Goal: Task Accomplishment & Management: Complete application form

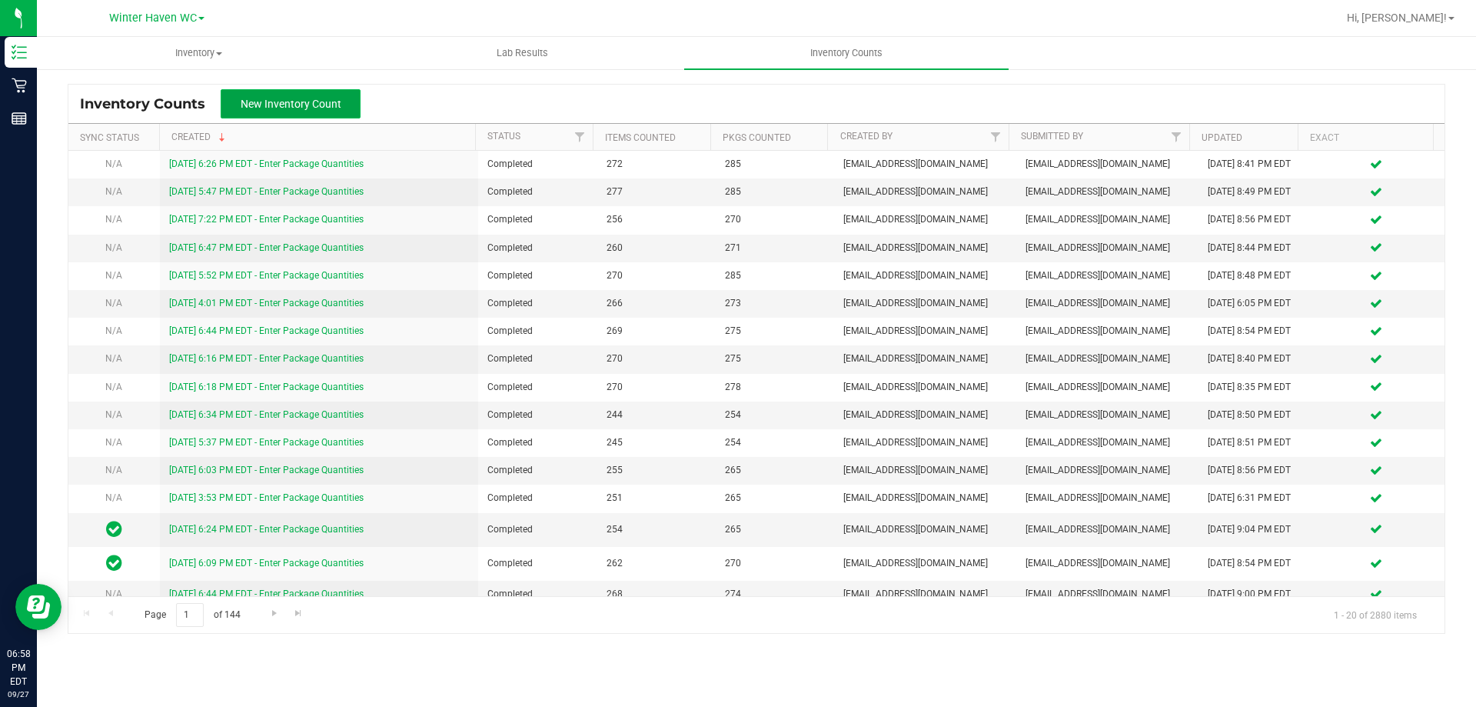
click at [291, 96] on button "New Inventory Count" at bounding box center [291, 103] width 140 height 29
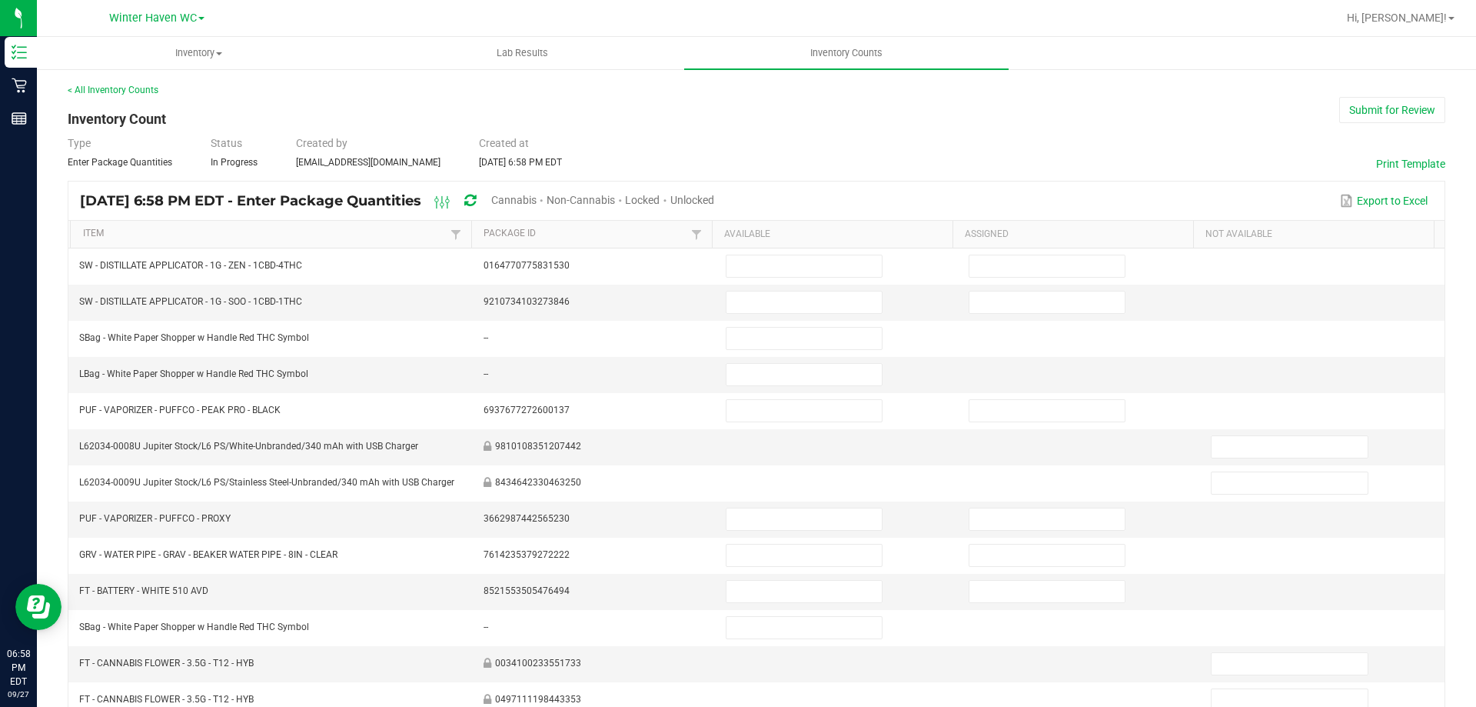
click at [537, 203] on span "Cannabis" at bounding box center [513, 200] width 45 height 12
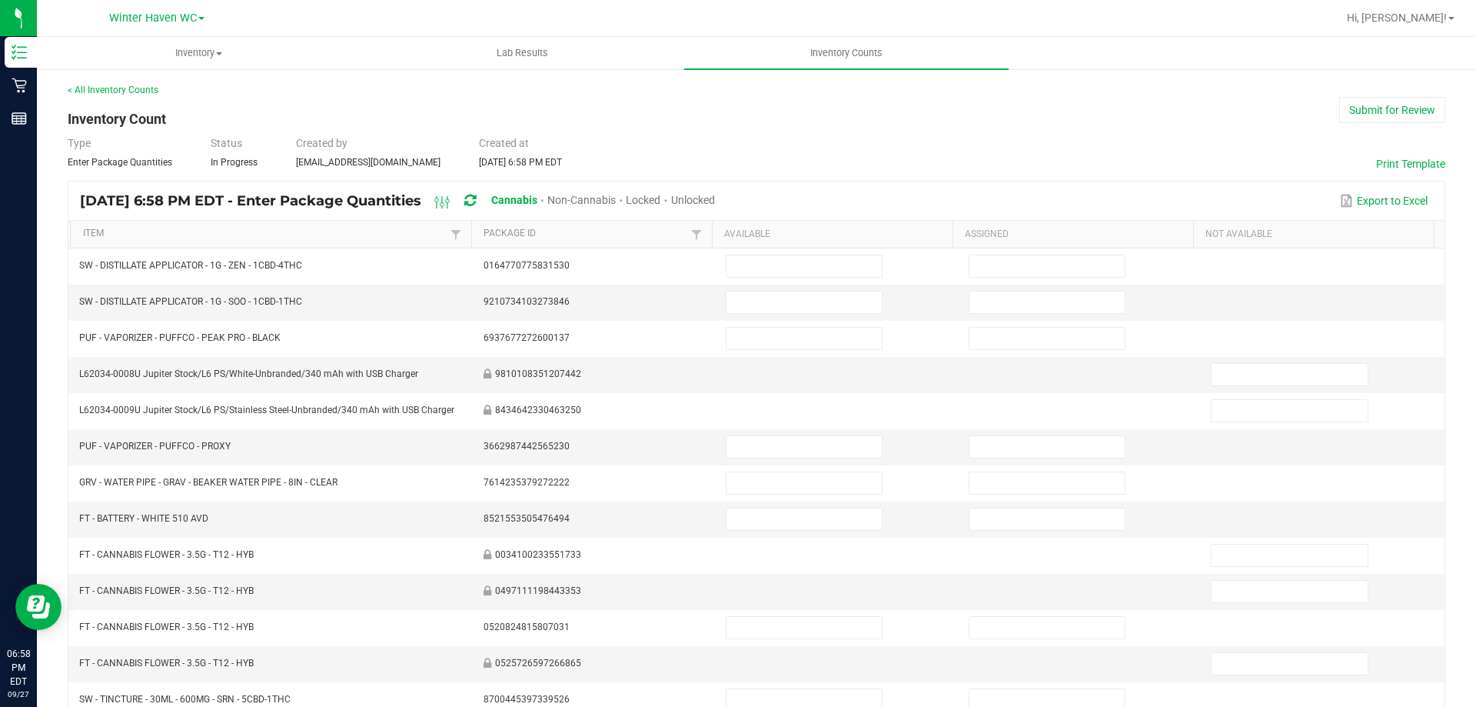
click at [715, 195] on span "Unlocked" at bounding box center [693, 200] width 44 height 12
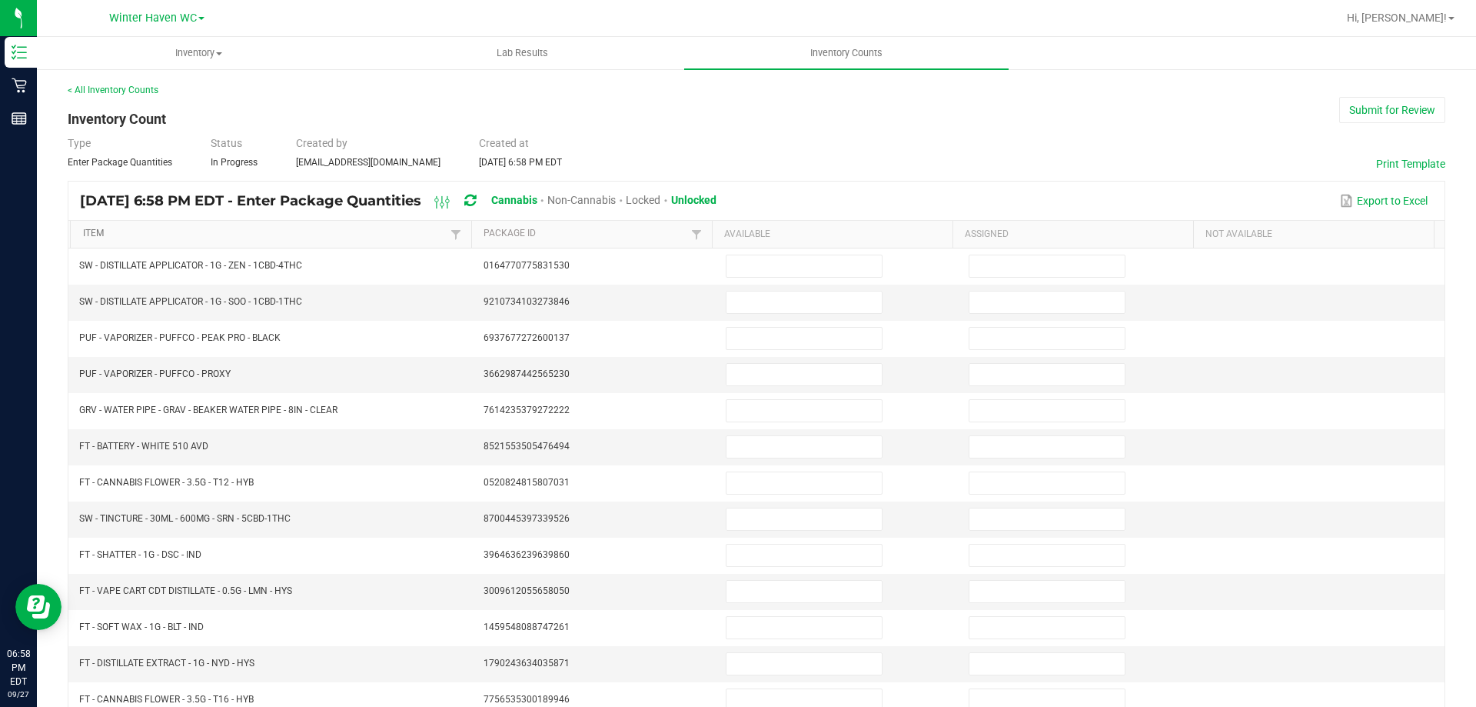
click at [256, 231] on link "Item" at bounding box center [265, 234] width 364 height 12
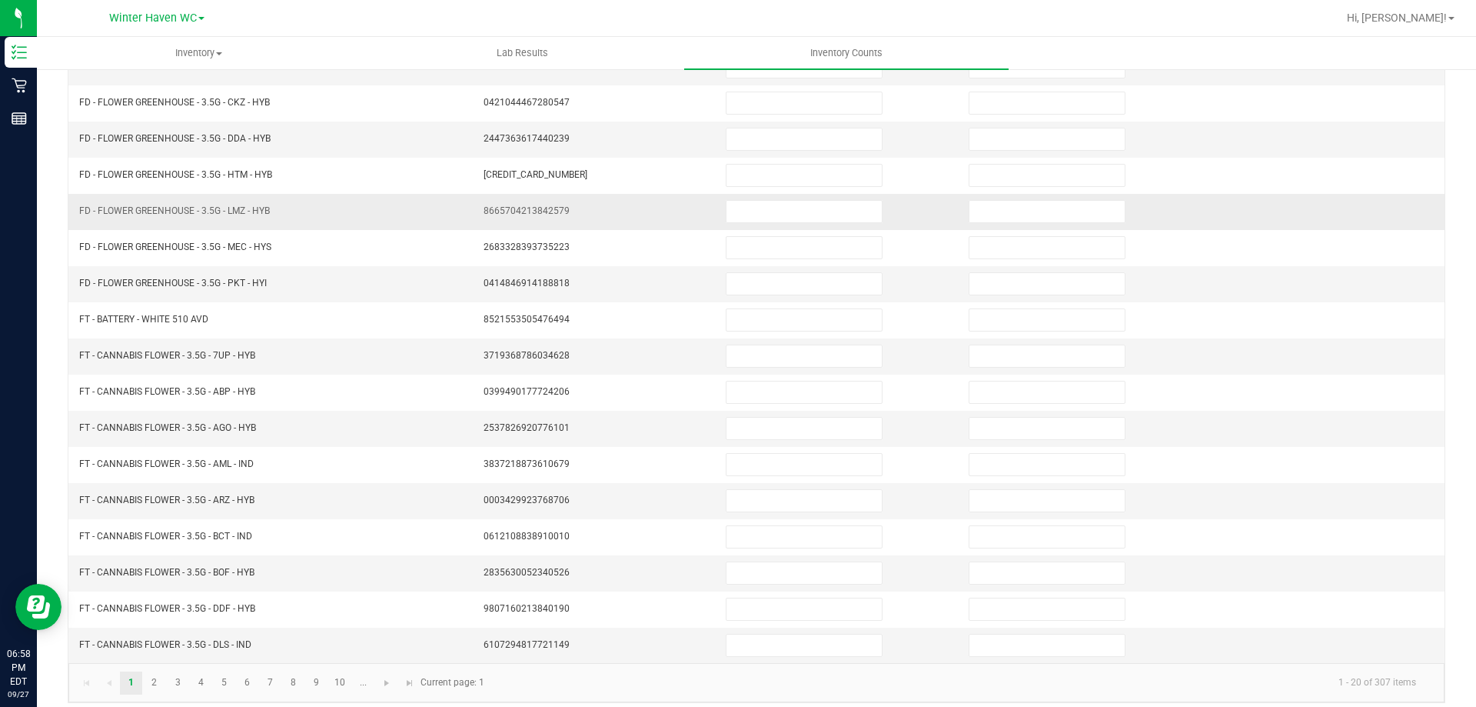
scroll to position [319, 0]
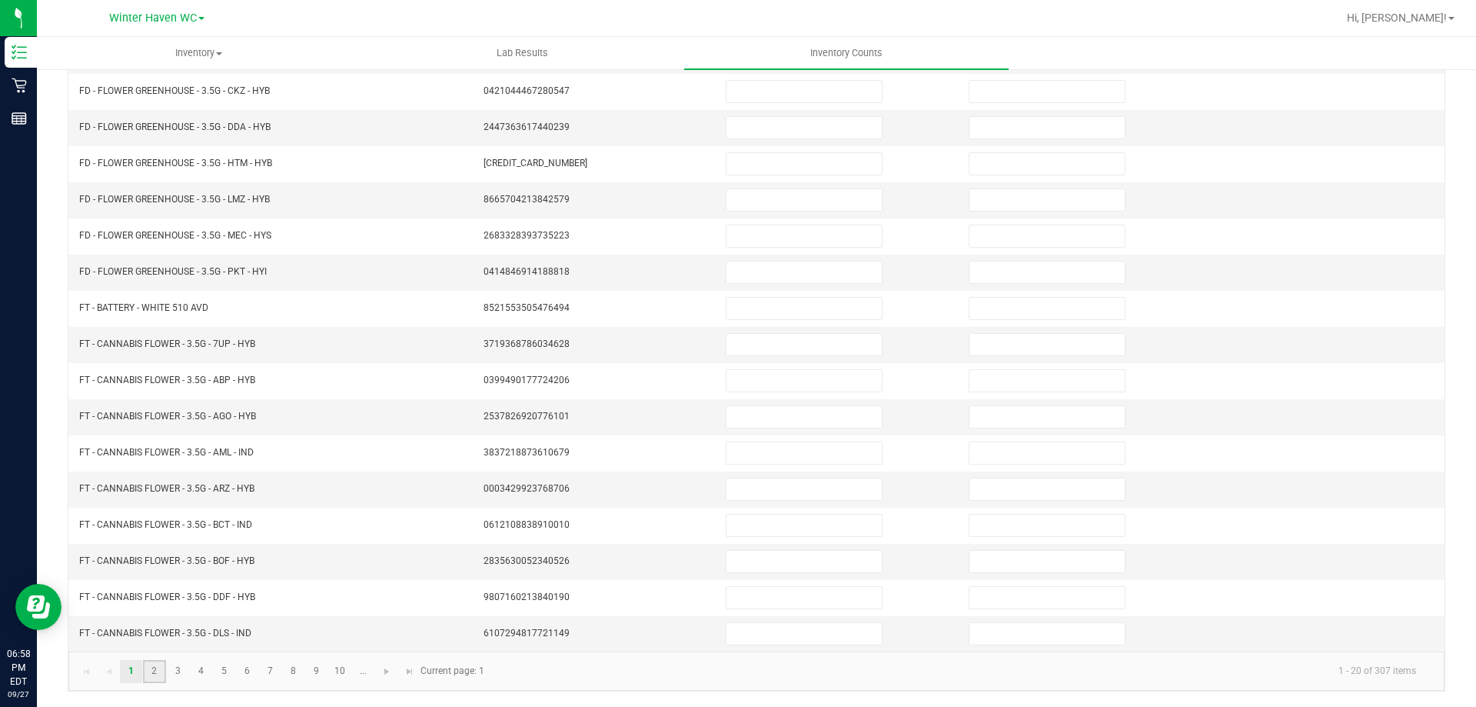
click at [151, 674] on link "2" at bounding box center [154, 671] width 22 height 23
click at [184, 673] on link "3" at bounding box center [178, 671] width 22 height 23
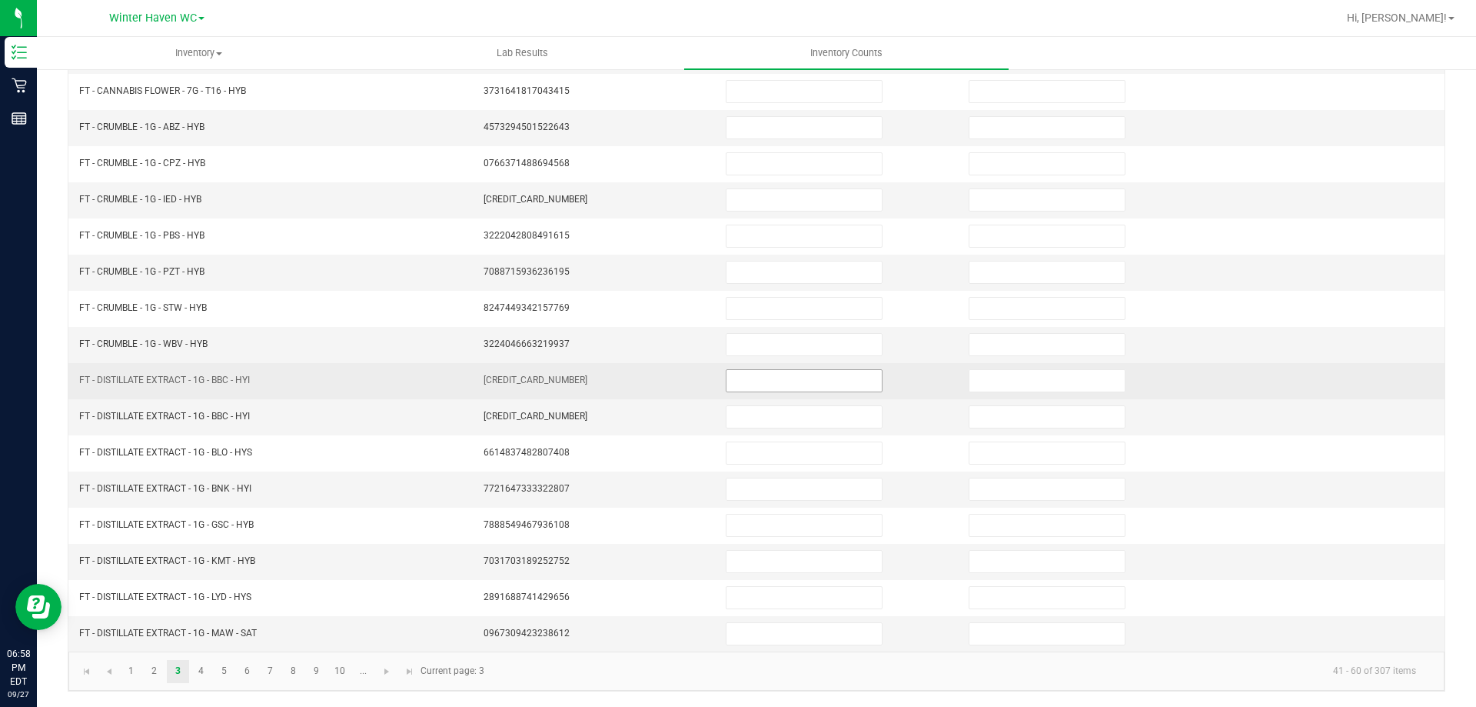
click at [796, 387] on input at bounding box center [804, 381] width 155 height 22
type input "12"
type input "0"
type input "3"
type input "0"
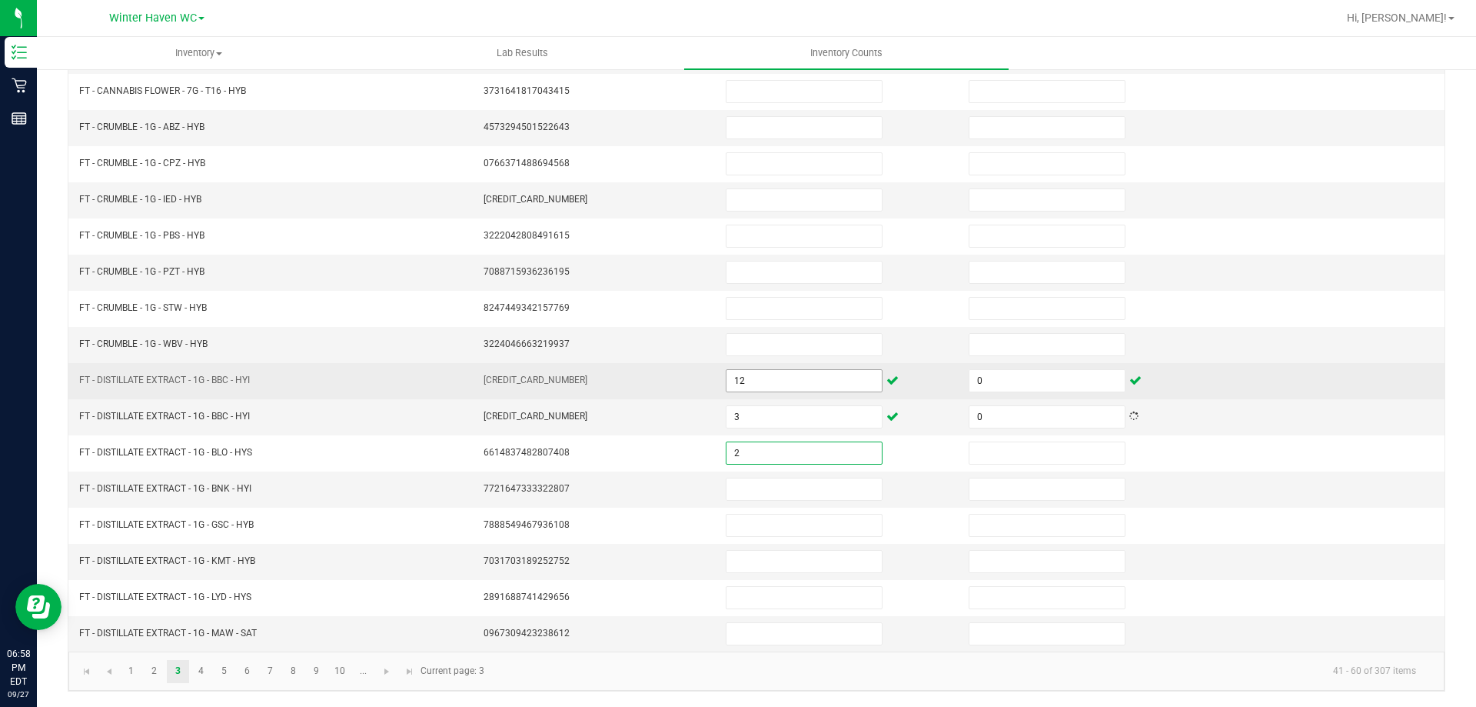
type input "2"
type input "0"
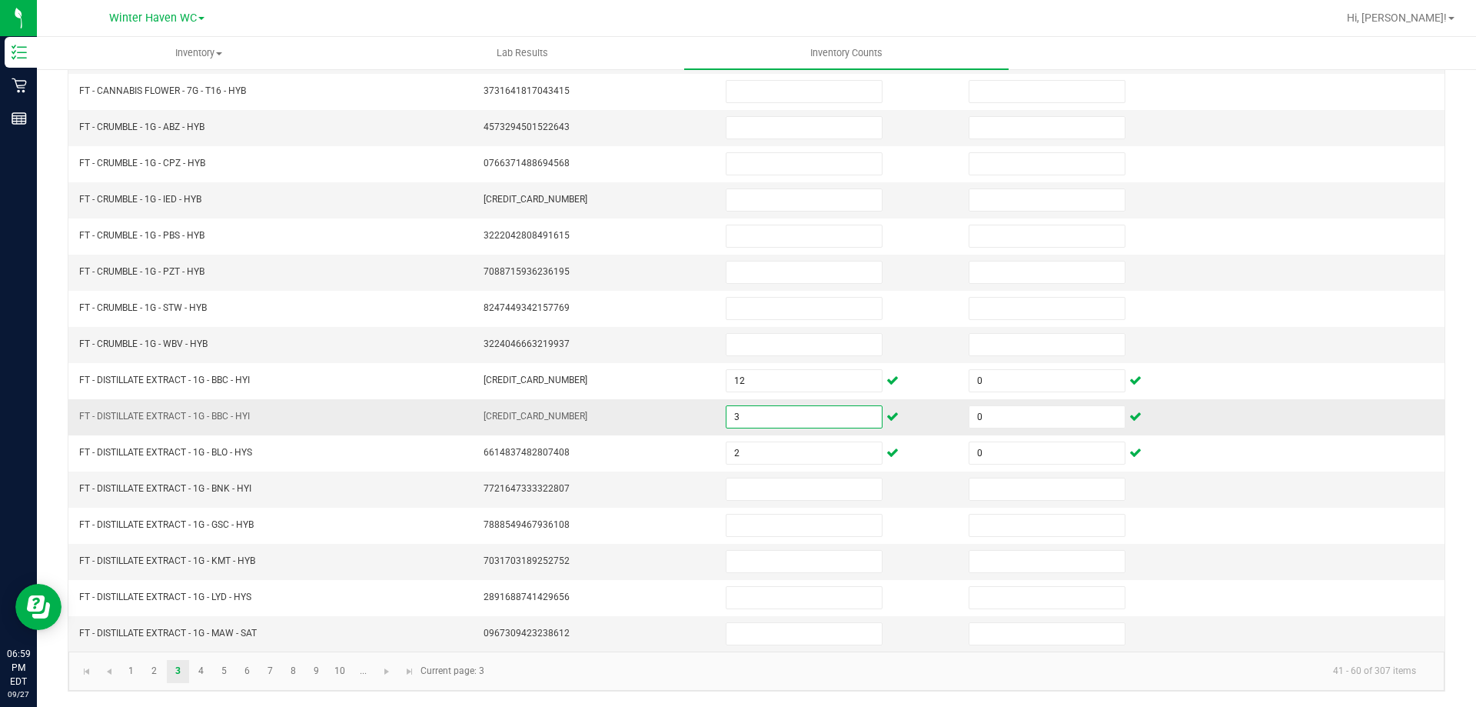
click at [744, 419] on input "3" at bounding box center [804, 417] width 155 height 22
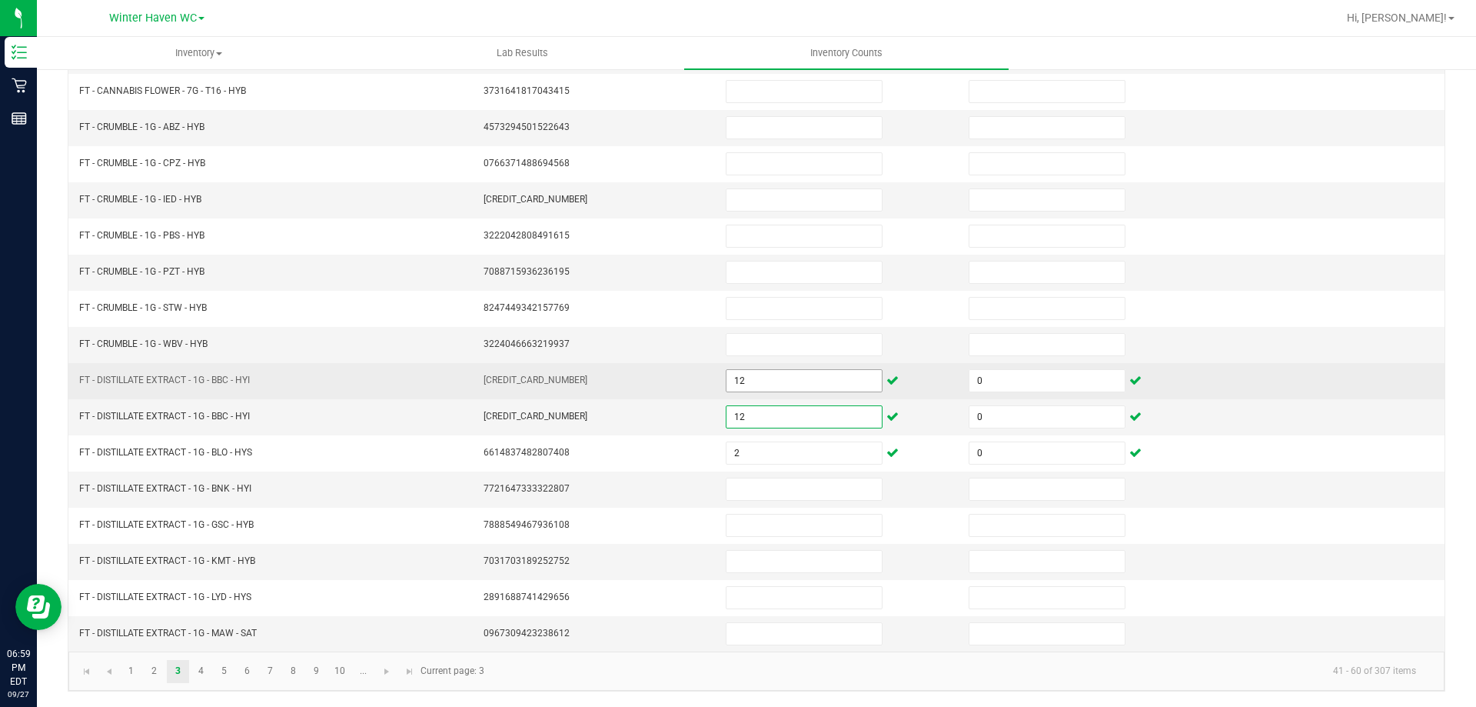
type input "12"
click at [743, 372] on input "12" at bounding box center [804, 381] width 155 height 22
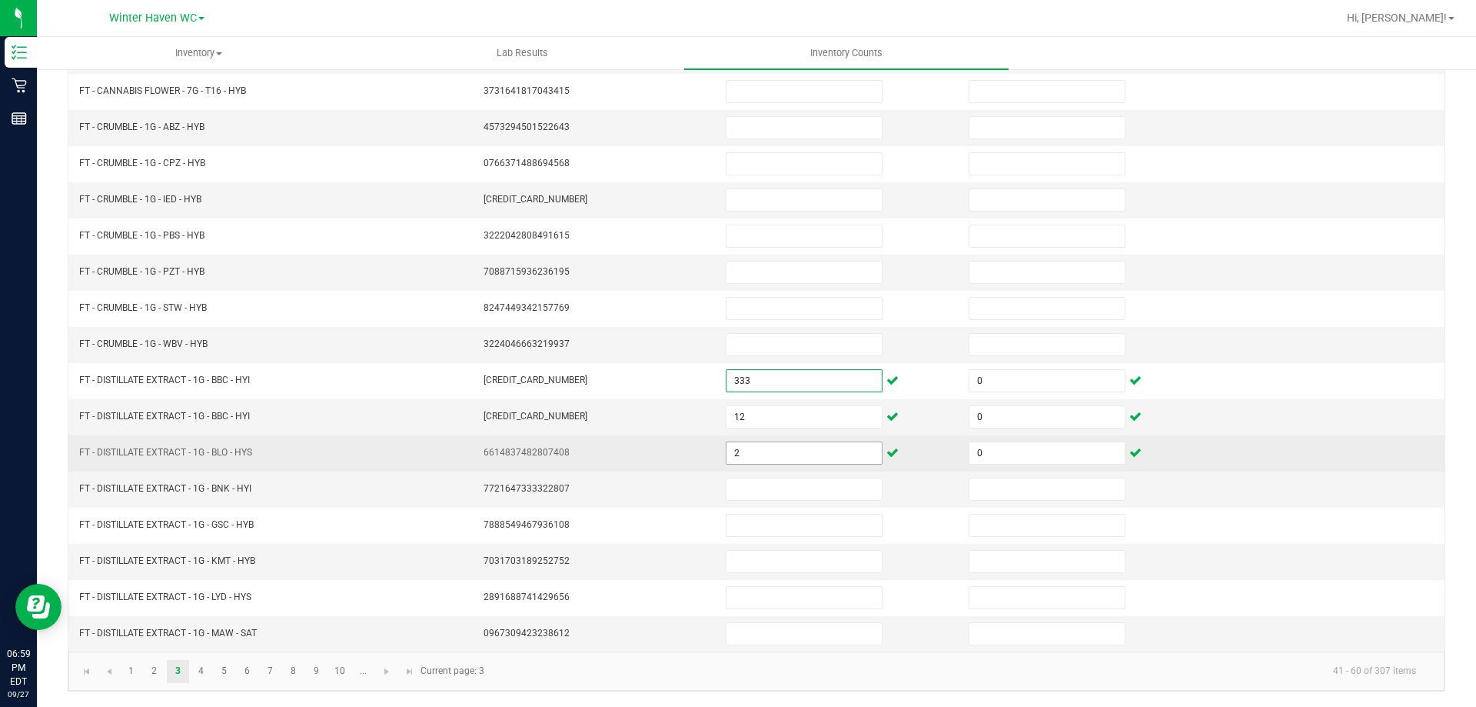
type input "333"
click at [735, 442] on input "2" at bounding box center [804, 453] width 155 height 22
type input "3"
type input "2"
type input "0"
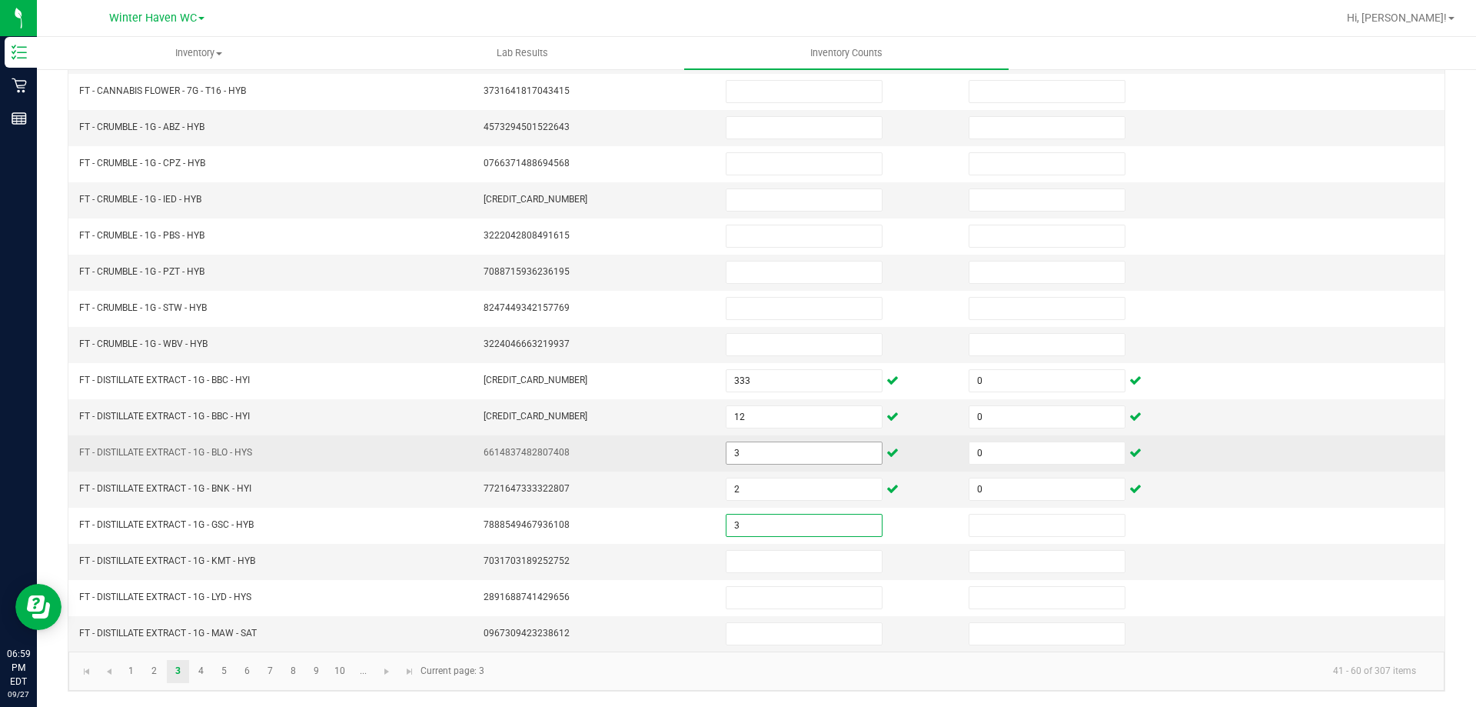
type input "3"
type input "0"
type input "1"
type input "0"
type input "3"
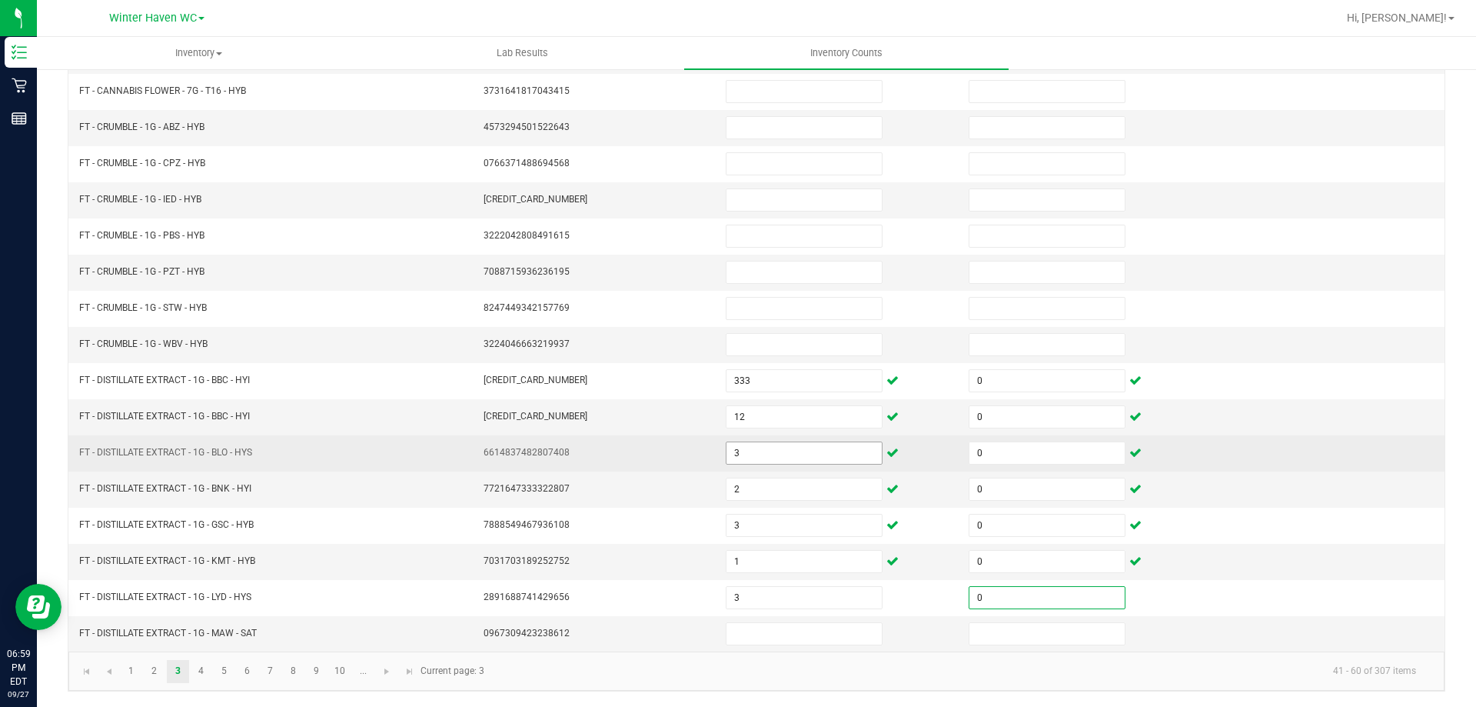
type input "0"
type input "6"
type input "0"
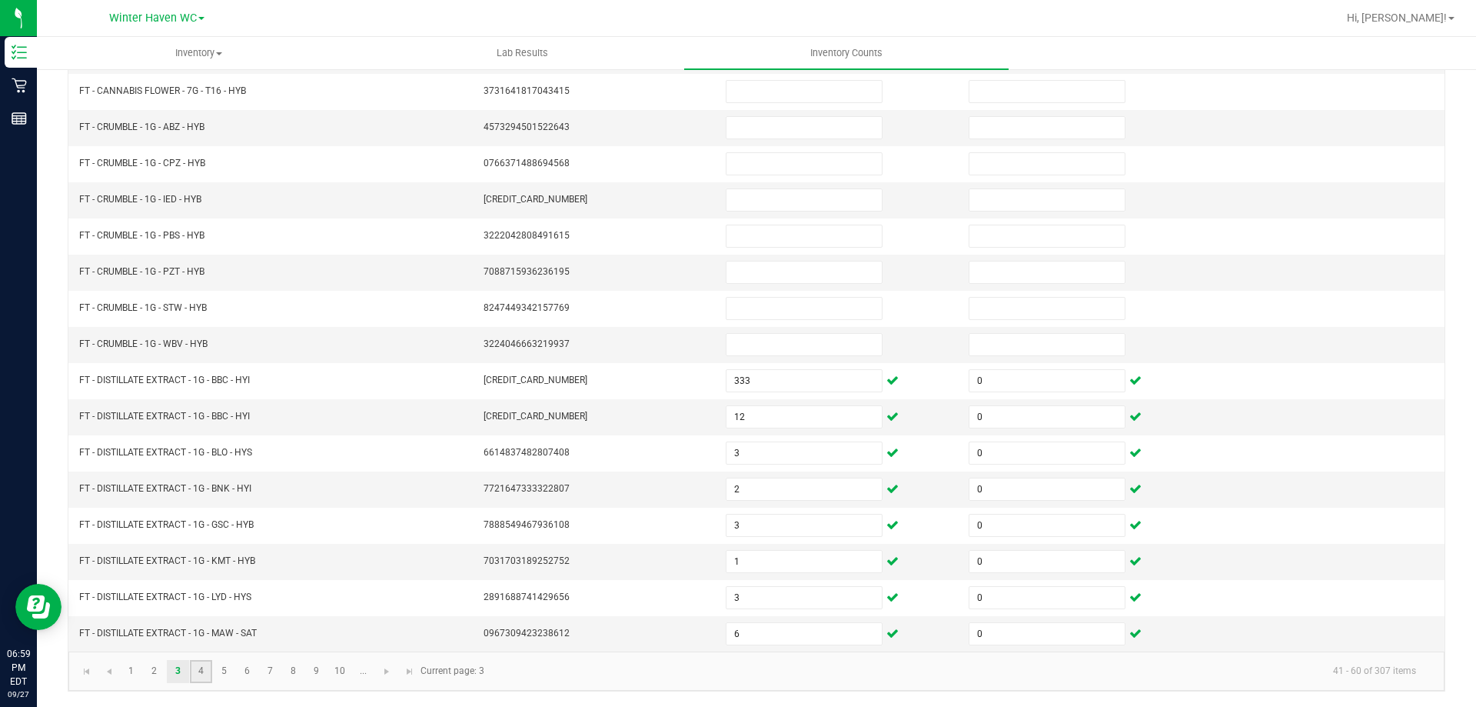
click at [199, 671] on link "4" at bounding box center [201, 671] width 22 height 23
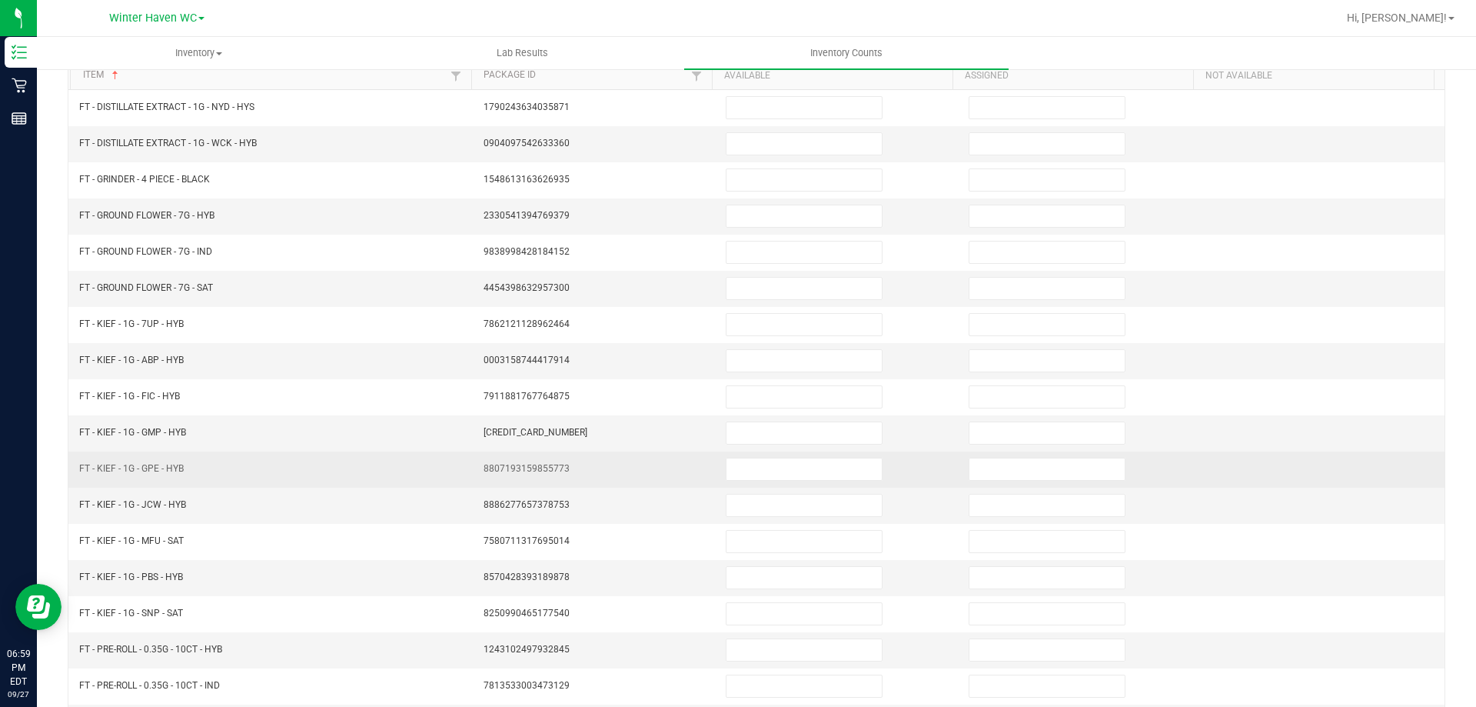
scroll to position [0, 0]
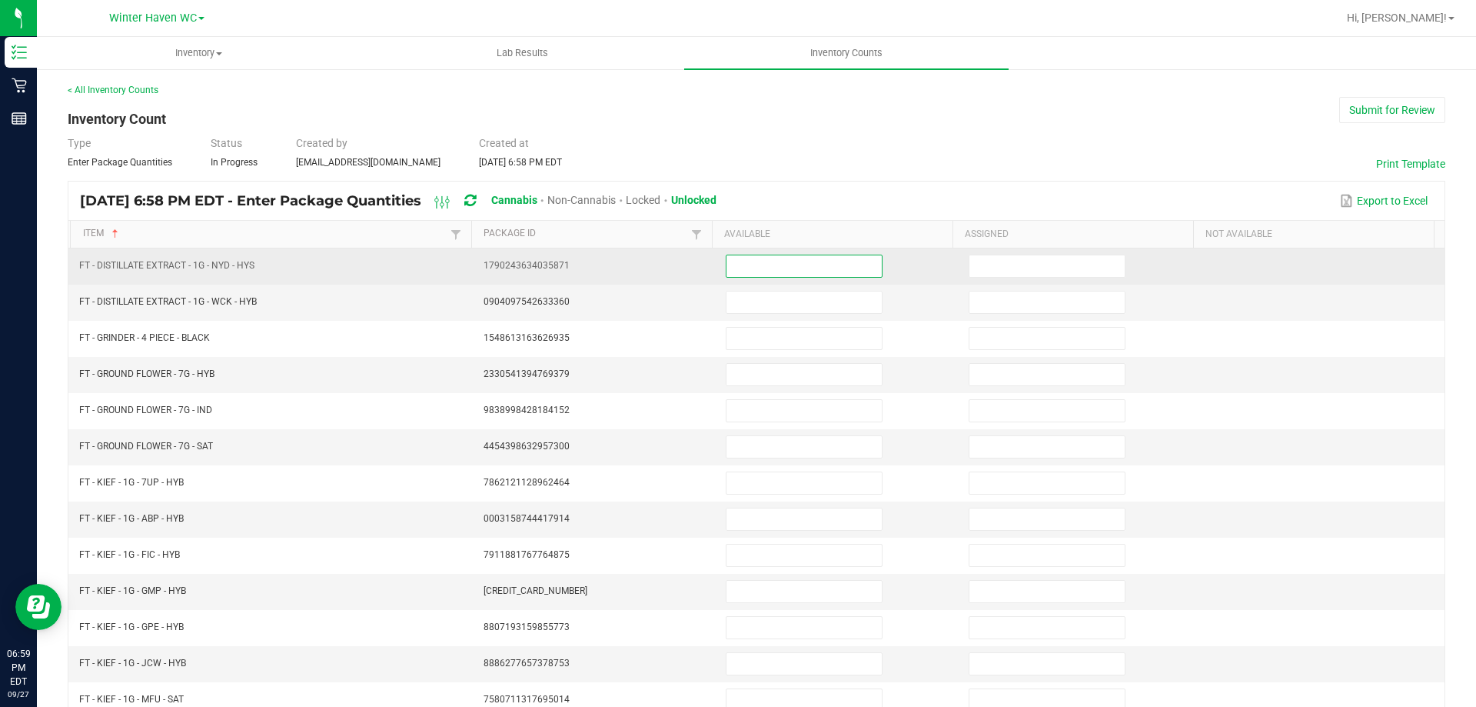
click at [775, 260] on input at bounding box center [804, 266] width 155 height 22
type input "6"
type input "0"
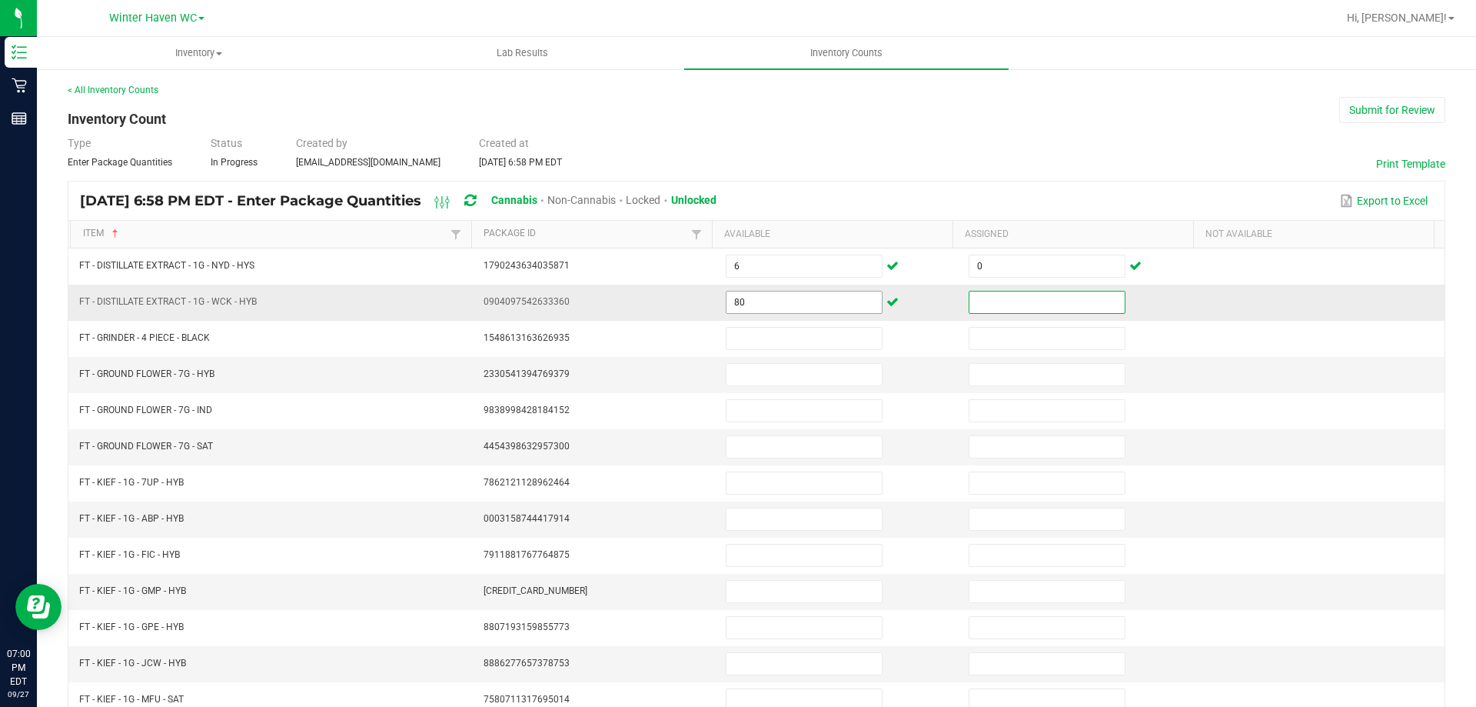
click at [759, 304] on input "80" at bounding box center [804, 302] width 155 height 22
type input "8"
type input "0"
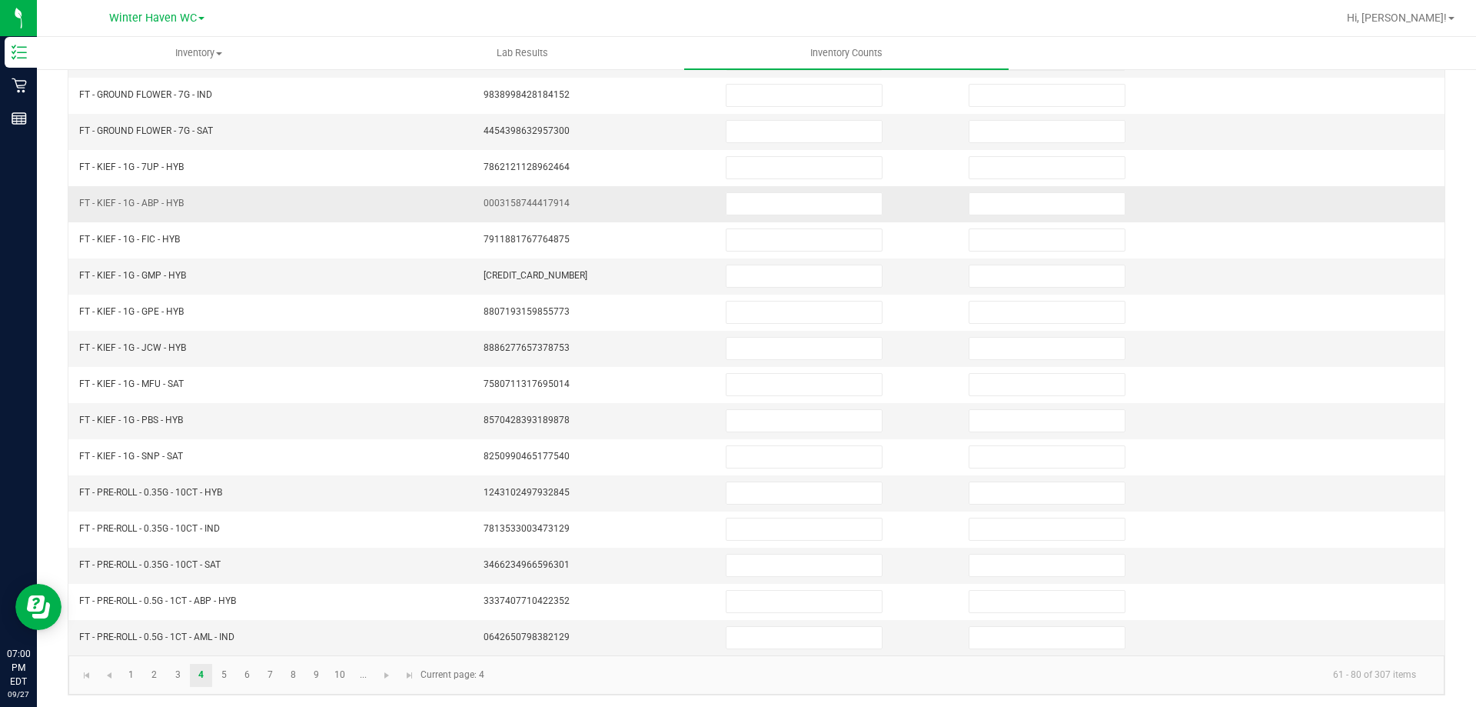
scroll to position [319, 0]
click at [343, 673] on link "10" at bounding box center [340, 671] width 22 height 23
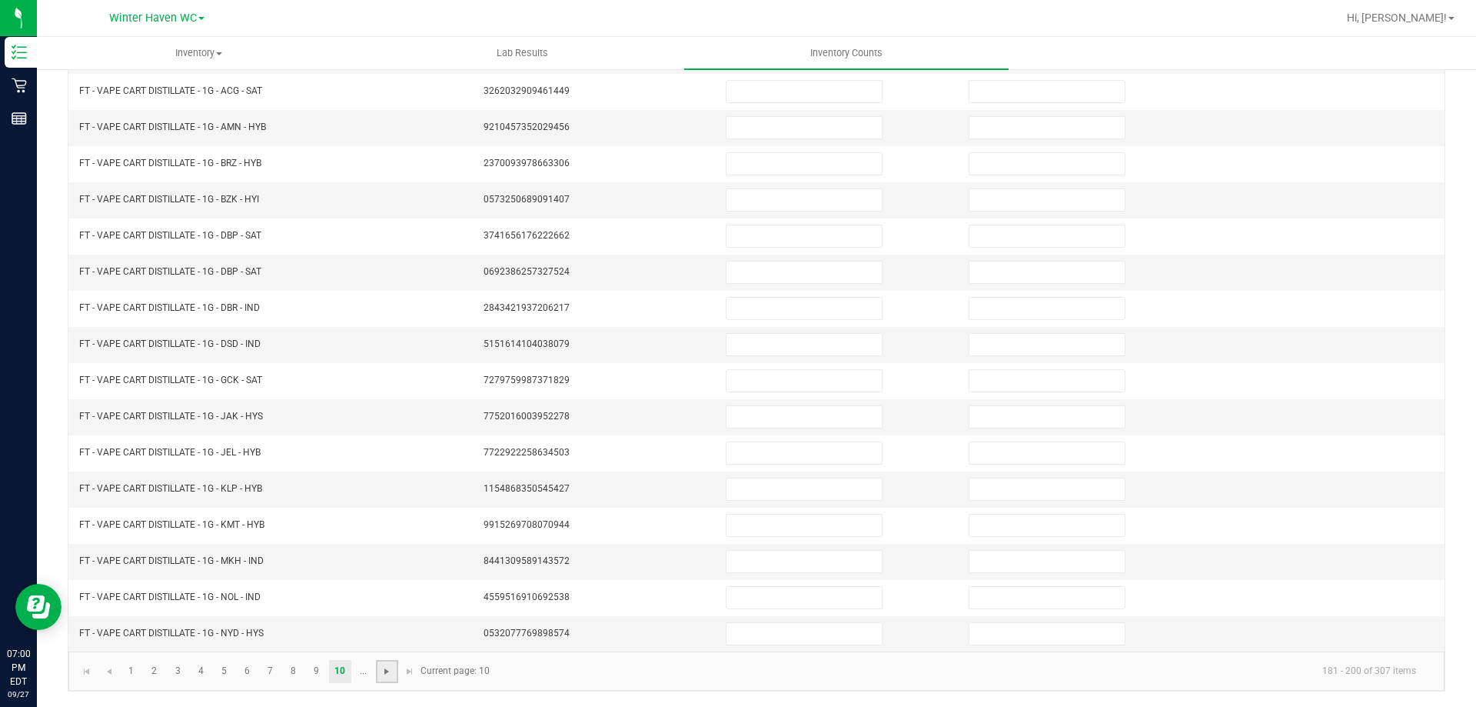
click at [381, 675] on span "Go to the next page" at bounding box center [387, 671] width 12 height 12
click at [291, 676] on span "Go to the next page" at bounding box center [294, 671] width 12 height 12
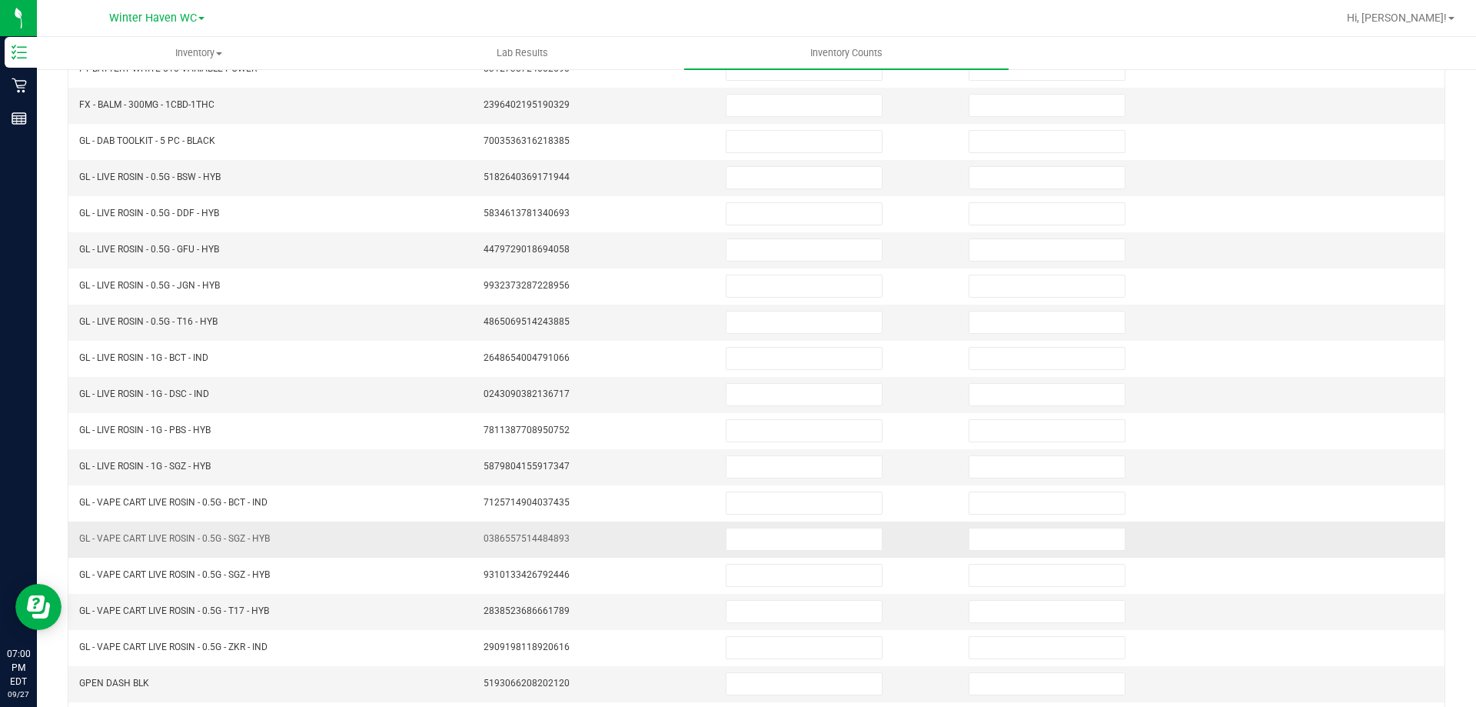
scroll to position [0, 0]
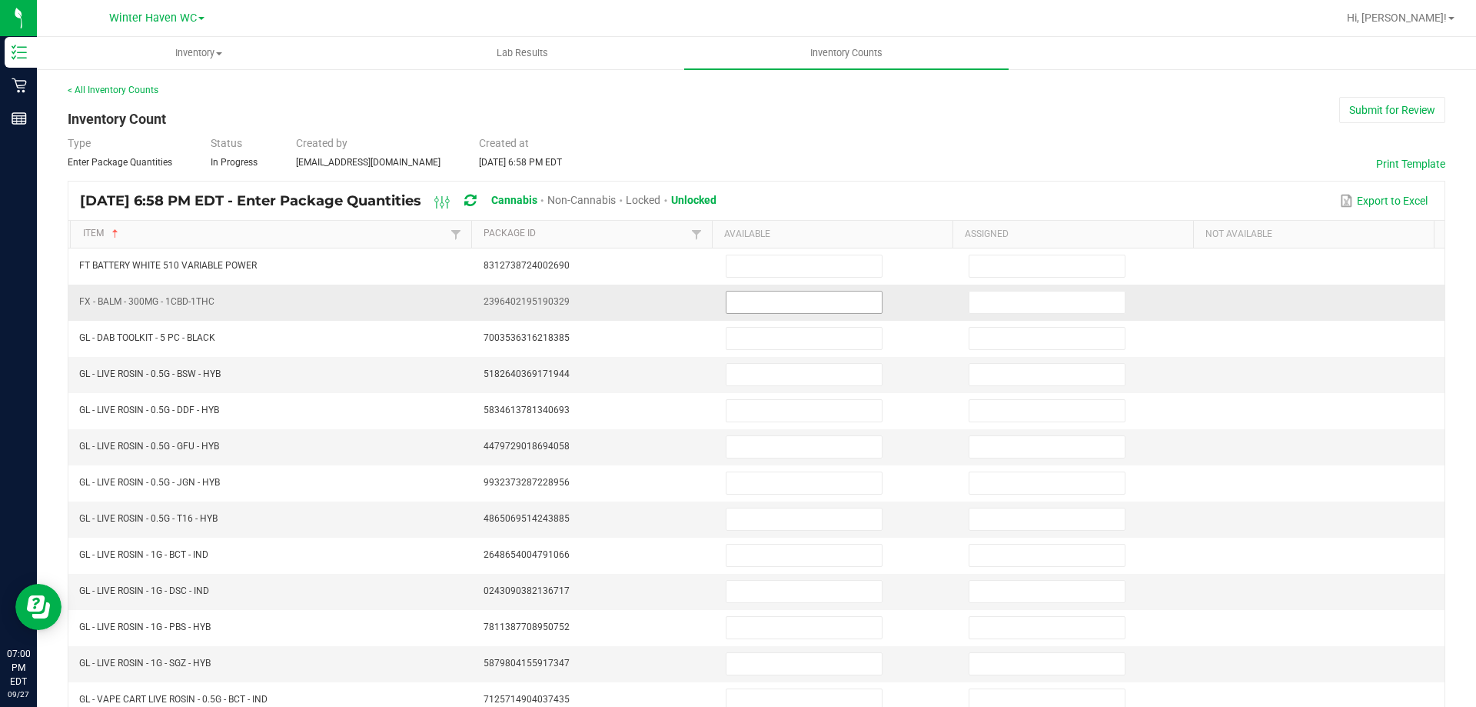
click at [753, 308] on input at bounding box center [804, 302] width 155 height 22
type input "11"
type input "0"
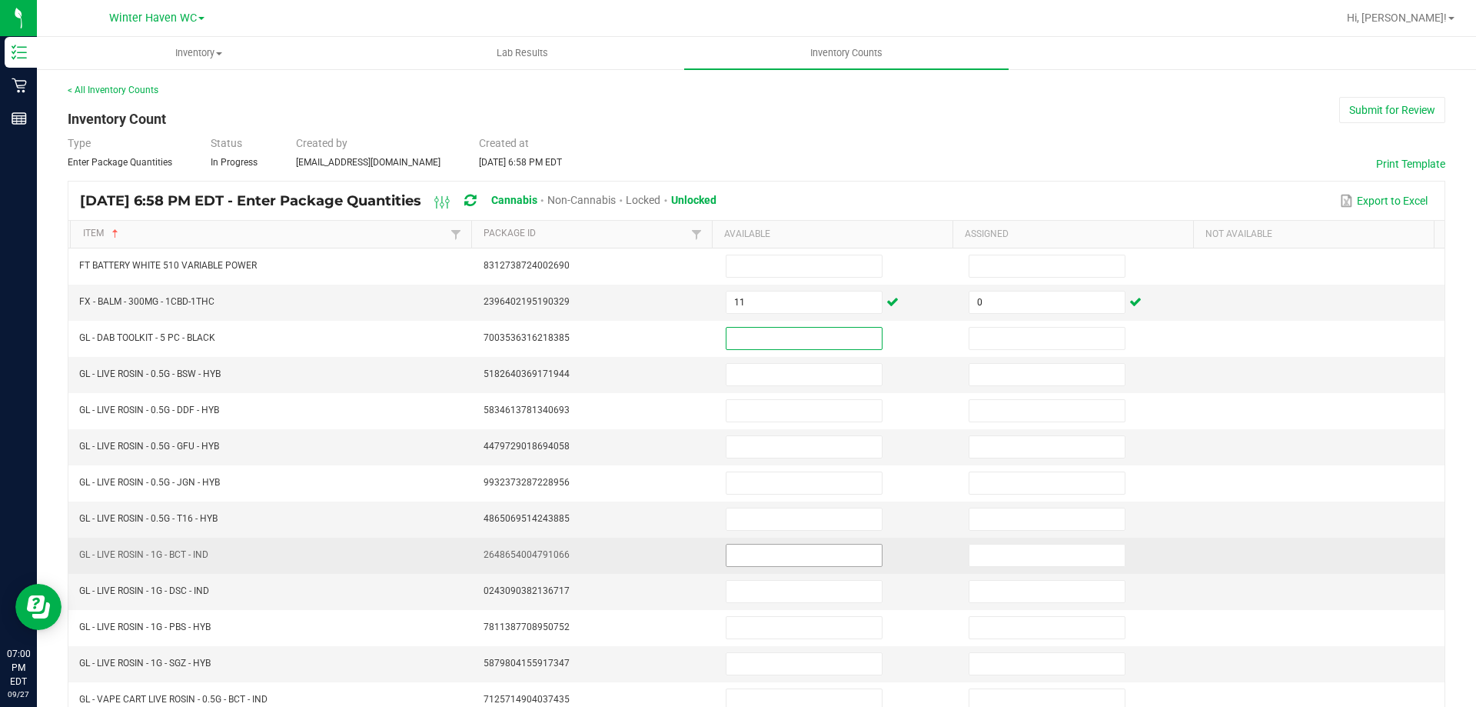
click at [747, 546] on input at bounding box center [804, 555] width 155 height 22
type input "0"
drag, startPoint x: 735, startPoint y: 555, endPoint x: 680, endPoint y: 560, distance: 55.6
click at [680, 560] on tr "GL - LIVE ROSIN - 1G - BCT - IND 2648654004791066 0" at bounding box center [756, 555] width 1376 height 36
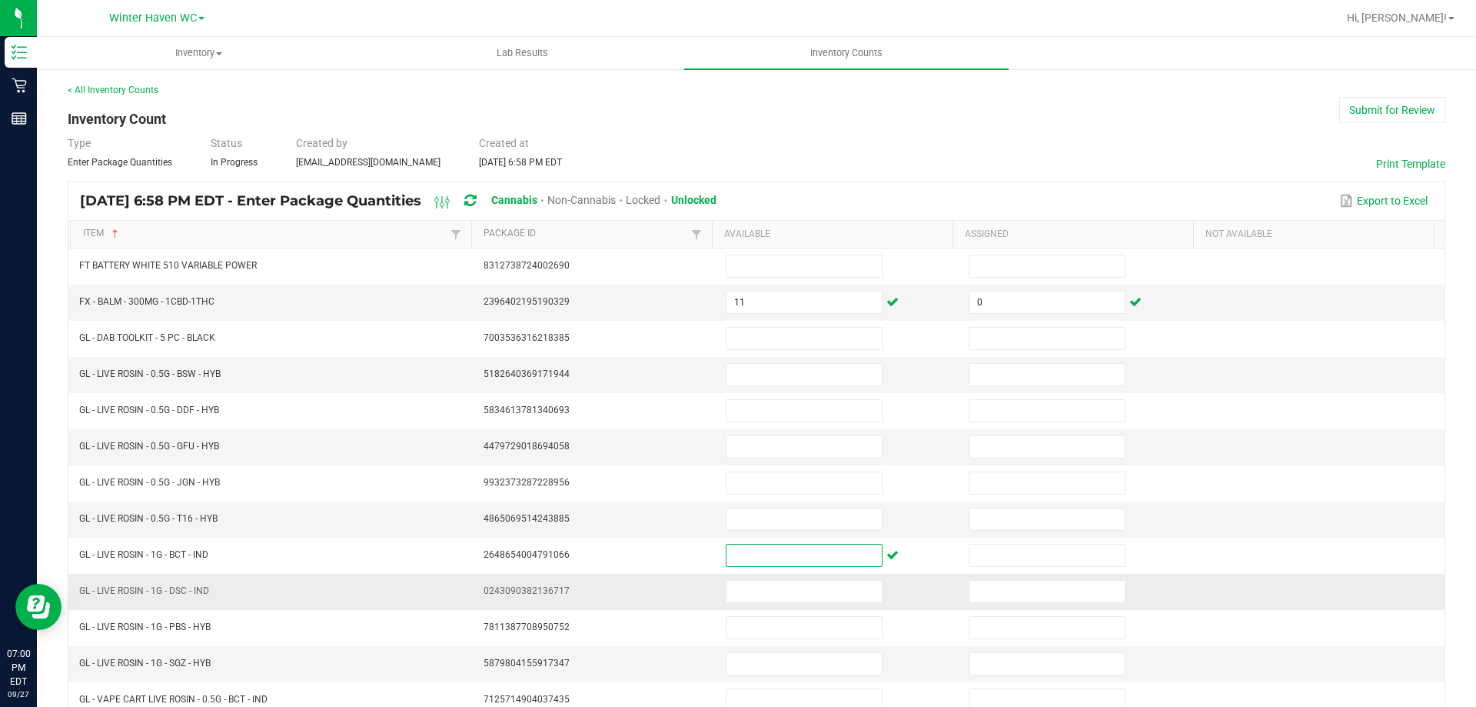
click at [1369, 581] on td at bounding box center [1323, 592] width 243 height 36
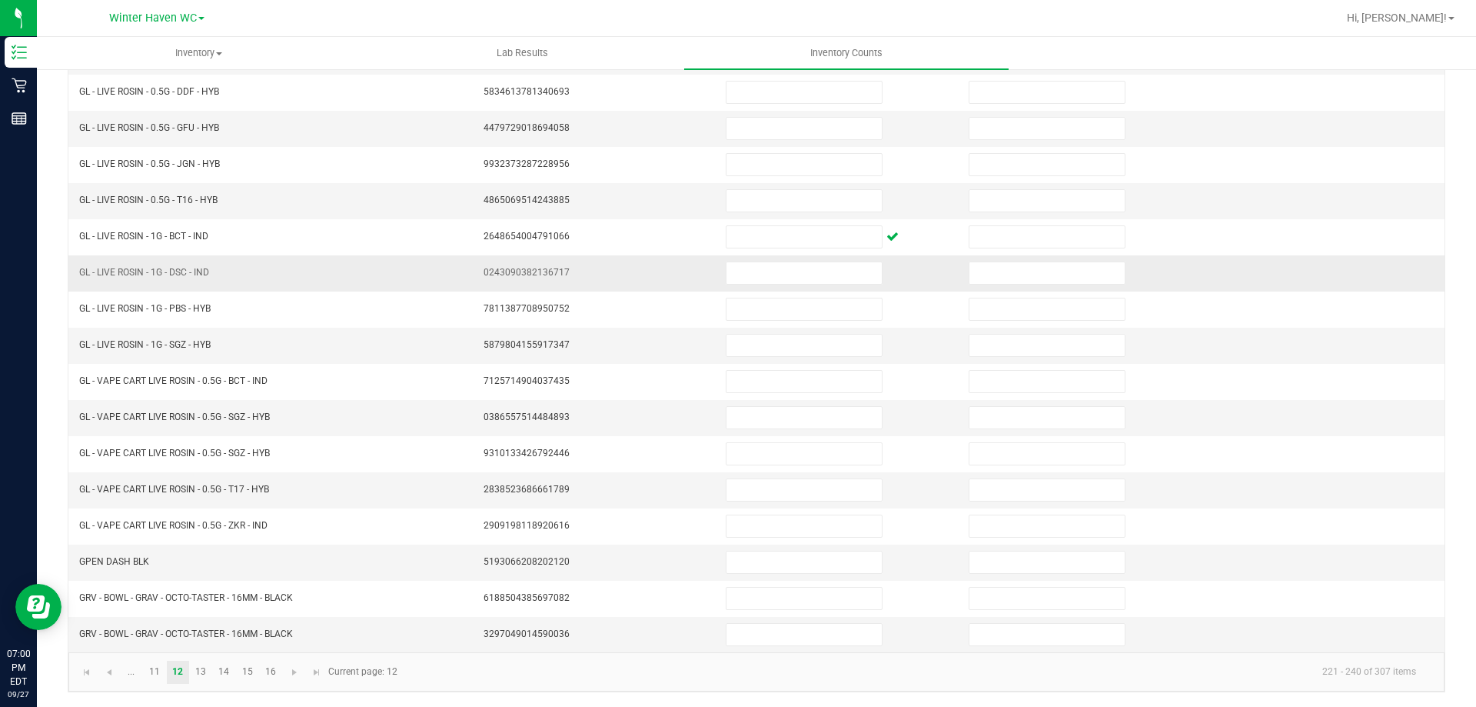
scroll to position [319, 0]
click at [205, 669] on link "13" at bounding box center [201, 671] width 22 height 23
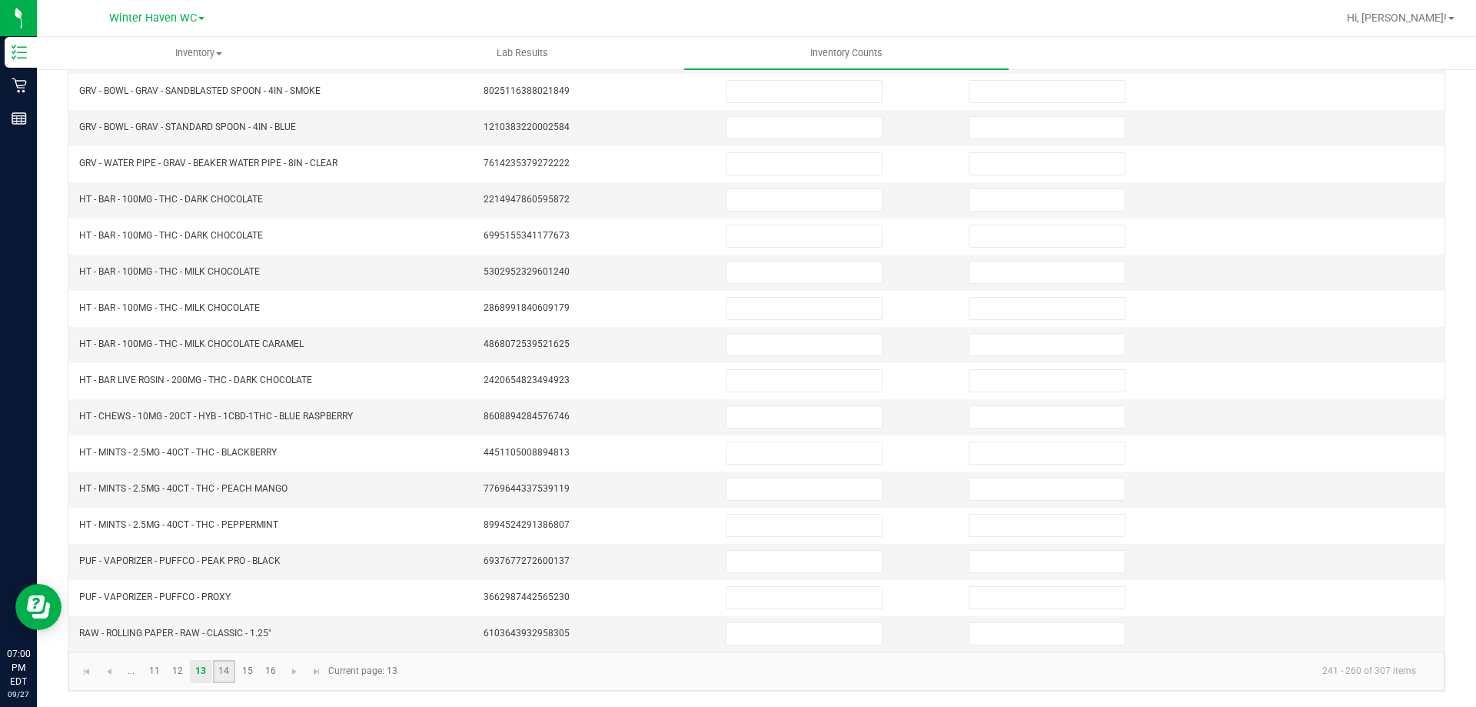
click at [228, 671] on link "14" at bounding box center [224, 671] width 22 height 23
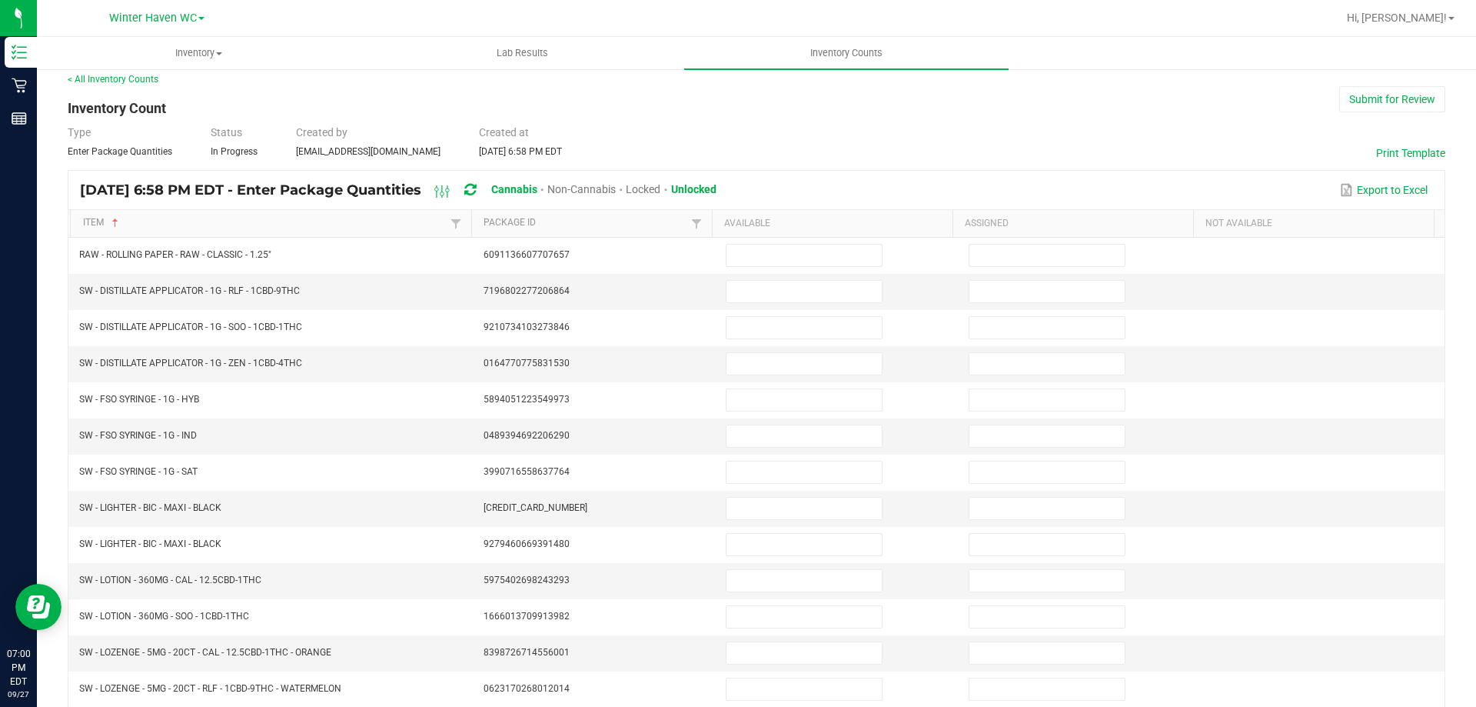
scroll to position [0, 0]
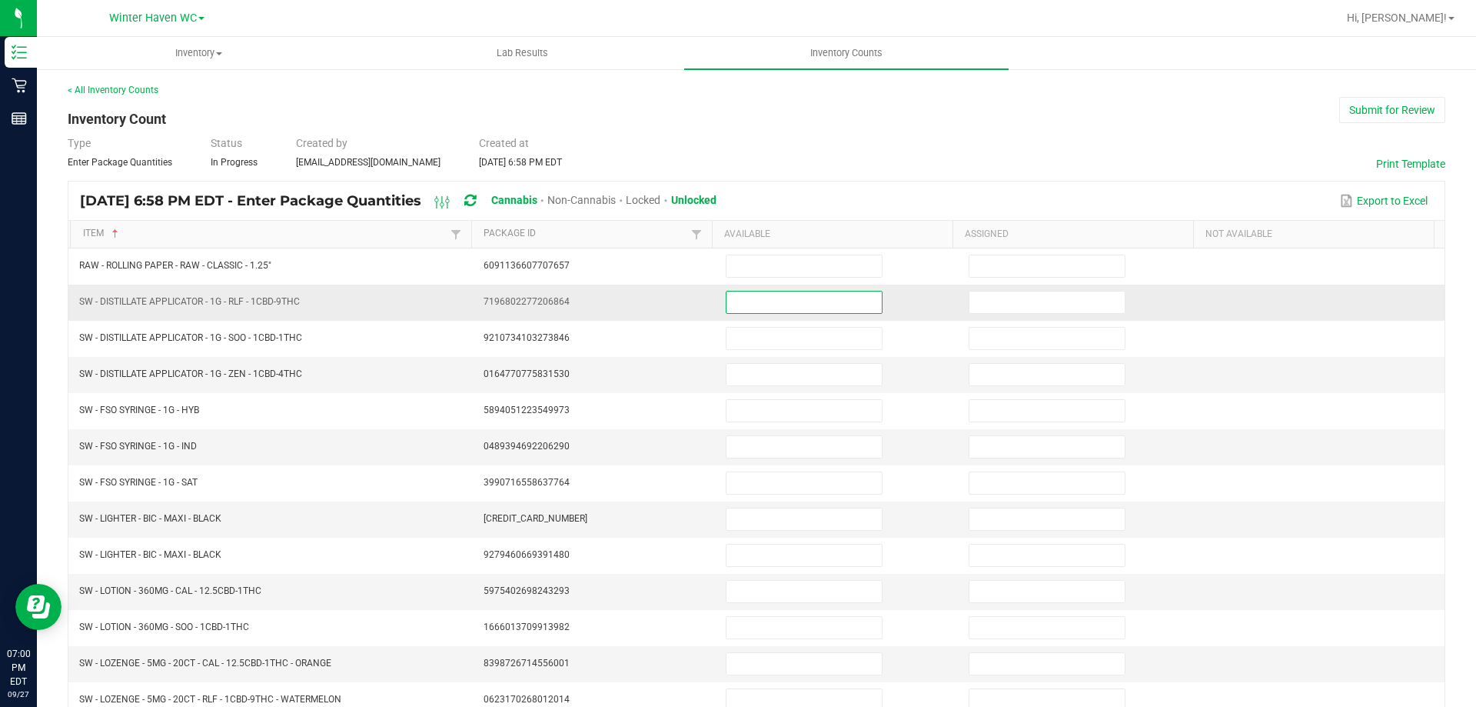
click at [740, 300] on input at bounding box center [804, 302] width 155 height 22
type input "8"
type input "0"
type input "1"
type input "0"
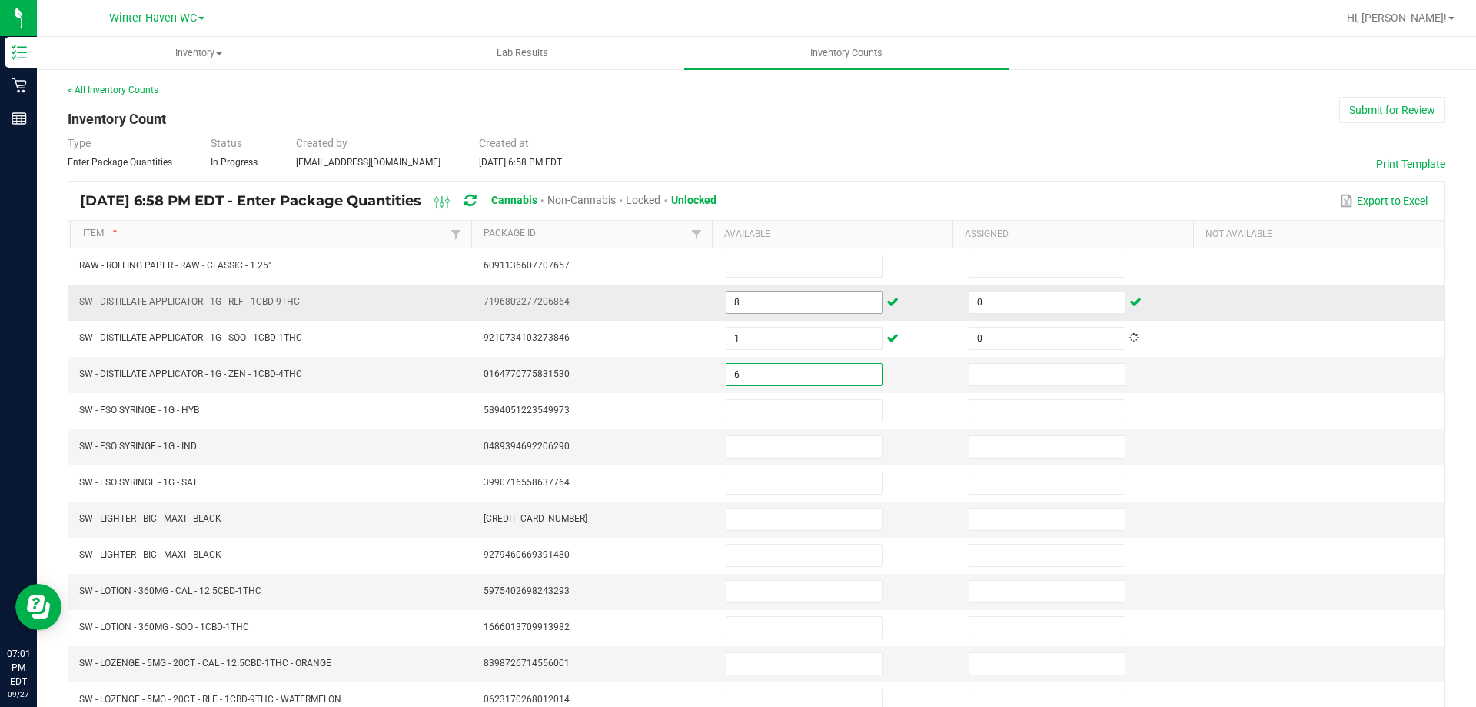
type input "6"
type input "0"
type input "5"
type input "0"
type input "9"
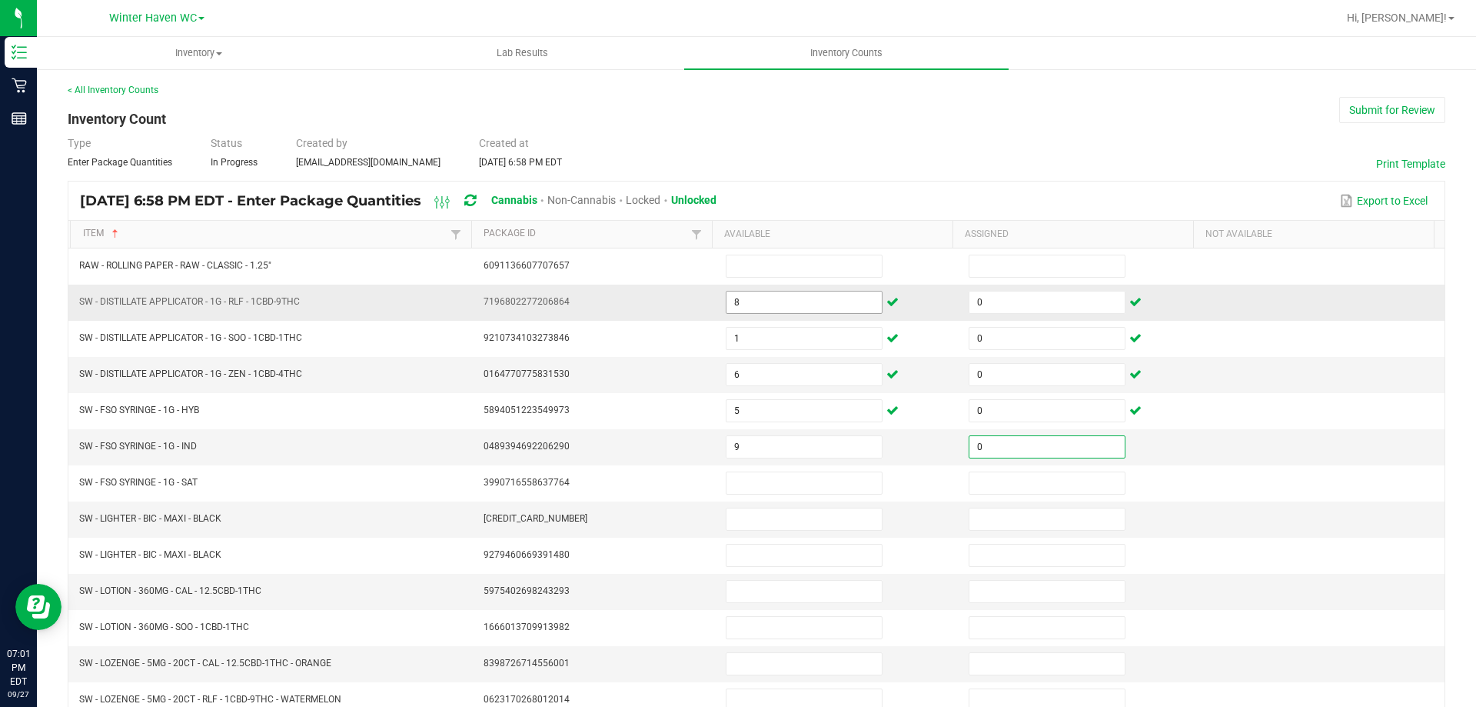
type input "0"
type input "8"
type input "0"
click at [763, 590] on input at bounding box center [804, 592] width 155 height 22
type input "1"
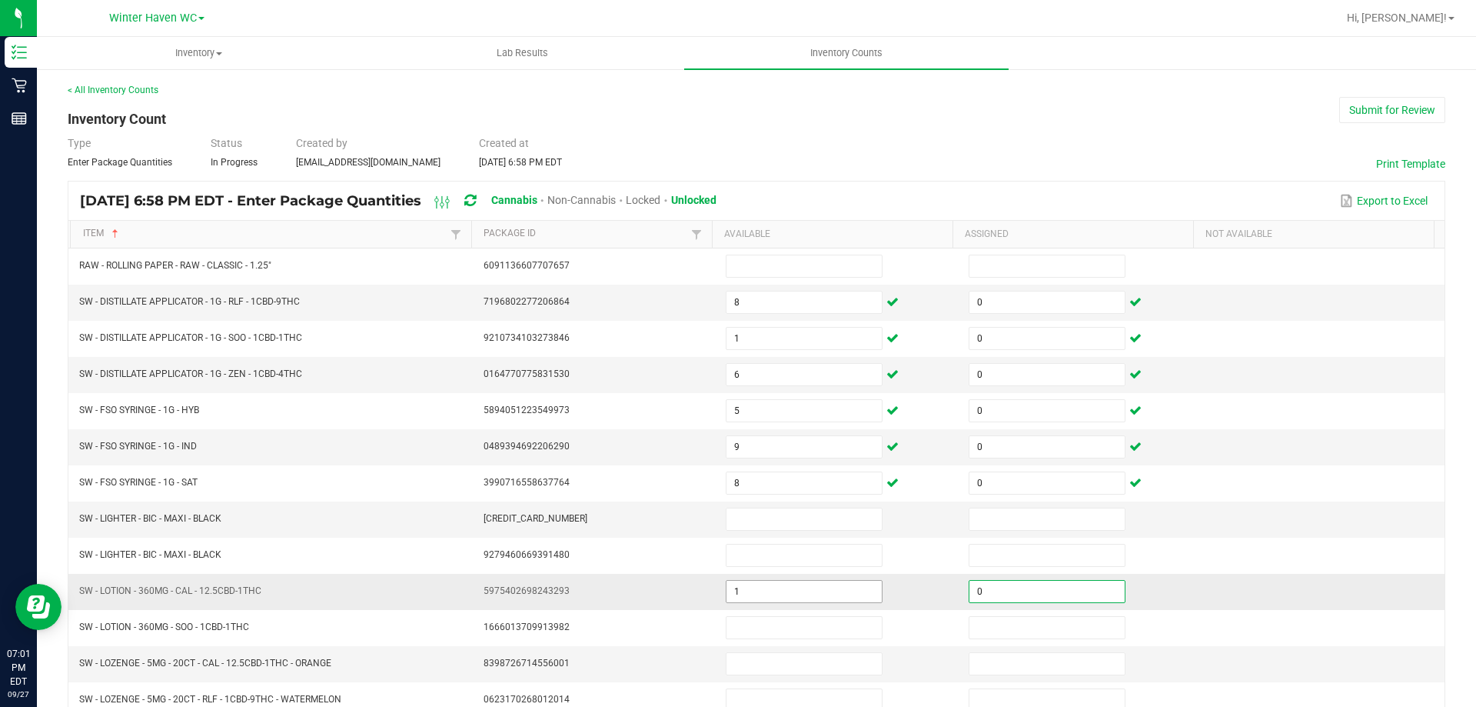
type input "0"
type input "1"
type input "0"
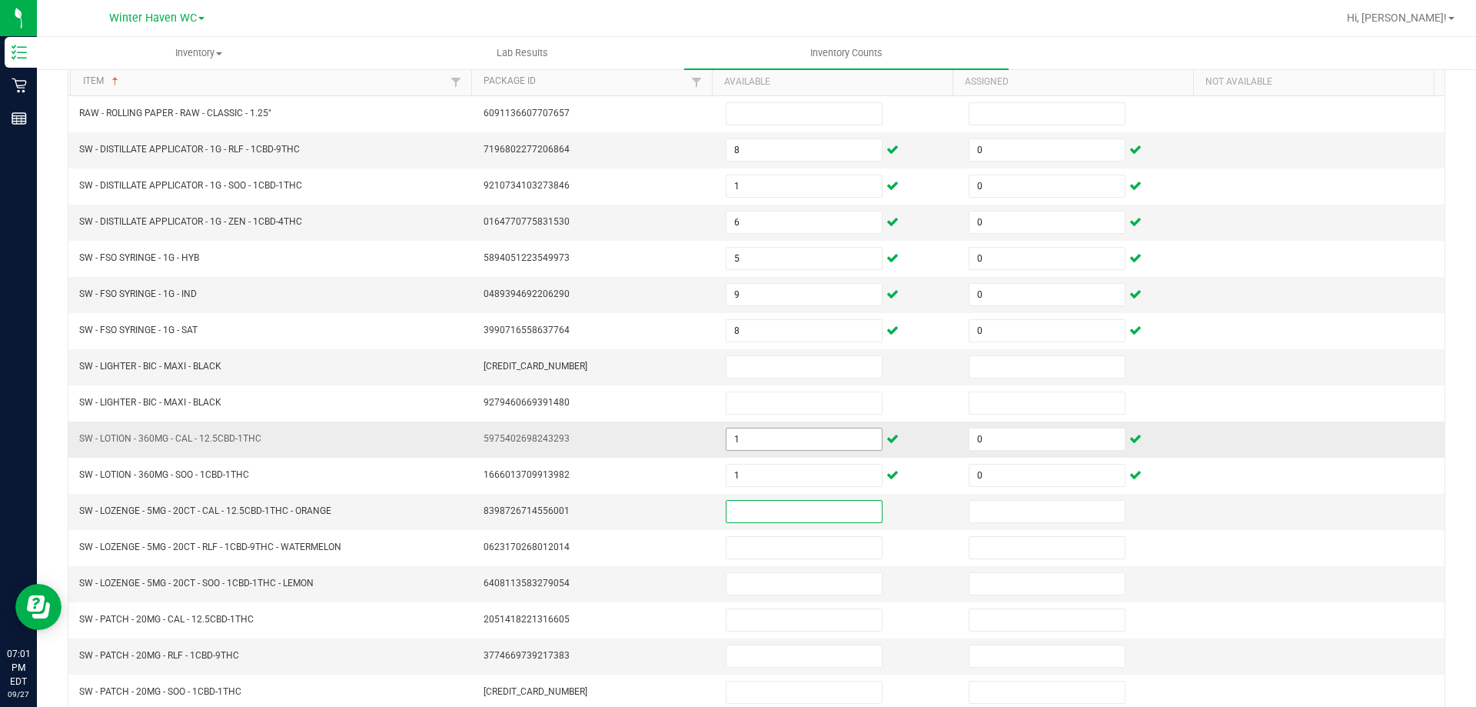
scroll to position [154, 0]
type input "2"
type input "0"
type input "15"
type input "0"
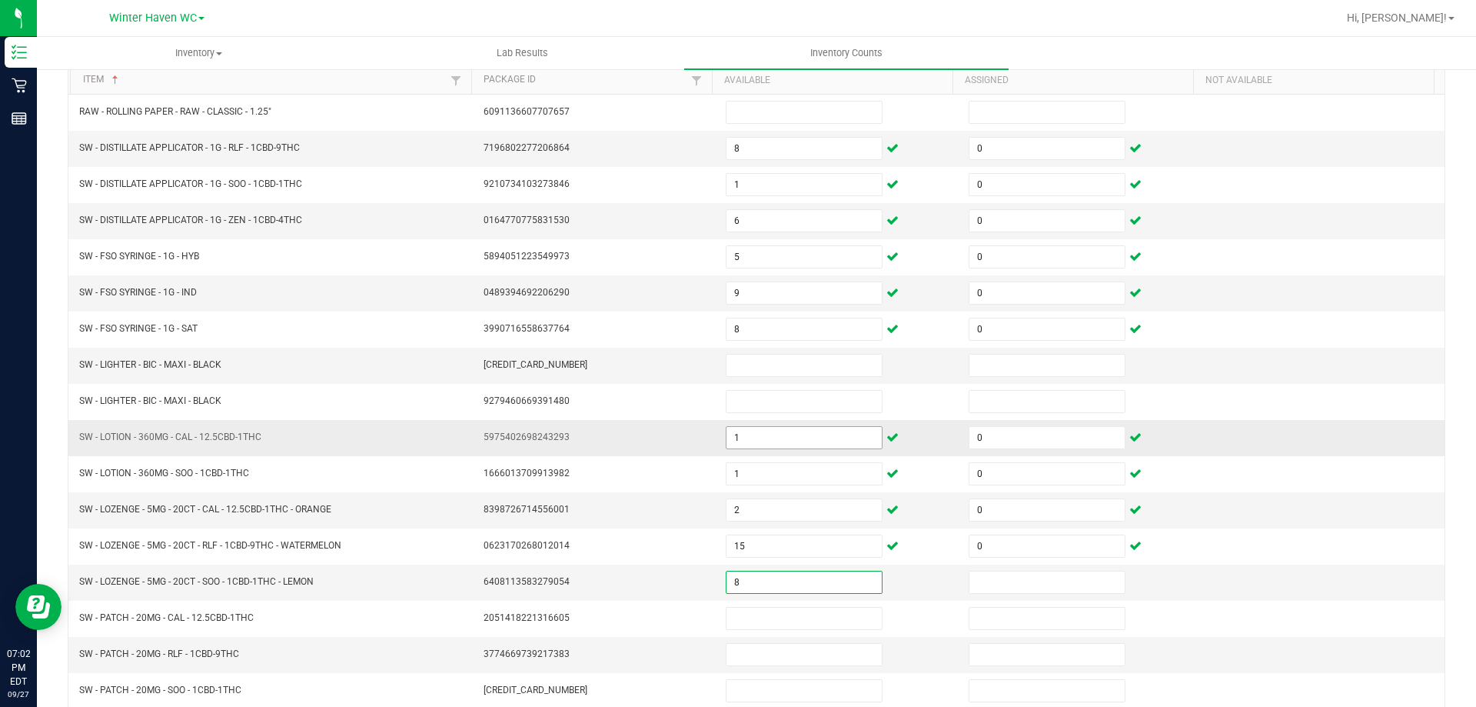
type input "8"
type input "0"
type input "20"
type input "0"
type input "1"
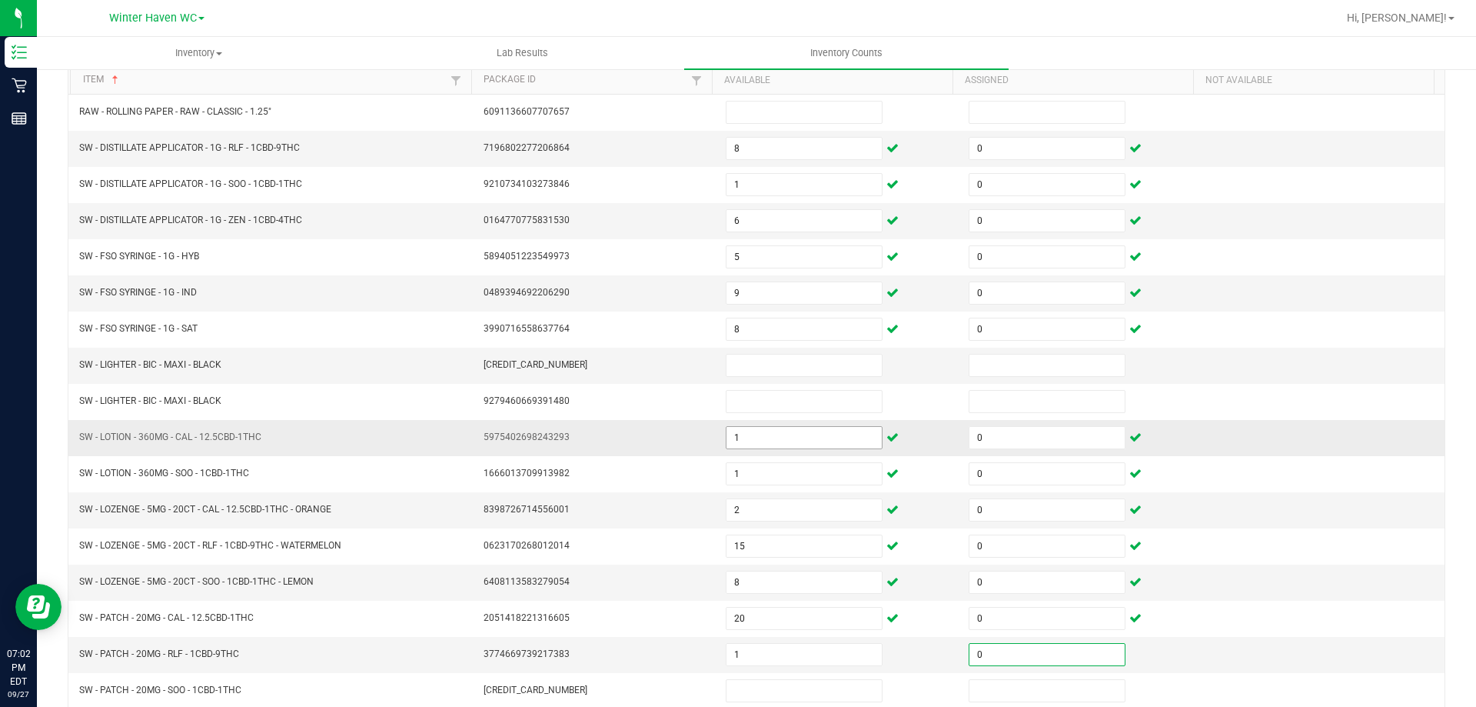
type input "0"
type input "7"
type input "0"
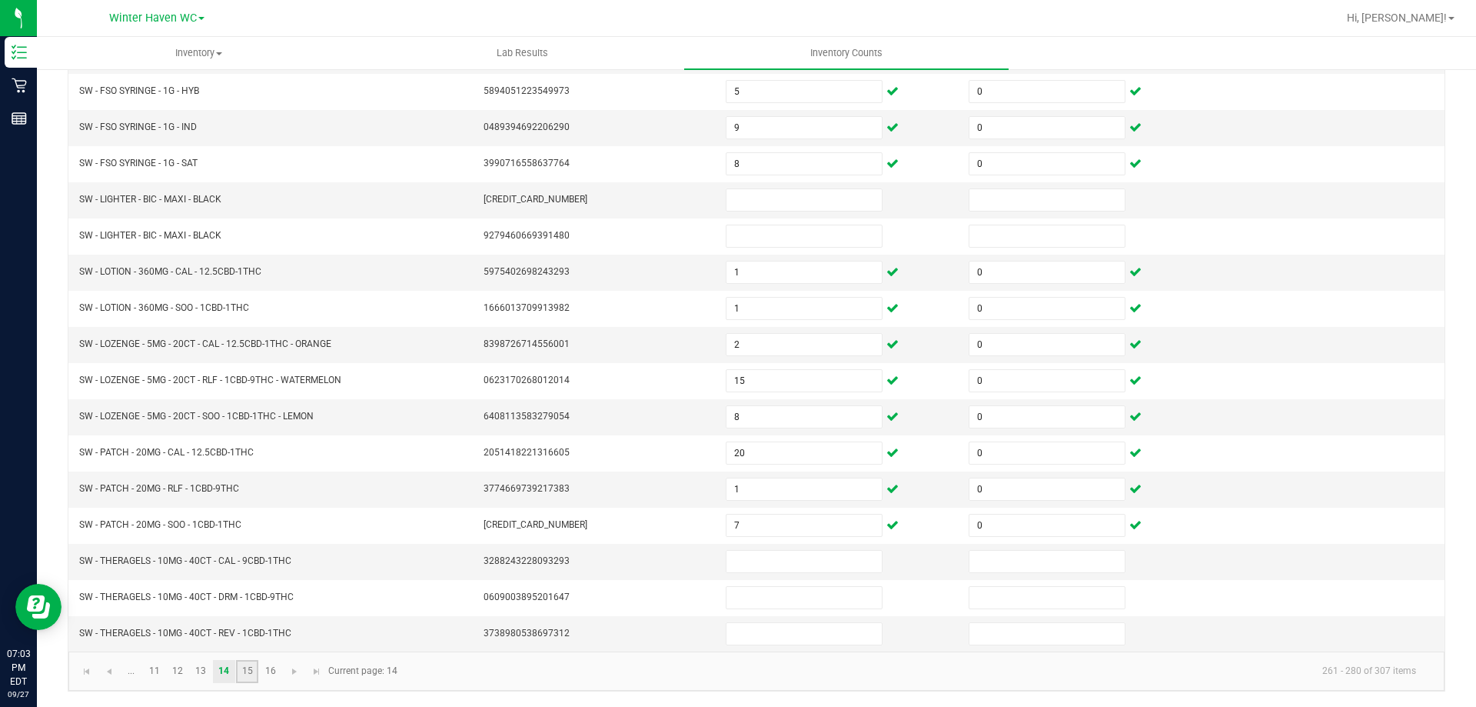
click at [251, 670] on link "15" at bounding box center [247, 671] width 22 height 23
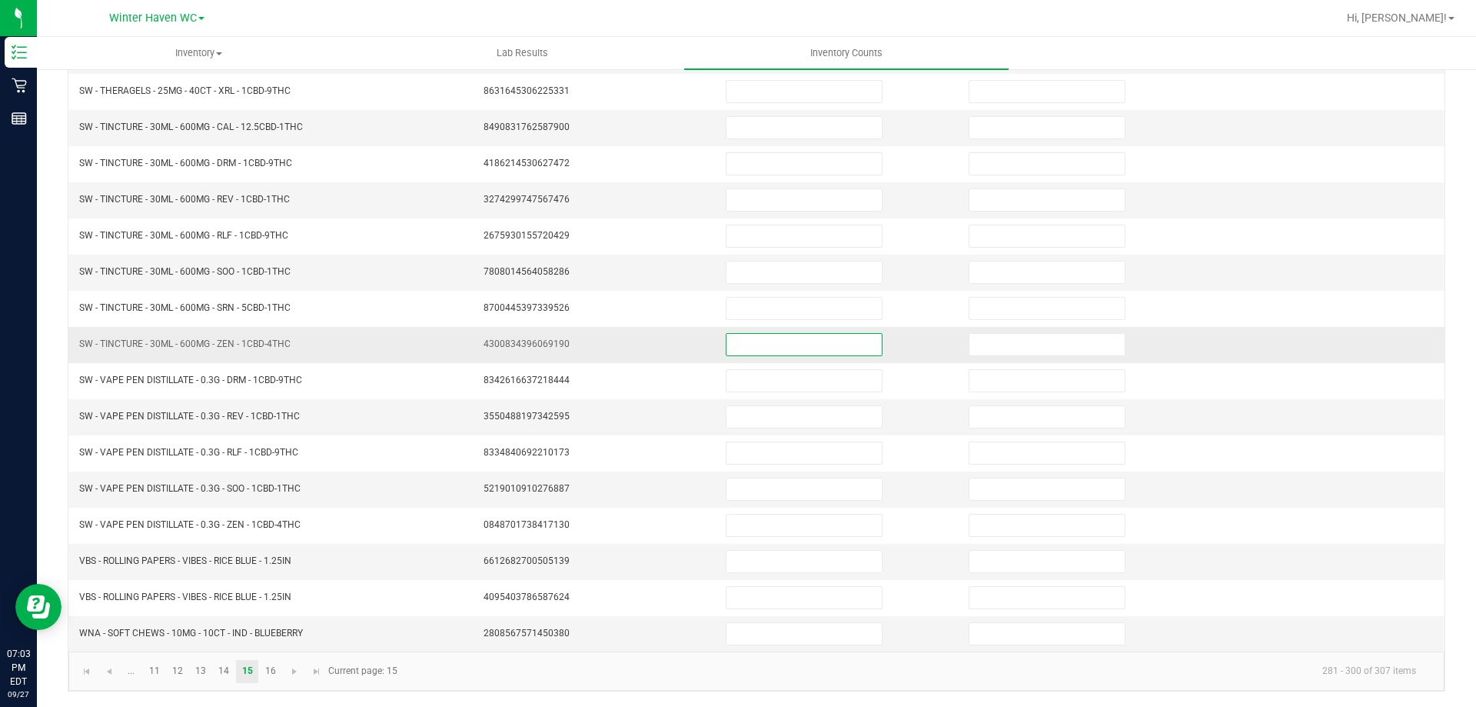
click at [766, 338] on input at bounding box center [804, 345] width 155 height 22
type input "6"
type input "0"
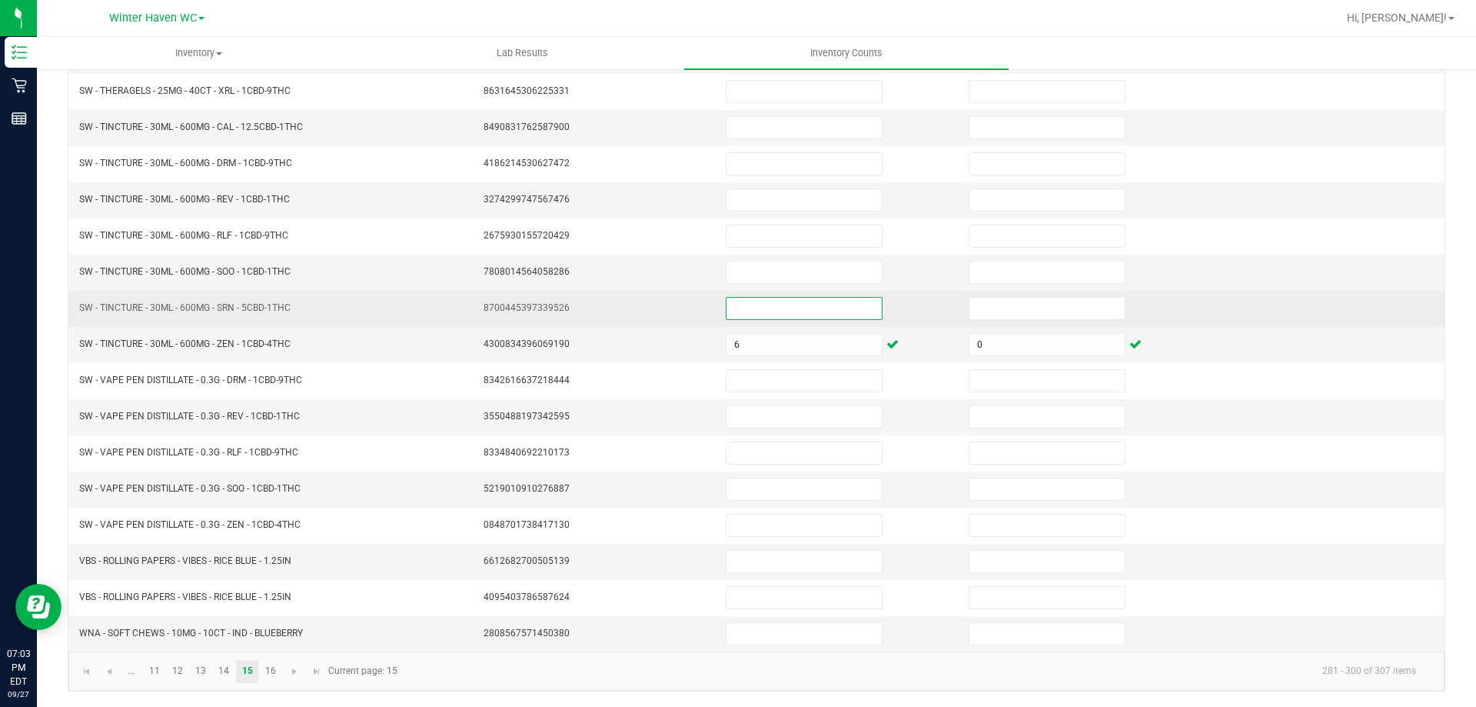
click at [757, 312] on input at bounding box center [804, 309] width 155 height 22
type input "12"
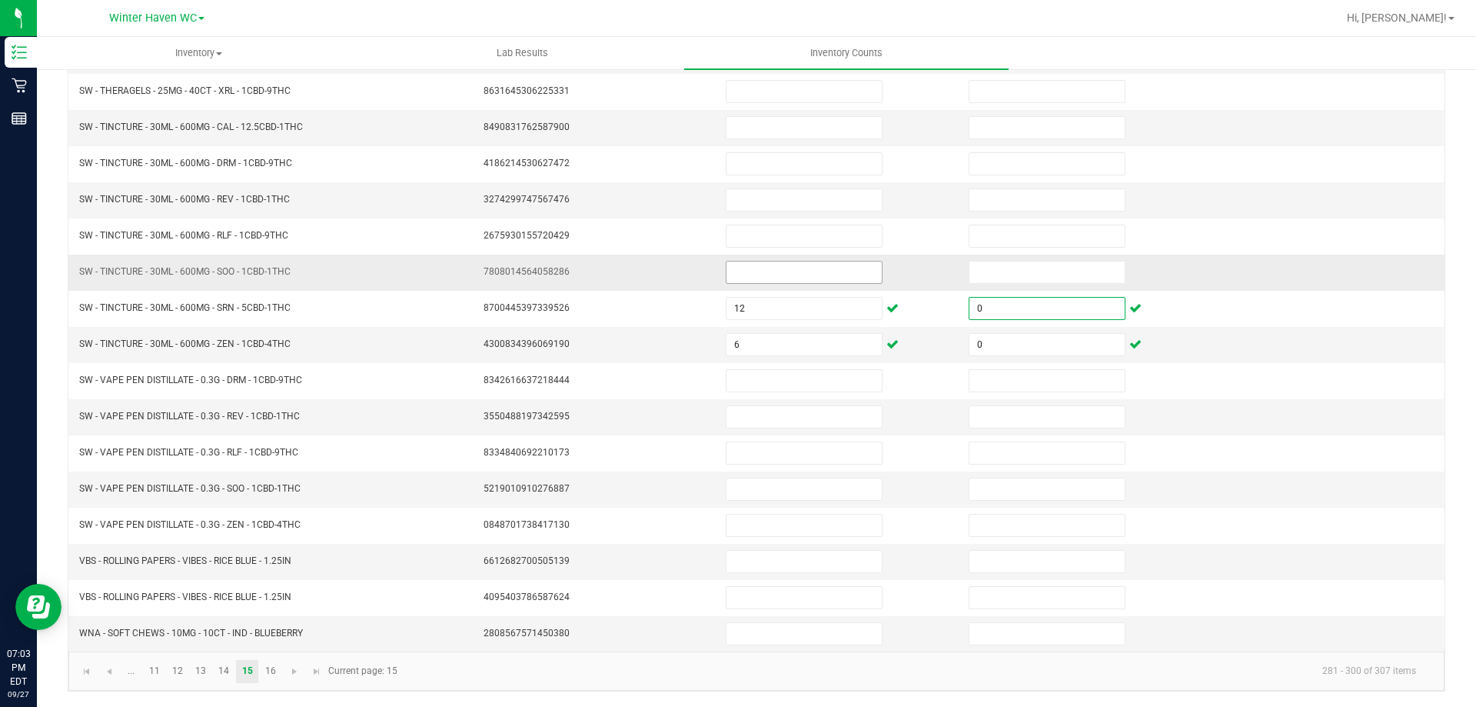
type input "0"
click at [750, 272] on input at bounding box center [804, 272] width 155 height 22
type input "5"
type input "0"
click at [738, 124] on input at bounding box center [804, 128] width 155 height 22
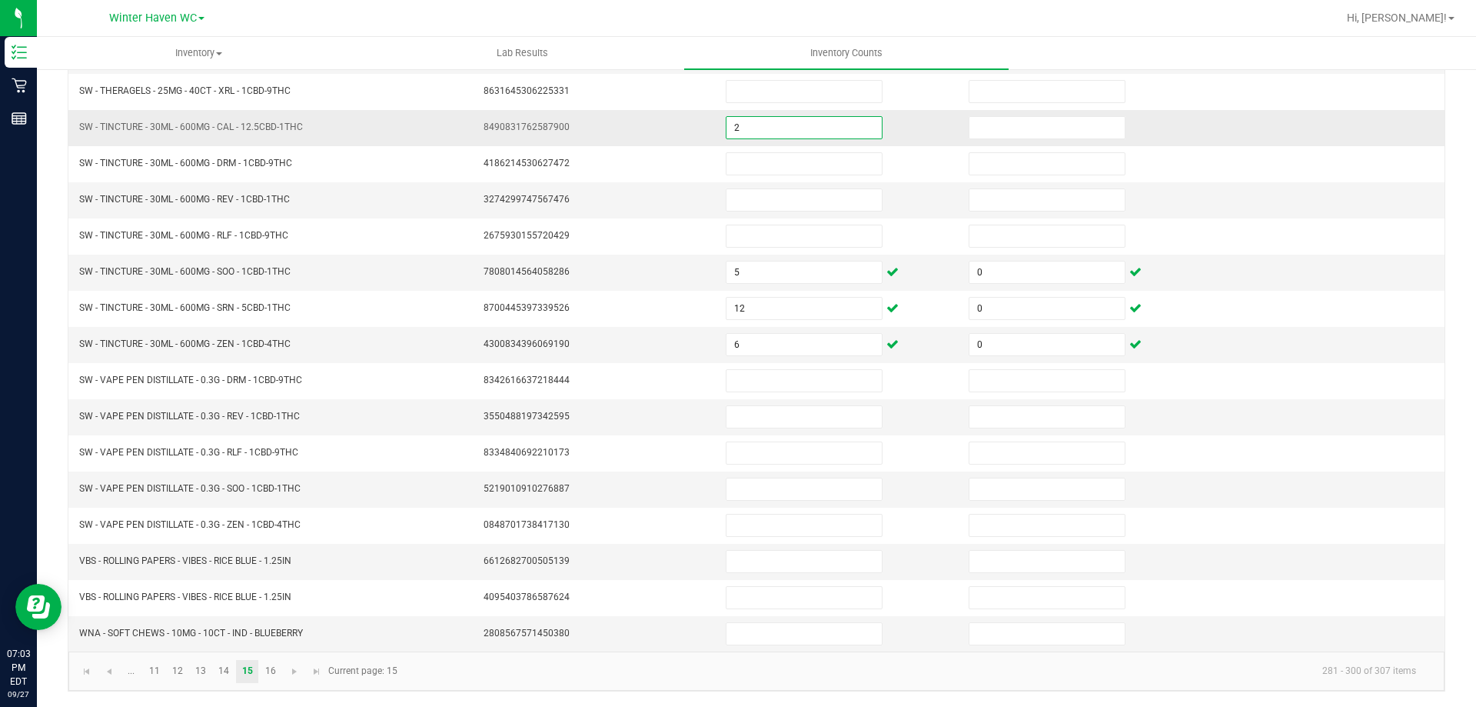
type input "2"
type input "0"
type input "6"
type input "0"
type input "7"
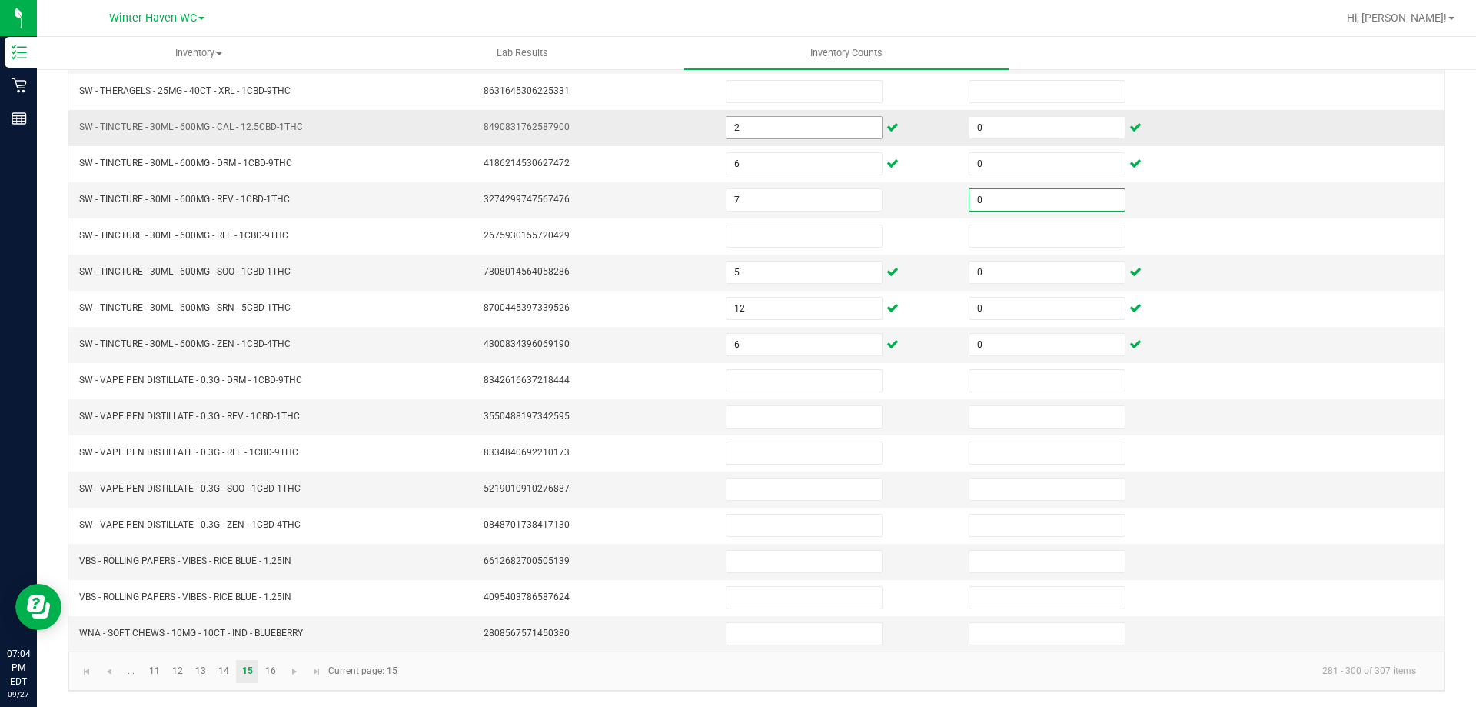
type input "0"
type input "15"
type input "0"
click at [221, 674] on link "14" at bounding box center [224, 671] width 22 height 23
type input "8"
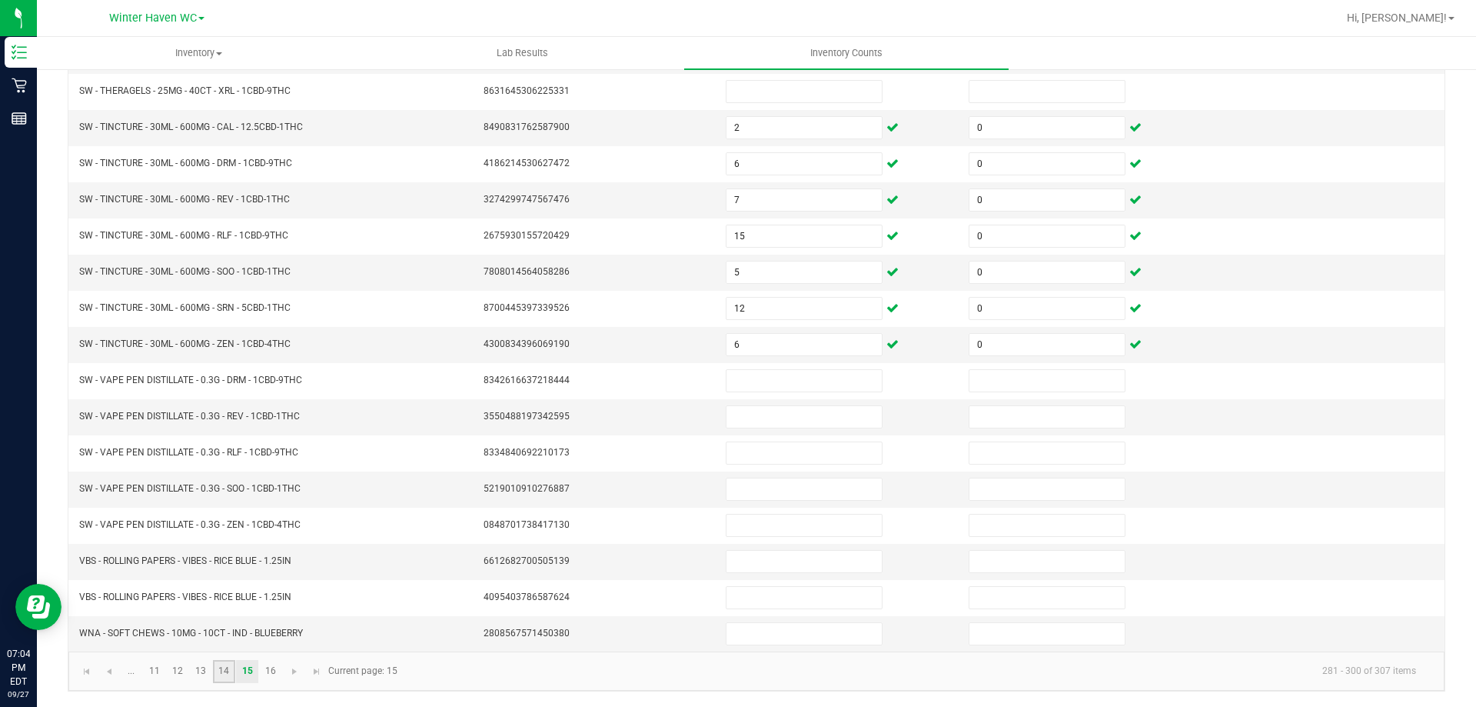
type input "0"
type input "1"
type input "8"
type input "0"
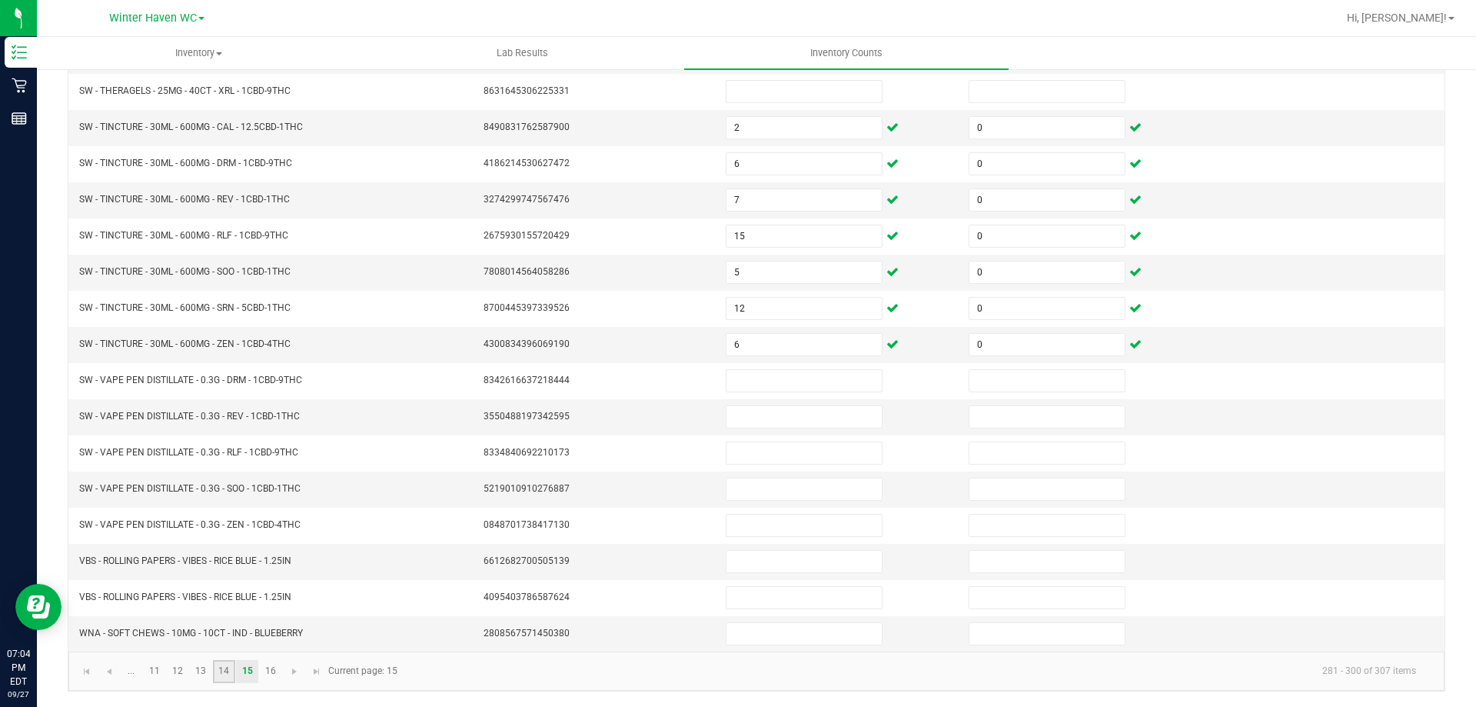
type input "0"
type input "9"
type input "8"
type input "15"
type input "0"
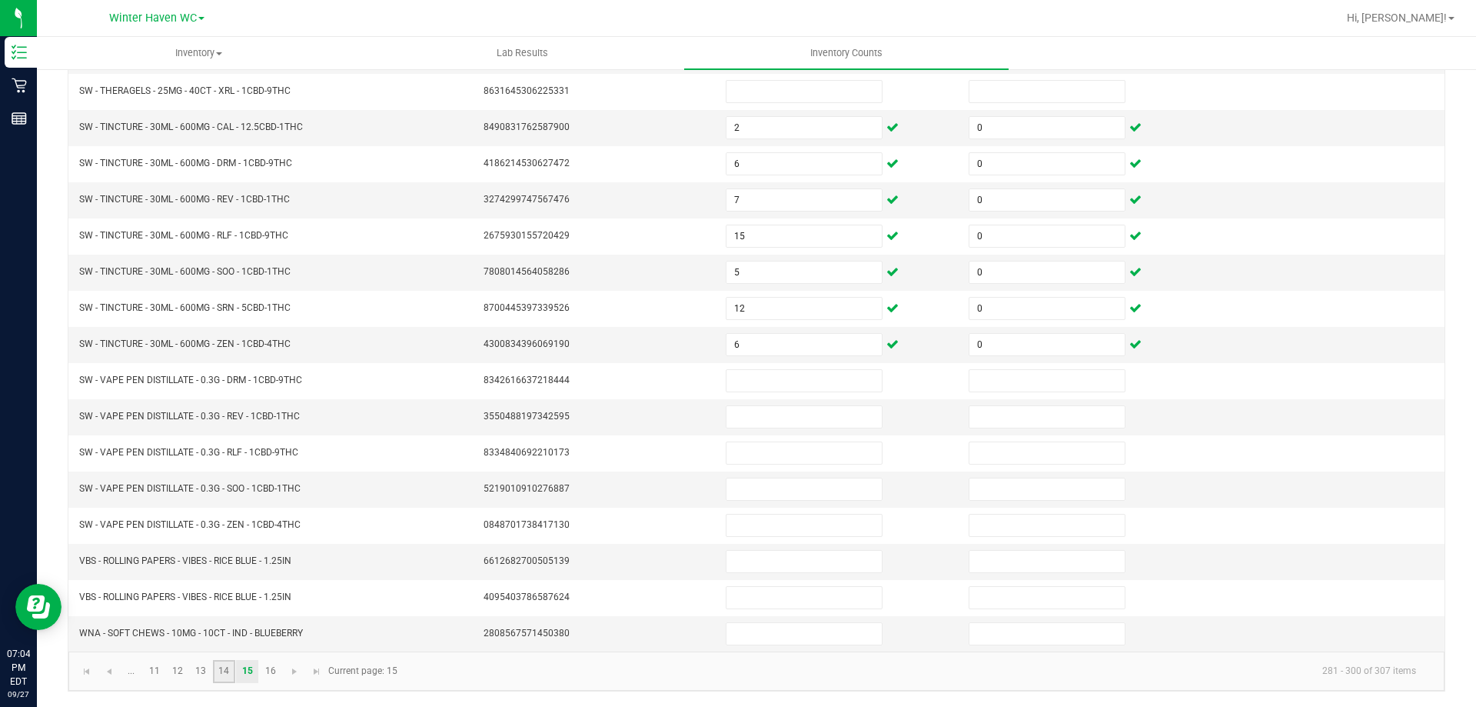
type input "20"
type input "0"
type input "6"
type input "0"
type input "5"
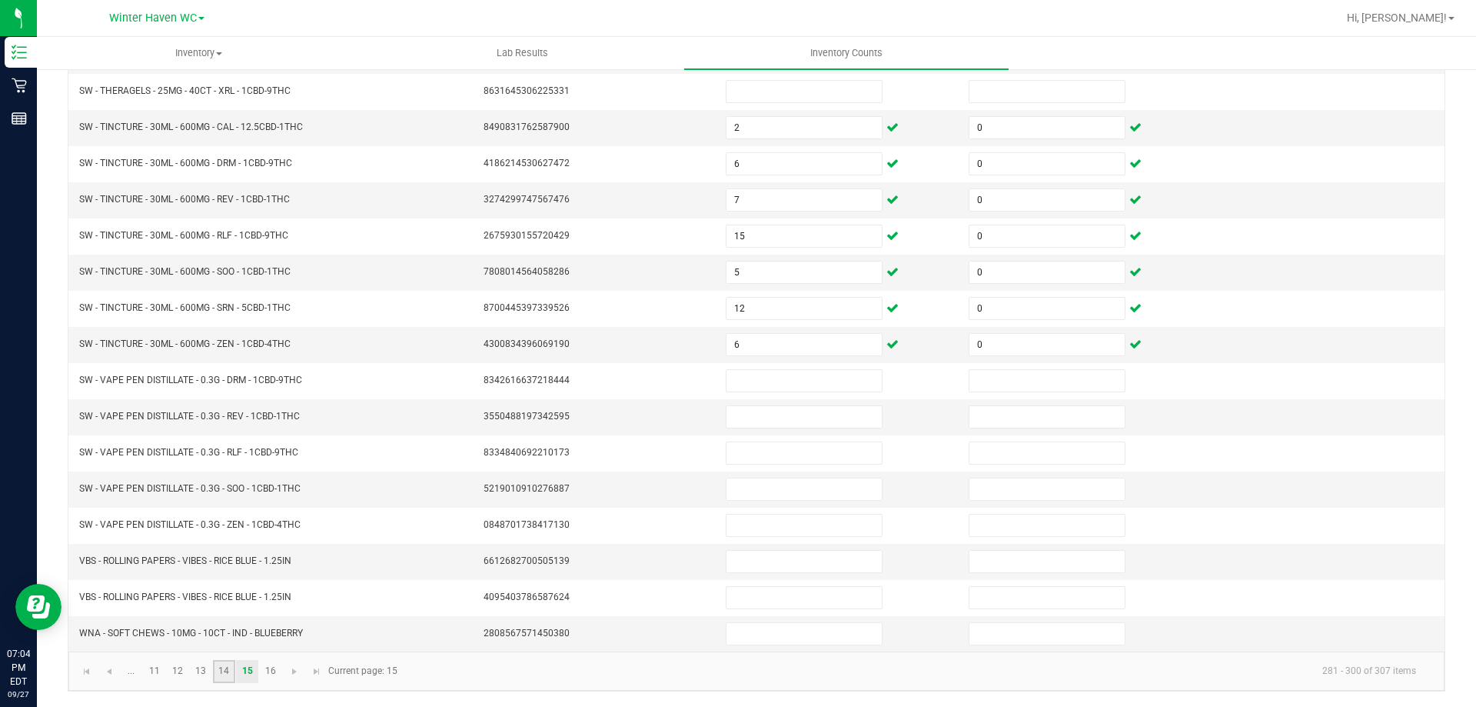
type input "0"
type input "1"
type input "2"
type input "1"
type input "0"
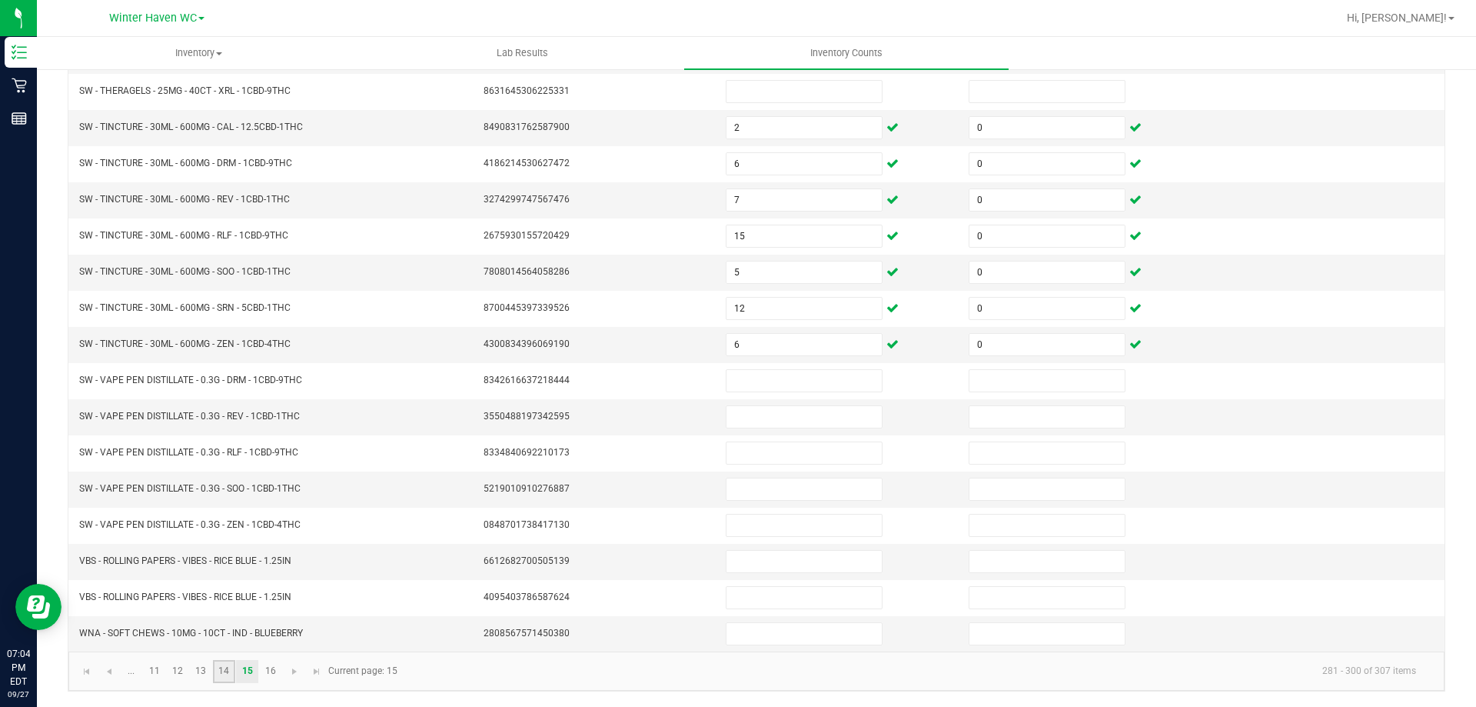
type input "7"
type input "0"
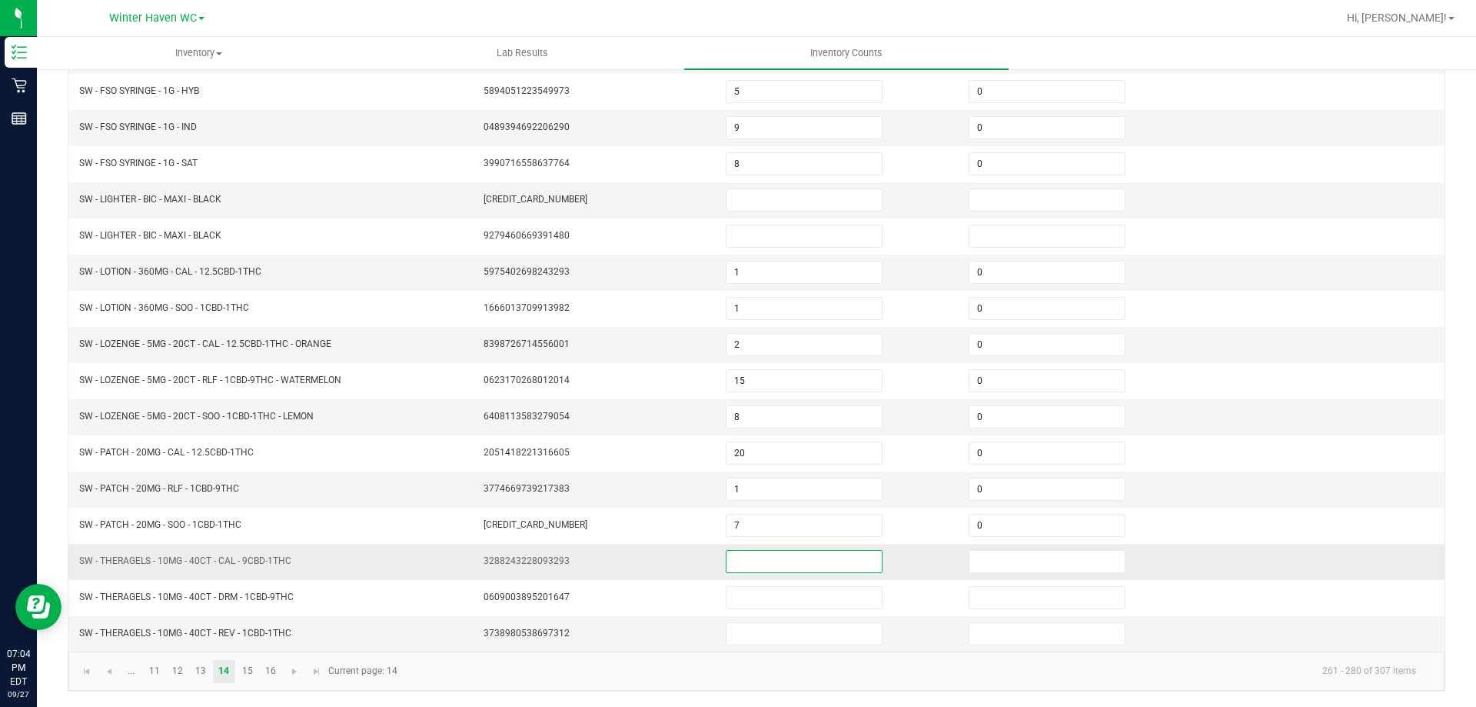
click at [758, 561] on input at bounding box center [804, 562] width 155 height 22
type input "2"
type input "0"
type input "4"
type input "0"
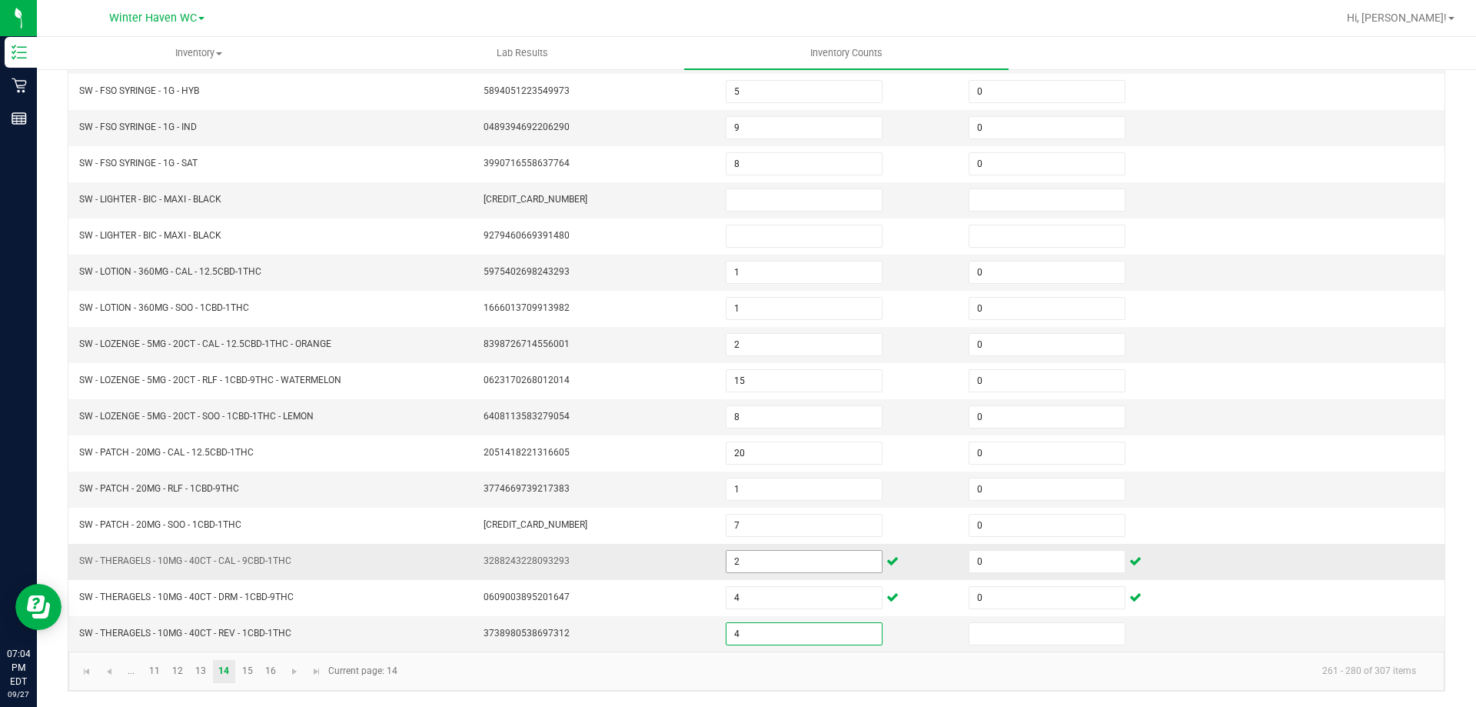
type input "4"
type input "0"
click at [245, 678] on link "15" at bounding box center [247, 671] width 22 height 23
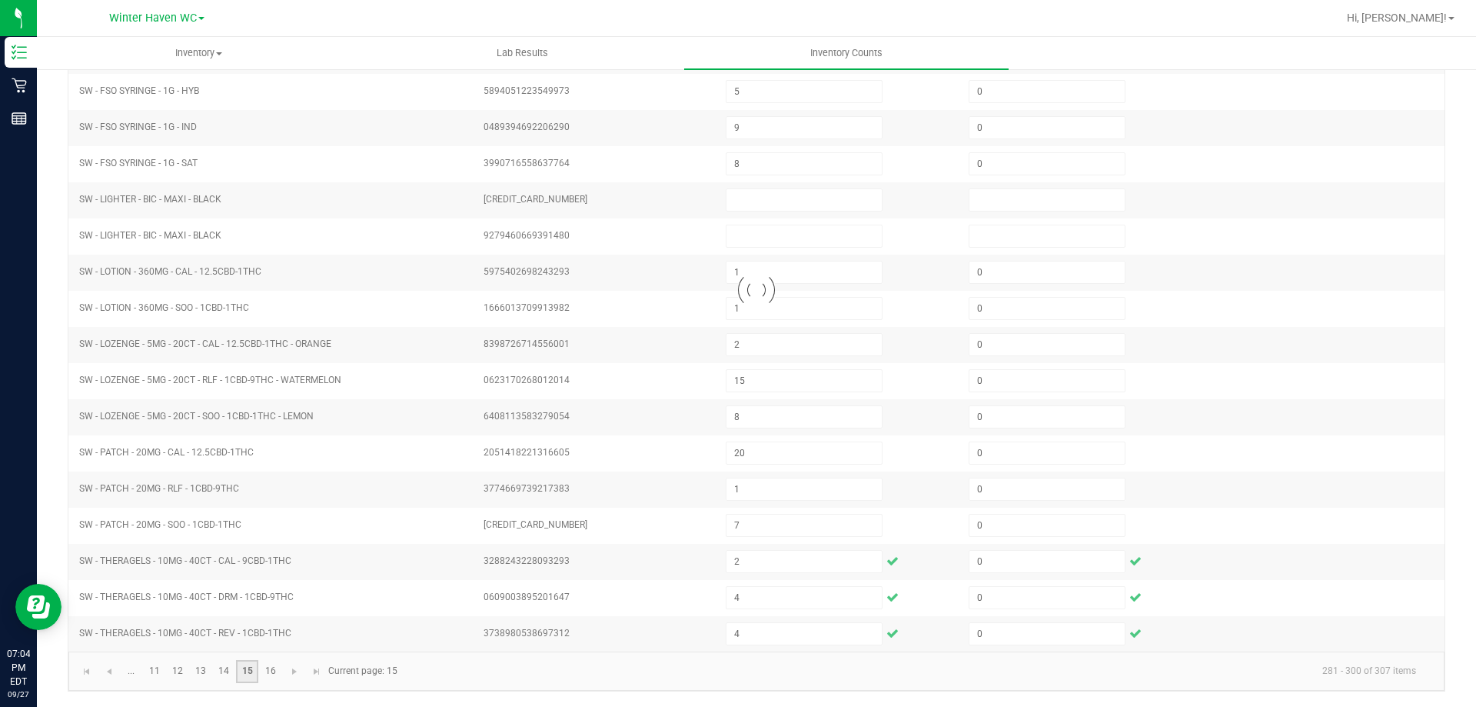
type input "7"
type input "0"
type input "12"
type input "2"
type input "6"
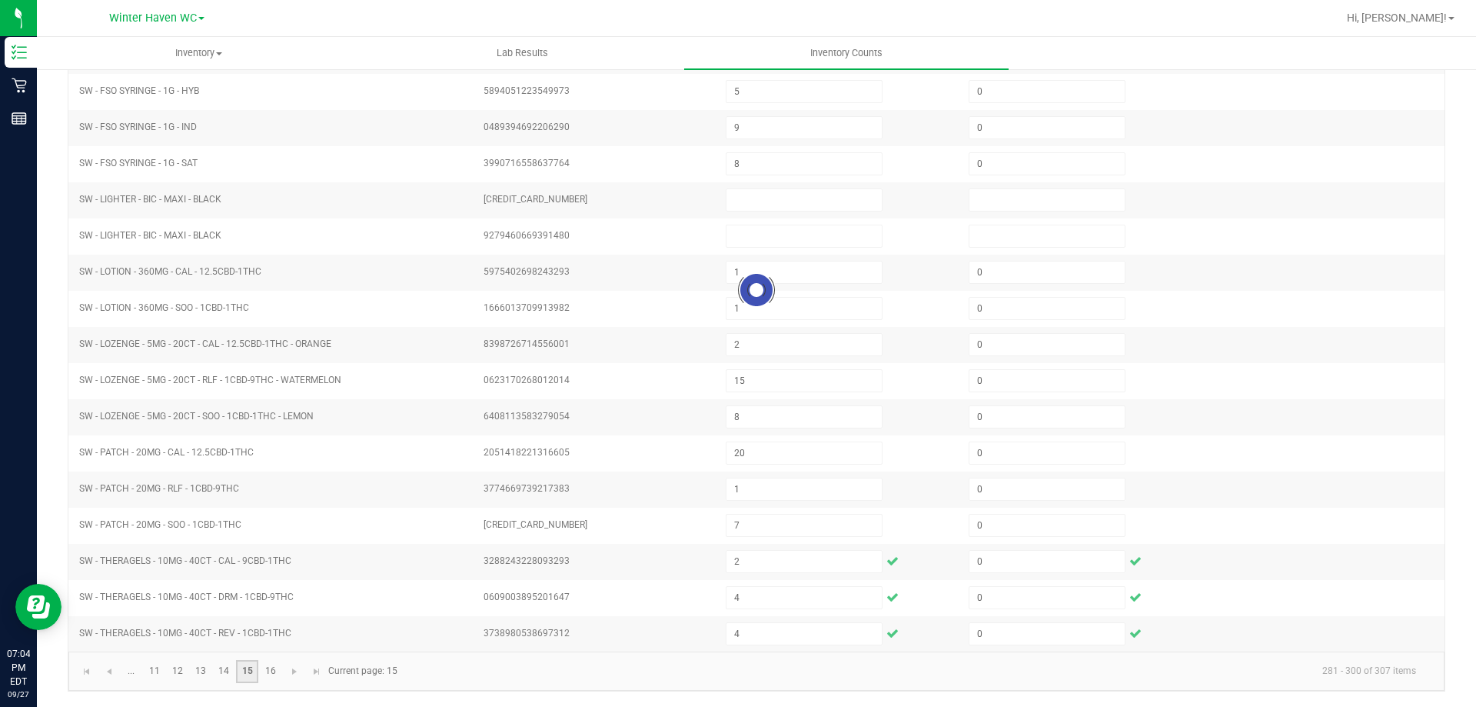
type input "15"
type input "0"
type input "5"
type input "6"
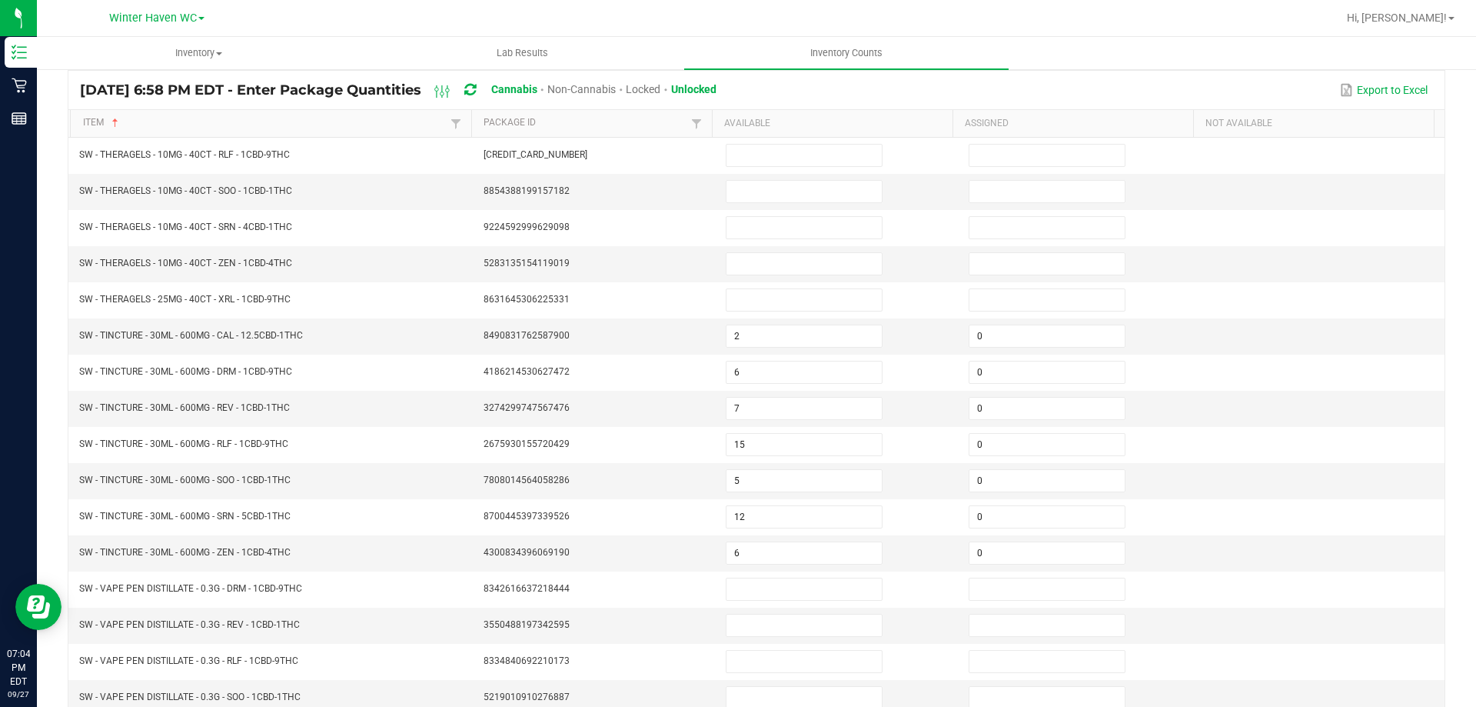
scroll to position [0, 0]
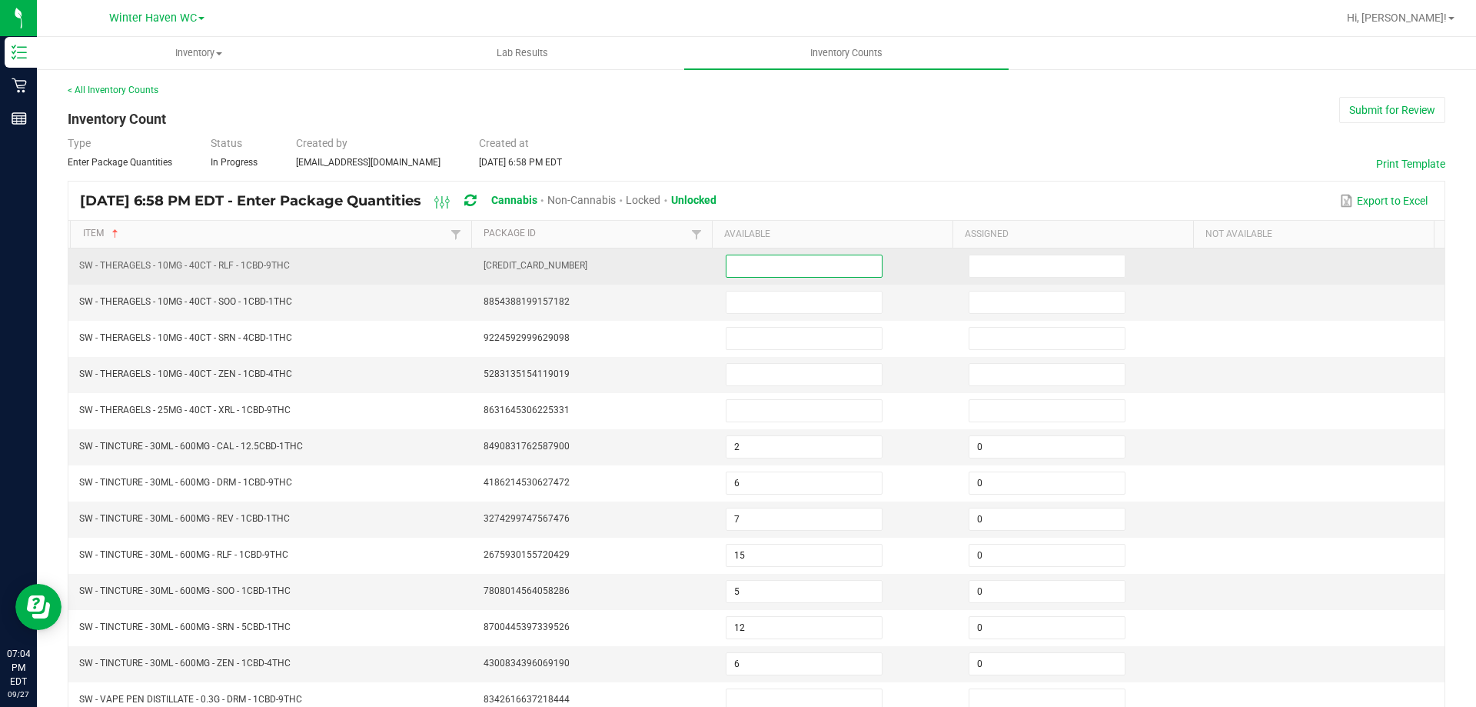
click at [753, 265] on input at bounding box center [804, 266] width 155 height 22
type input "5"
type input "0"
type input "1"
type input "0"
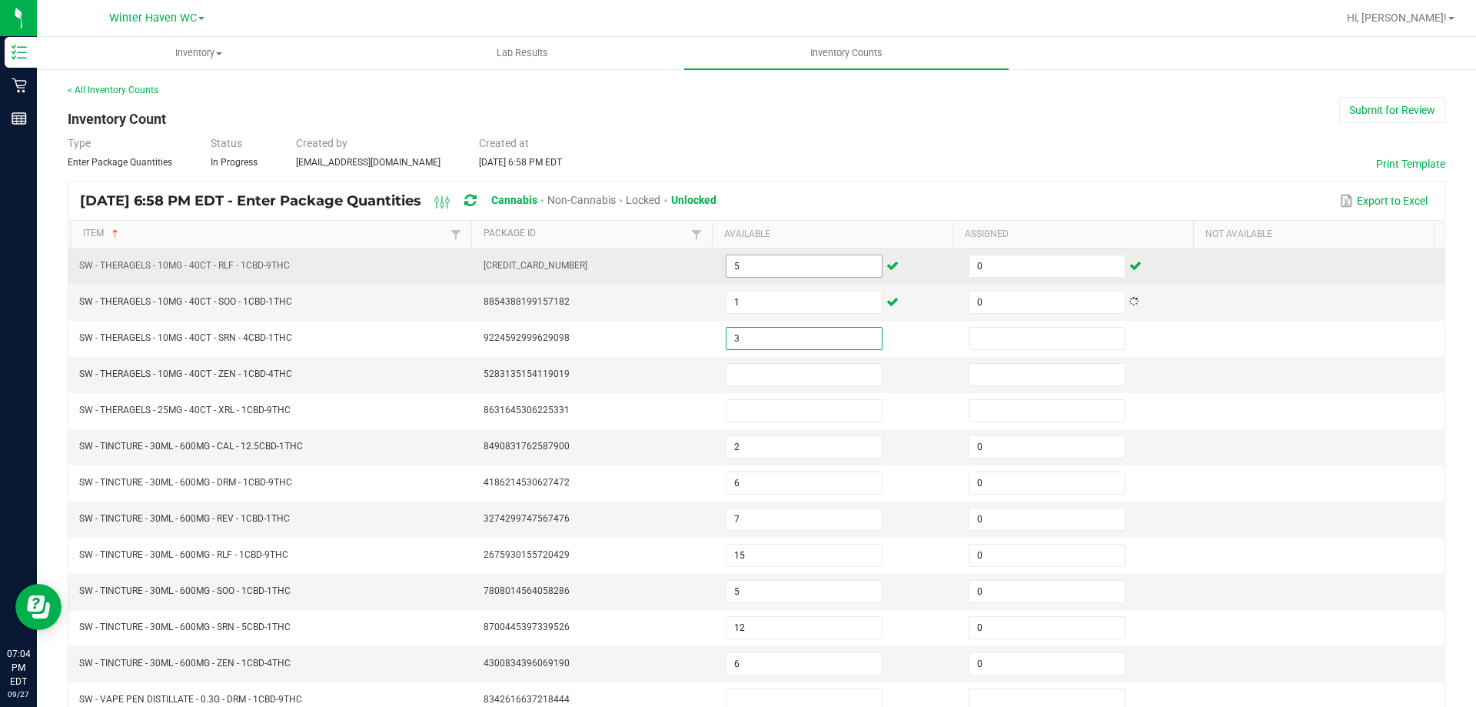
type input "3"
type input "0"
type input "4"
type input "0"
type input "5"
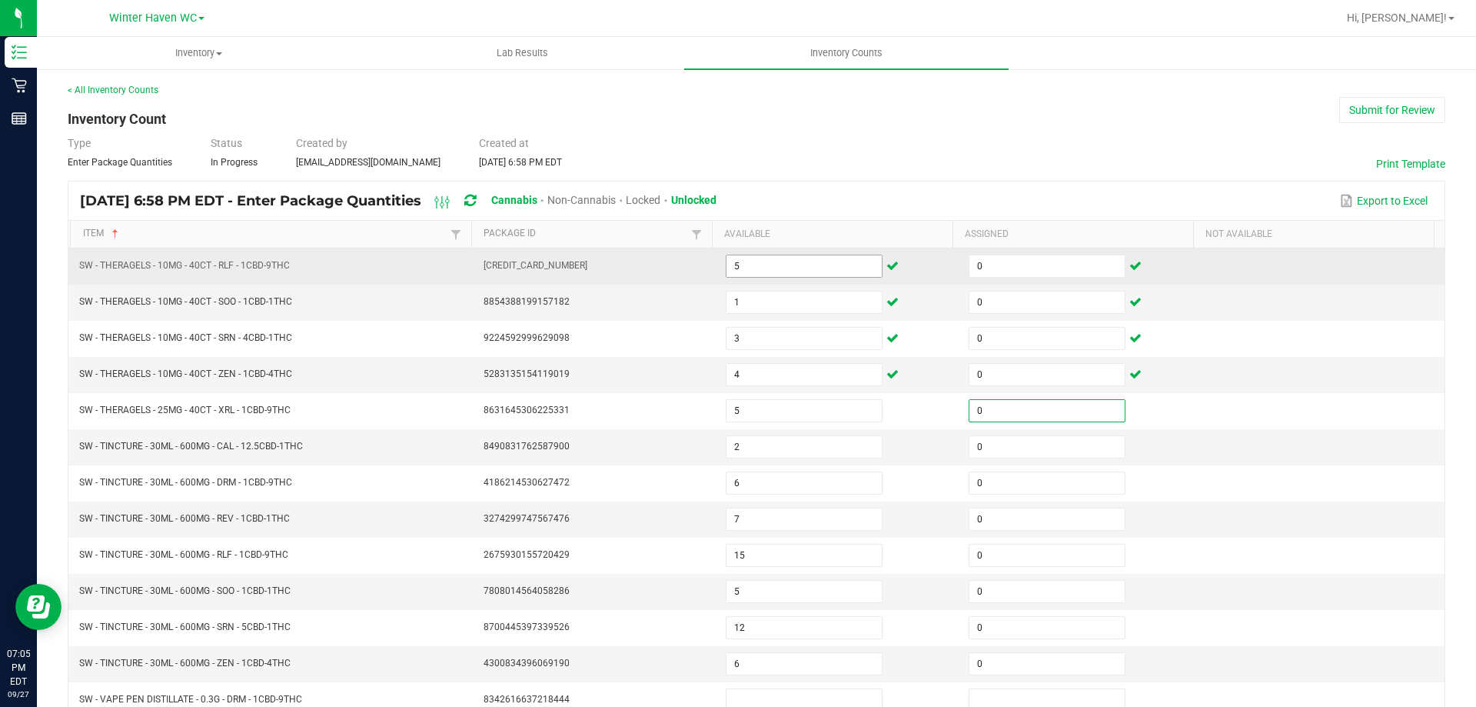
type input "0"
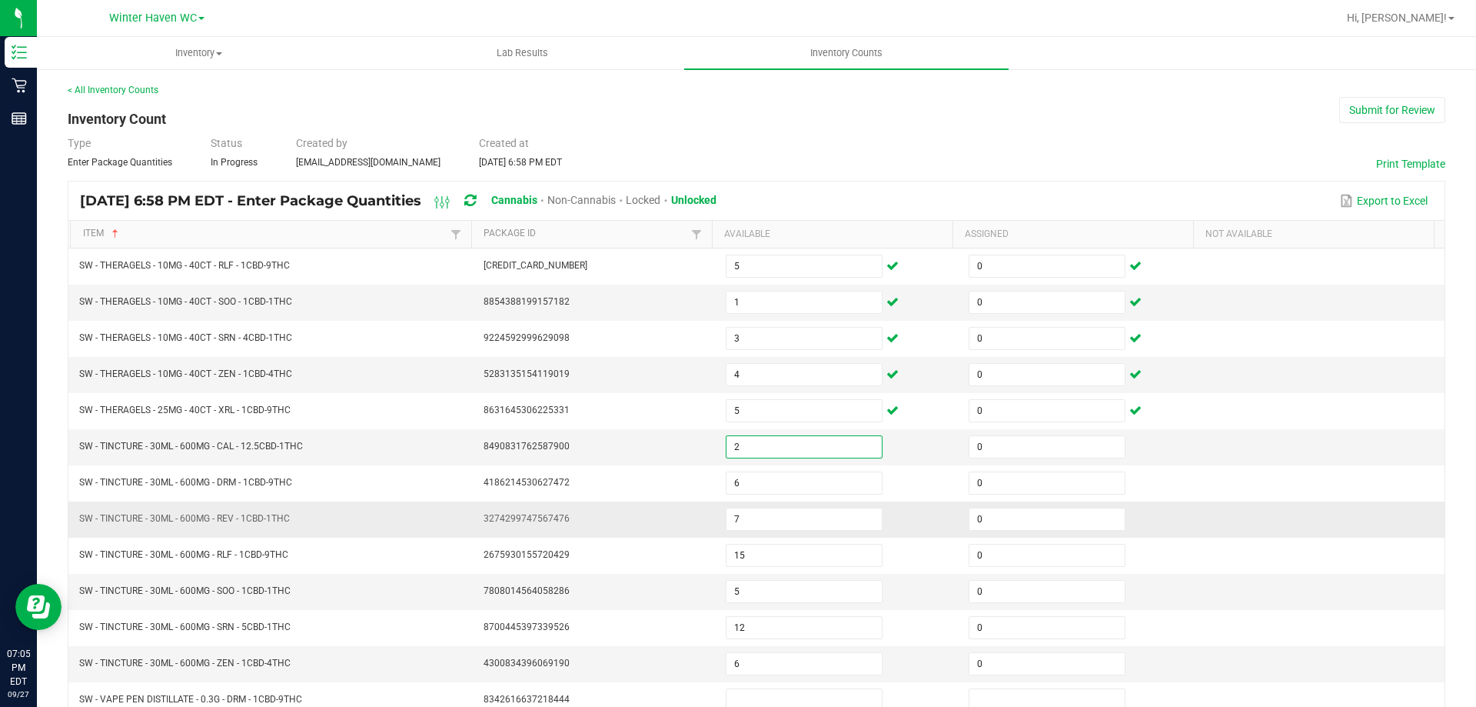
scroll to position [319, 0]
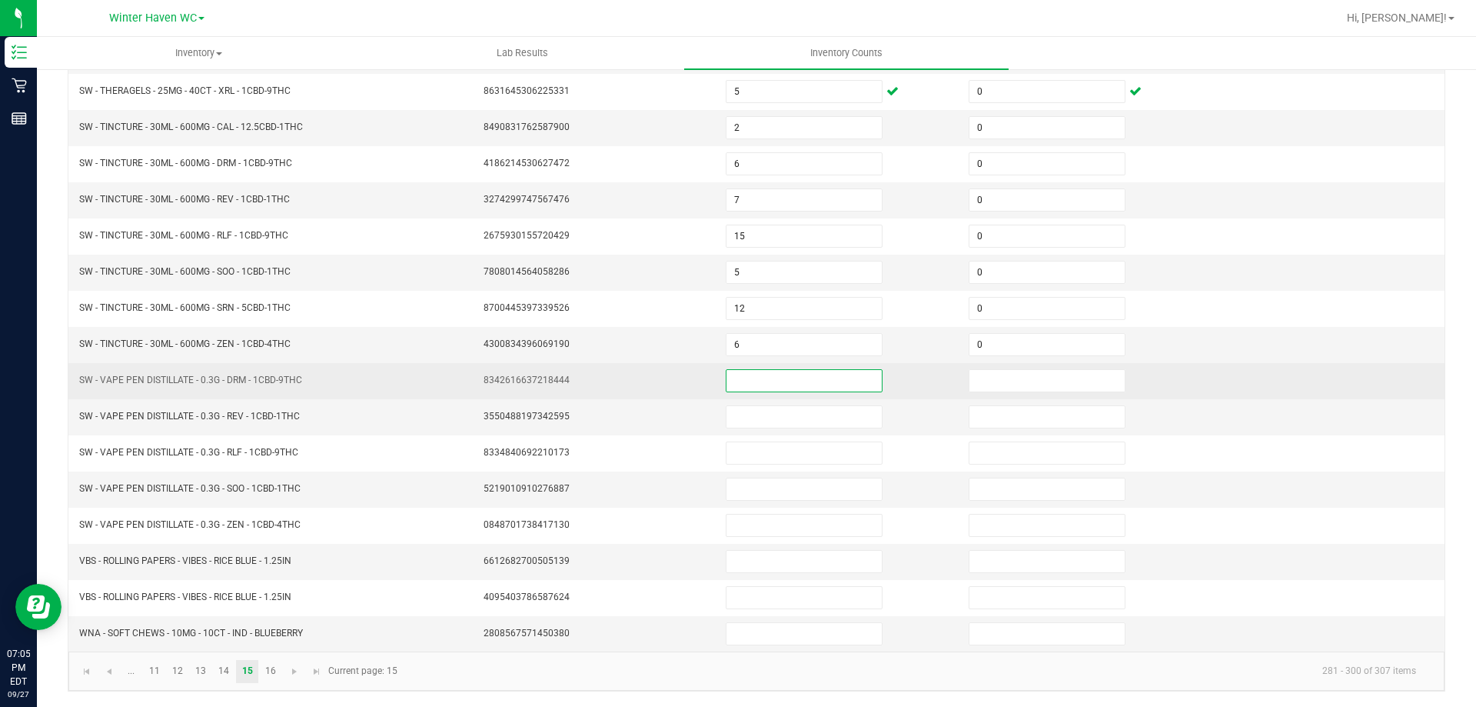
click at [756, 380] on input at bounding box center [804, 381] width 155 height 22
type input "11"
type input "0"
type input "18"
type input "0"
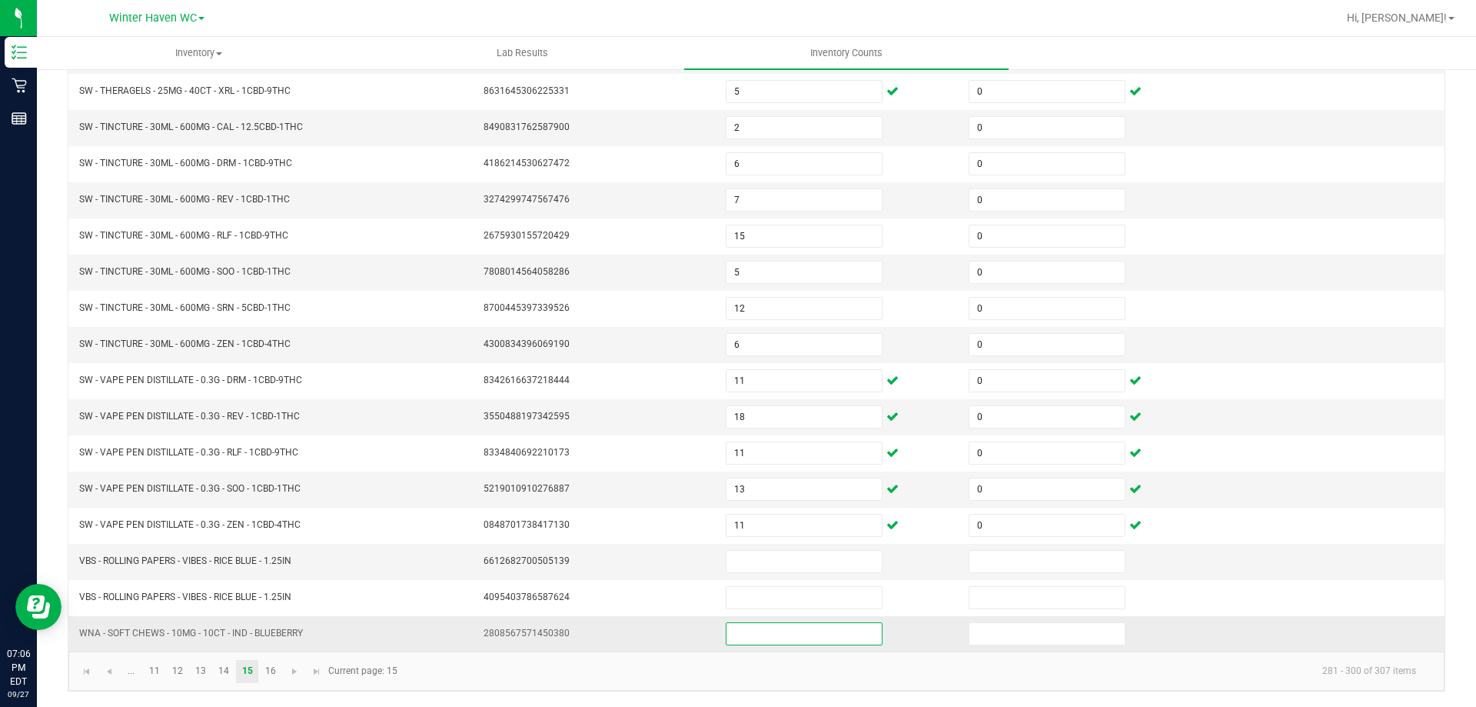
click at [747, 638] on input at bounding box center [804, 634] width 155 height 22
click at [272, 670] on link "16" at bounding box center [270, 671] width 22 height 23
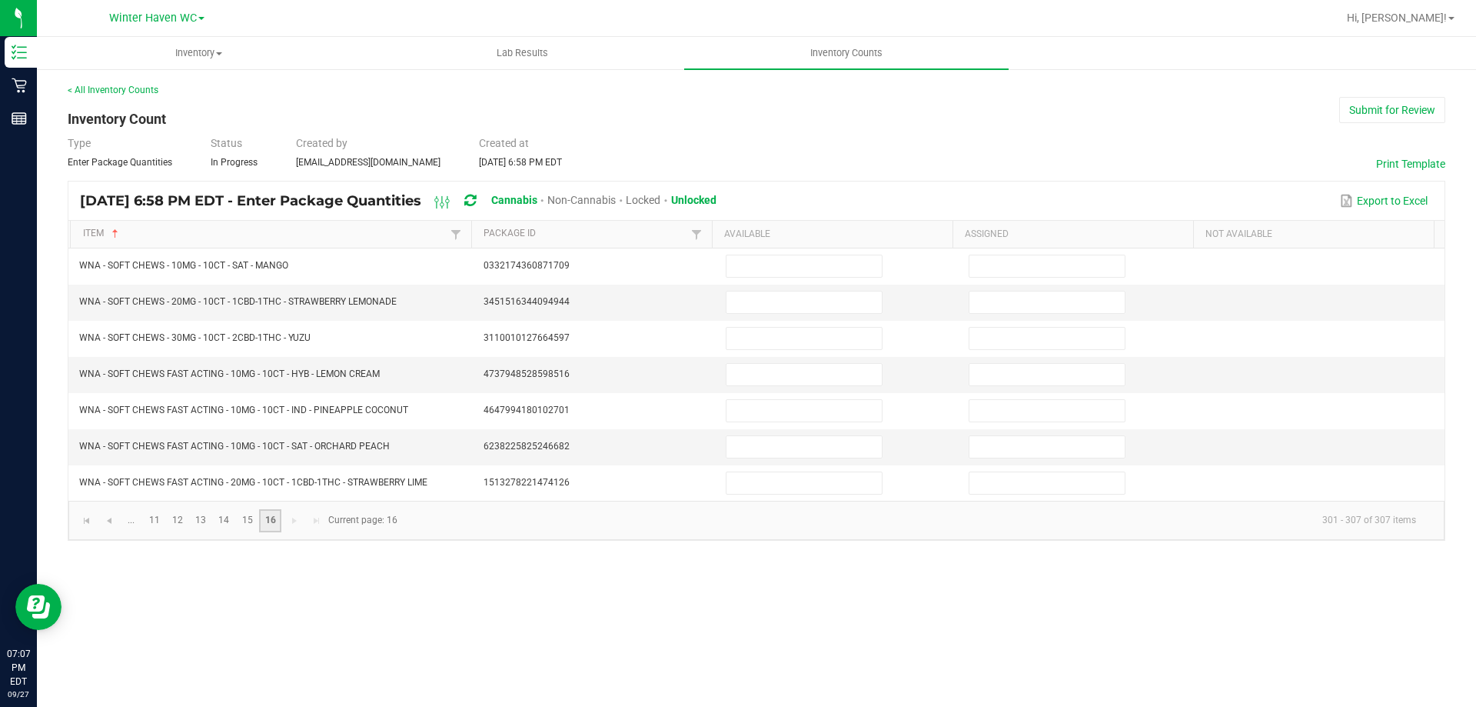
scroll to position [0, 0]
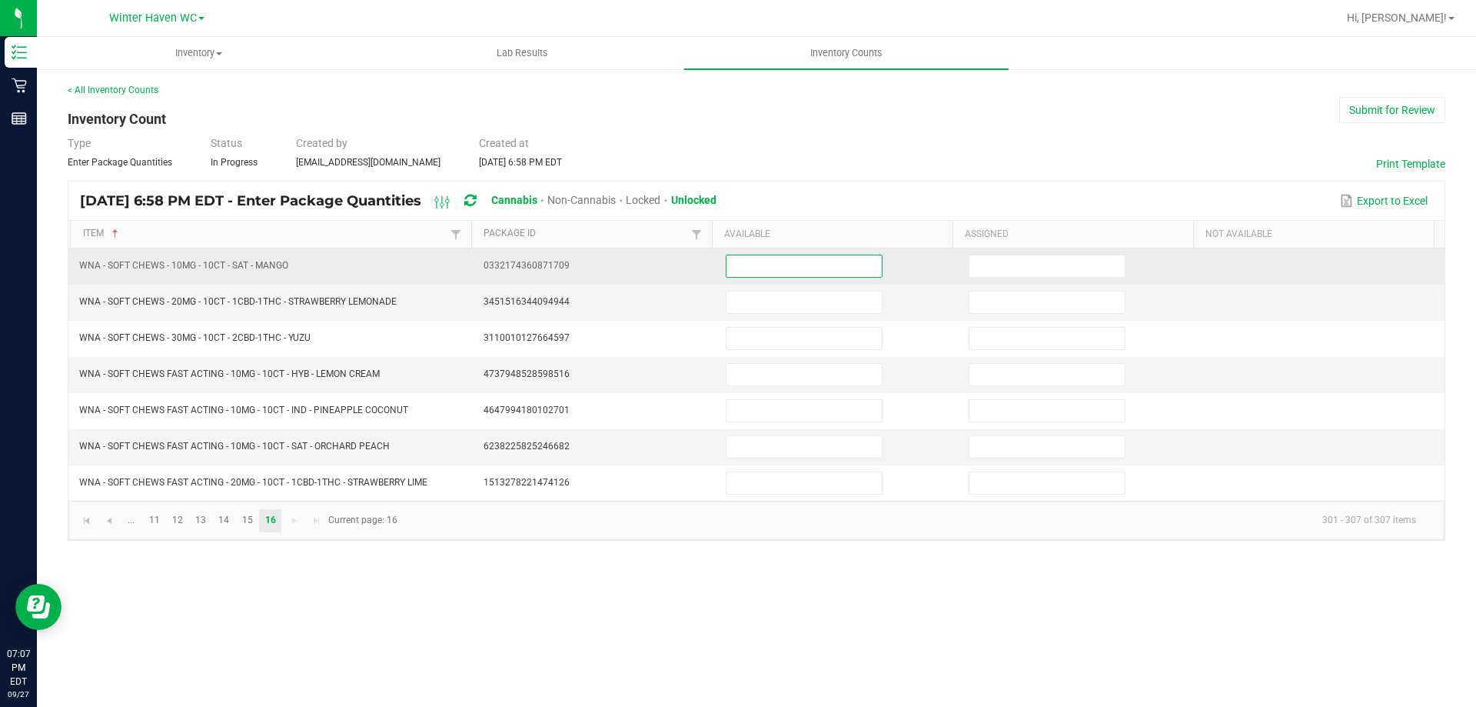
click at [736, 264] on input at bounding box center [804, 266] width 155 height 22
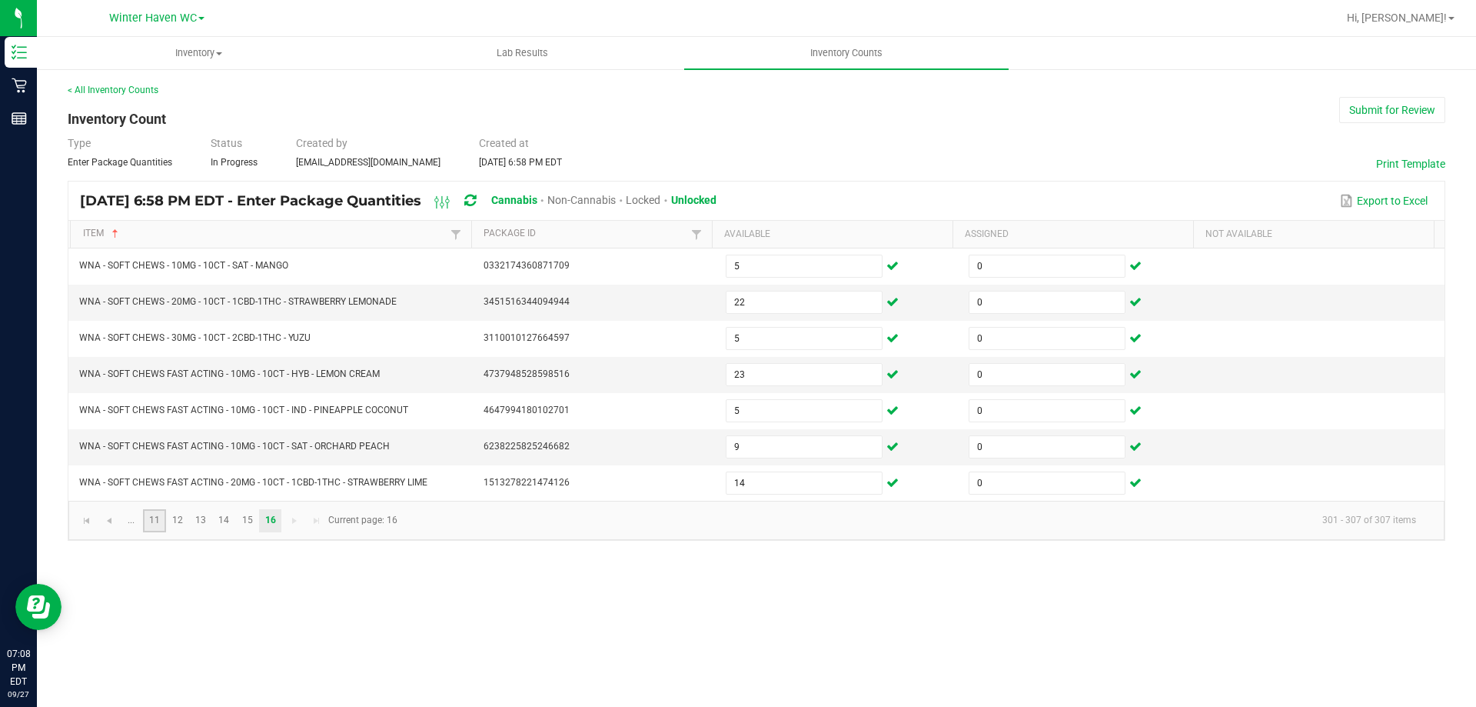
click at [159, 523] on link "11" at bounding box center [154, 520] width 22 height 23
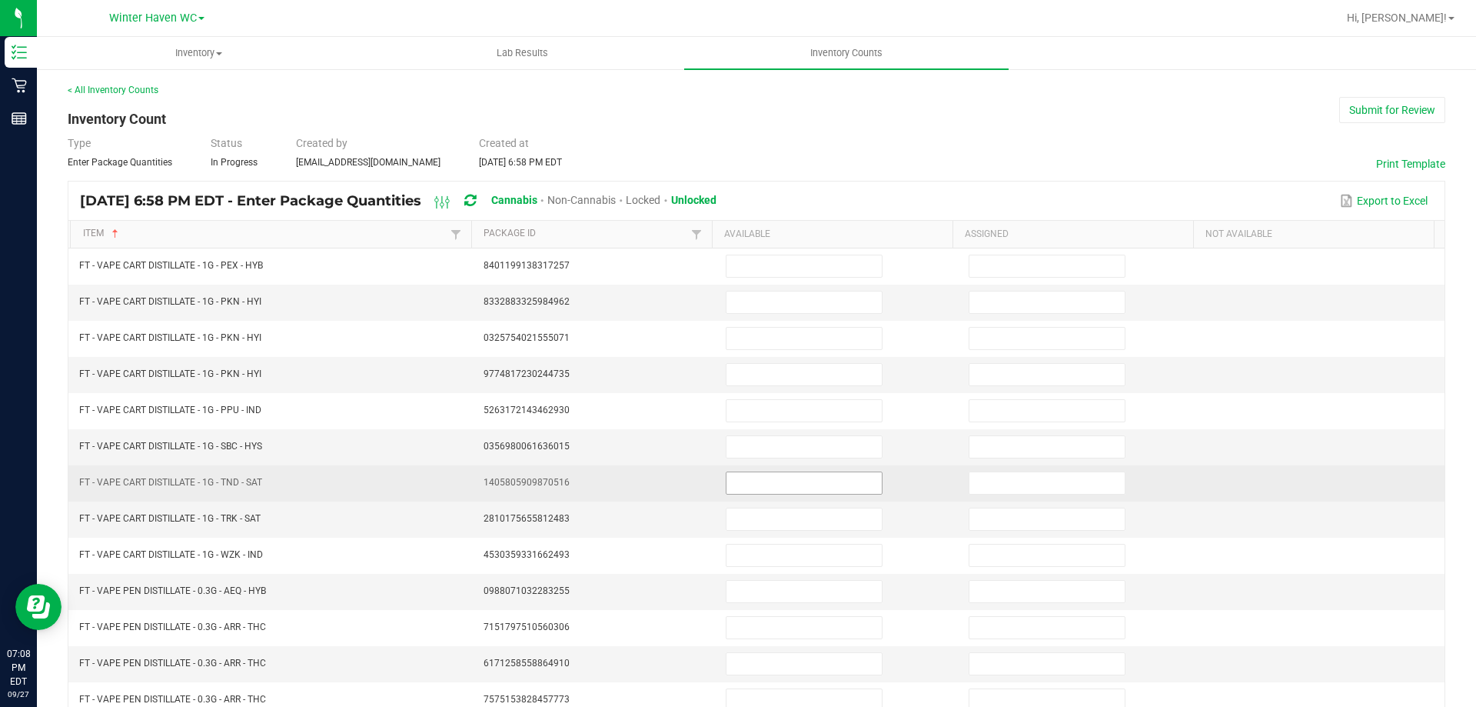
scroll to position [319, 0]
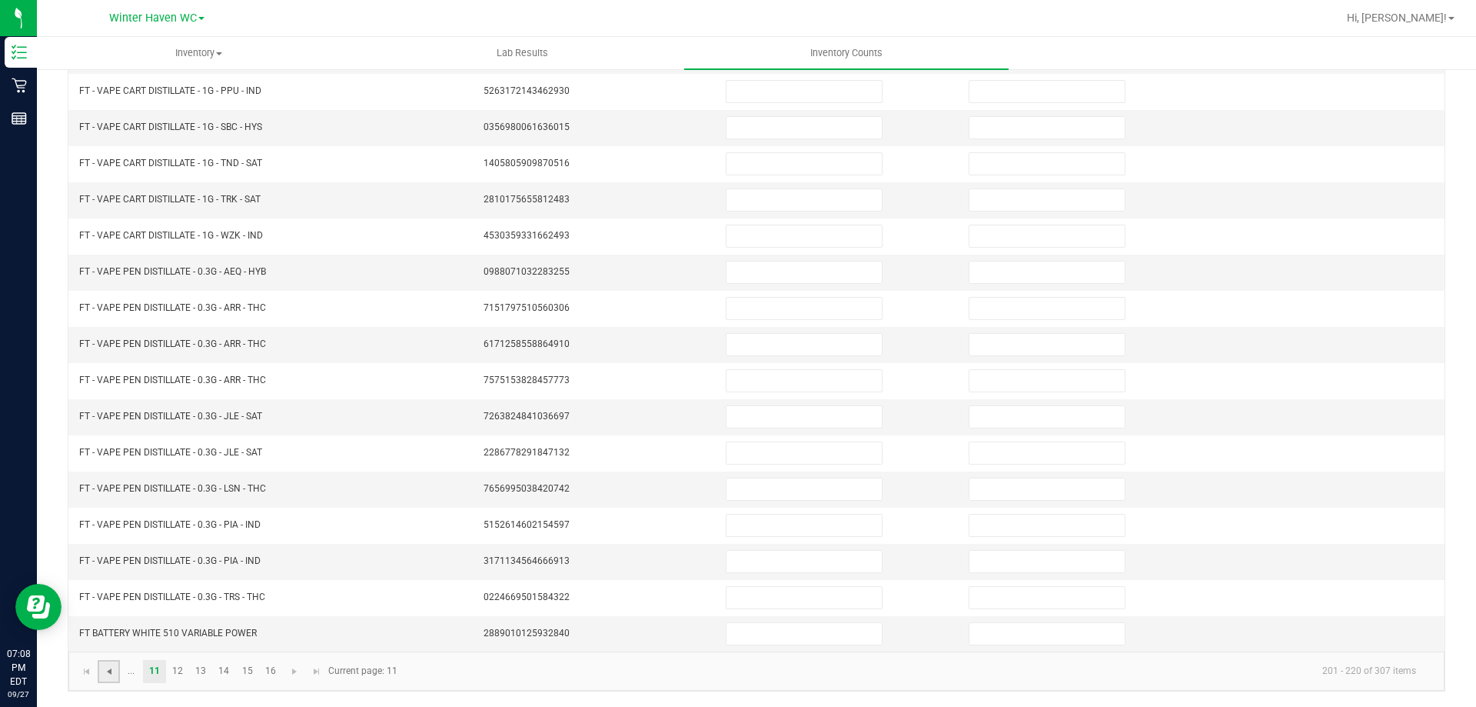
click at [111, 674] on span "Go to the previous page" at bounding box center [109, 671] width 12 height 12
click at [268, 670] on link "7" at bounding box center [270, 671] width 22 height 23
click at [251, 673] on link "6" at bounding box center [247, 671] width 22 height 23
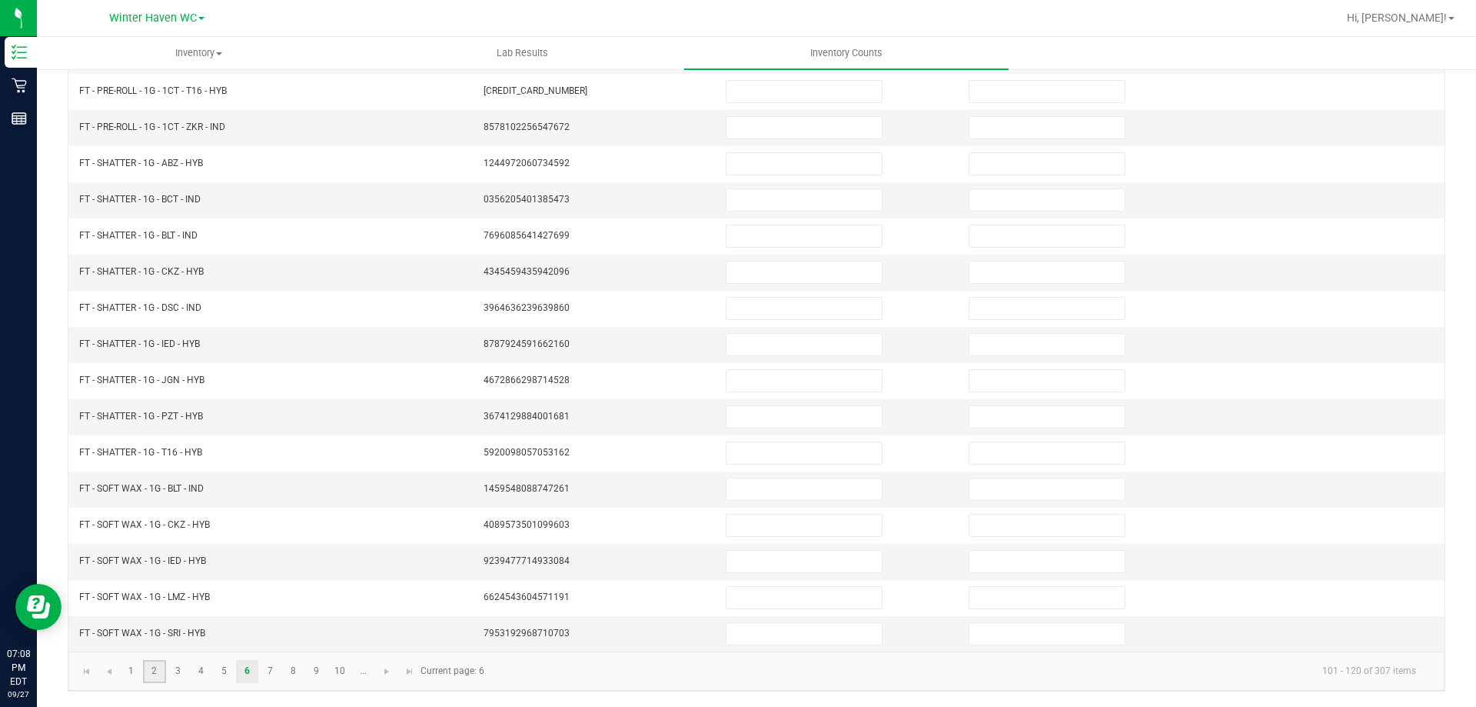
click at [148, 669] on link "2" at bounding box center [154, 671] width 22 height 23
click at [176, 671] on link "3" at bounding box center [178, 671] width 22 height 23
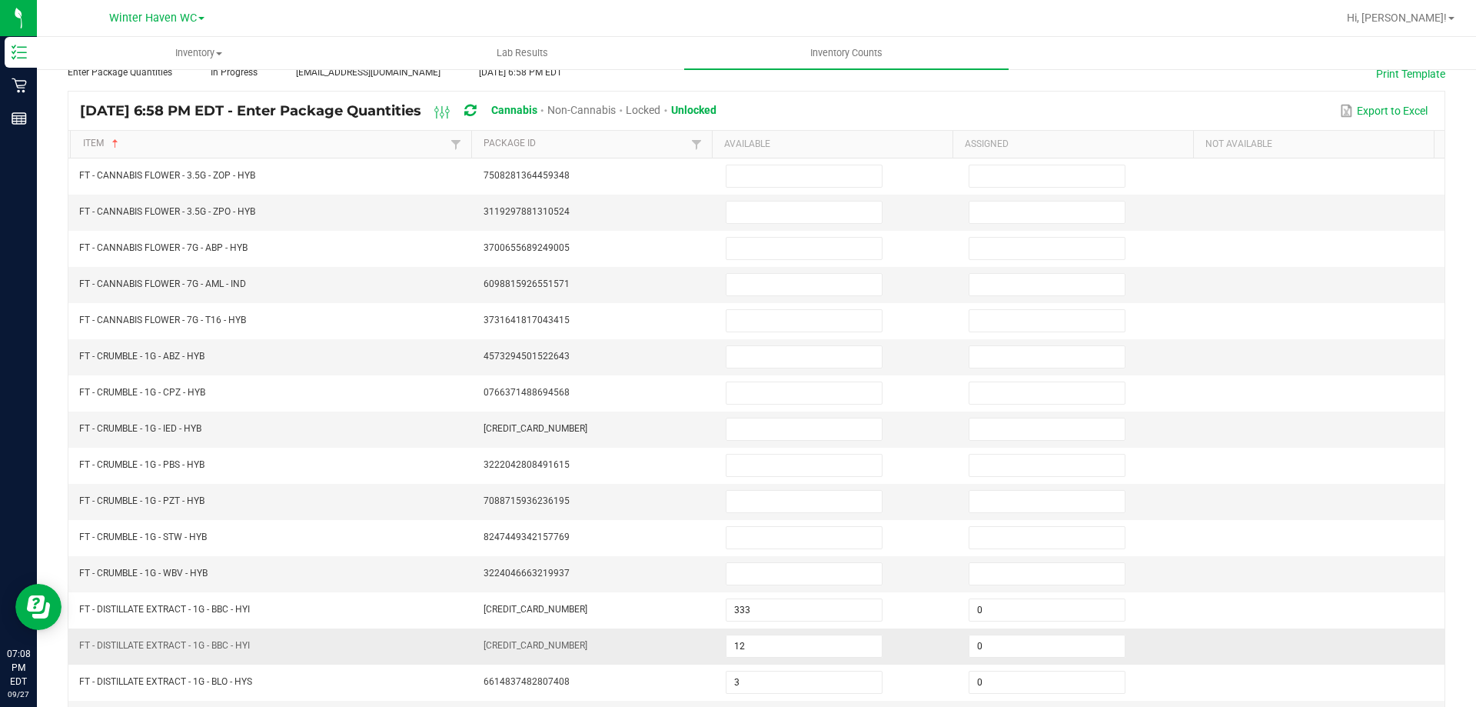
scroll to position [88, 0]
click at [749, 360] on input at bounding box center [804, 359] width 155 height 22
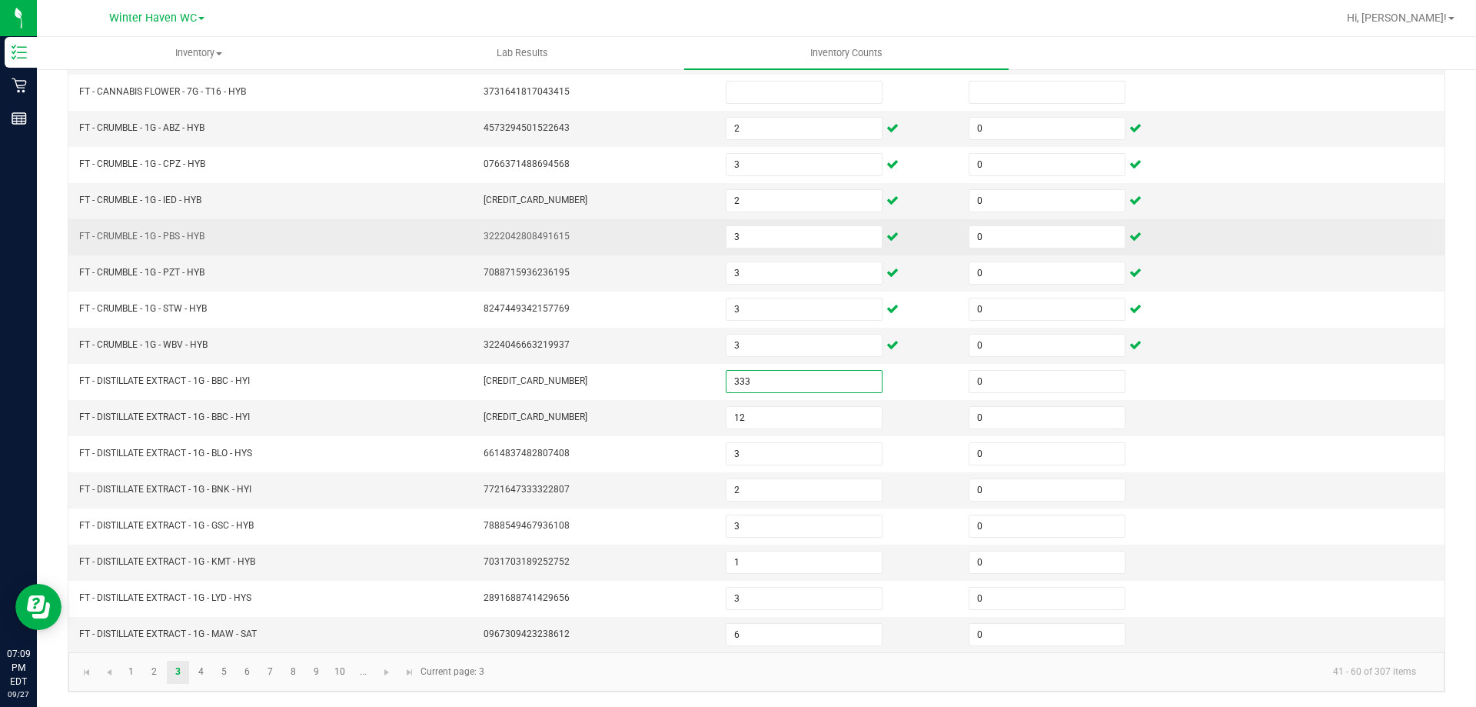
scroll to position [319, 0]
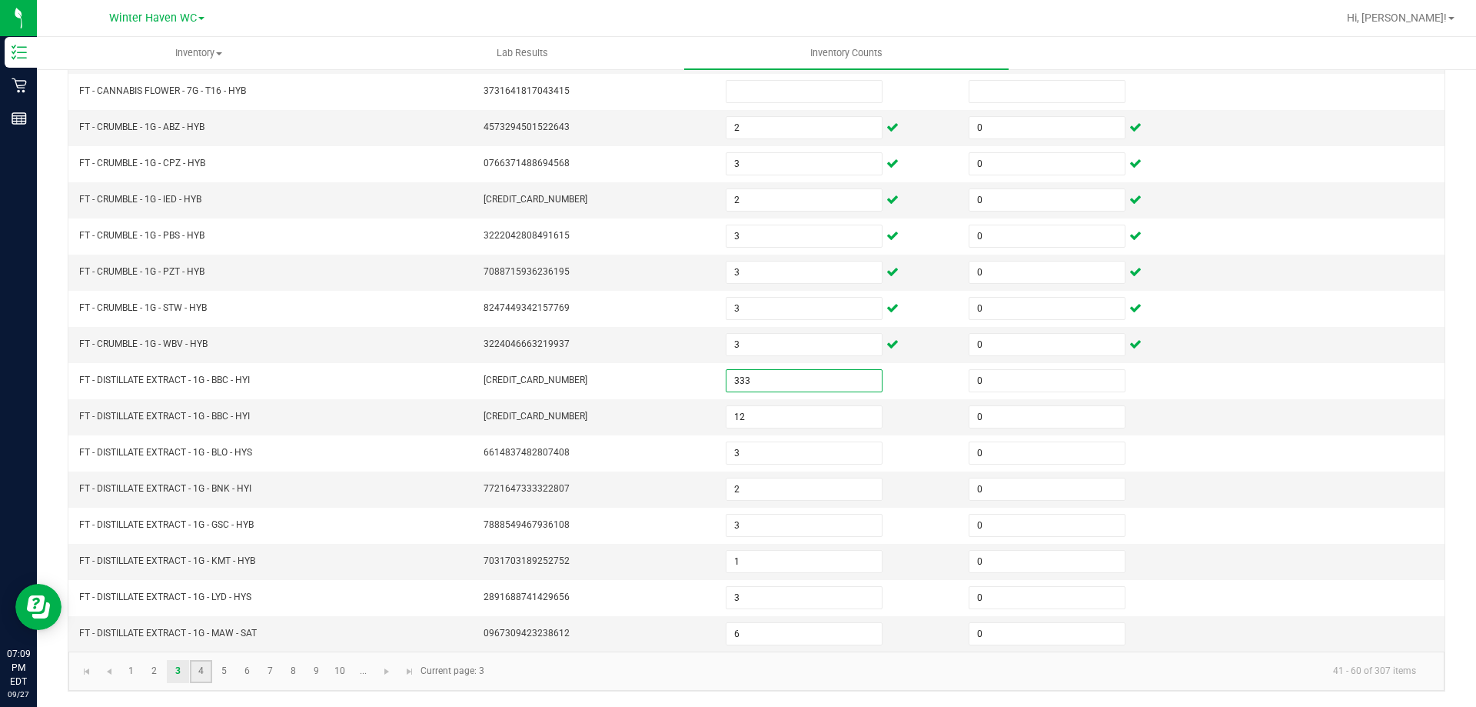
click at [197, 673] on link "4" at bounding box center [201, 671] width 22 height 23
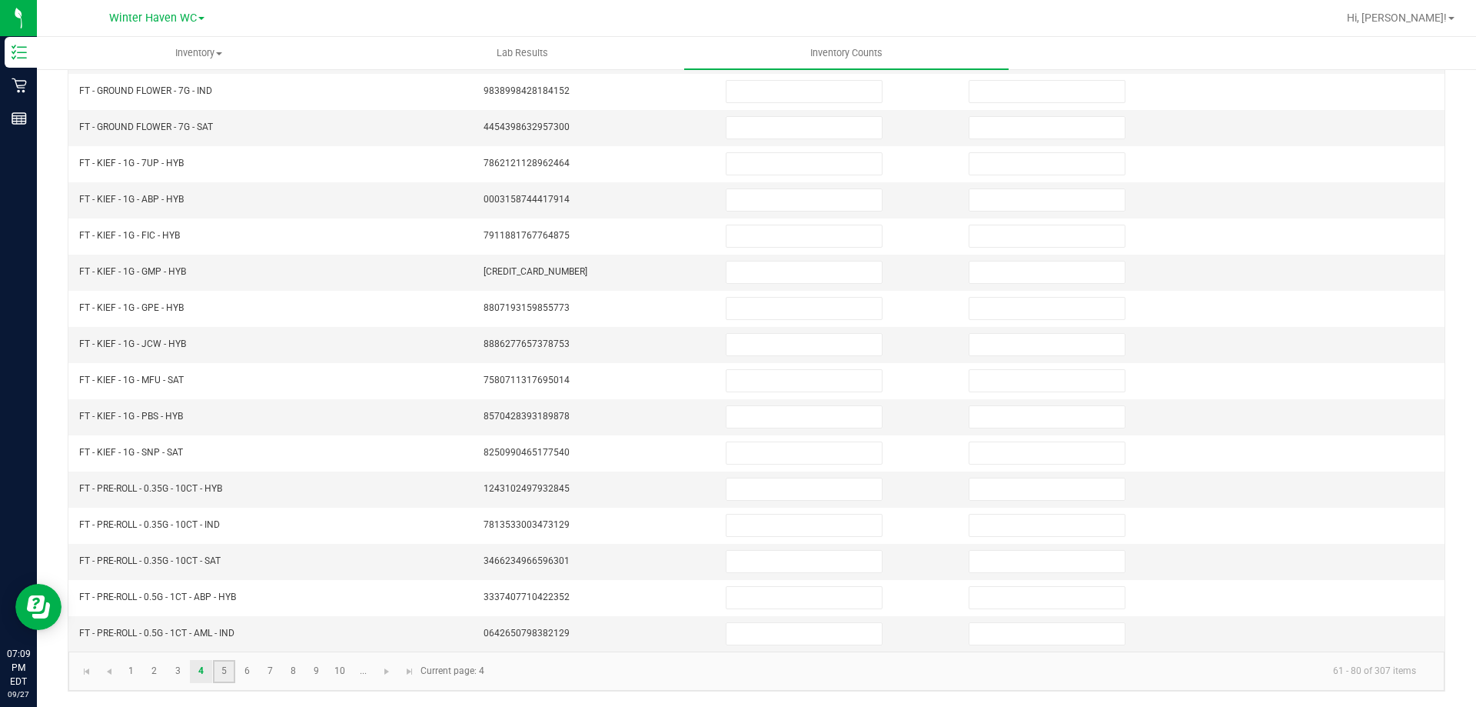
click at [222, 665] on link "5" at bounding box center [224, 671] width 22 height 23
click at [252, 670] on link "6" at bounding box center [247, 671] width 22 height 23
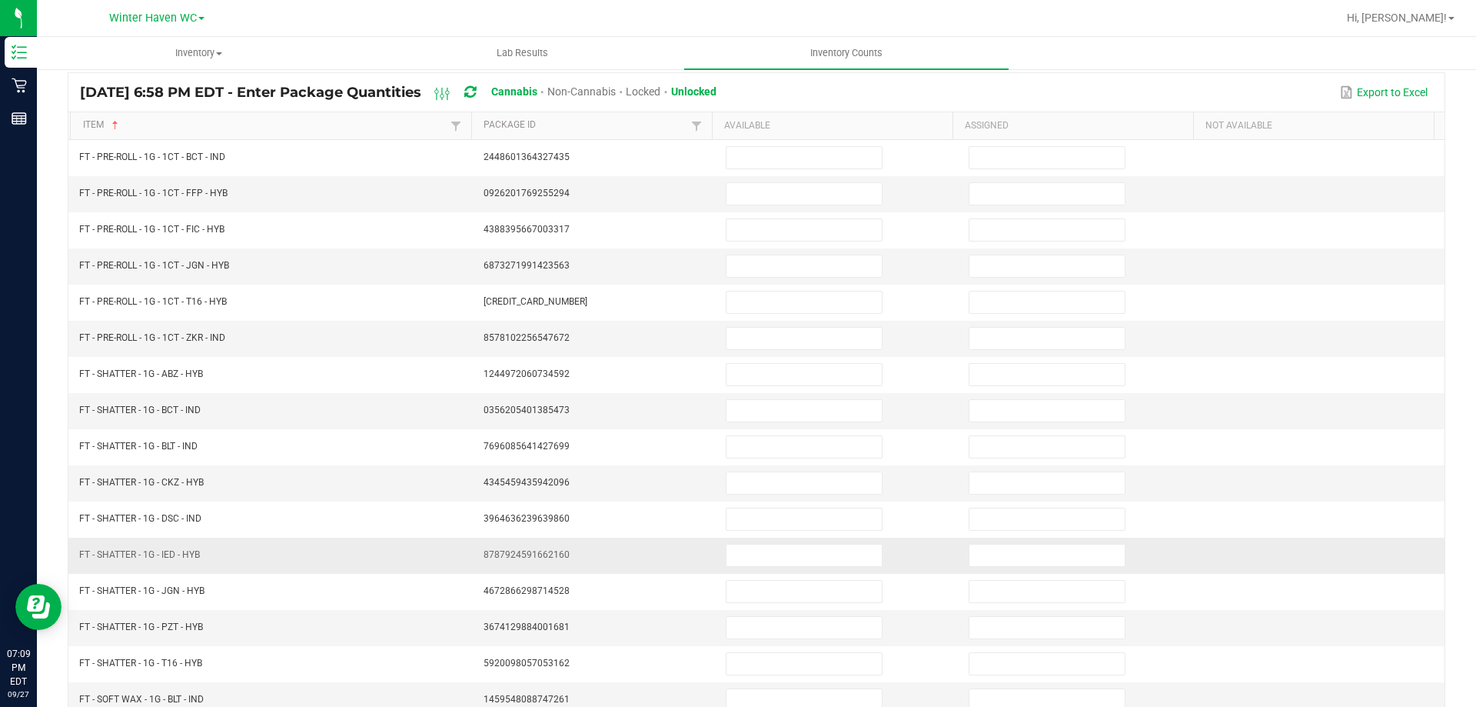
scroll to position [88, 0]
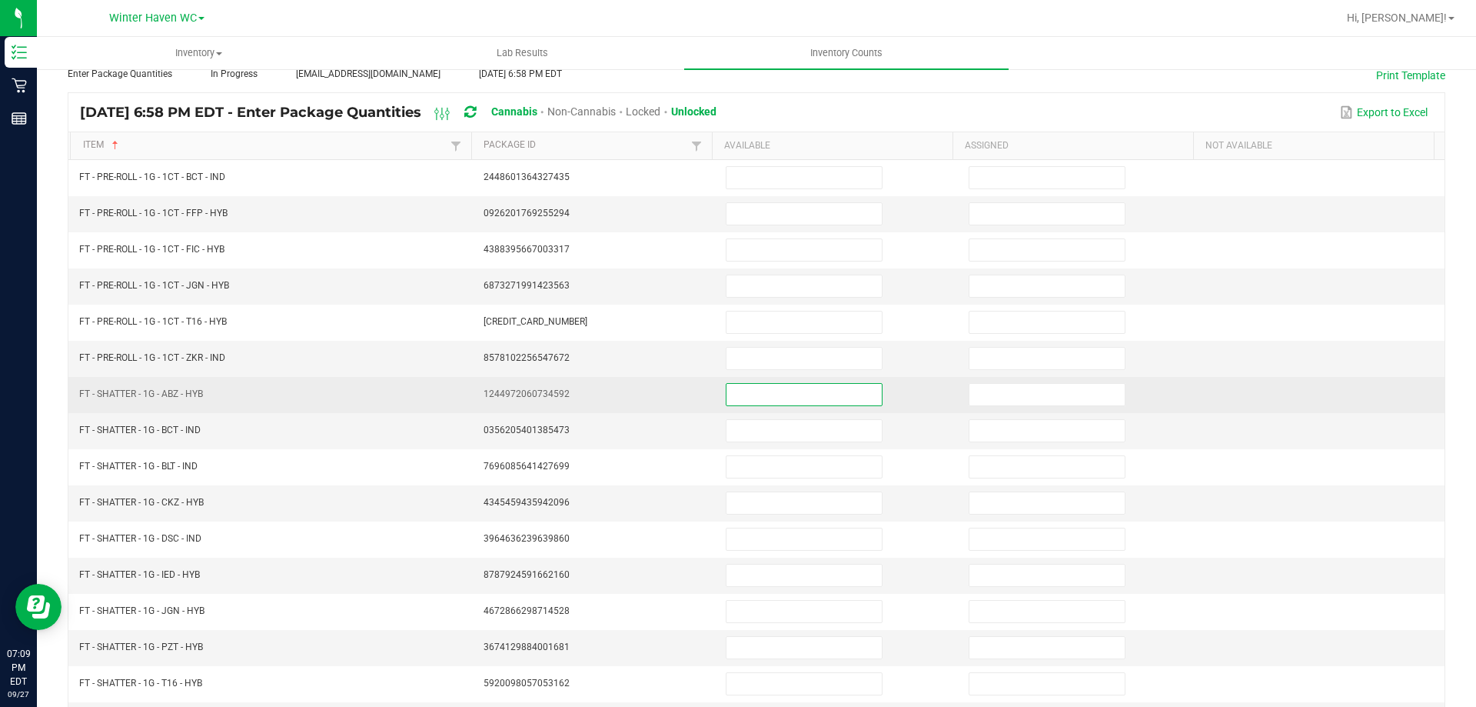
click at [778, 398] on input at bounding box center [804, 395] width 155 height 22
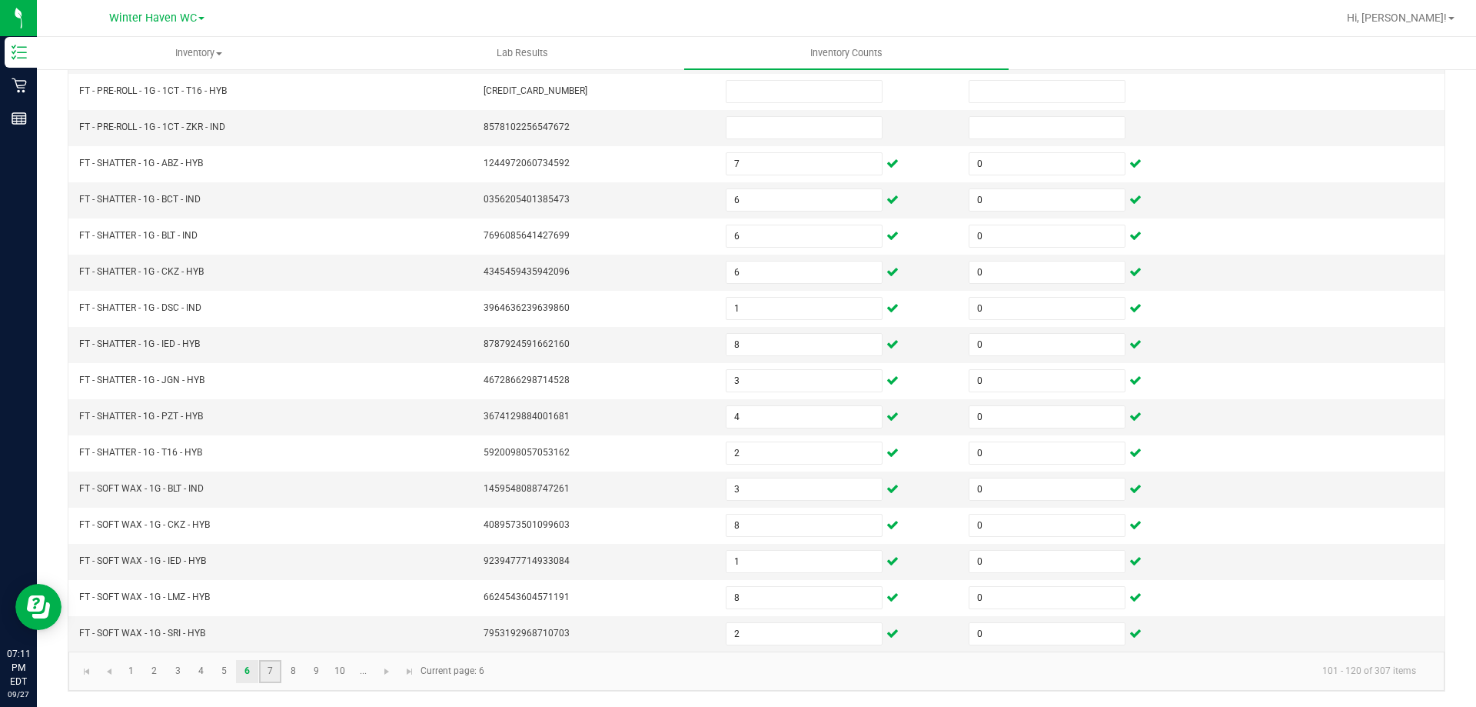
click at [276, 671] on link "7" at bounding box center [270, 671] width 22 height 23
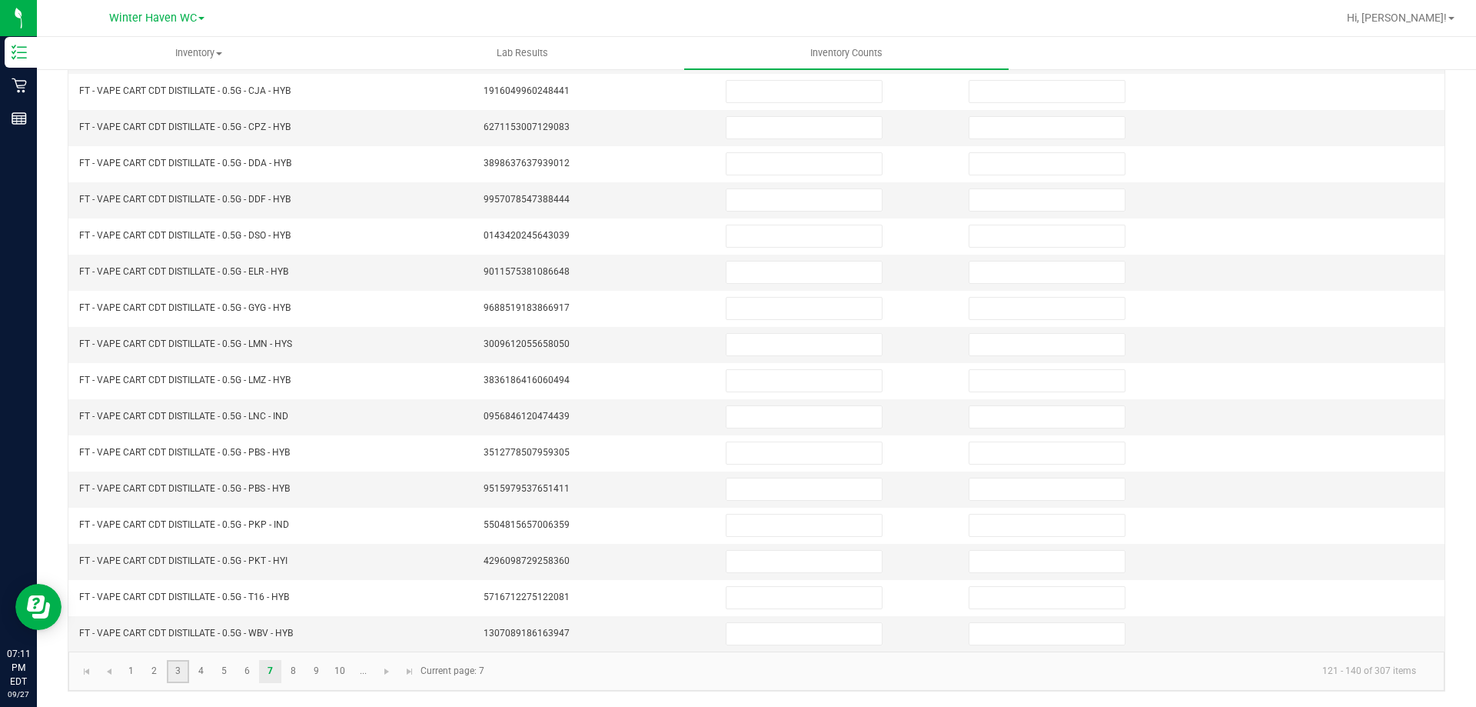
click at [175, 670] on link "3" at bounding box center [178, 671] width 22 height 23
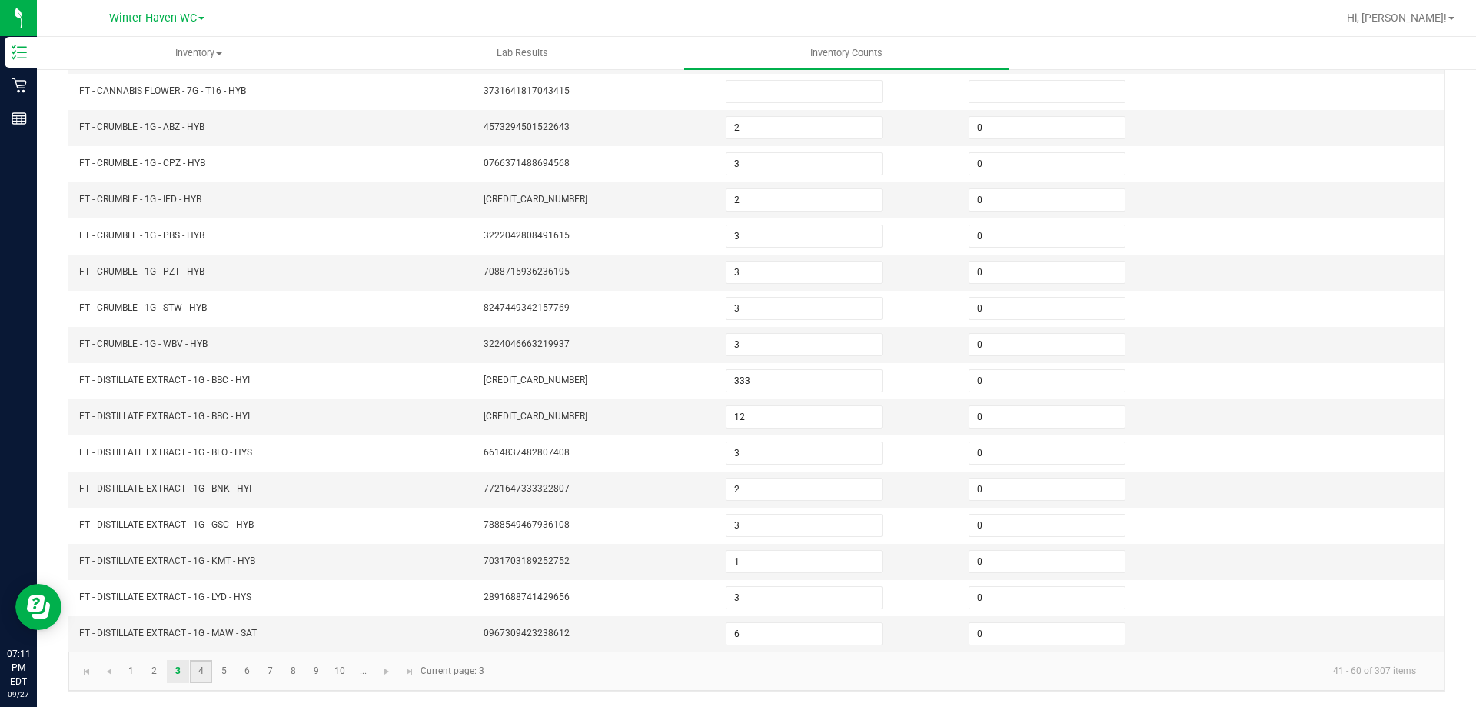
click at [198, 671] on link "4" at bounding box center [201, 671] width 22 height 23
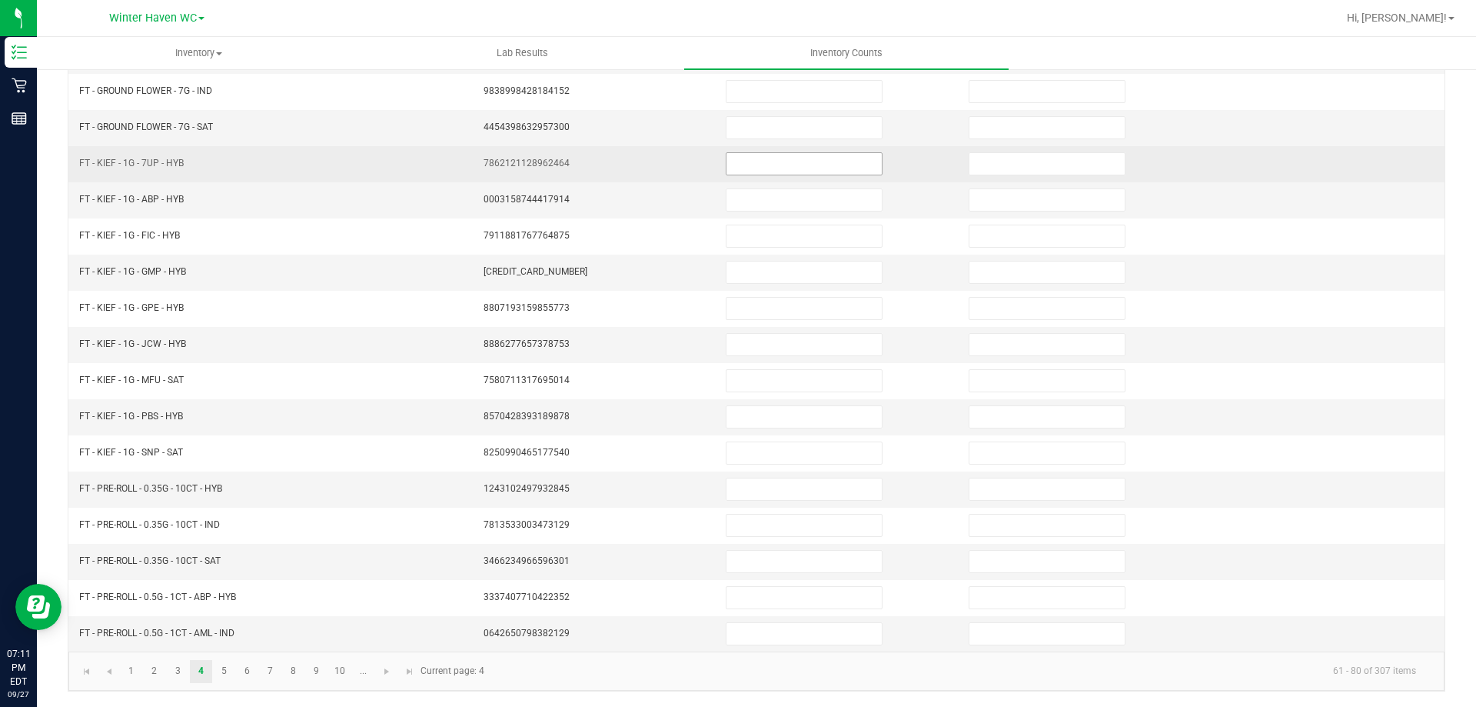
click at [744, 157] on input at bounding box center [804, 164] width 155 height 22
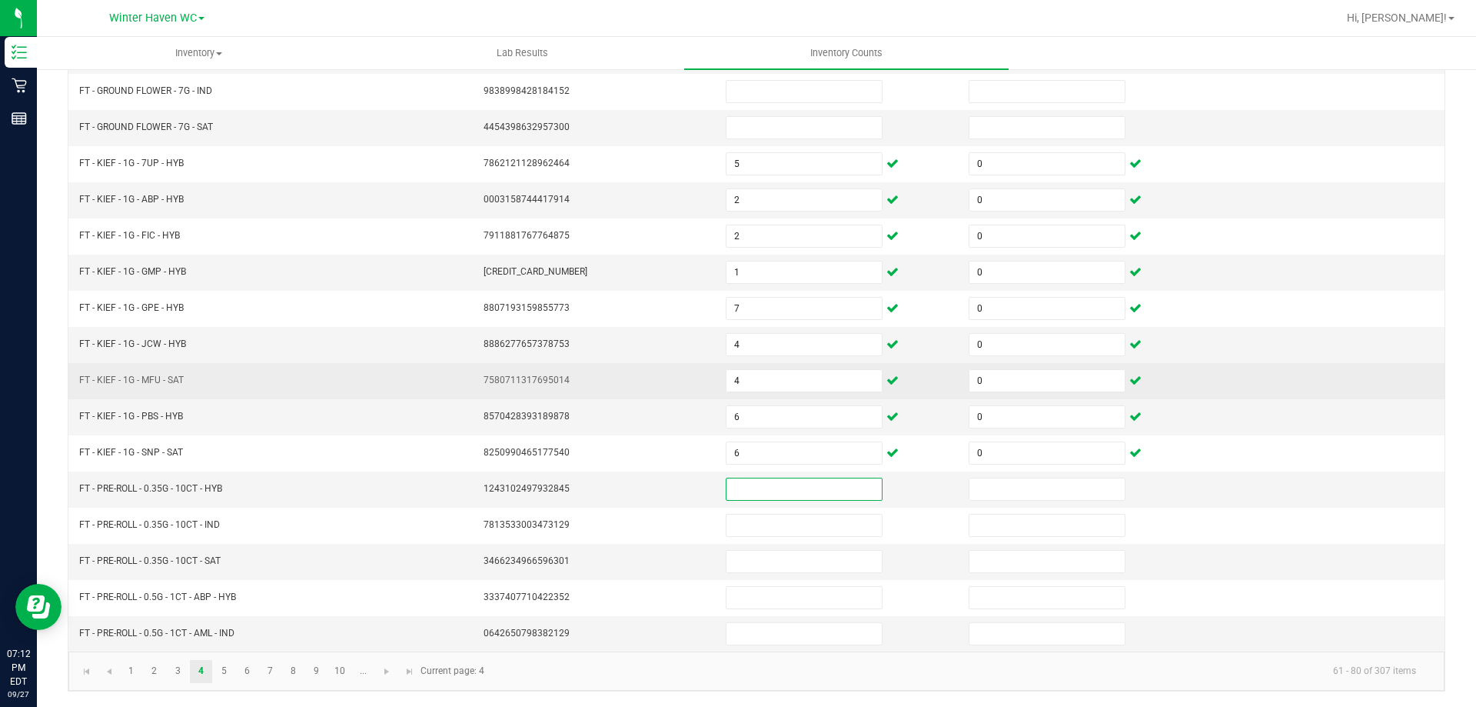
scroll to position [12, 0]
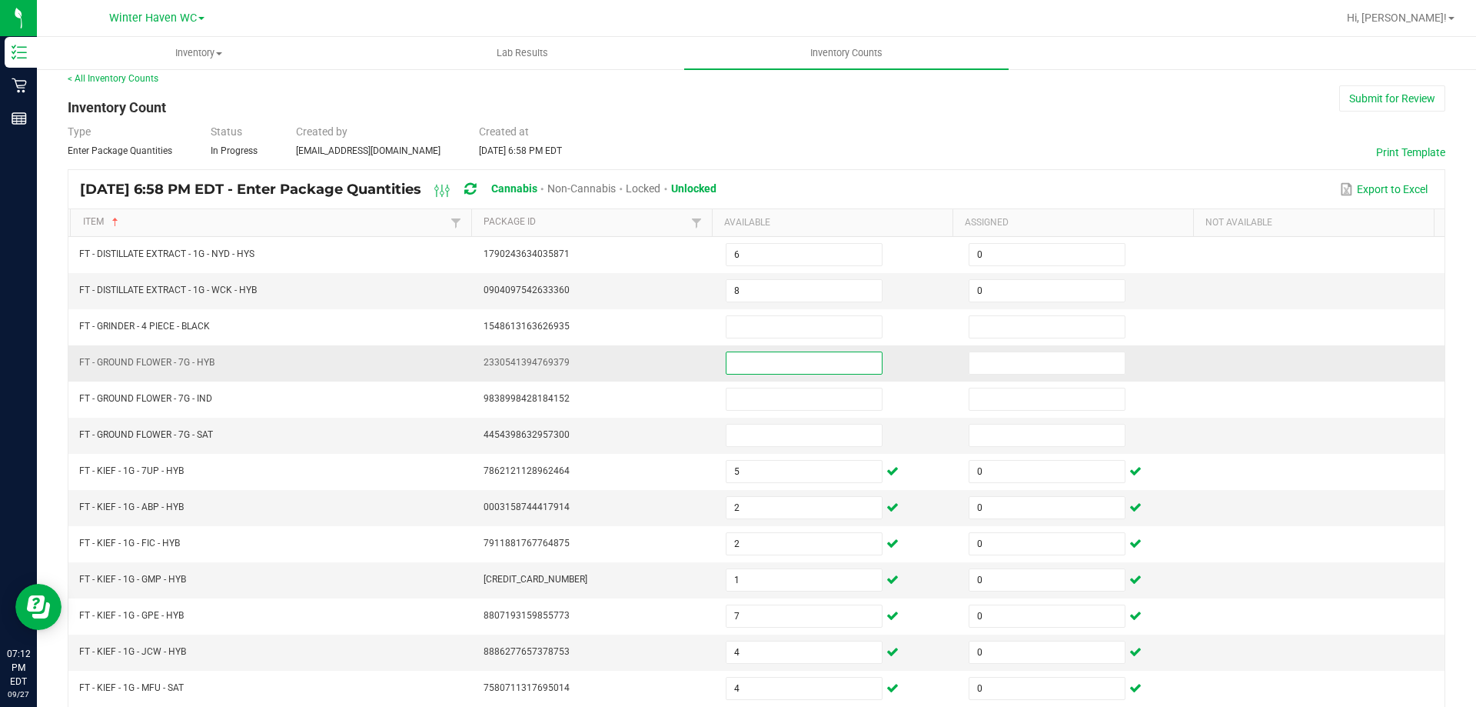
click at [734, 362] on input at bounding box center [804, 363] width 155 height 22
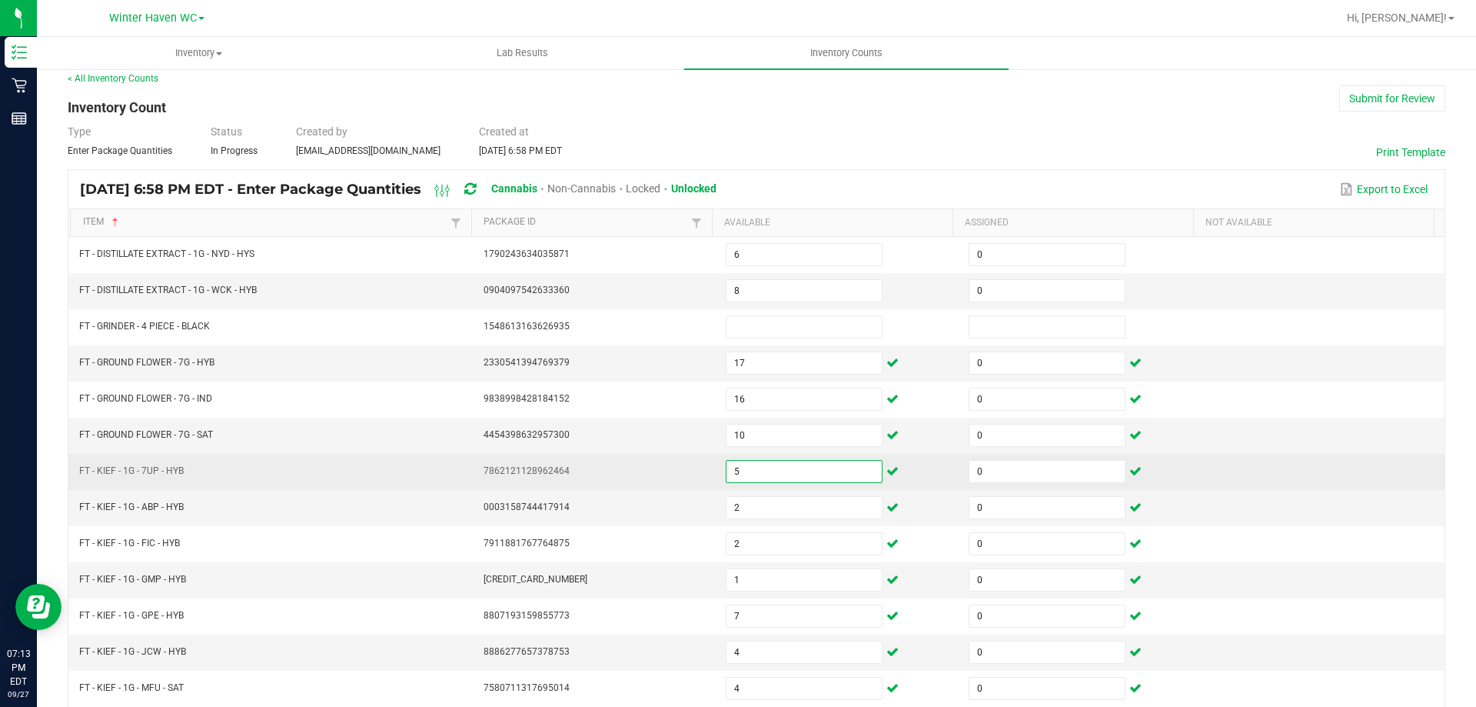
click at [1339, 465] on td at bounding box center [1323, 472] width 243 height 36
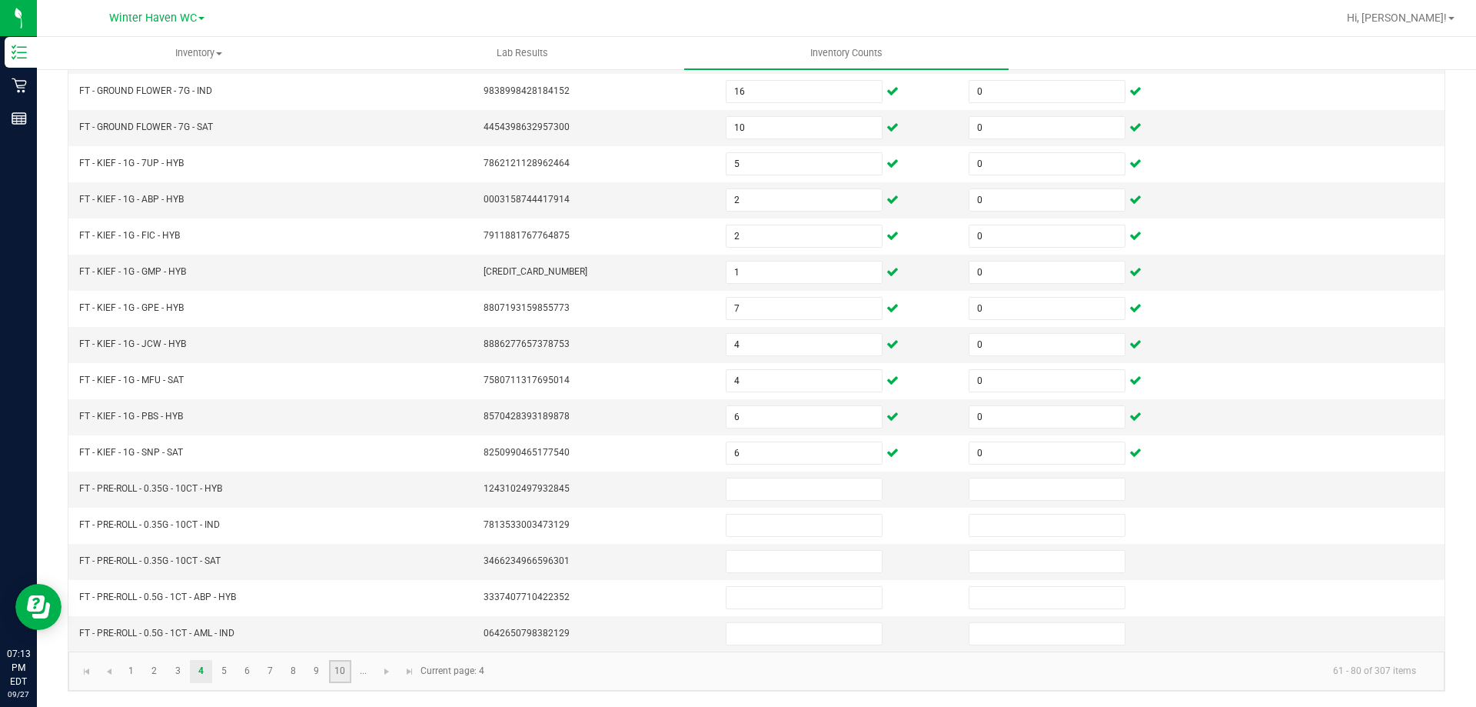
click at [340, 669] on link "10" at bounding box center [340, 671] width 22 height 23
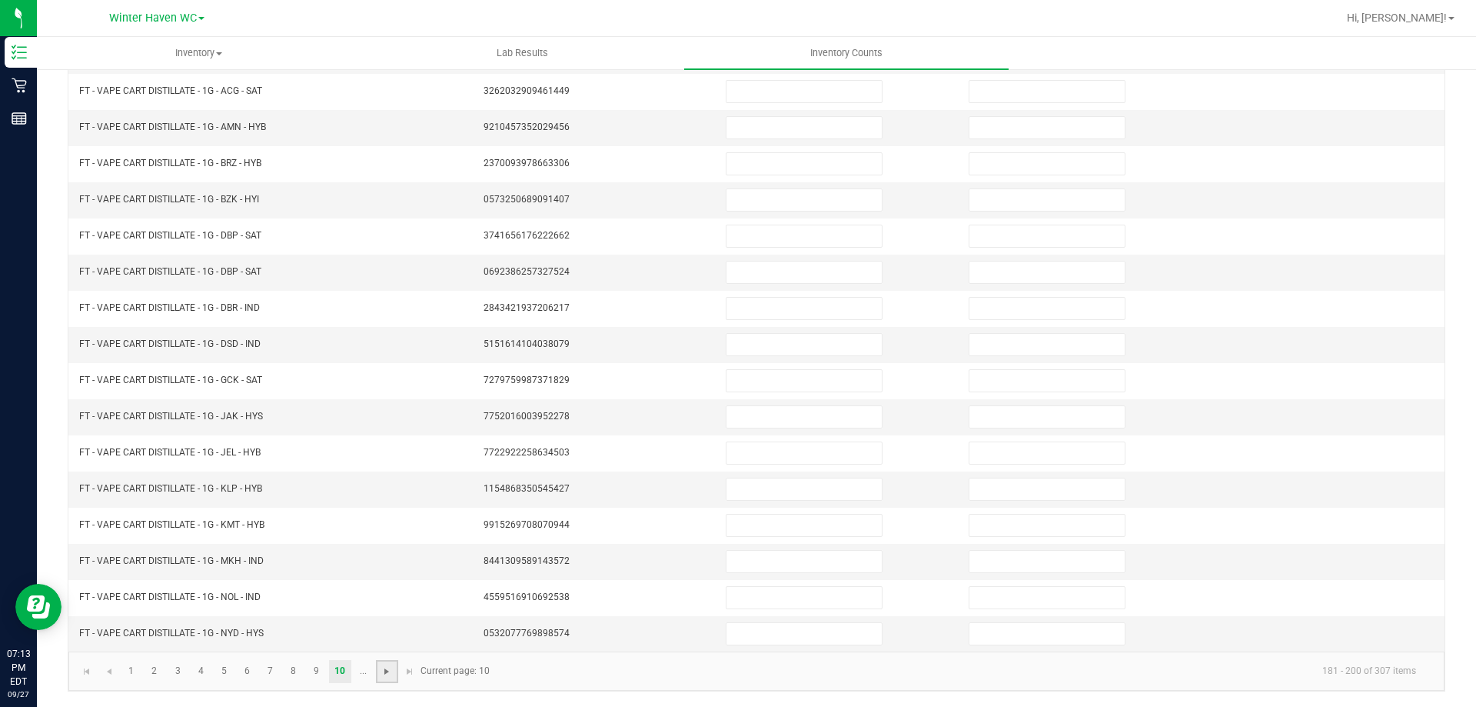
click at [388, 670] on span "Go to the next page" at bounding box center [387, 671] width 12 height 12
click at [185, 670] on link "12" at bounding box center [178, 671] width 22 height 23
click at [202, 666] on link "13" at bounding box center [201, 671] width 22 height 23
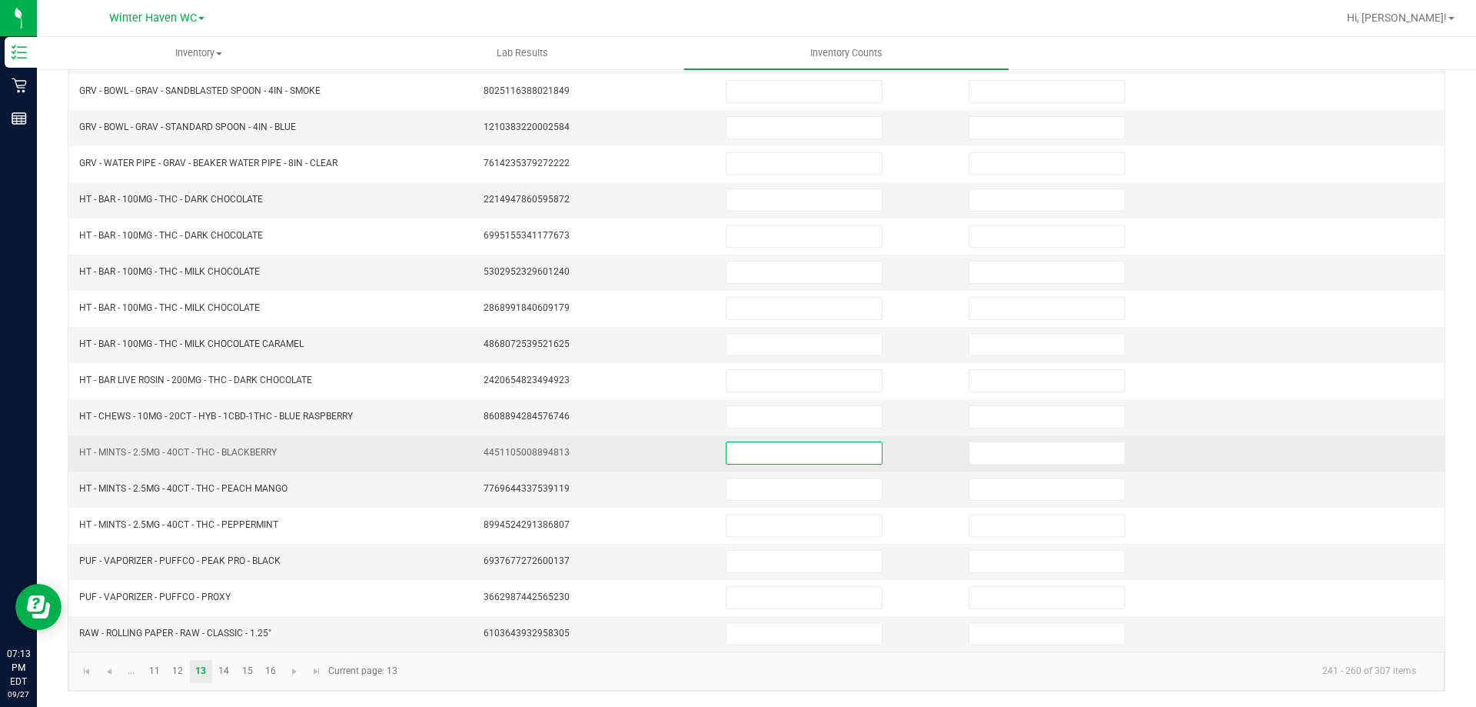
click at [737, 454] on input at bounding box center [804, 453] width 155 height 22
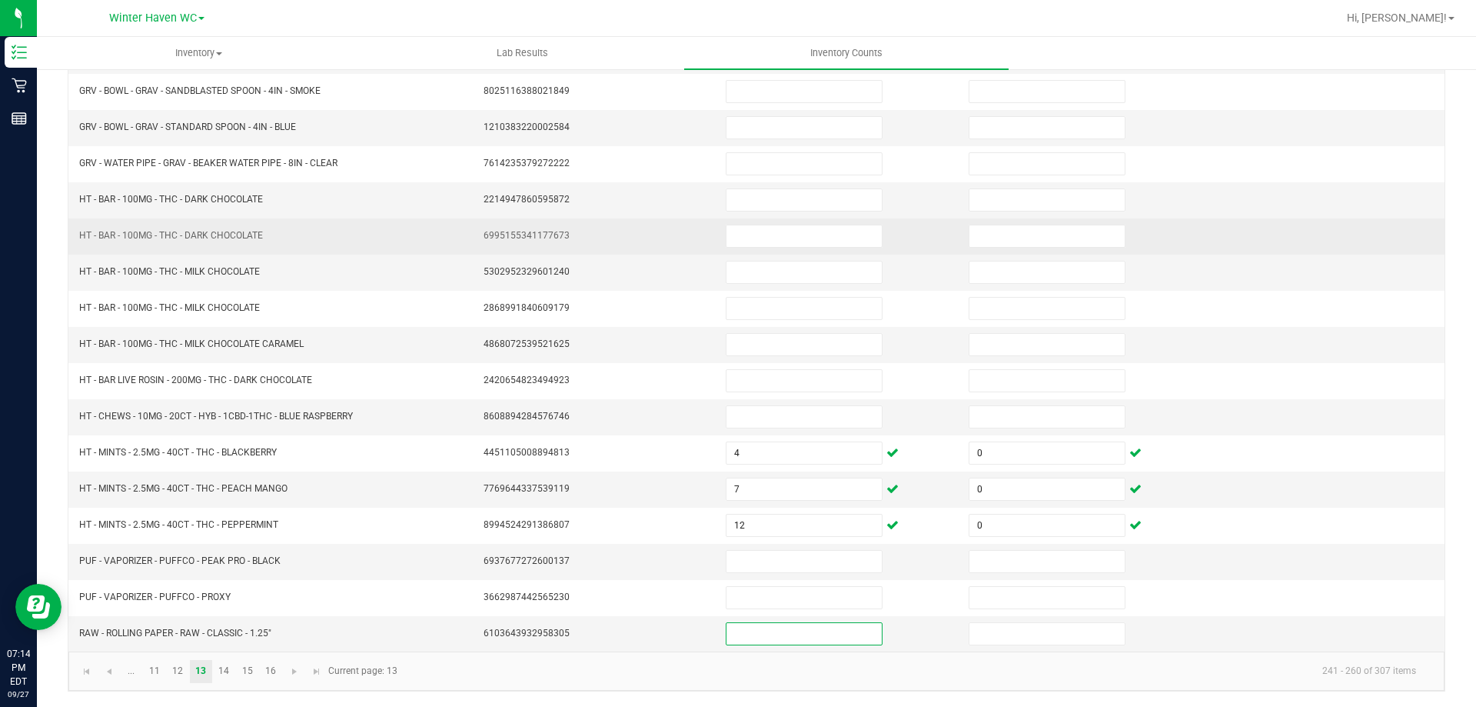
click at [650, 248] on td "6995155341177673" at bounding box center [595, 236] width 243 height 36
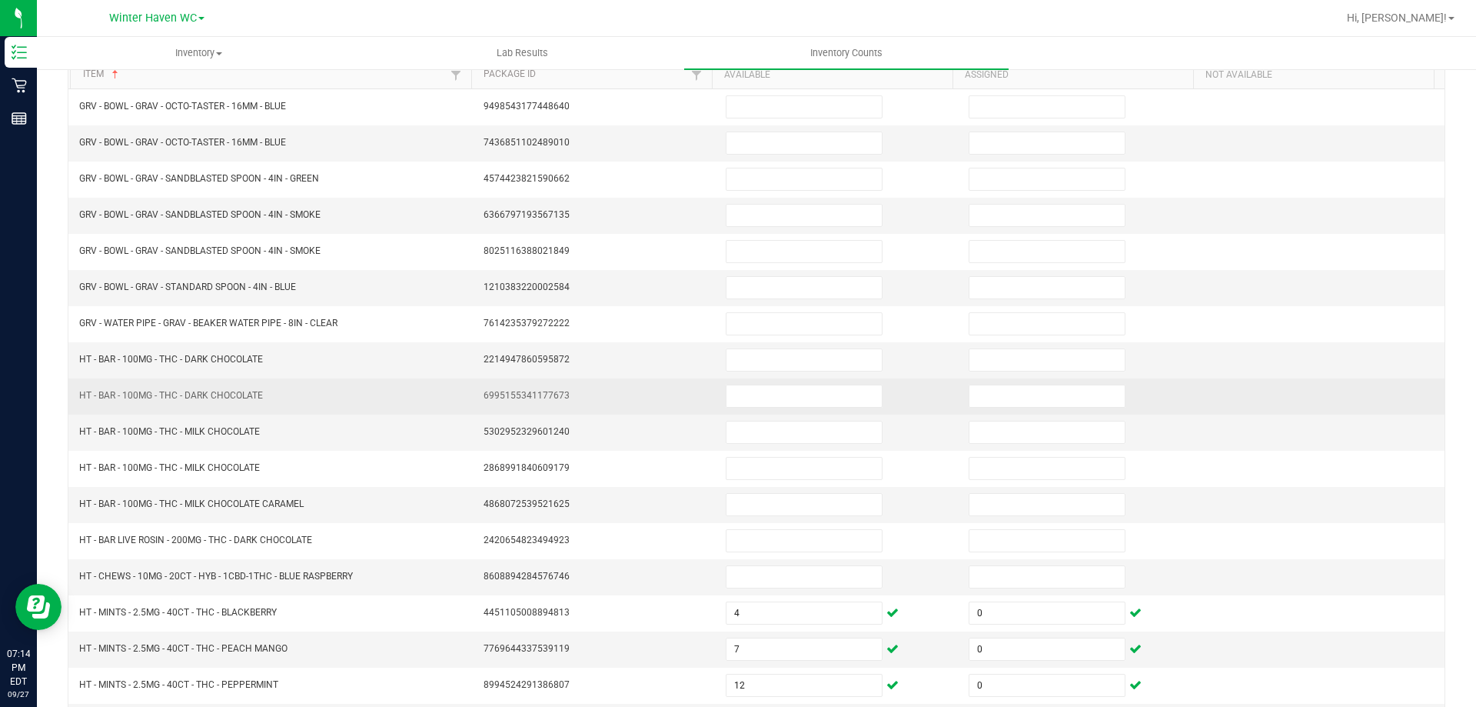
scroll to position [88, 0]
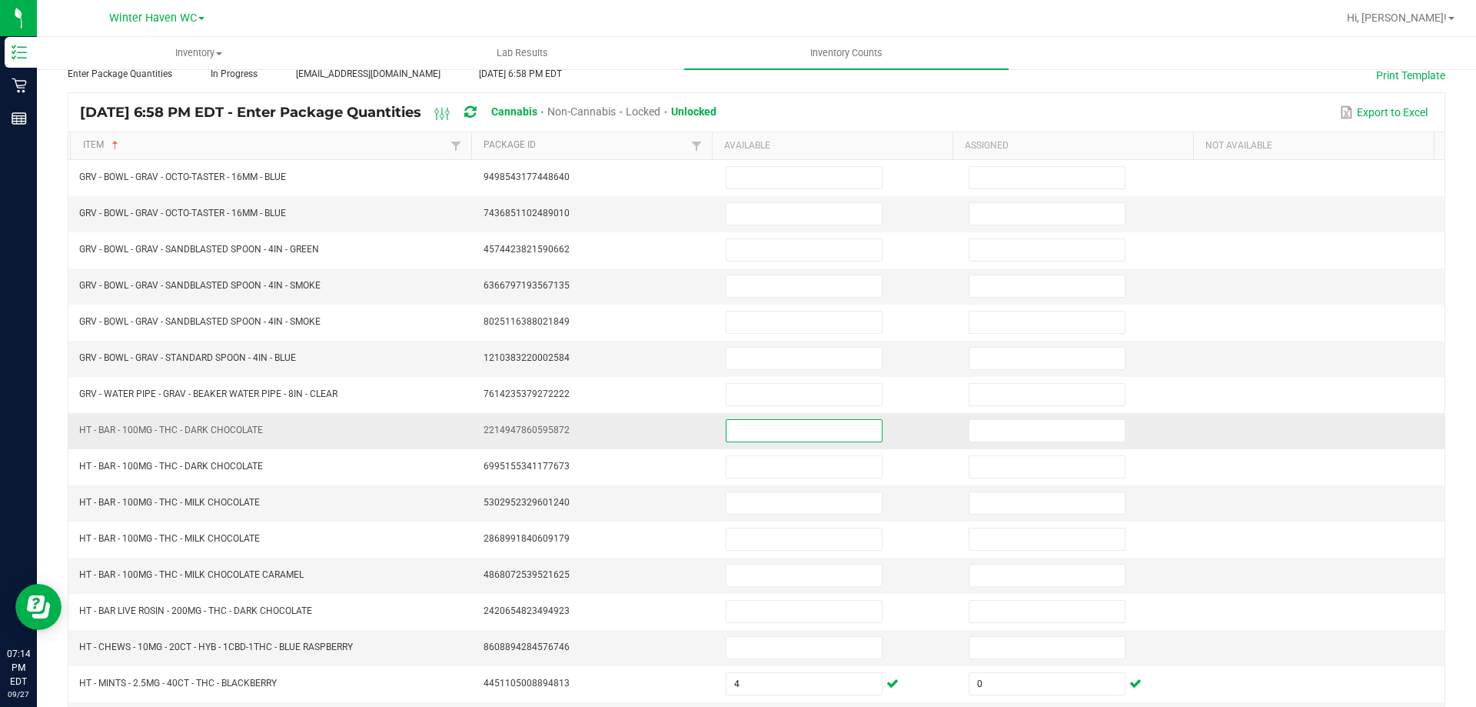
click at [750, 430] on input at bounding box center [804, 431] width 155 height 22
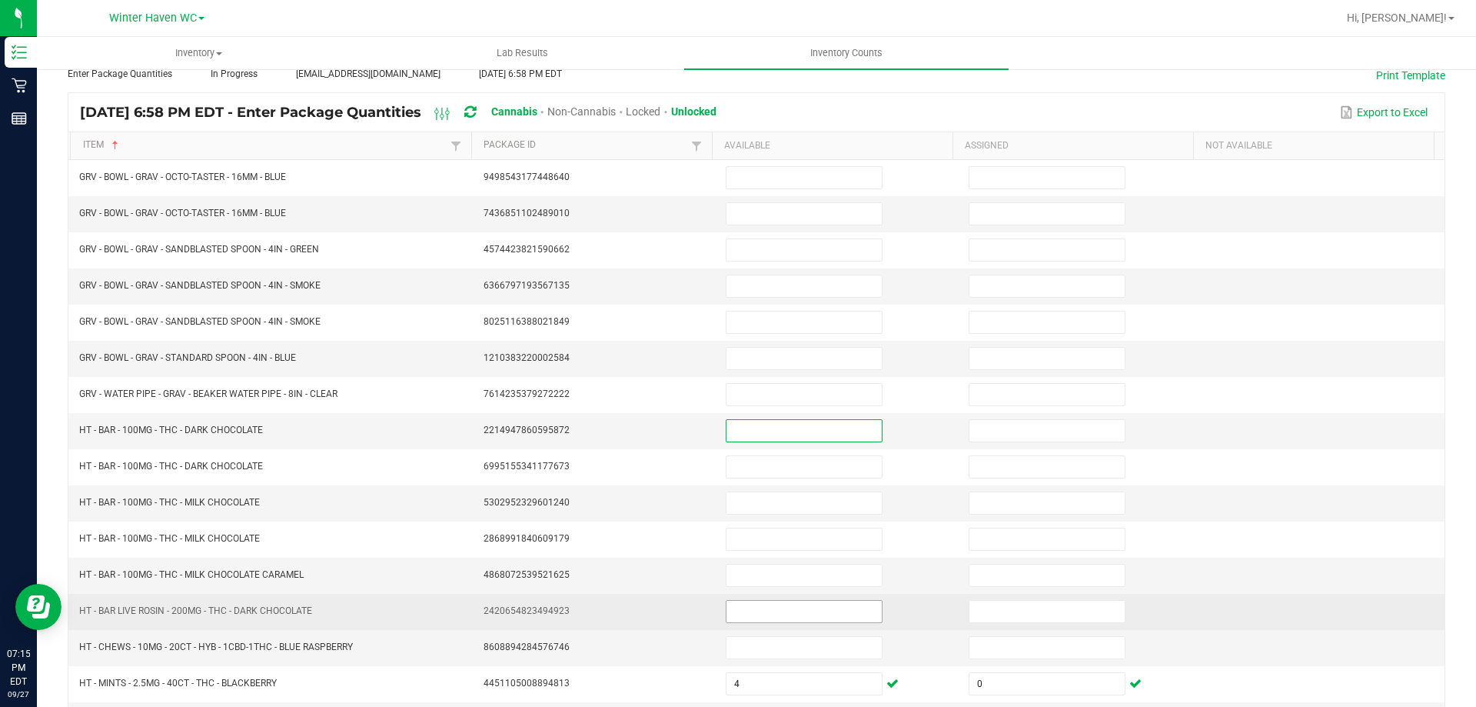
click at [767, 614] on input at bounding box center [804, 611] width 155 height 22
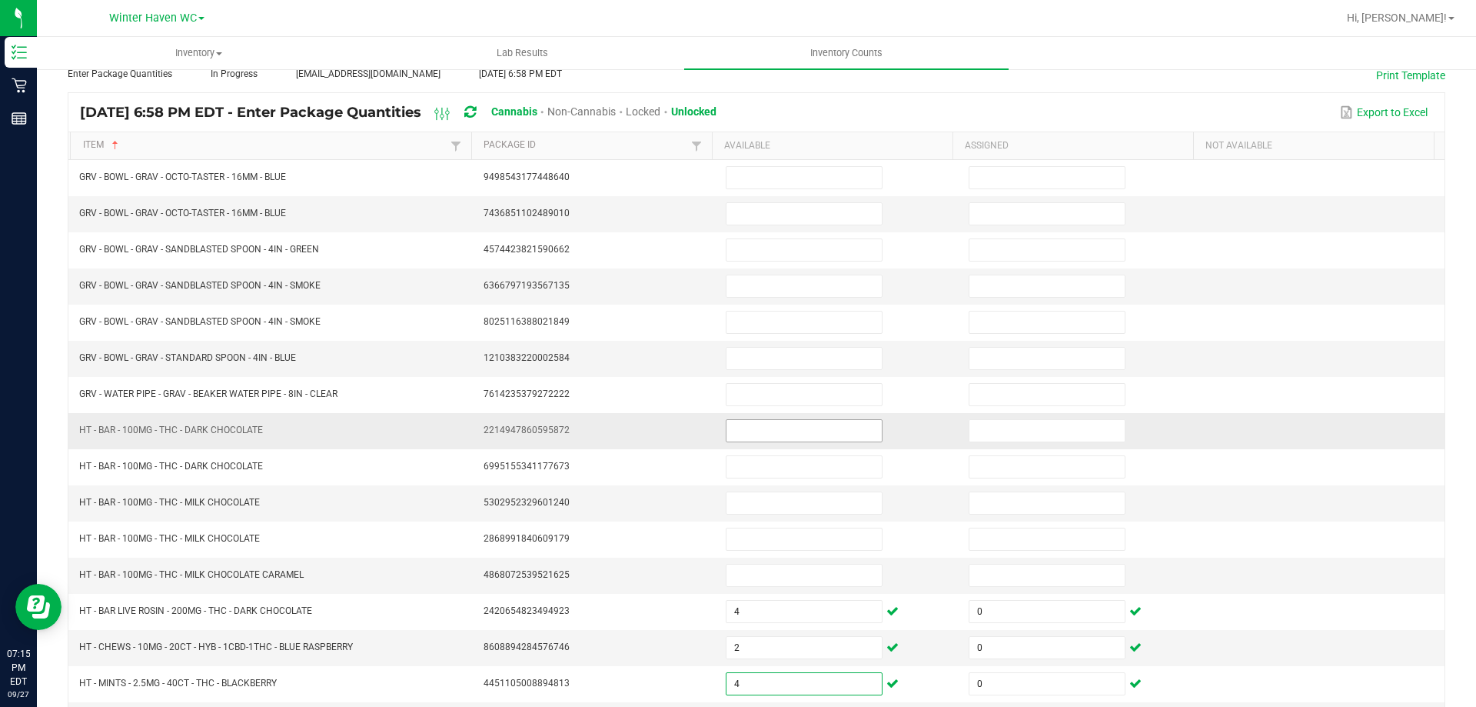
click at [744, 431] on input at bounding box center [804, 431] width 155 height 22
click at [754, 511] on input at bounding box center [804, 503] width 155 height 22
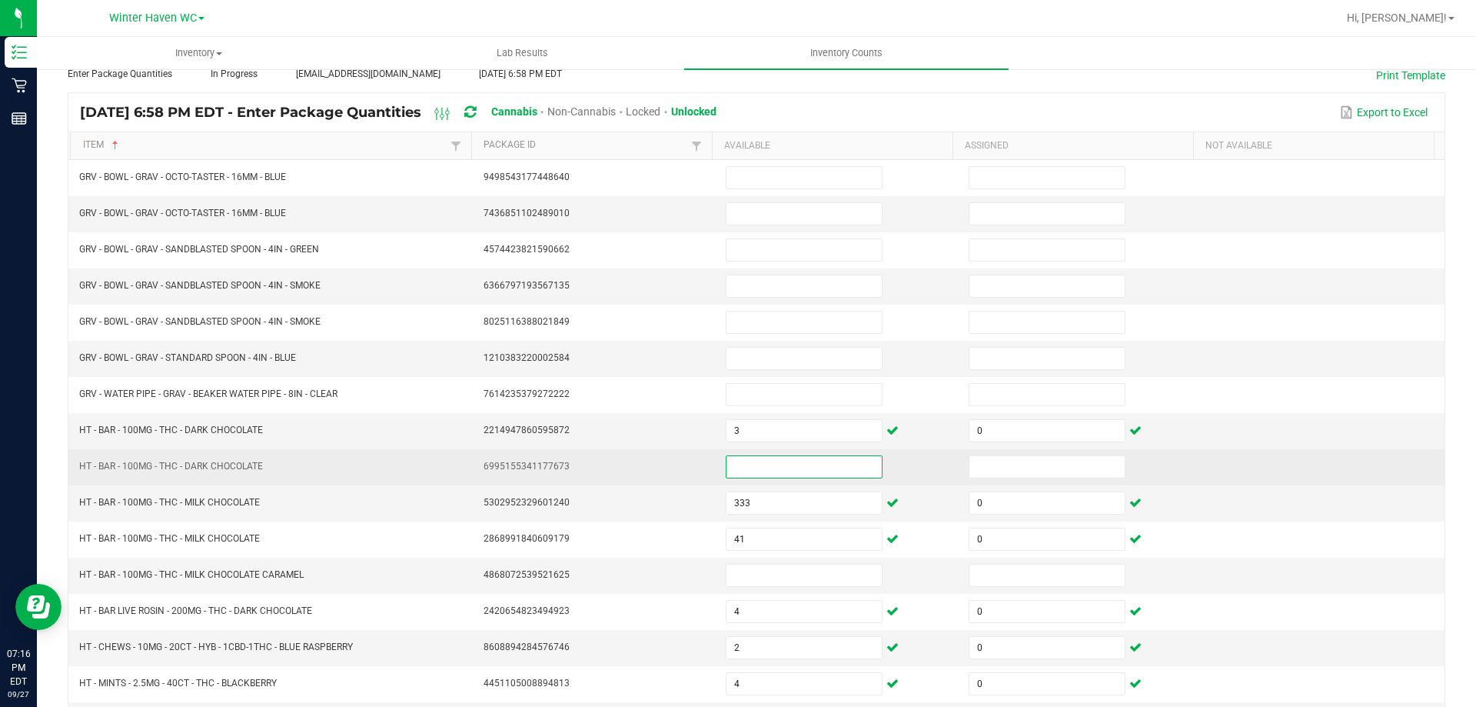
click at [744, 465] on input at bounding box center [804, 467] width 155 height 22
click at [1003, 473] on input at bounding box center [1047, 467] width 155 height 22
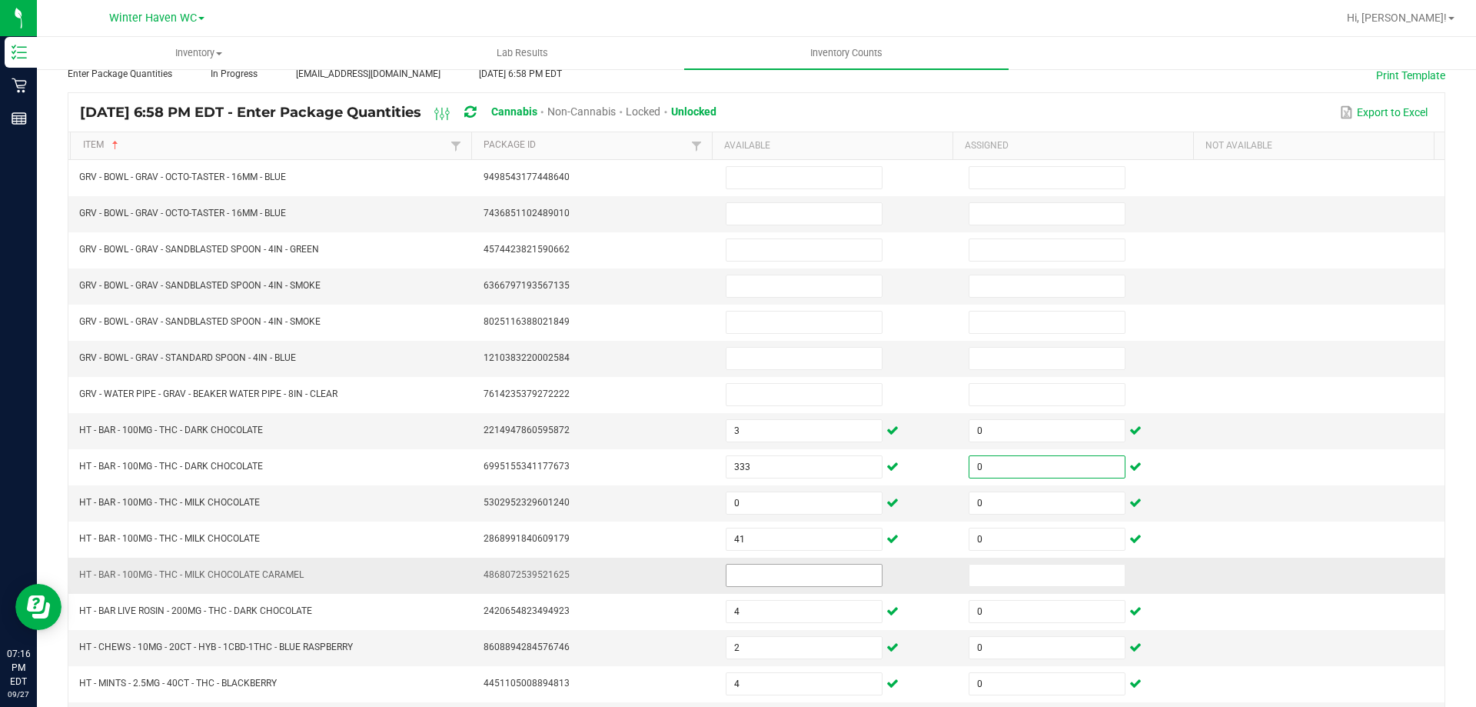
click at [757, 570] on input at bounding box center [804, 575] width 155 height 22
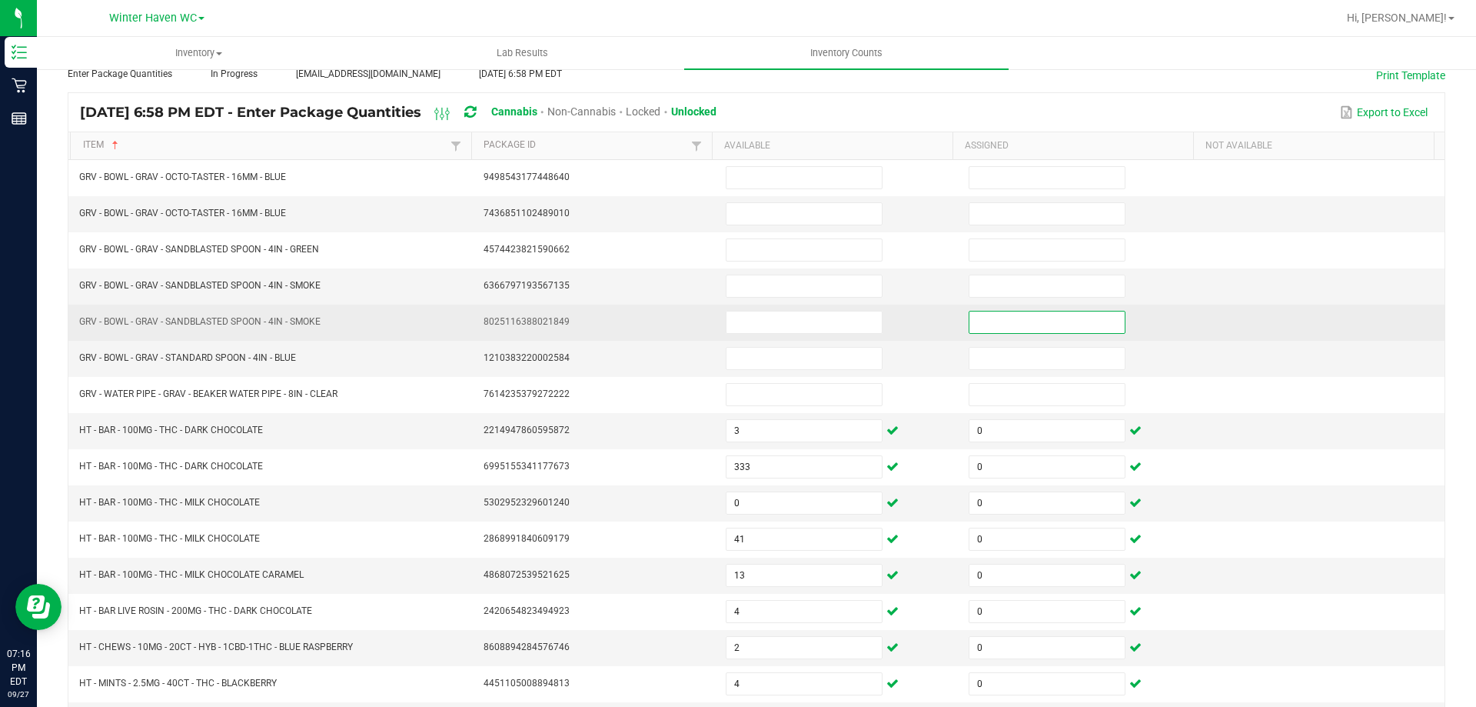
click at [1011, 316] on input at bounding box center [1047, 322] width 155 height 22
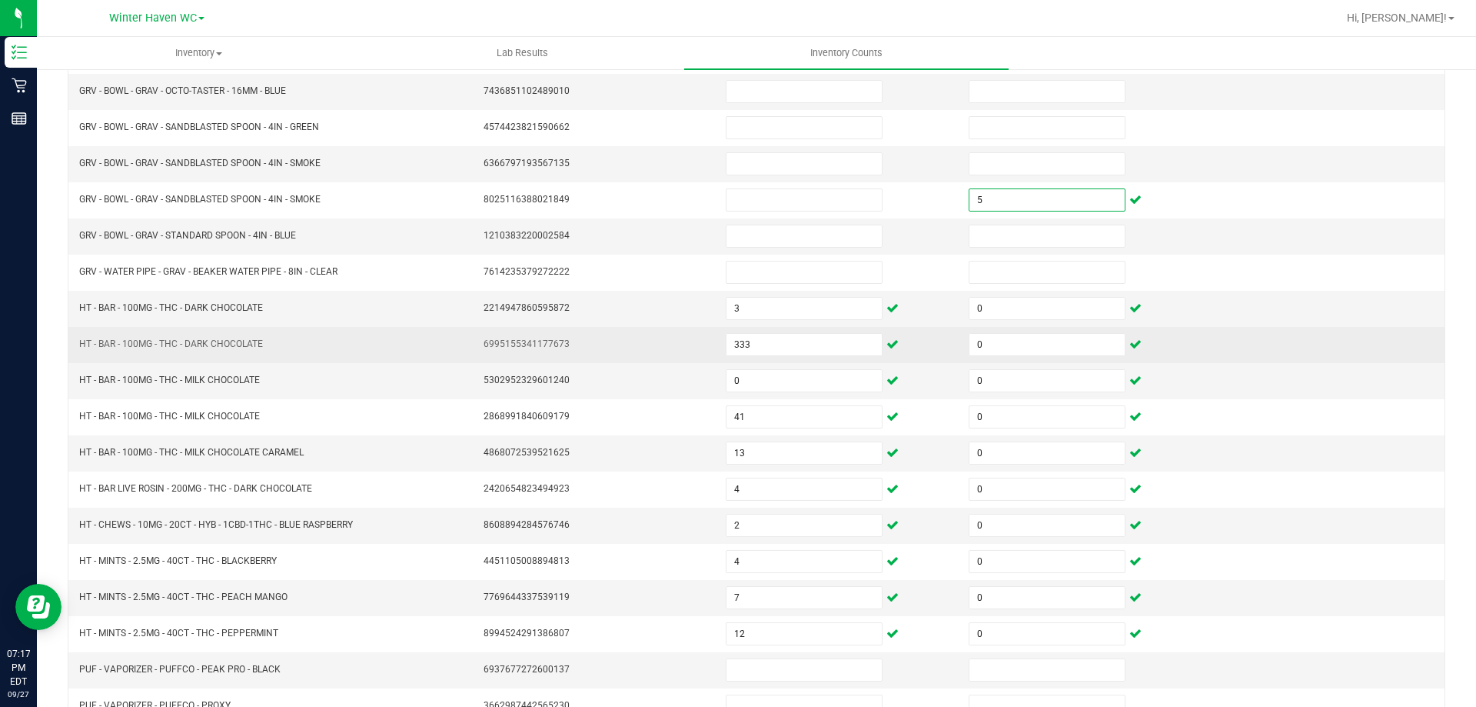
scroll to position [319, 0]
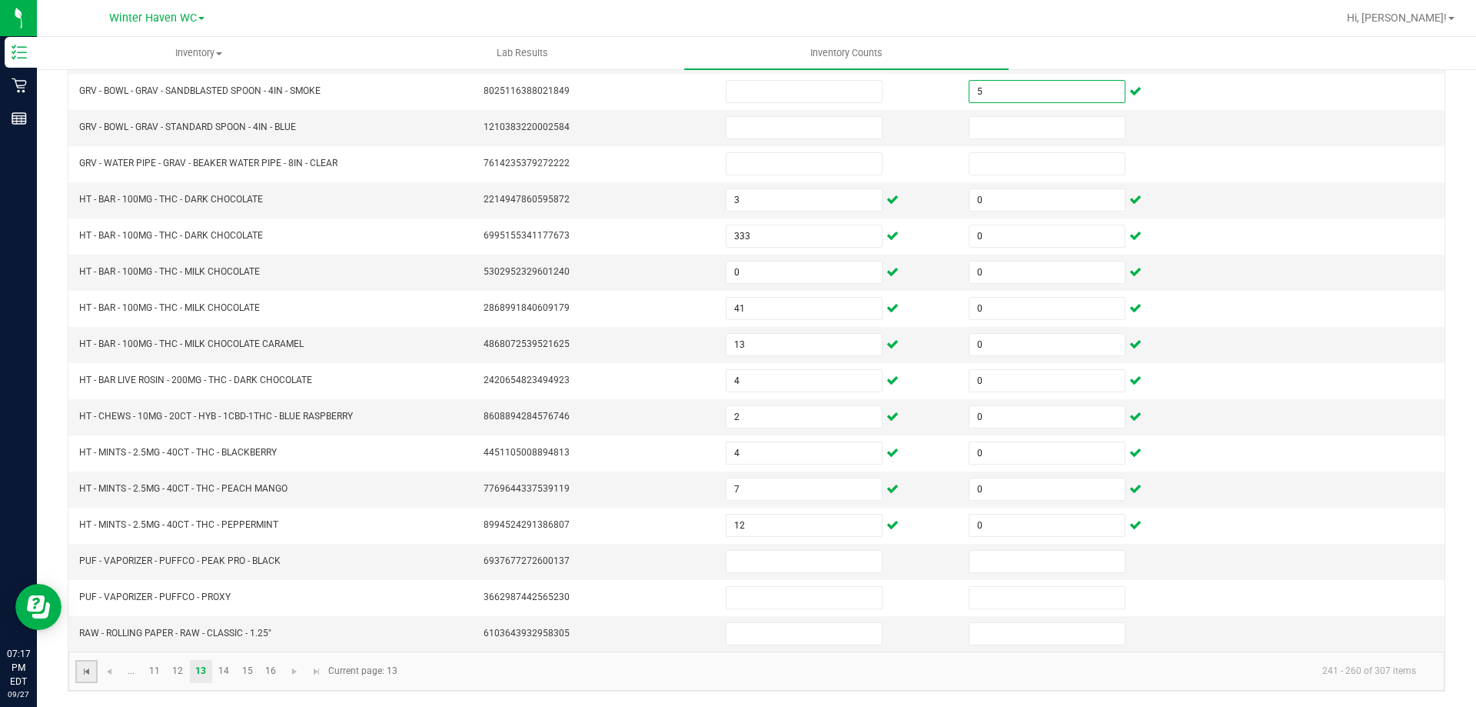
click at [90, 673] on span "Go to the first page" at bounding box center [87, 671] width 12 height 12
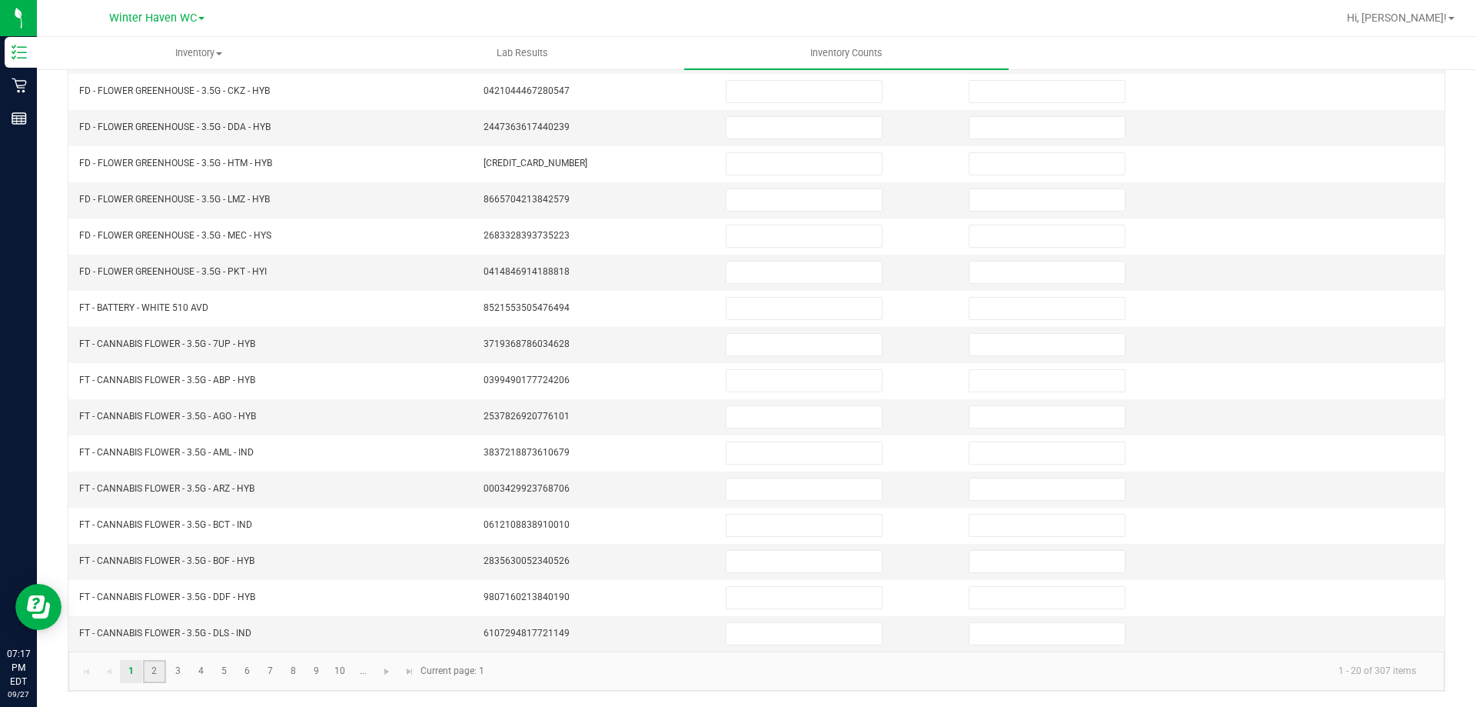
click at [151, 673] on link "2" at bounding box center [154, 671] width 22 height 23
click at [184, 674] on link "3" at bounding box center [178, 671] width 22 height 23
click at [346, 669] on link "10" at bounding box center [340, 671] width 22 height 23
click at [387, 670] on span "Go to the next page" at bounding box center [387, 671] width 12 height 12
click at [181, 674] on link "12" at bounding box center [178, 671] width 22 height 23
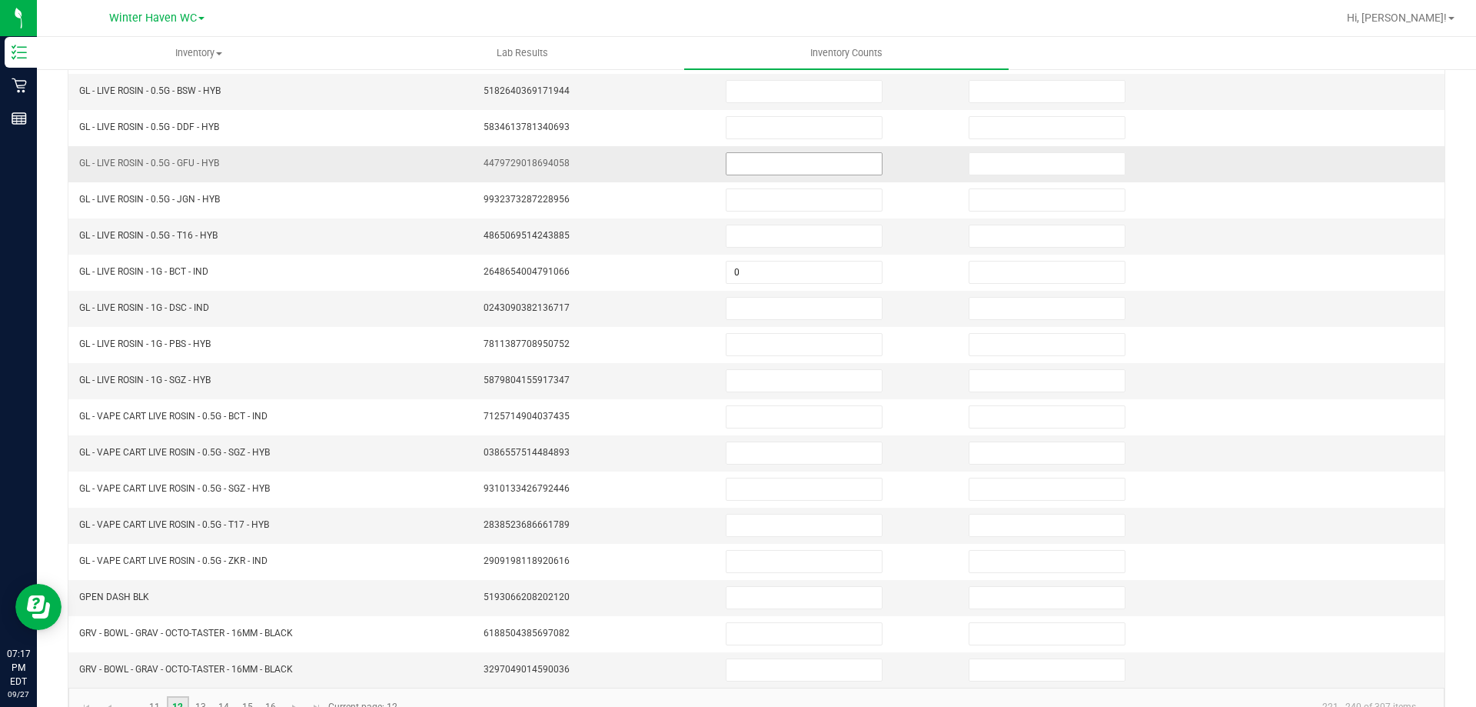
scroll to position [308, 0]
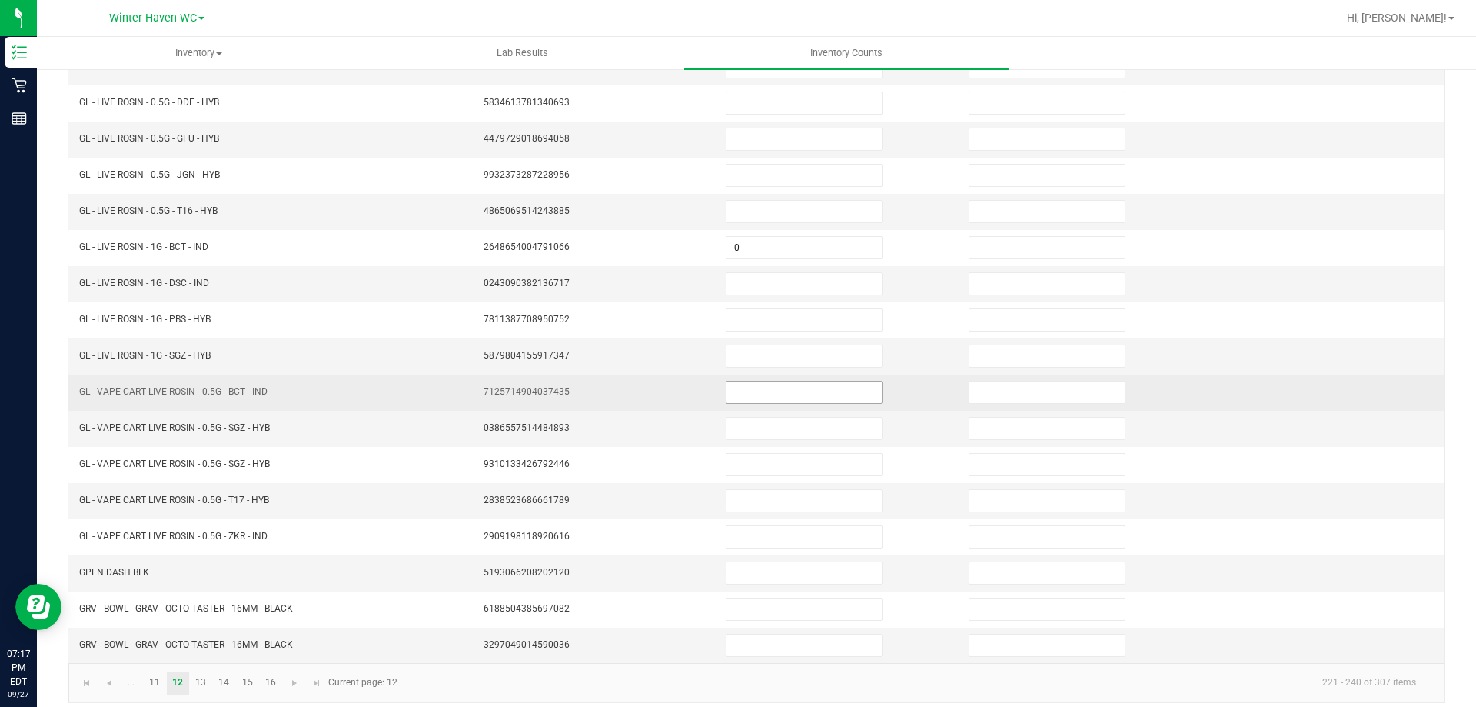
click at [740, 397] on input at bounding box center [804, 392] width 155 height 22
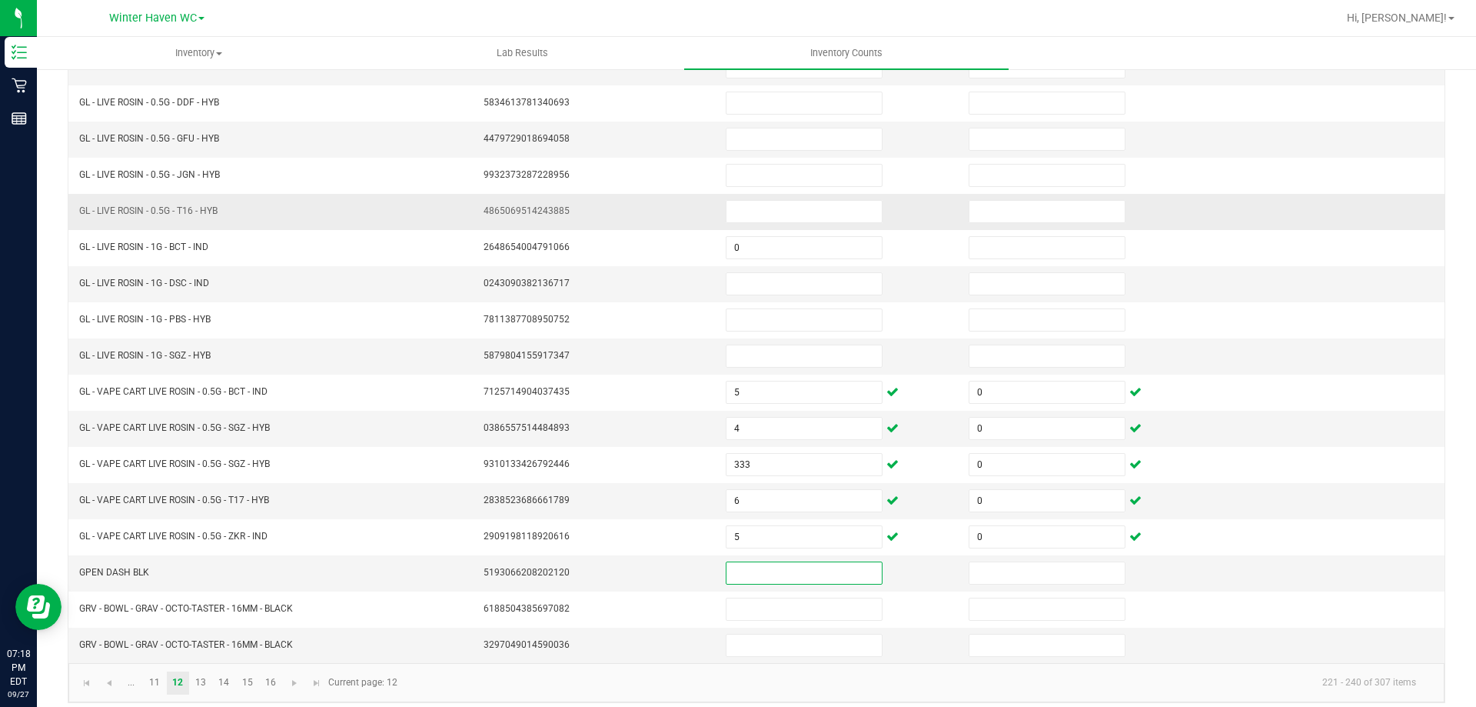
scroll to position [154, 0]
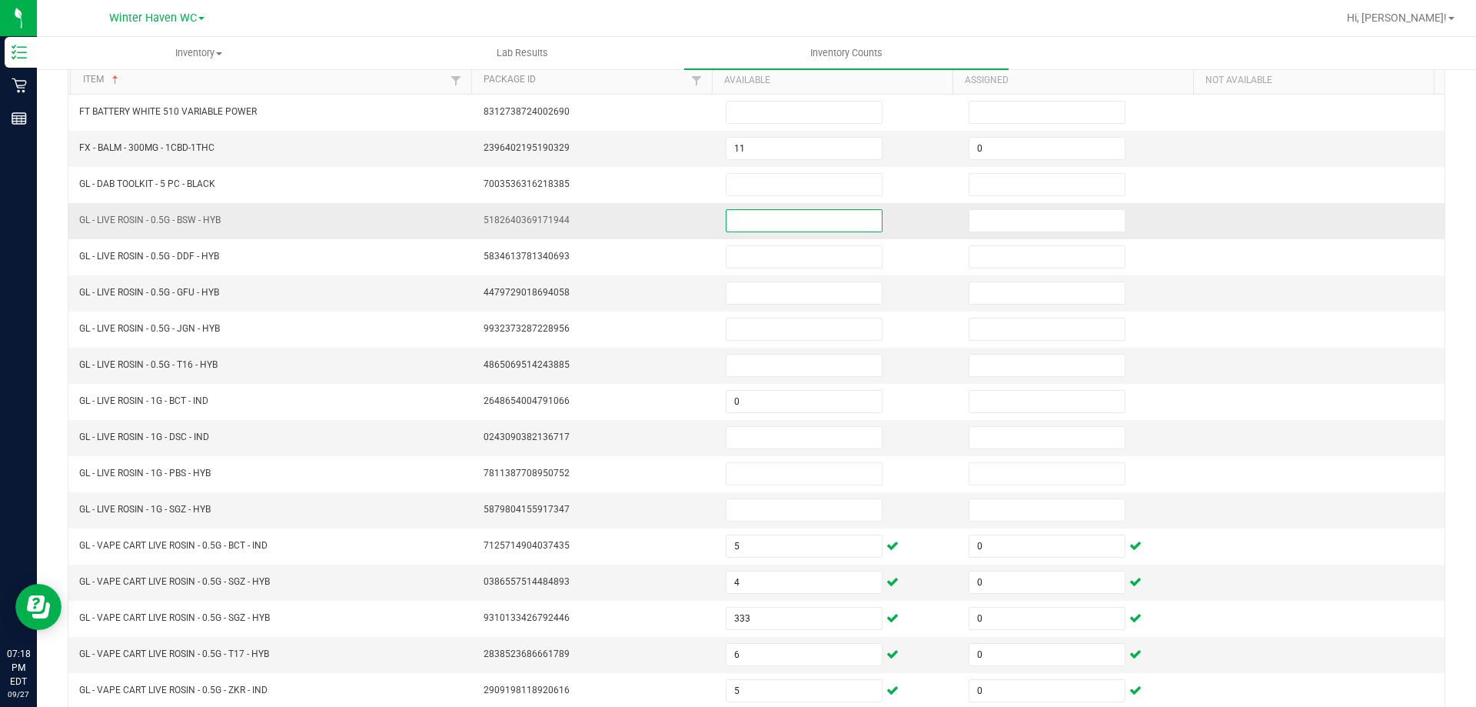
click at [754, 215] on input at bounding box center [804, 221] width 155 height 22
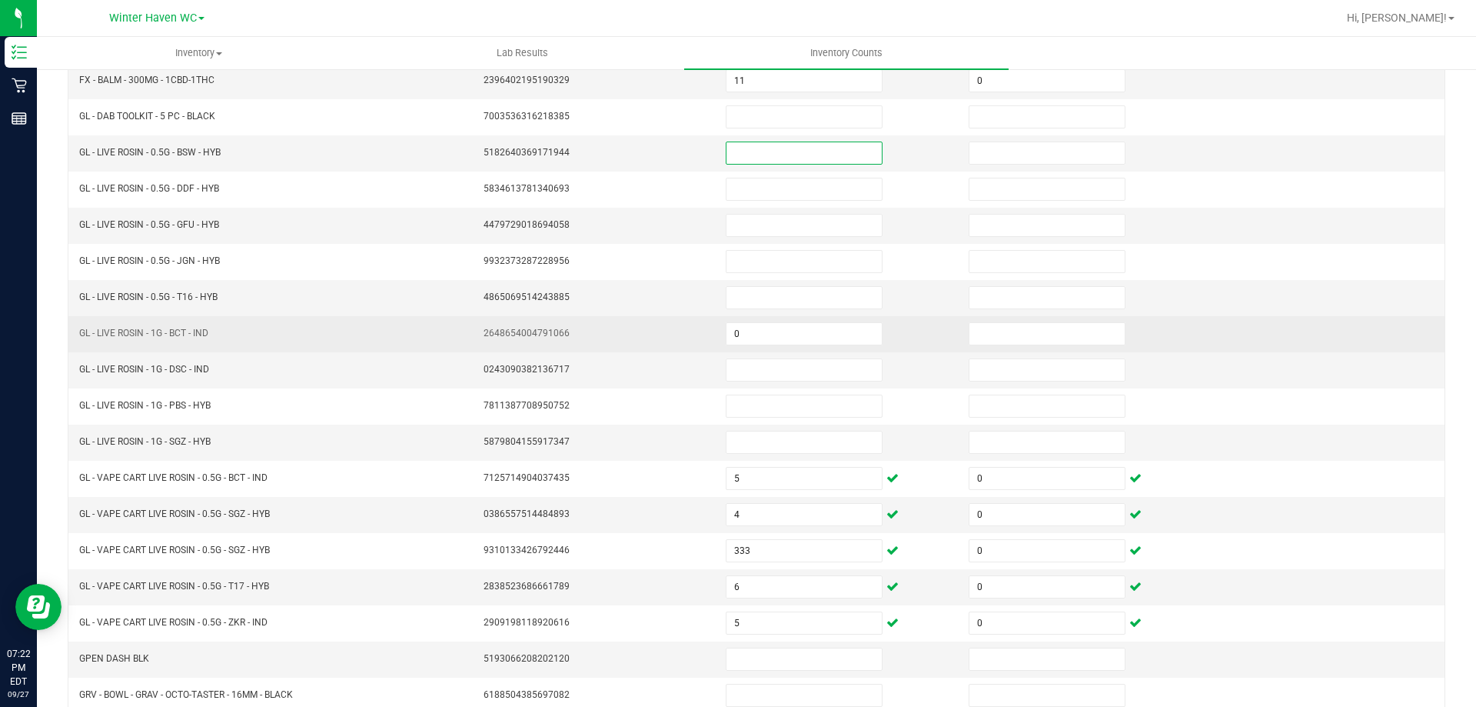
scroll to position [319, 0]
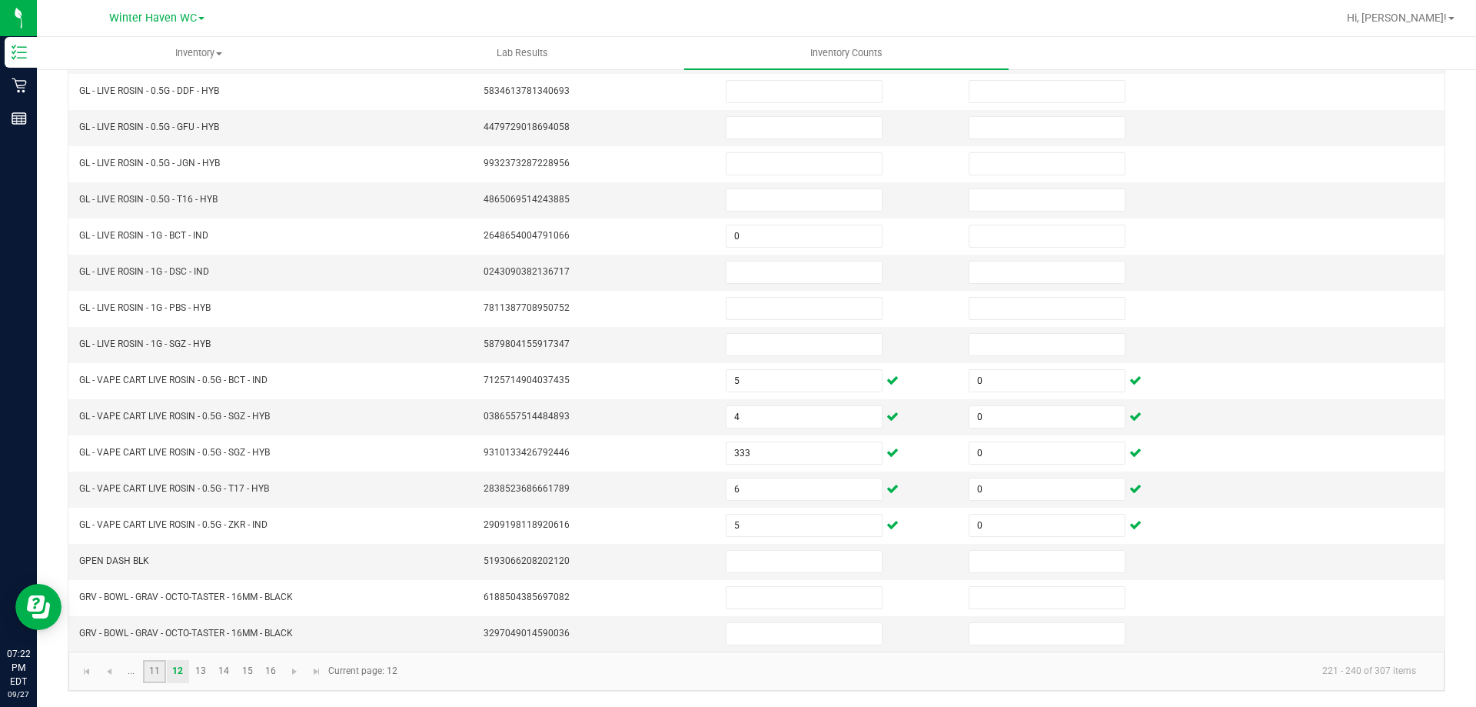
drag, startPoint x: 155, startPoint y: 668, endPoint x: 145, endPoint y: 678, distance: 13.6
click at [155, 669] on link "11" at bounding box center [154, 671] width 22 height 23
click at [87, 674] on span "Go to the first page" at bounding box center [87, 671] width 12 height 12
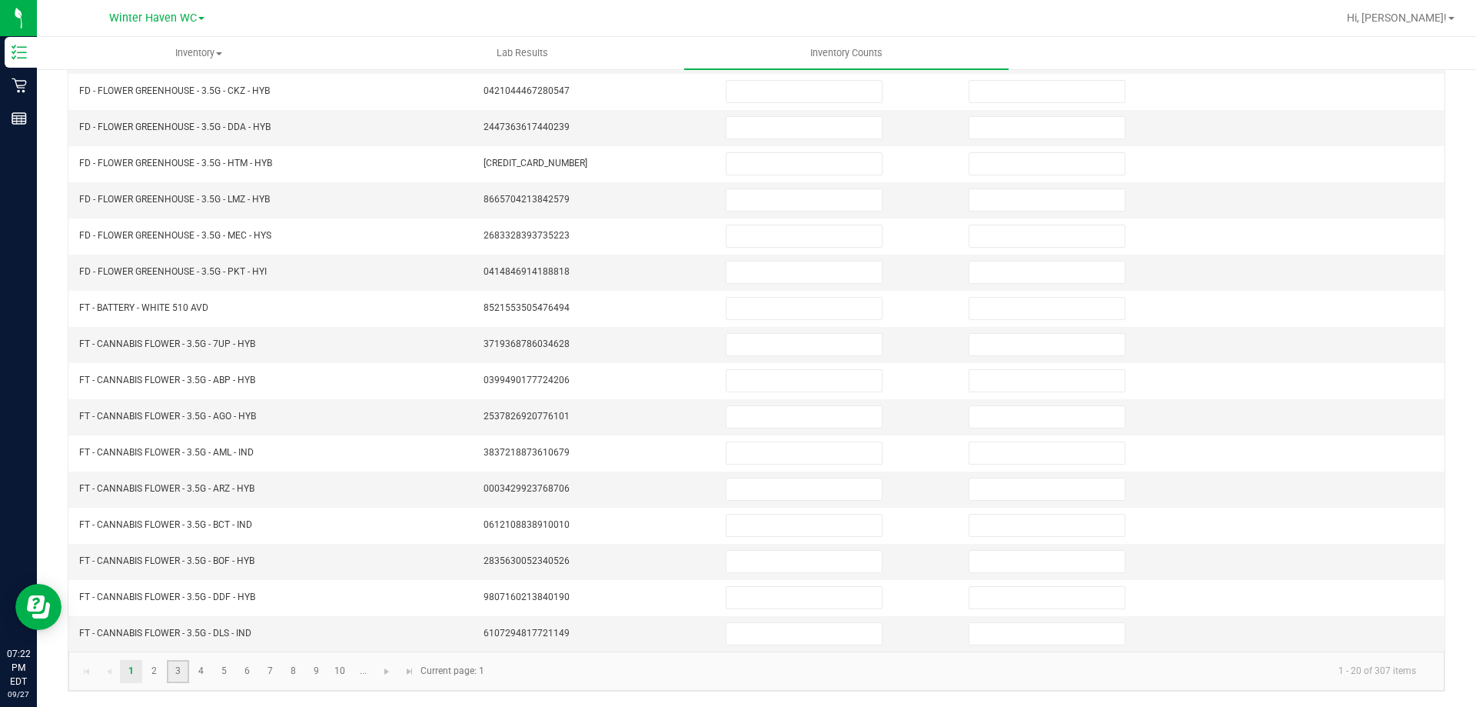
click at [180, 667] on link "3" at bounding box center [178, 671] width 22 height 23
click at [201, 670] on link "4" at bounding box center [201, 671] width 22 height 23
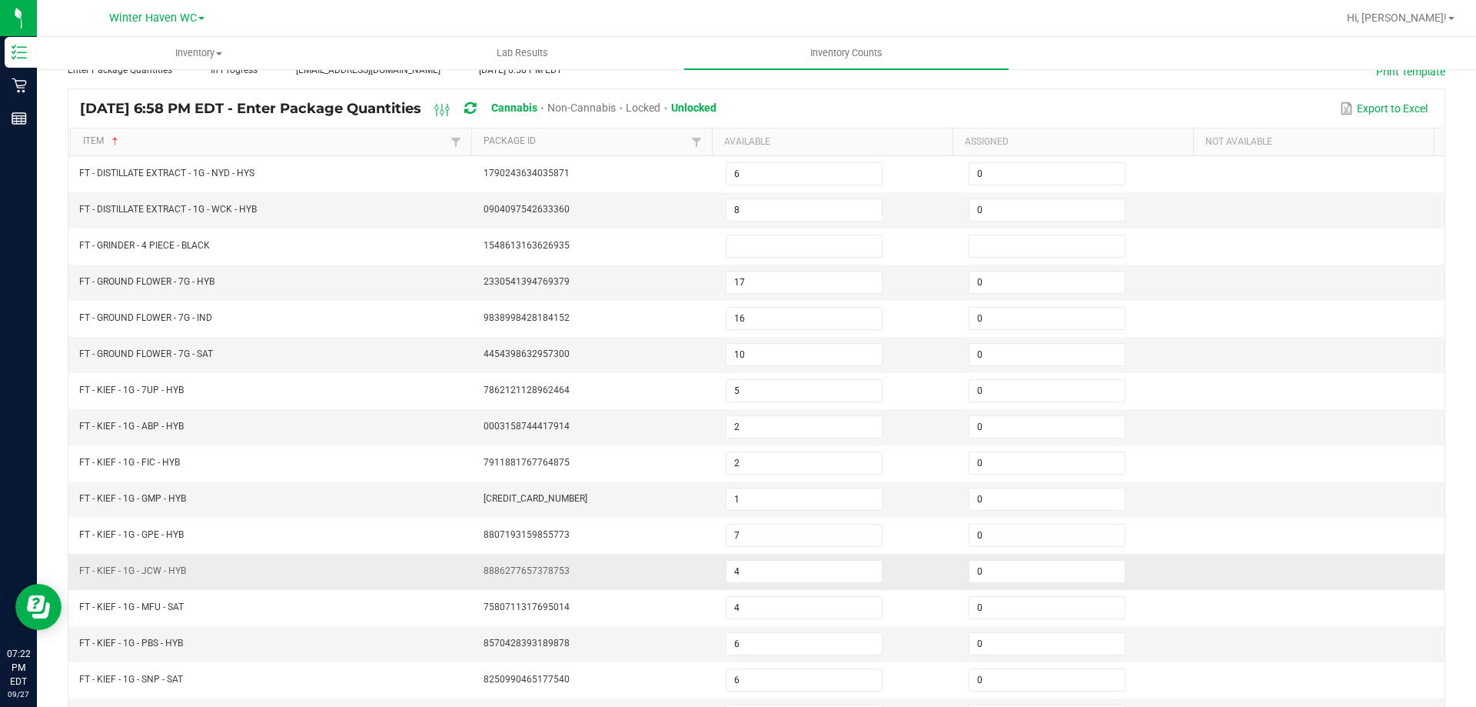
scroll to position [88, 0]
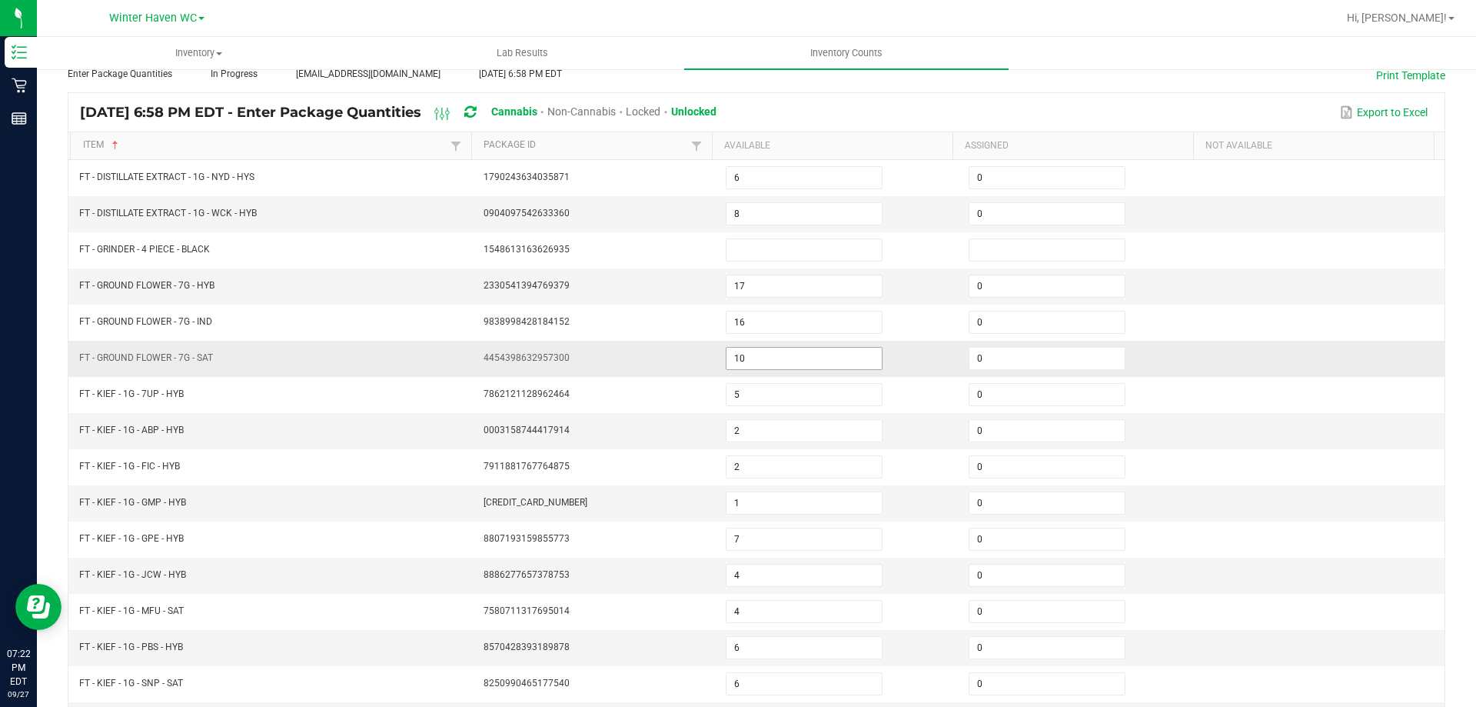
click at [752, 353] on input "10" at bounding box center [804, 359] width 155 height 22
click at [1202, 354] on td at bounding box center [1323, 359] width 243 height 36
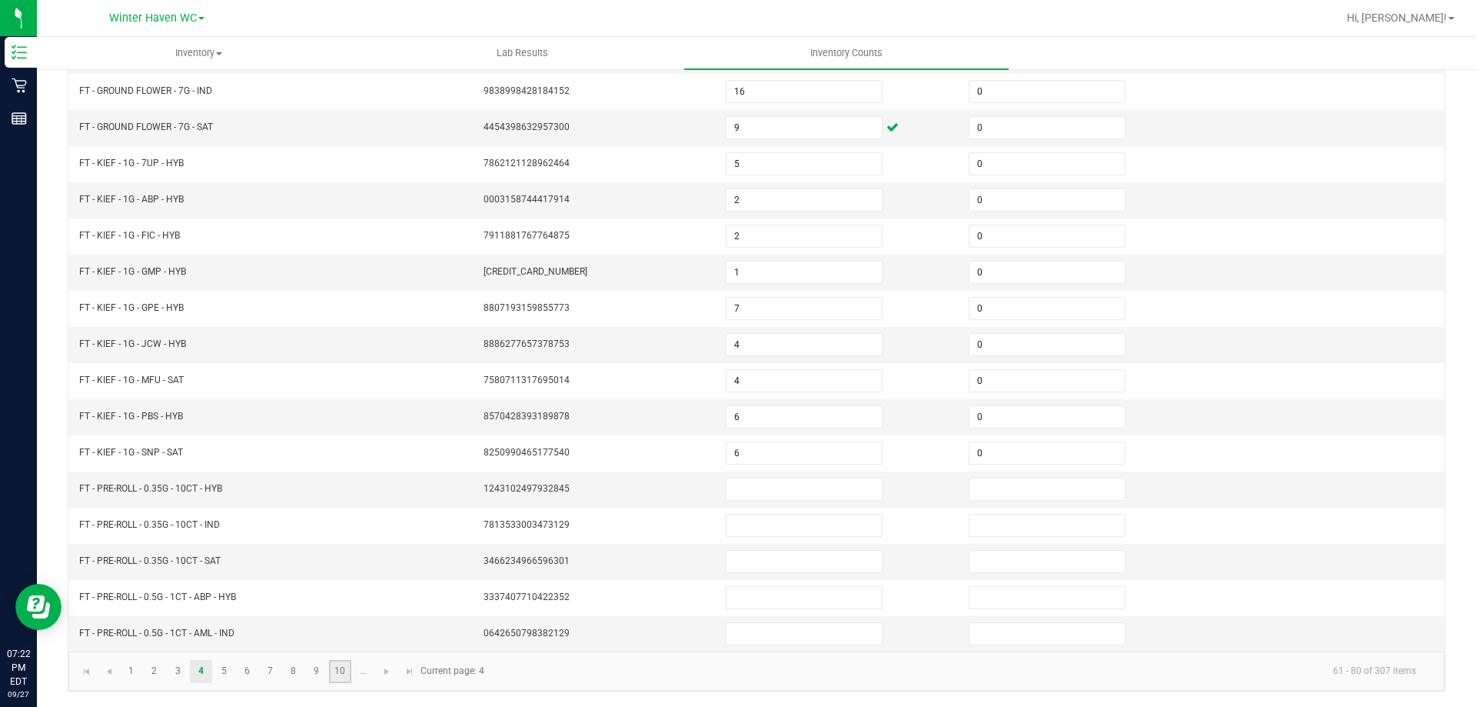
click at [347, 670] on link "10" at bounding box center [340, 671] width 22 height 23
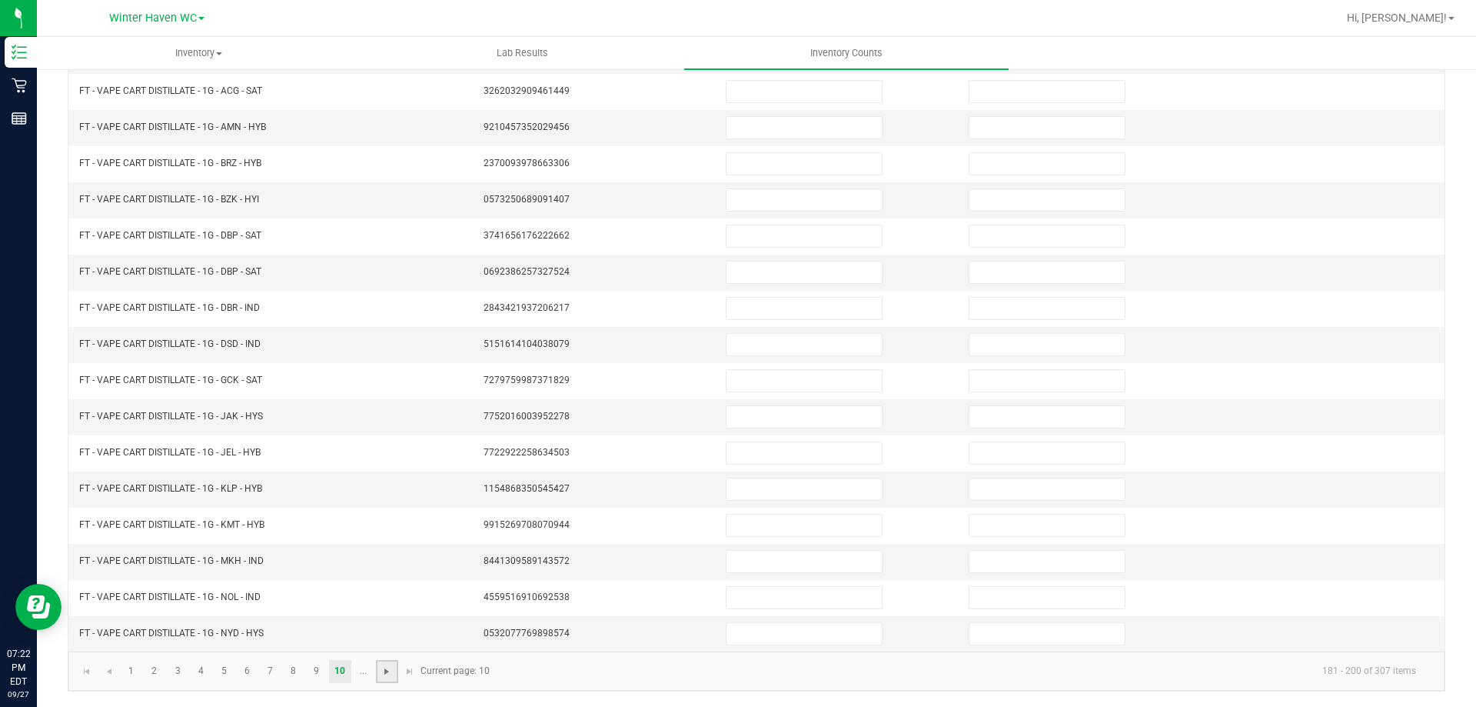
click at [388, 670] on span "Go to the next page" at bounding box center [387, 671] width 12 height 12
click at [185, 674] on link "12" at bounding box center [178, 671] width 22 height 23
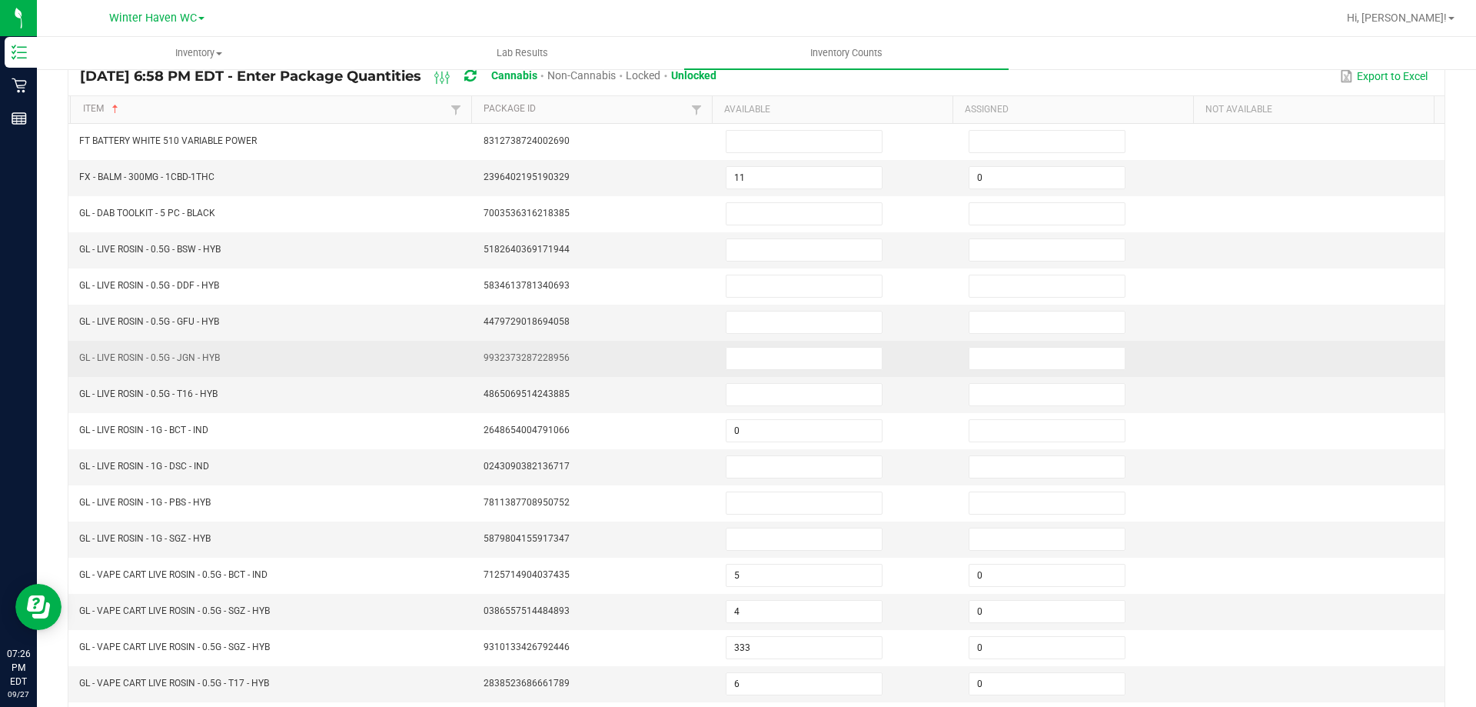
scroll to position [88, 0]
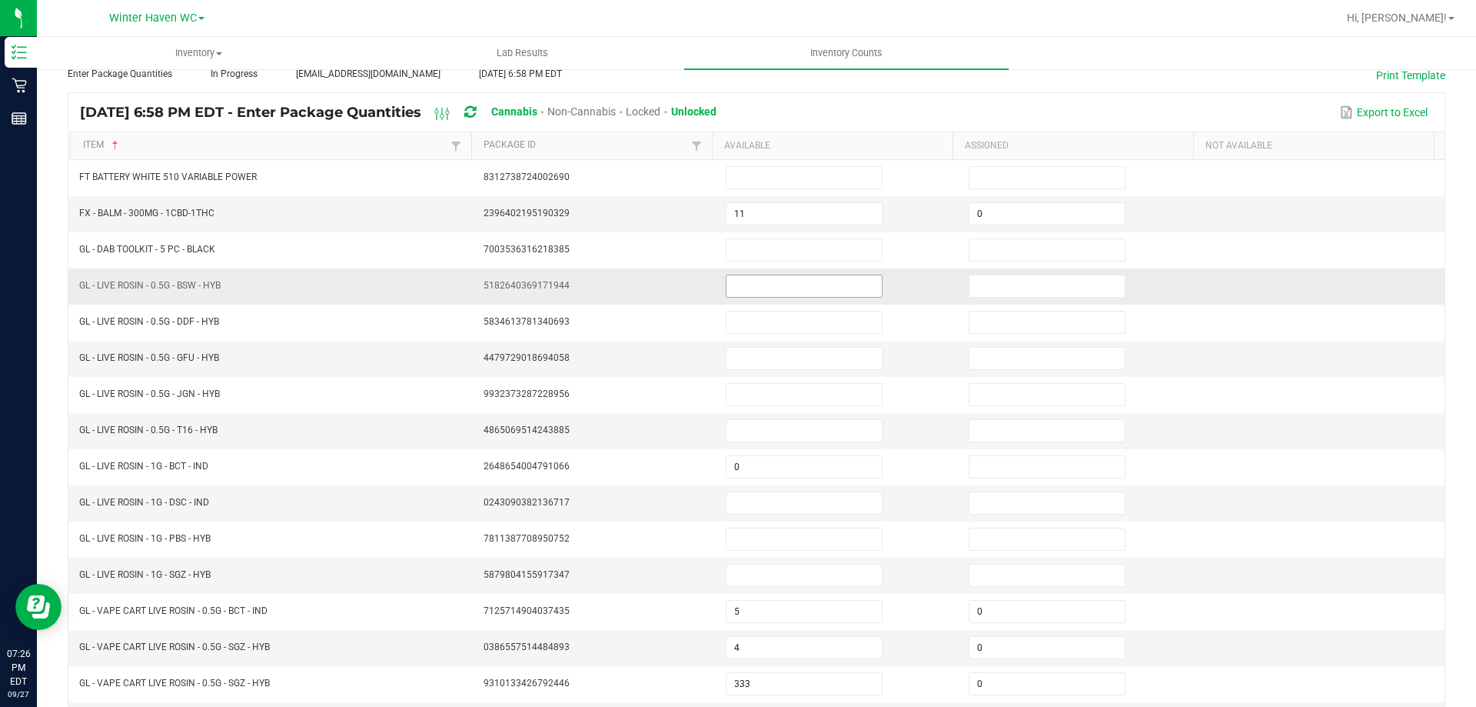
click at [758, 292] on input at bounding box center [804, 286] width 155 height 22
click at [1319, 505] on td at bounding box center [1323, 503] width 243 height 36
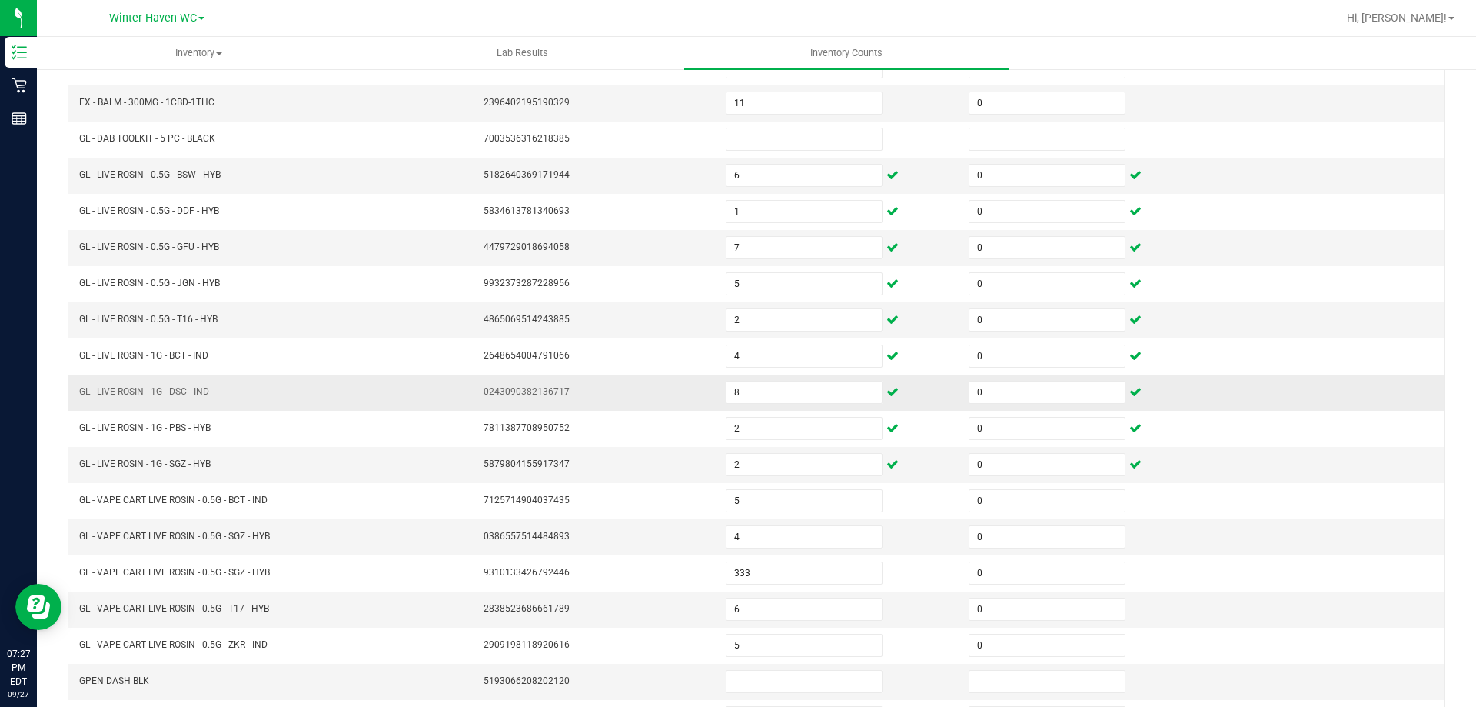
scroll to position [319, 0]
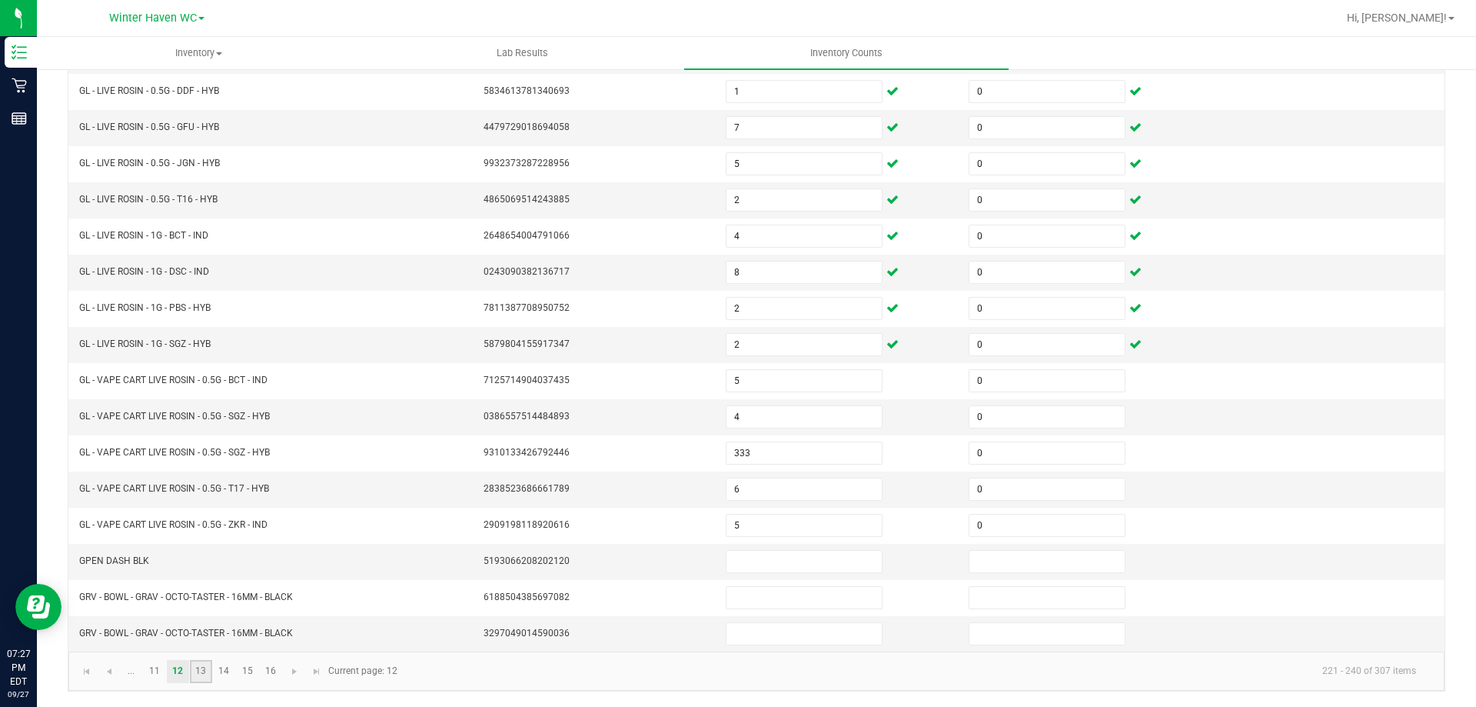
click at [198, 669] on link "13" at bounding box center [201, 671] width 22 height 23
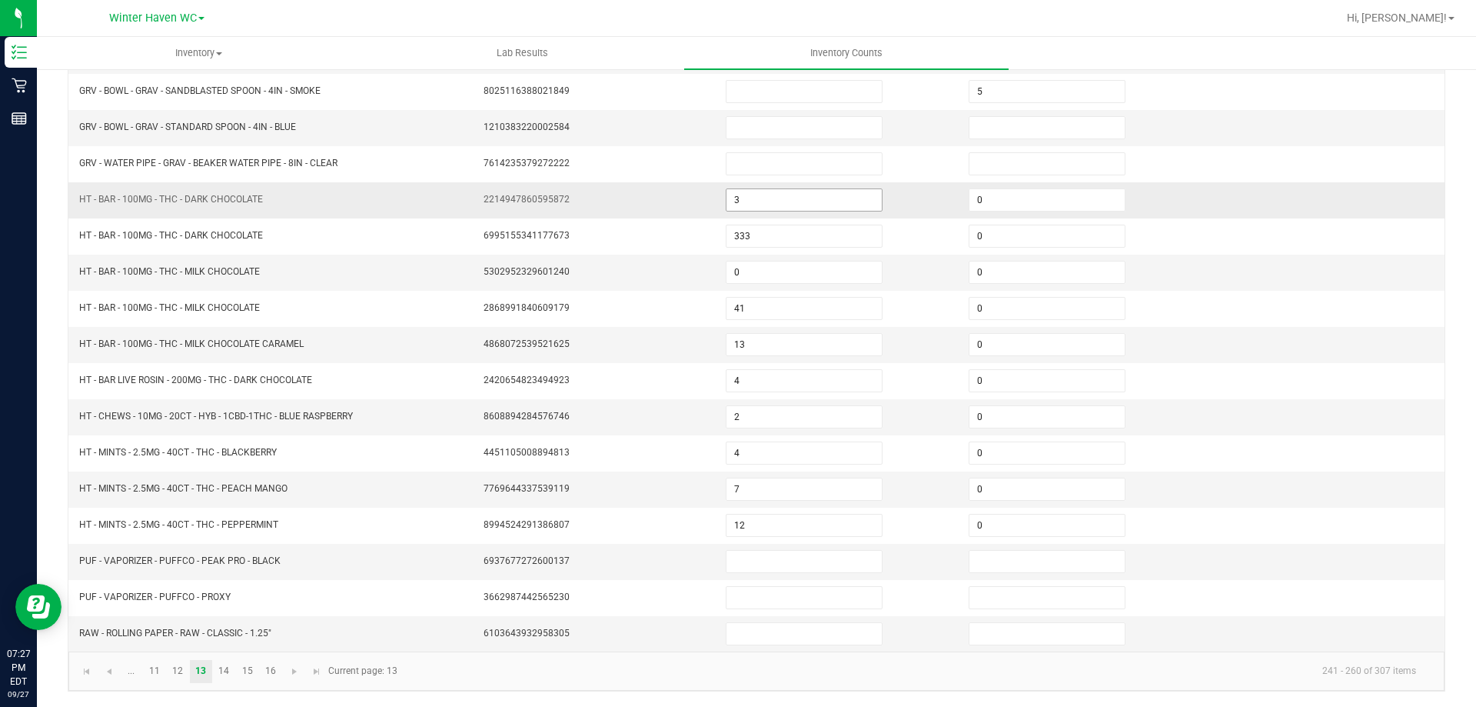
click at [759, 205] on input "3" at bounding box center [804, 200] width 155 height 22
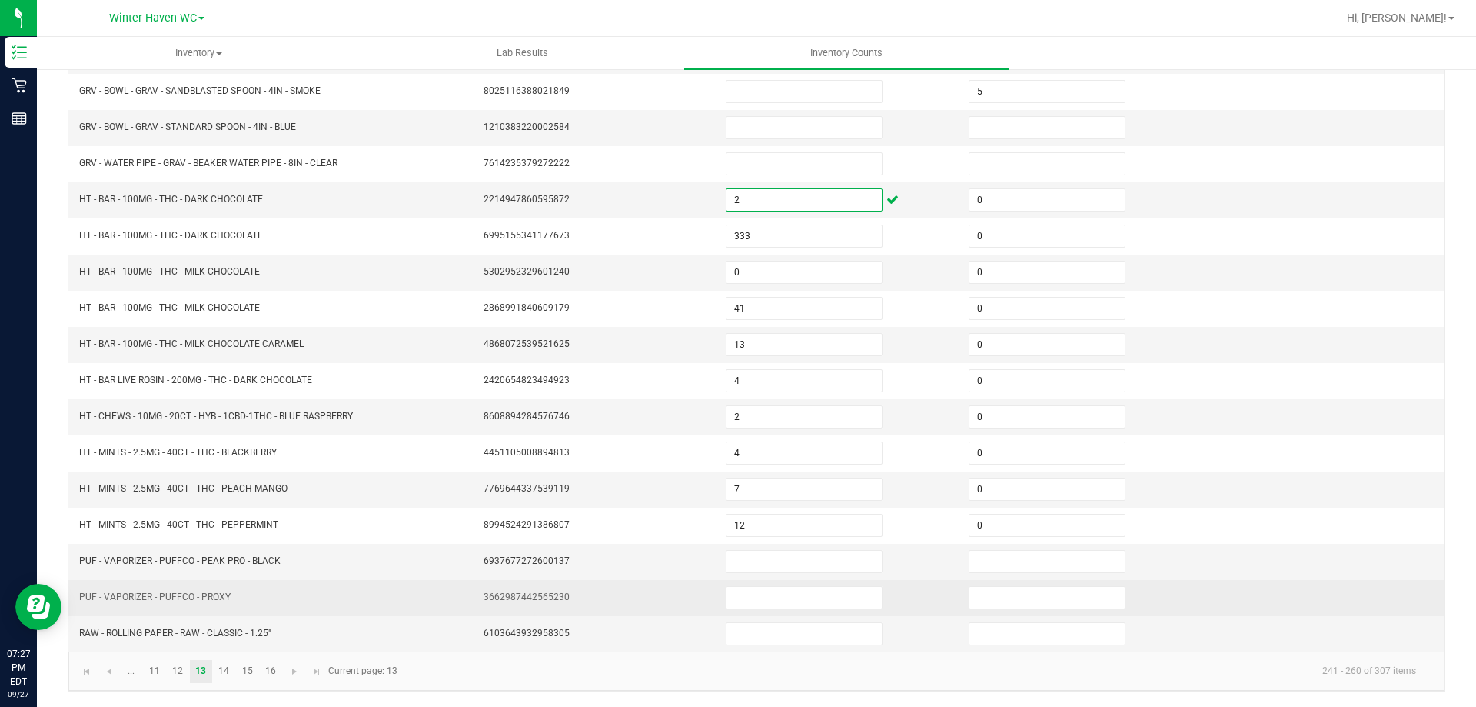
click at [807, 581] on td at bounding box center [838, 598] width 243 height 36
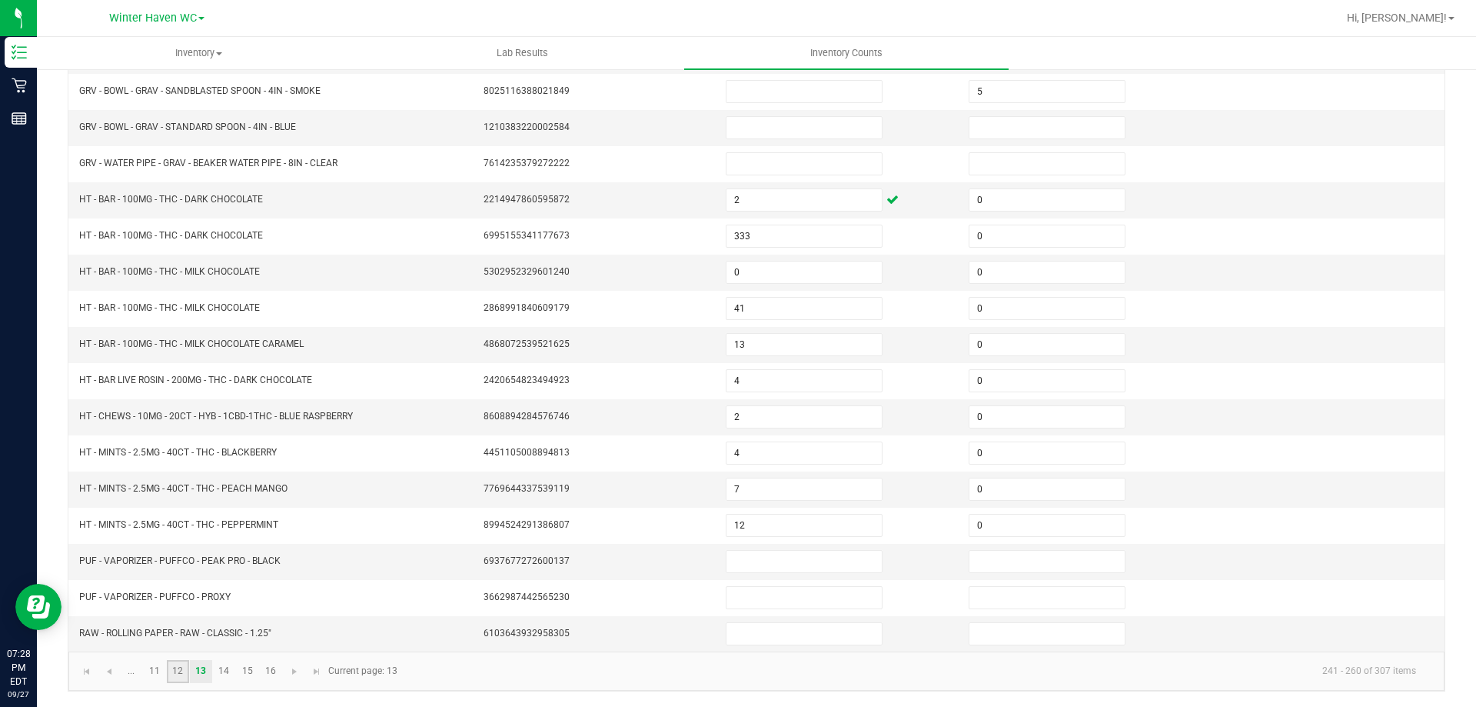
click at [175, 670] on link "12" at bounding box center [178, 671] width 22 height 23
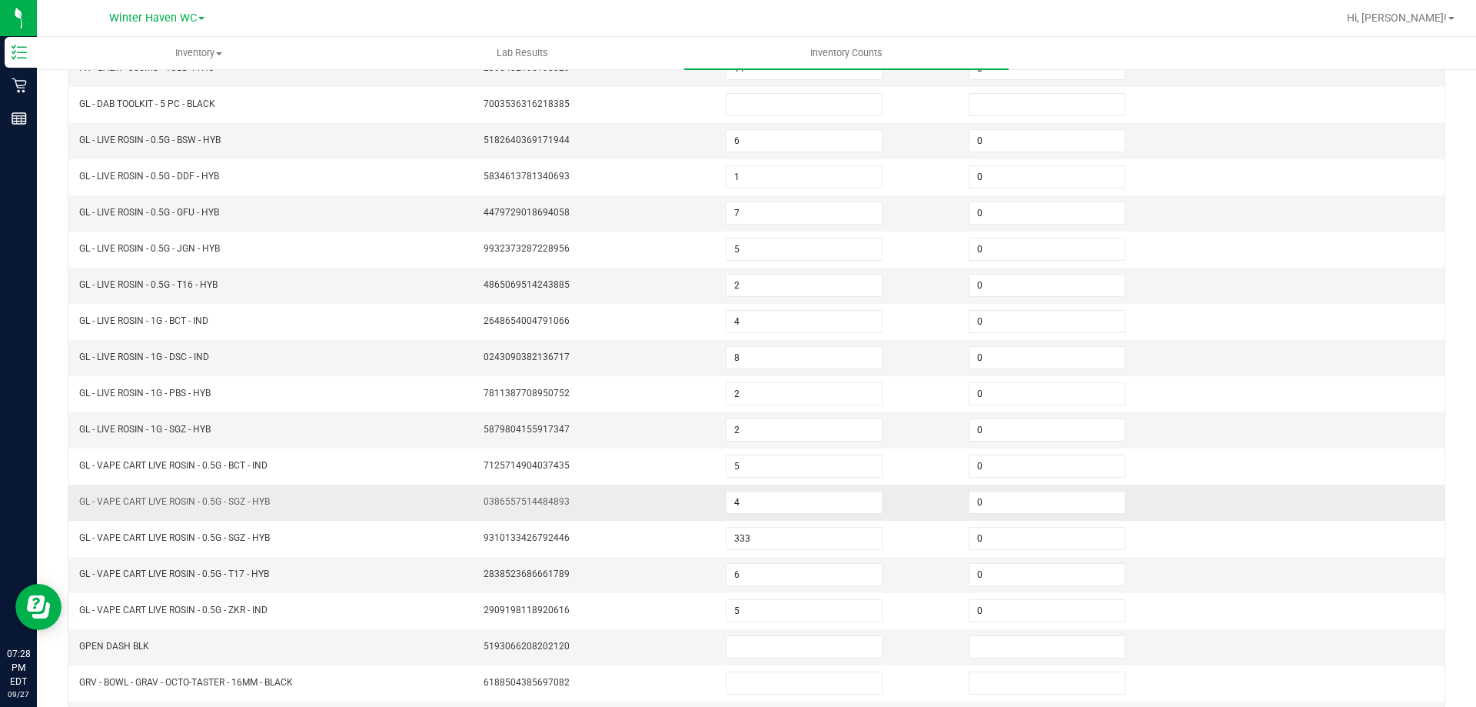
scroll to position [165, 0]
click at [973, 501] on input "0" at bounding box center [1047, 498] width 155 height 22
click at [1125, 488] on td "2" at bounding box center [1081, 499] width 243 height 36
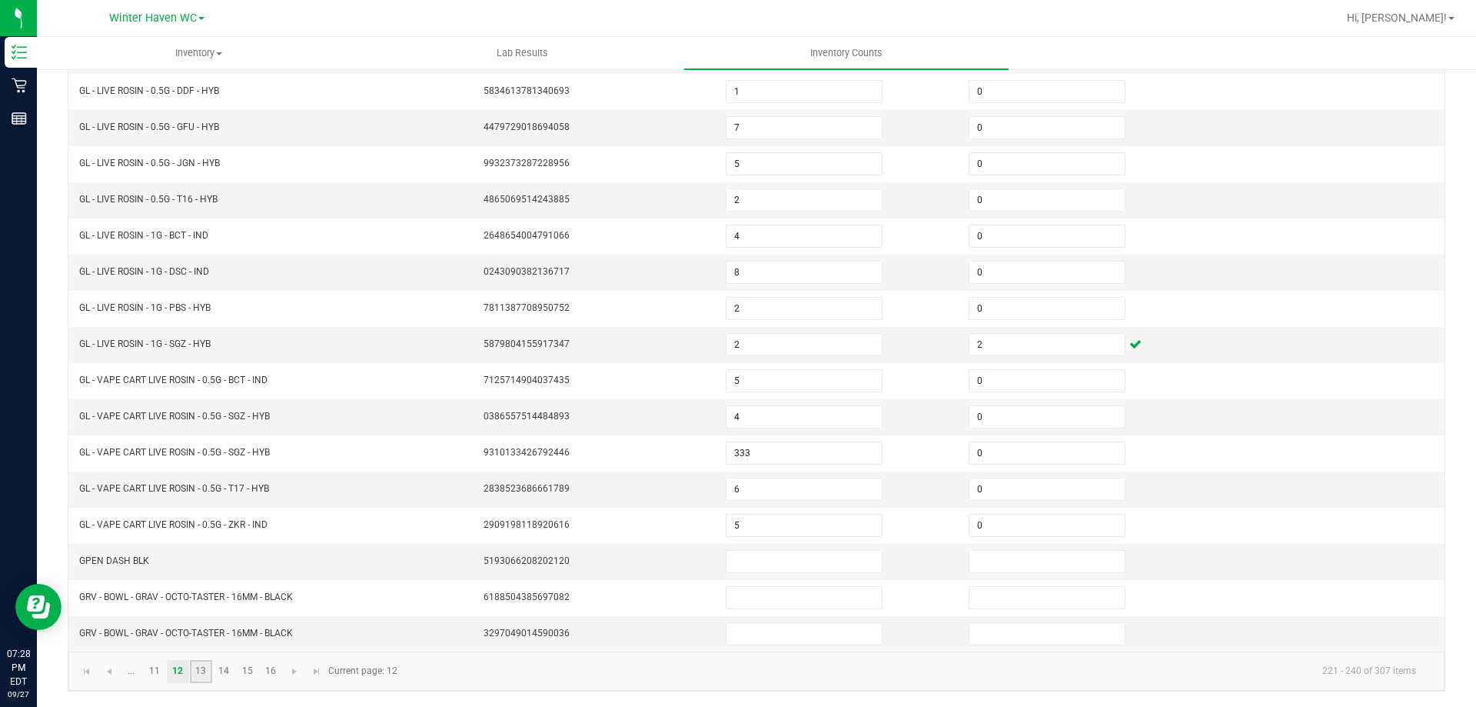
click at [197, 671] on link "13" at bounding box center [201, 671] width 22 height 23
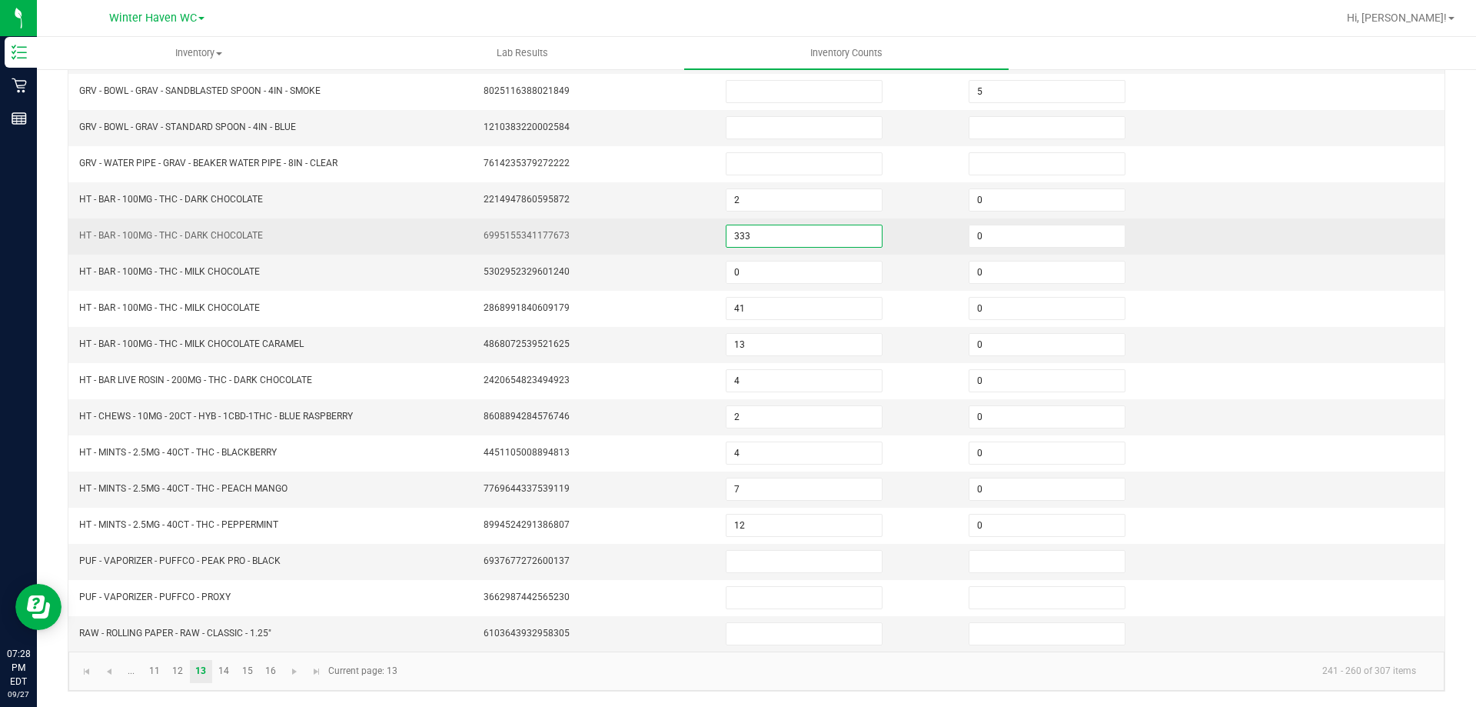
click at [760, 233] on input "333" at bounding box center [804, 236] width 155 height 22
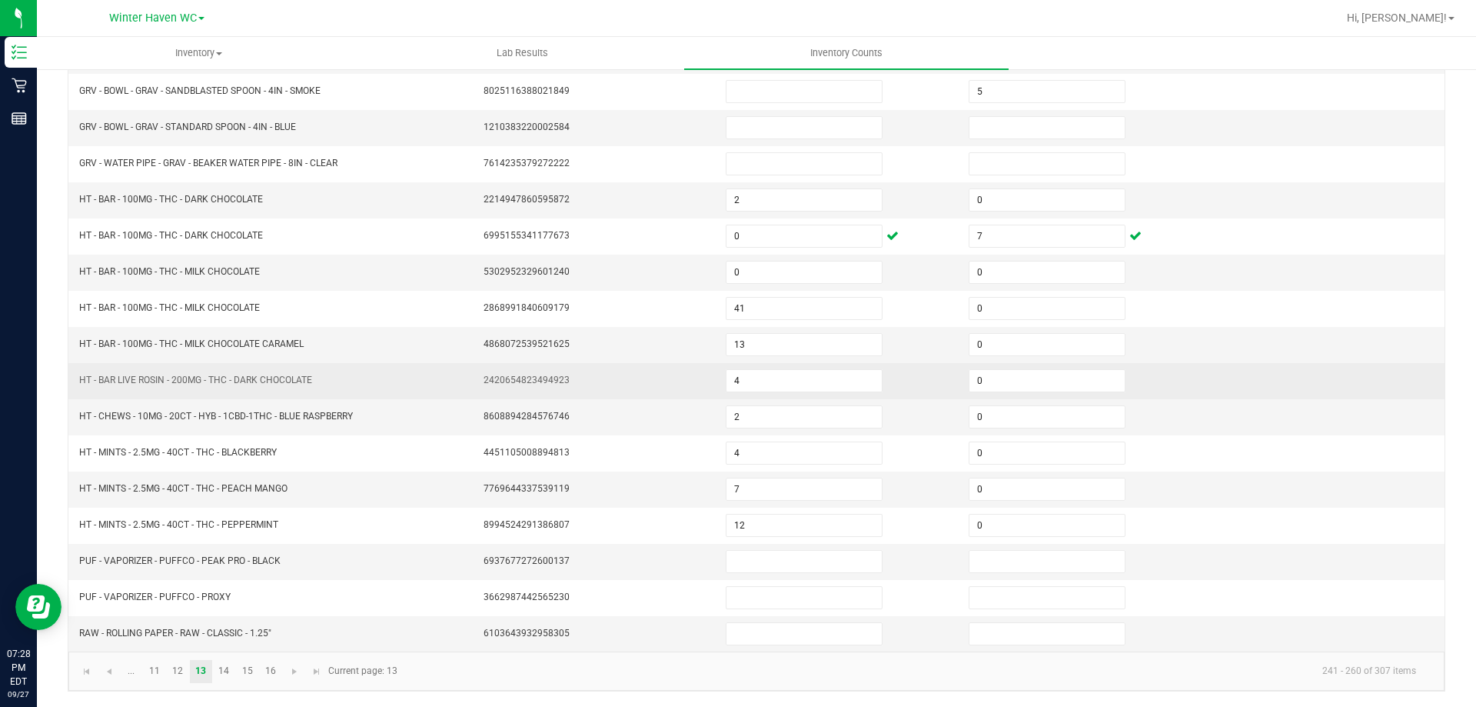
click at [1256, 372] on td at bounding box center [1323, 381] width 243 height 36
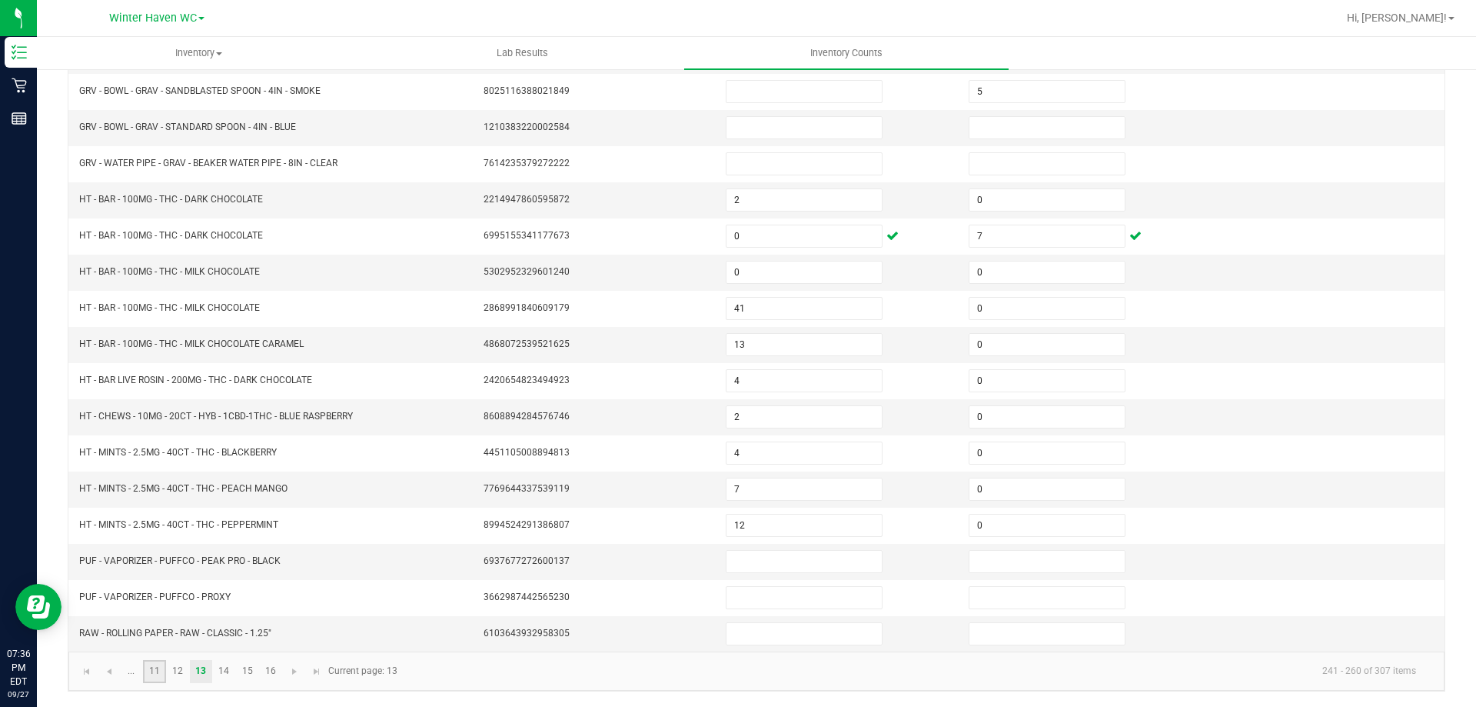
click at [152, 672] on link "11" at bounding box center [154, 671] width 22 height 23
click at [107, 671] on span "Go to the previous page" at bounding box center [109, 671] width 12 height 12
click at [221, 669] on link "5" at bounding box center [224, 671] width 22 height 23
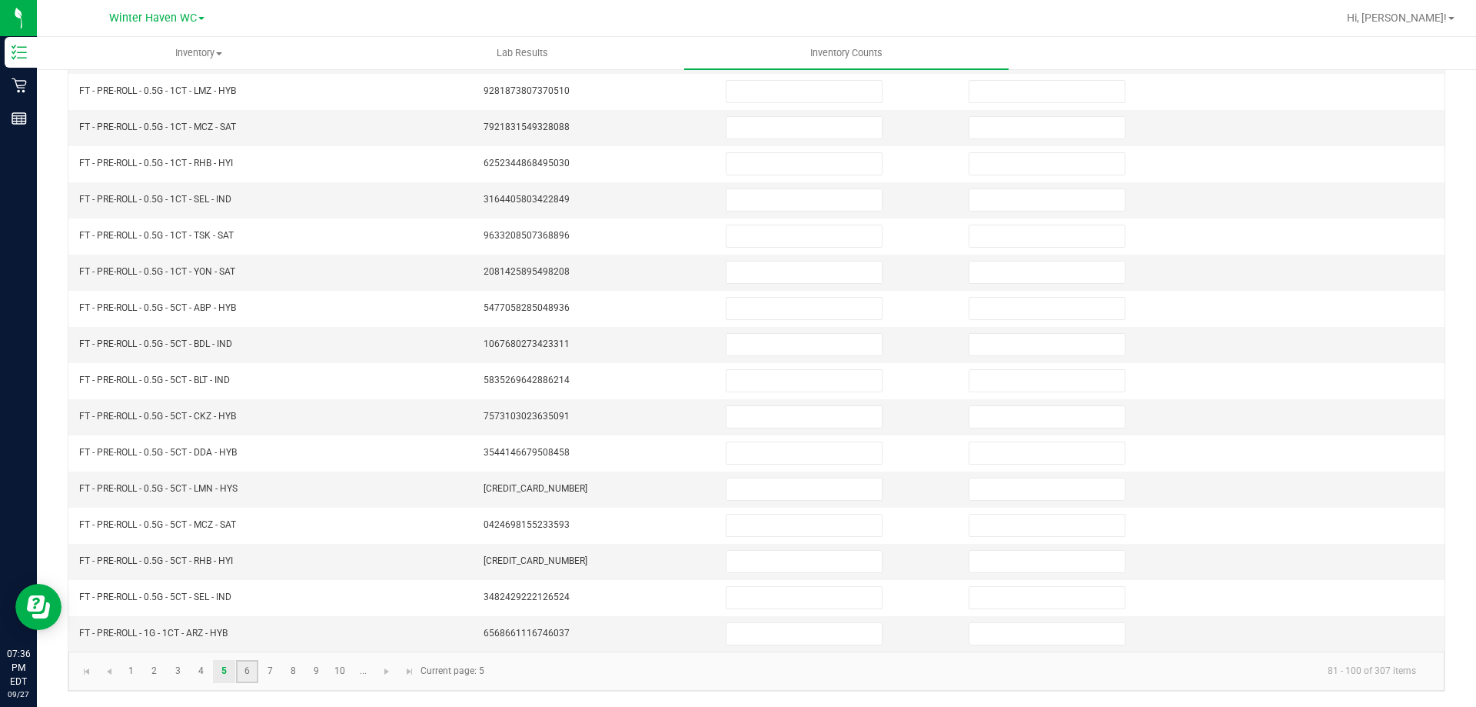
click at [241, 671] on link "6" at bounding box center [247, 671] width 22 height 23
click at [268, 670] on link "7" at bounding box center [270, 671] width 22 height 23
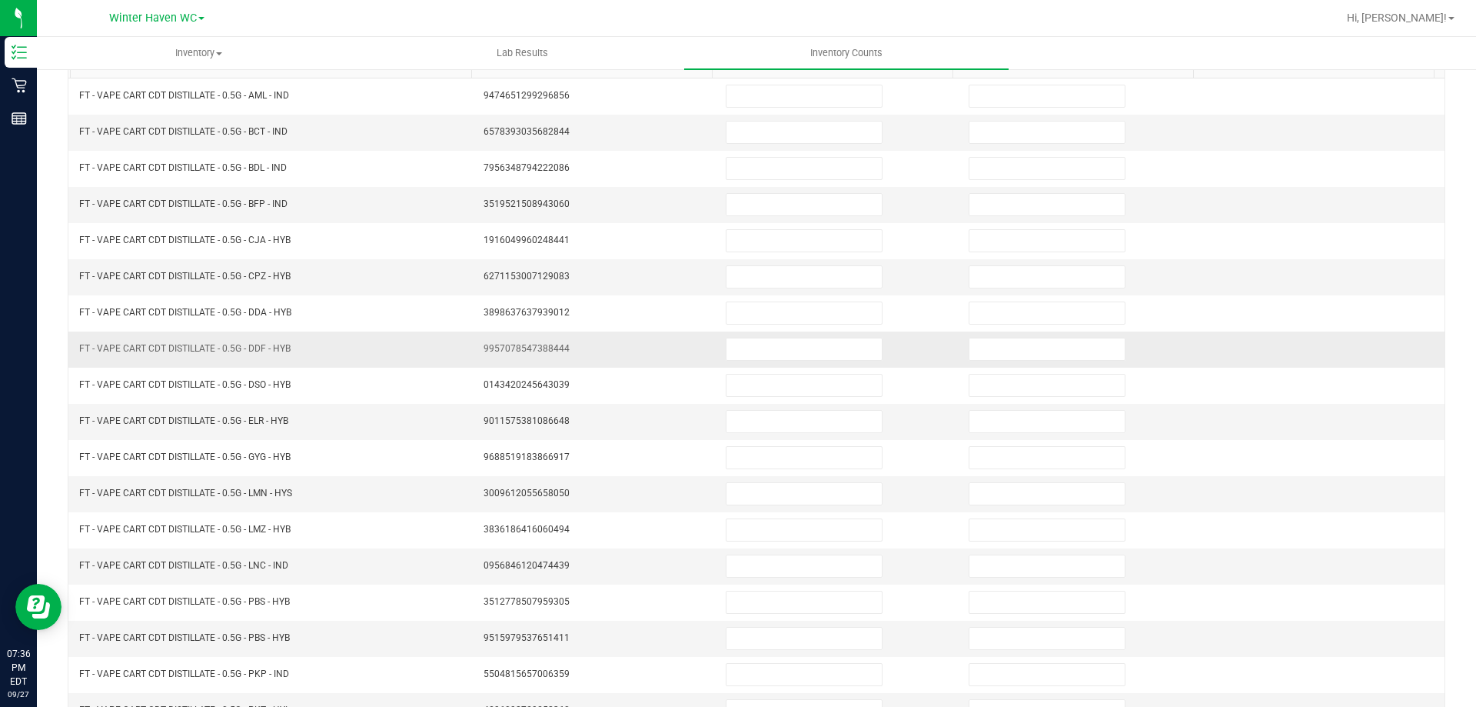
scroll to position [0, 0]
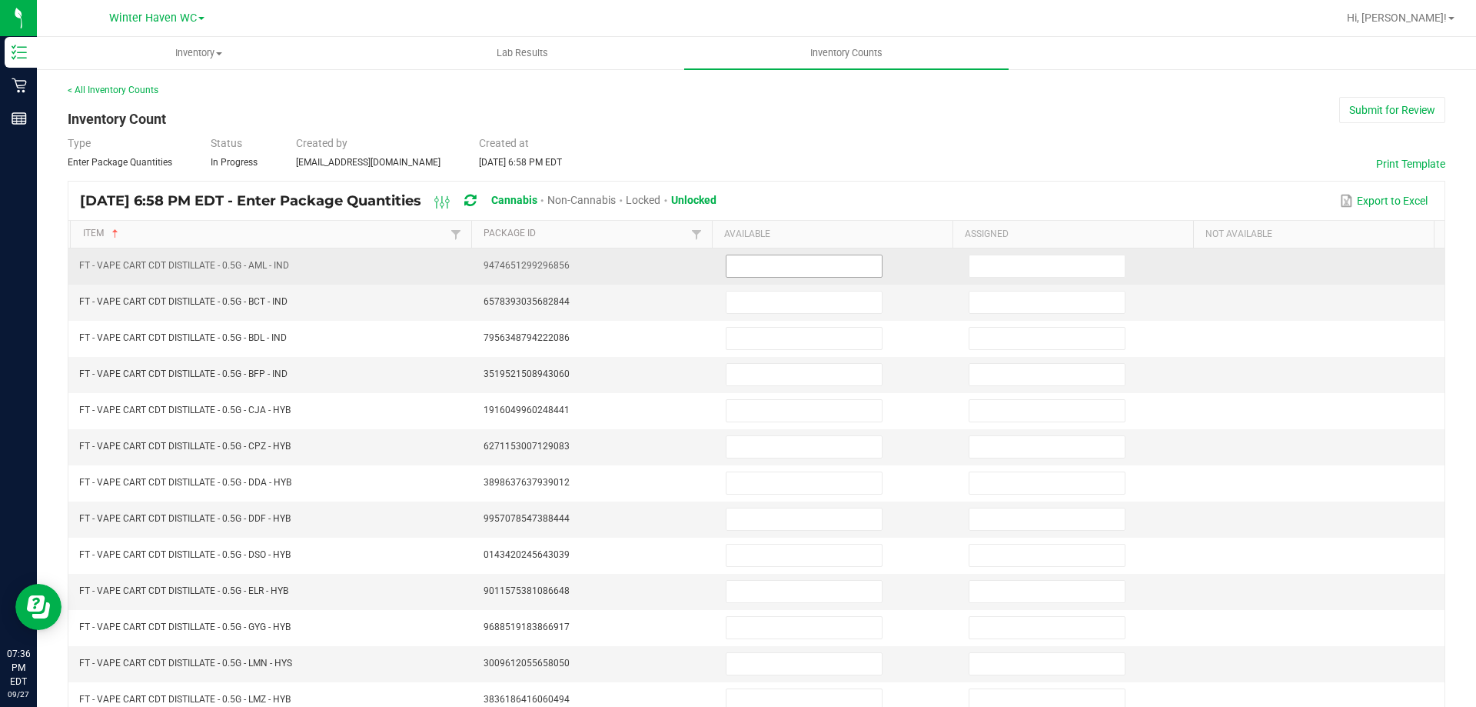
click at [791, 268] on input at bounding box center [804, 266] width 155 height 22
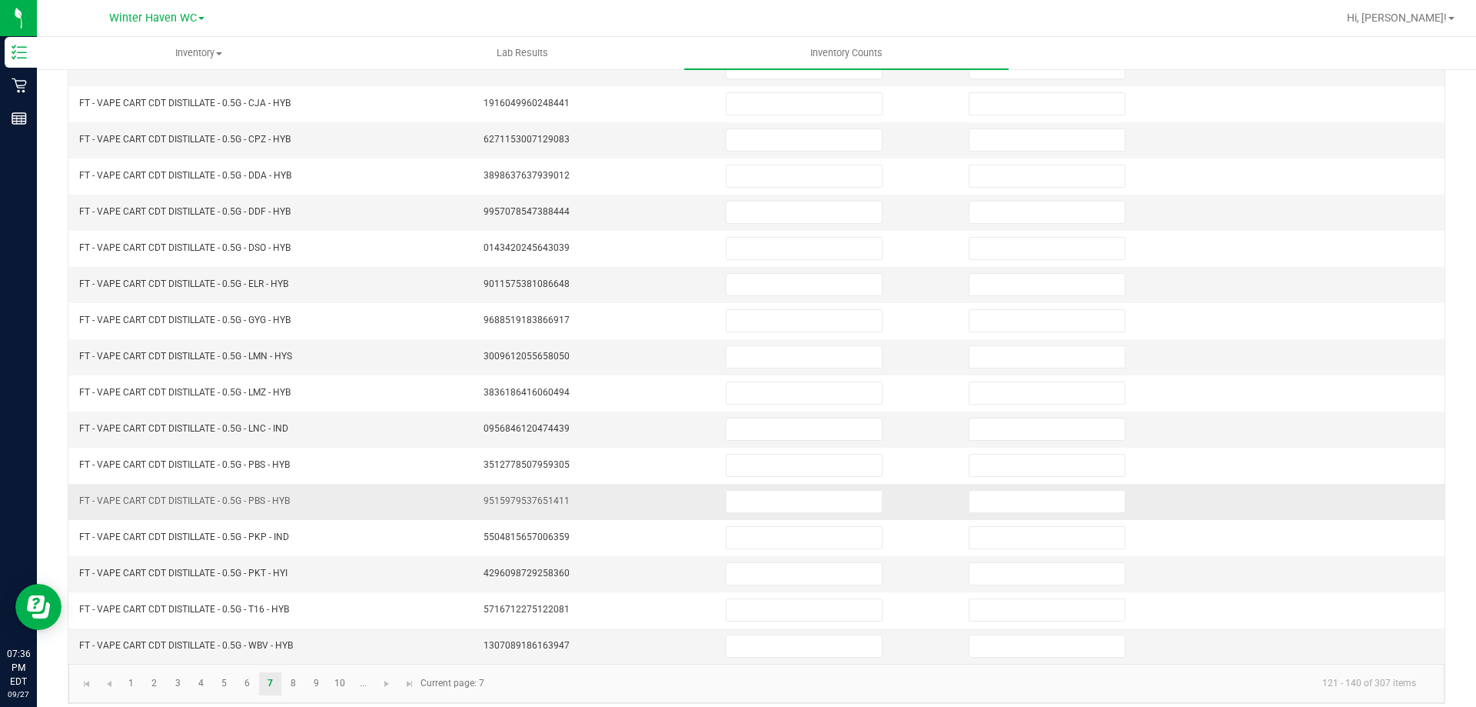
scroll to position [308, 0]
click at [343, 682] on link "10" at bounding box center [340, 682] width 22 height 23
click at [387, 686] on span "Go to the next page" at bounding box center [387, 683] width 12 height 12
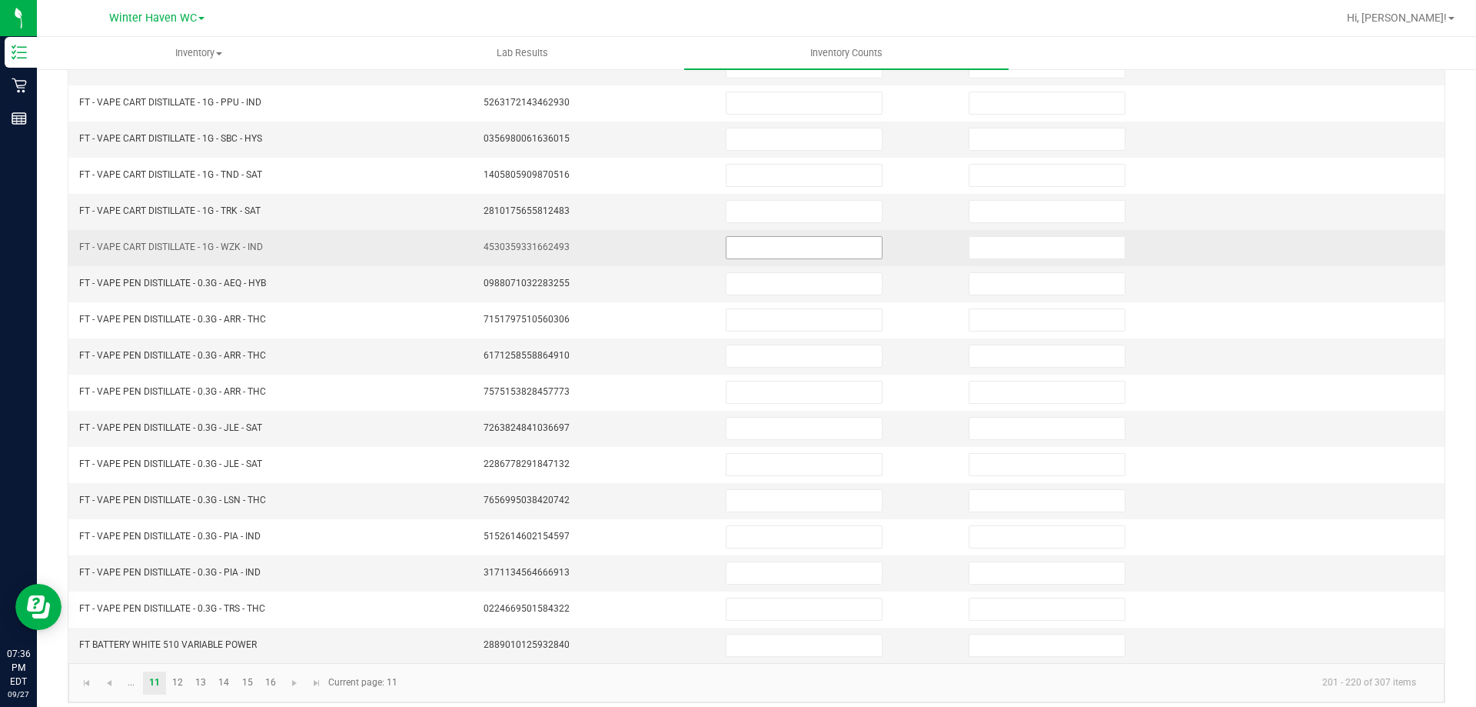
click at [730, 243] on input at bounding box center [804, 248] width 155 height 22
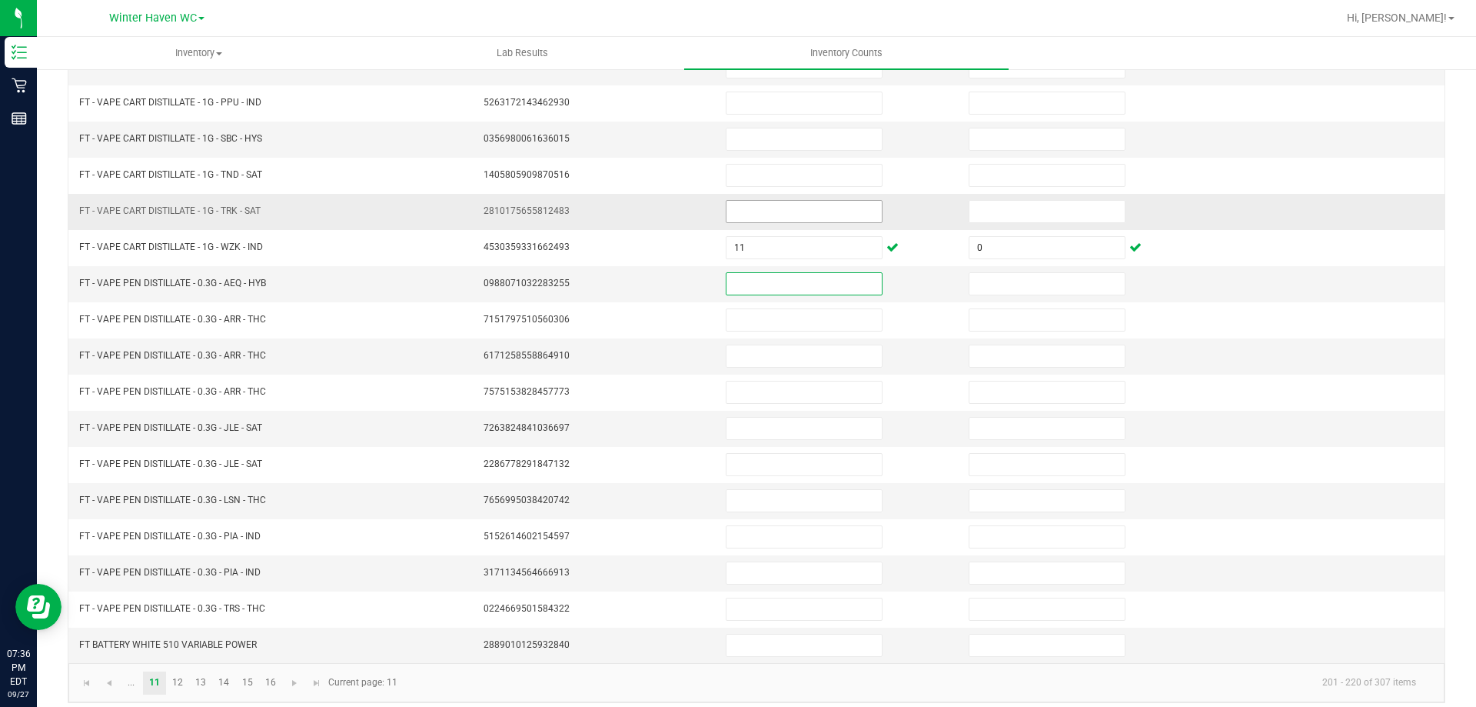
click at [744, 207] on input at bounding box center [804, 212] width 155 height 22
click at [669, 565] on td "3171134564666913" at bounding box center [595, 573] width 243 height 36
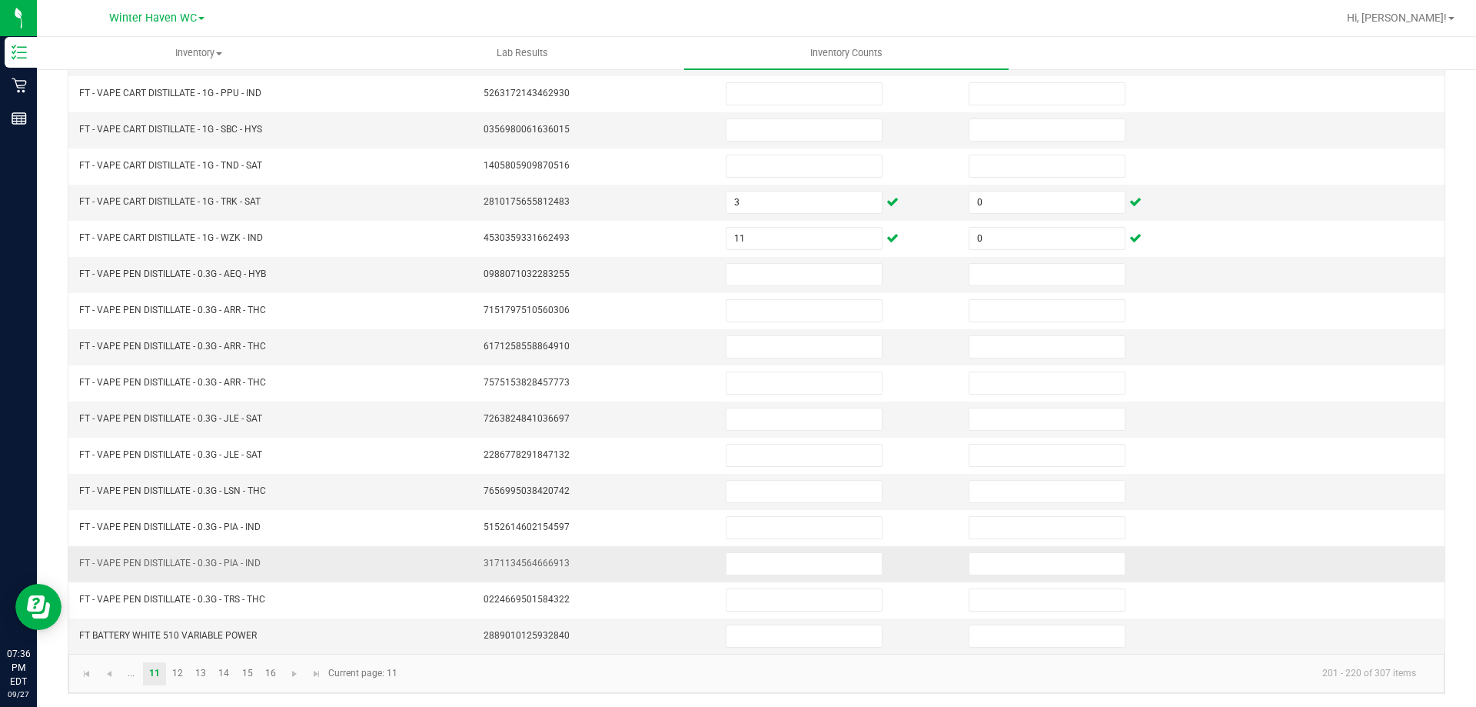
scroll to position [319, 0]
click at [112, 672] on span "Go to the previous page" at bounding box center [109, 671] width 12 height 12
click at [246, 670] on link "6" at bounding box center [247, 671] width 22 height 23
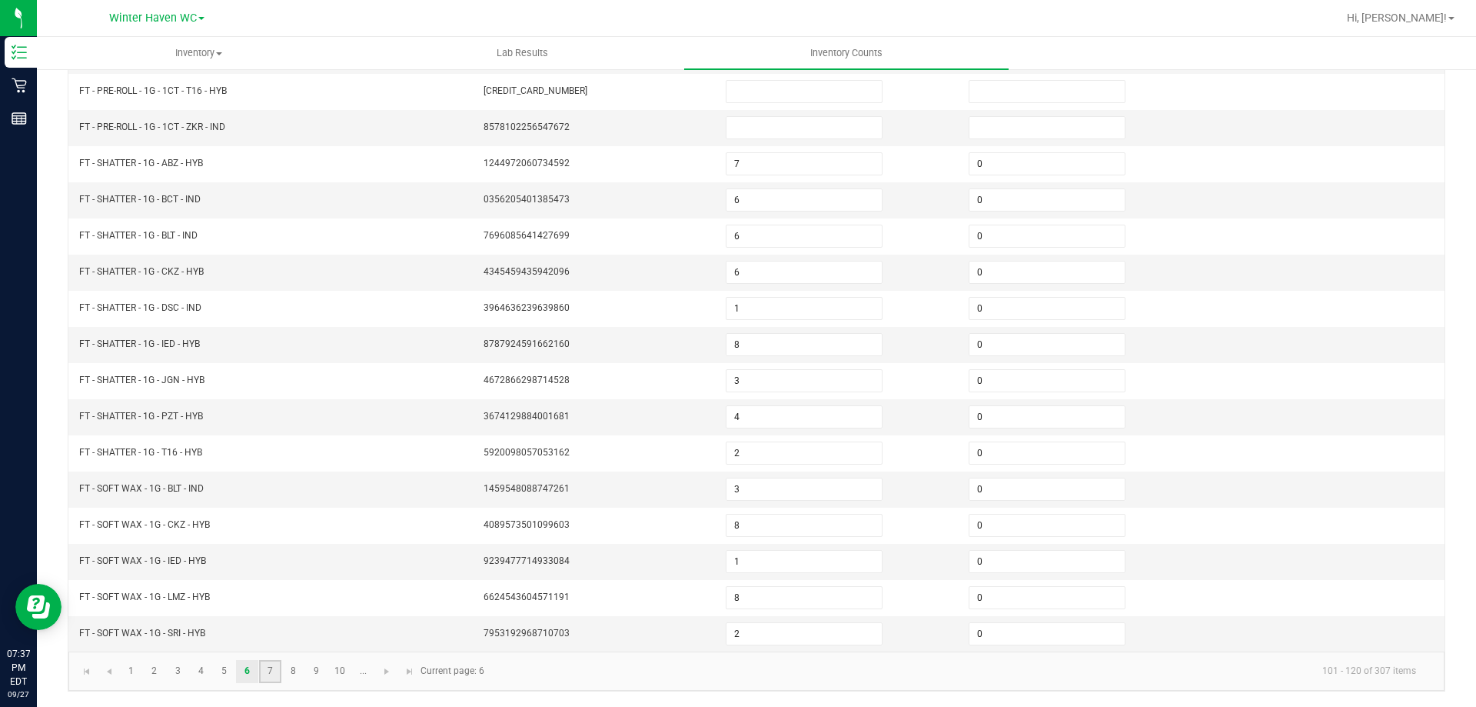
click at [272, 669] on link "7" at bounding box center [270, 671] width 22 height 23
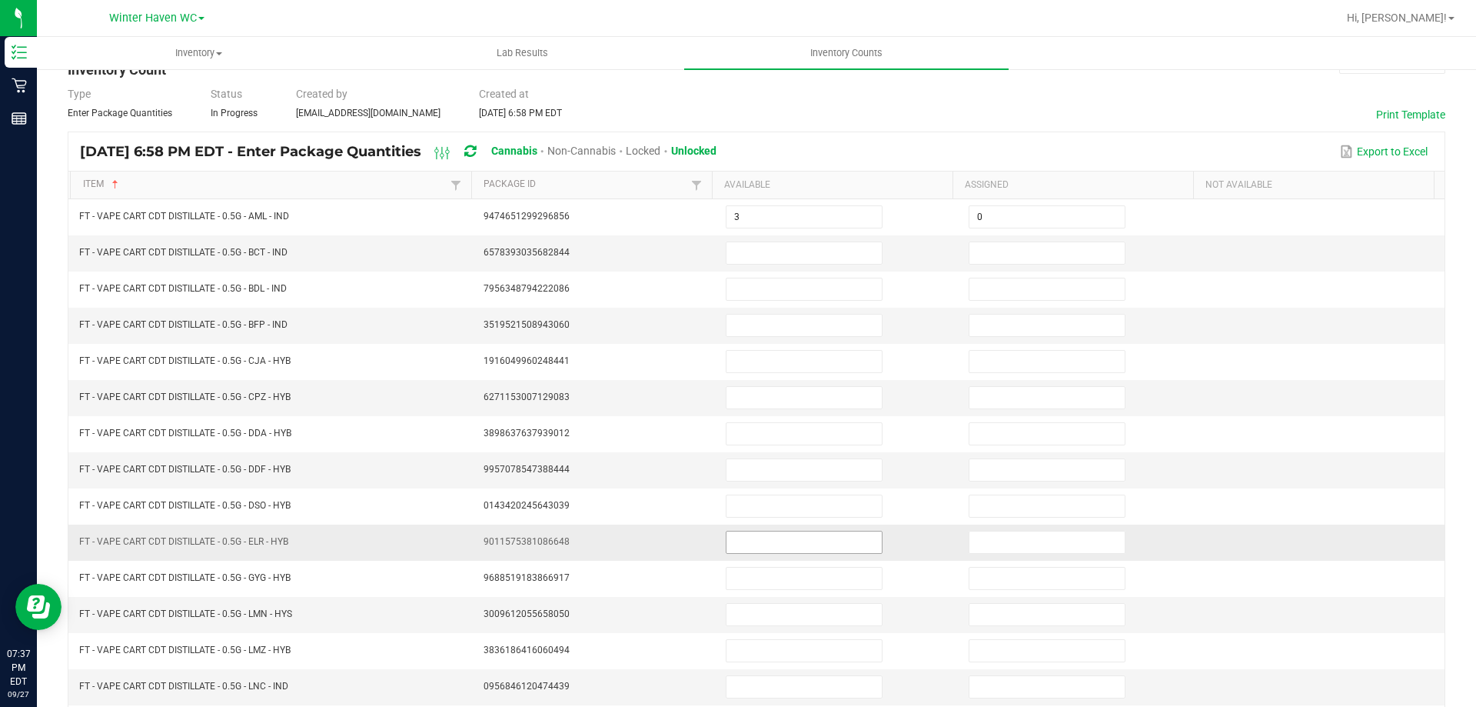
scroll to position [12, 0]
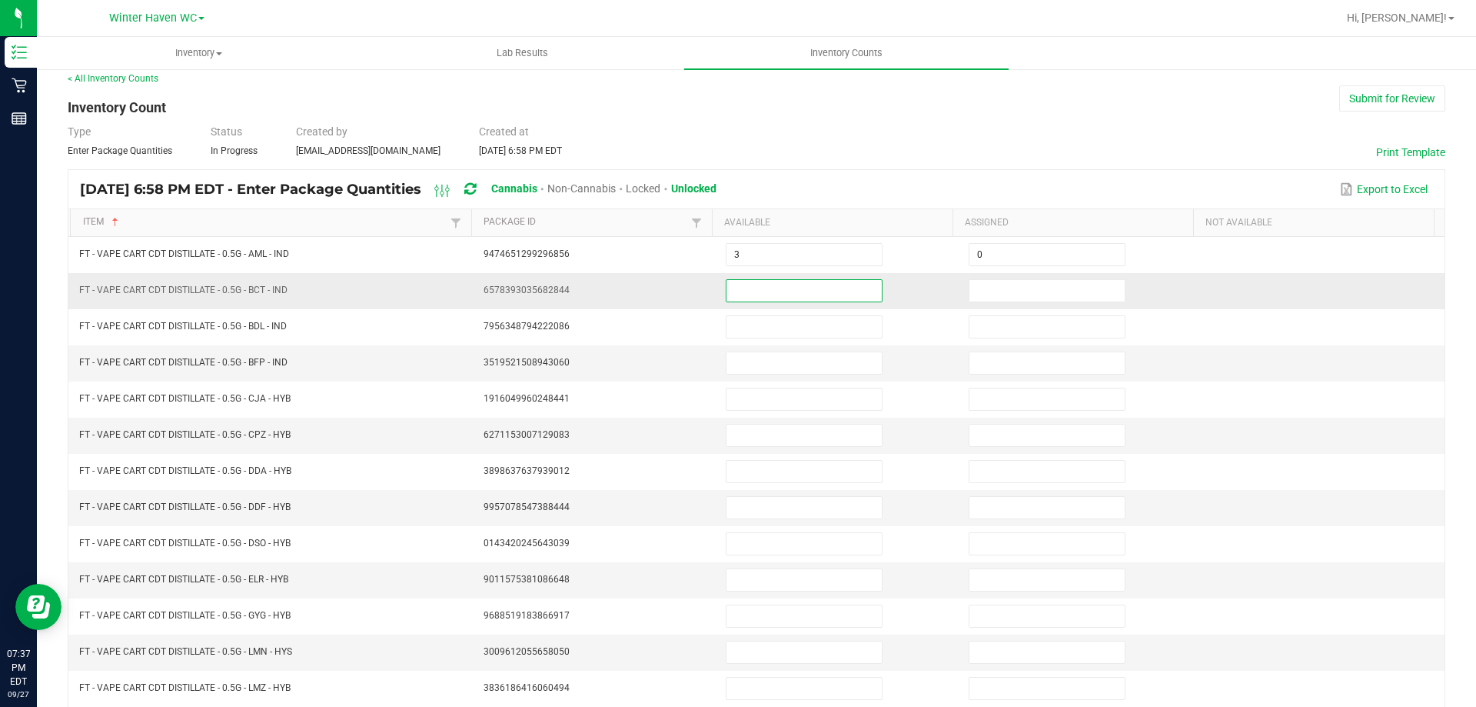
click at [737, 291] on input at bounding box center [804, 291] width 155 height 22
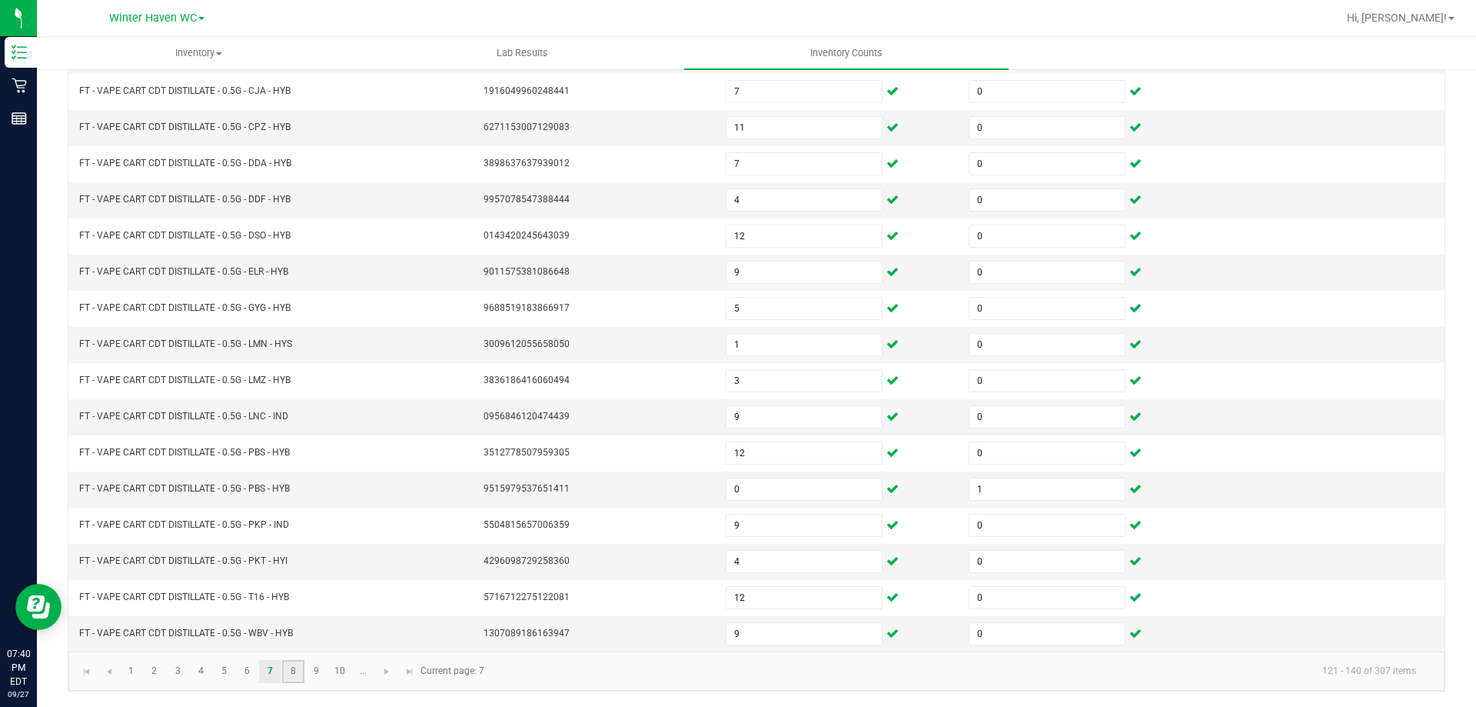
click at [291, 674] on link "8" at bounding box center [293, 671] width 22 height 23
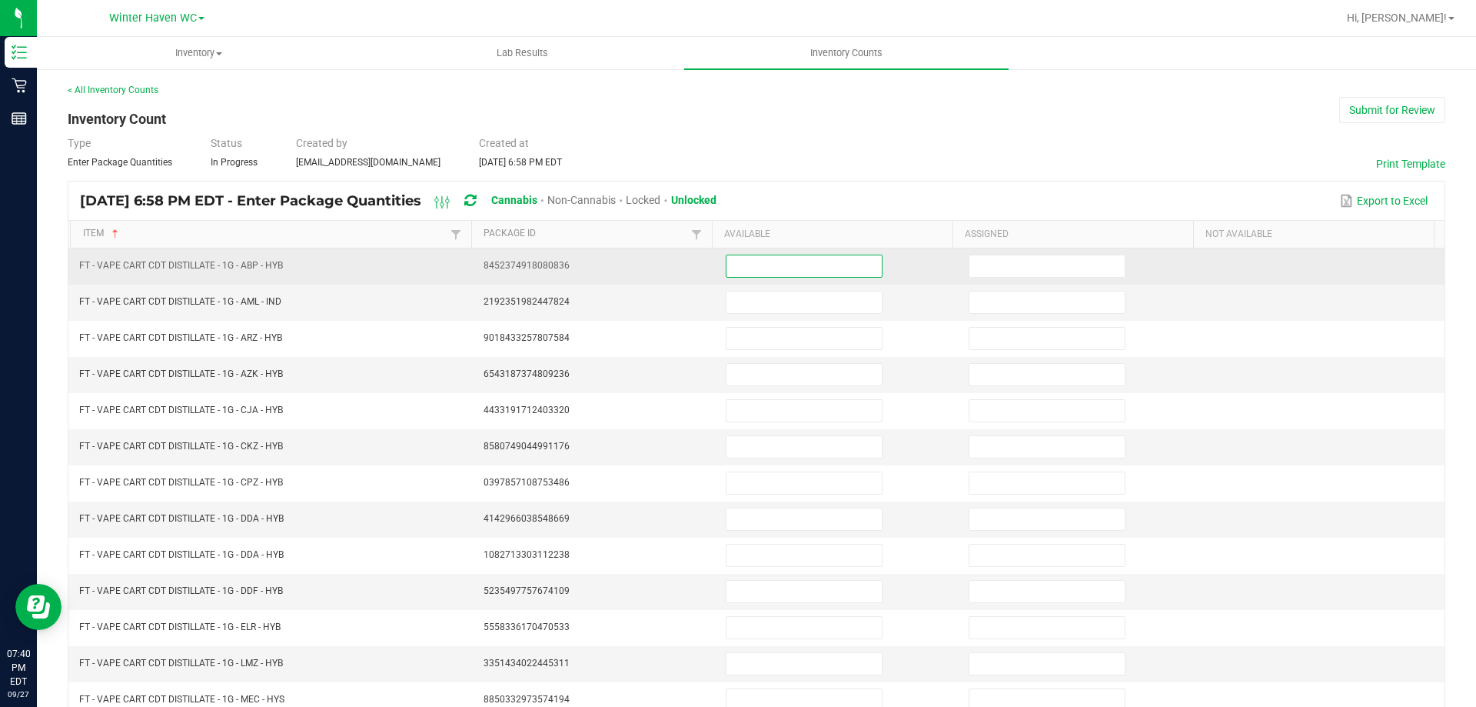
click at [743, 264] on input at bounding box center [804, 266] width 155 height 22
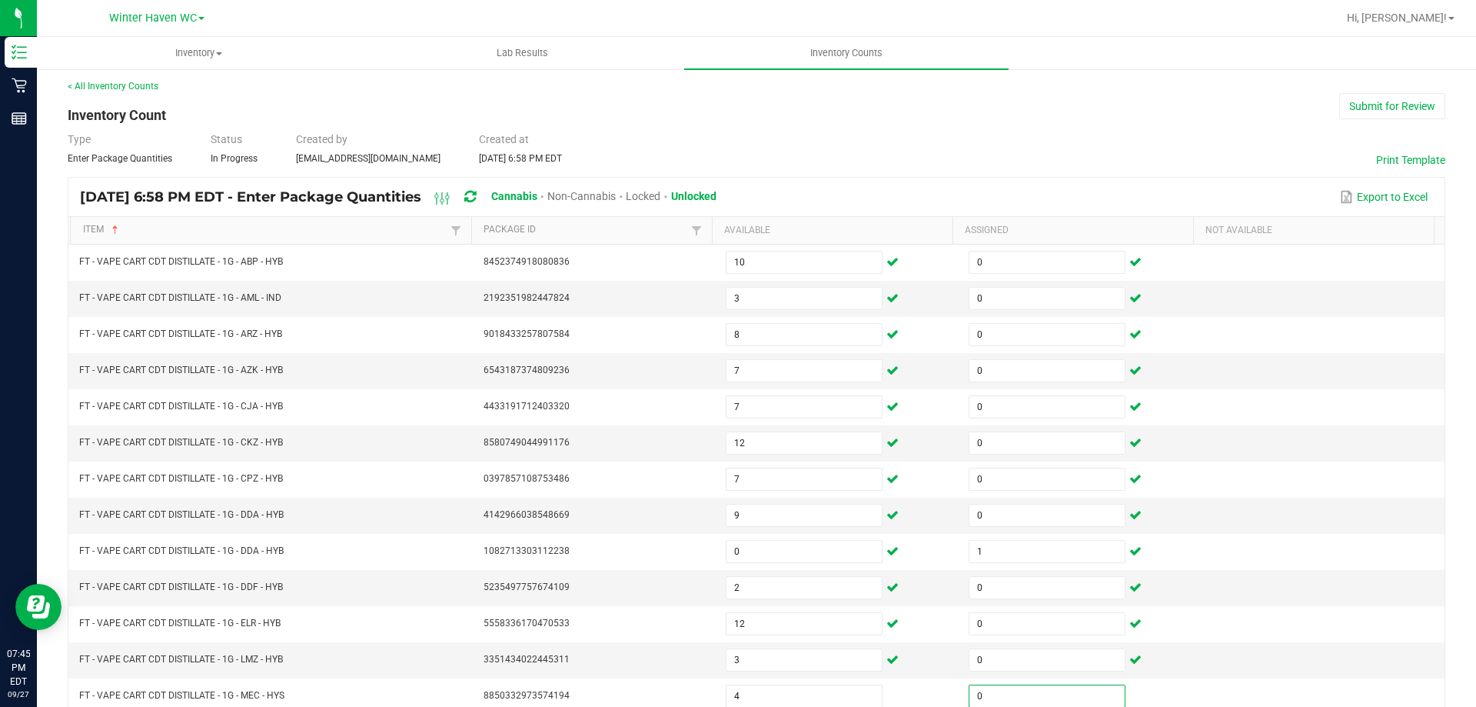
scroll to position [319, 0]
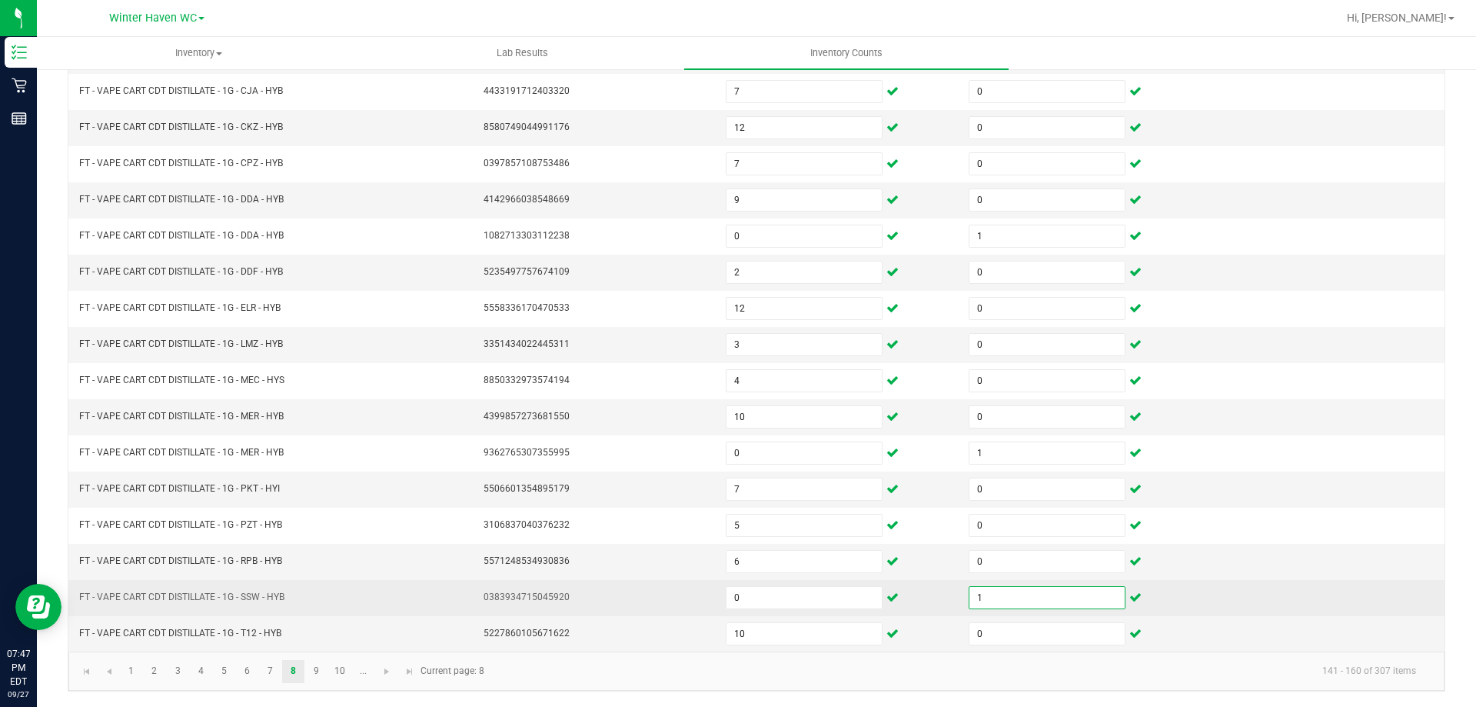
click at [980, 599] on input "1" at bounding box center [1047, 598] width 155 height 22
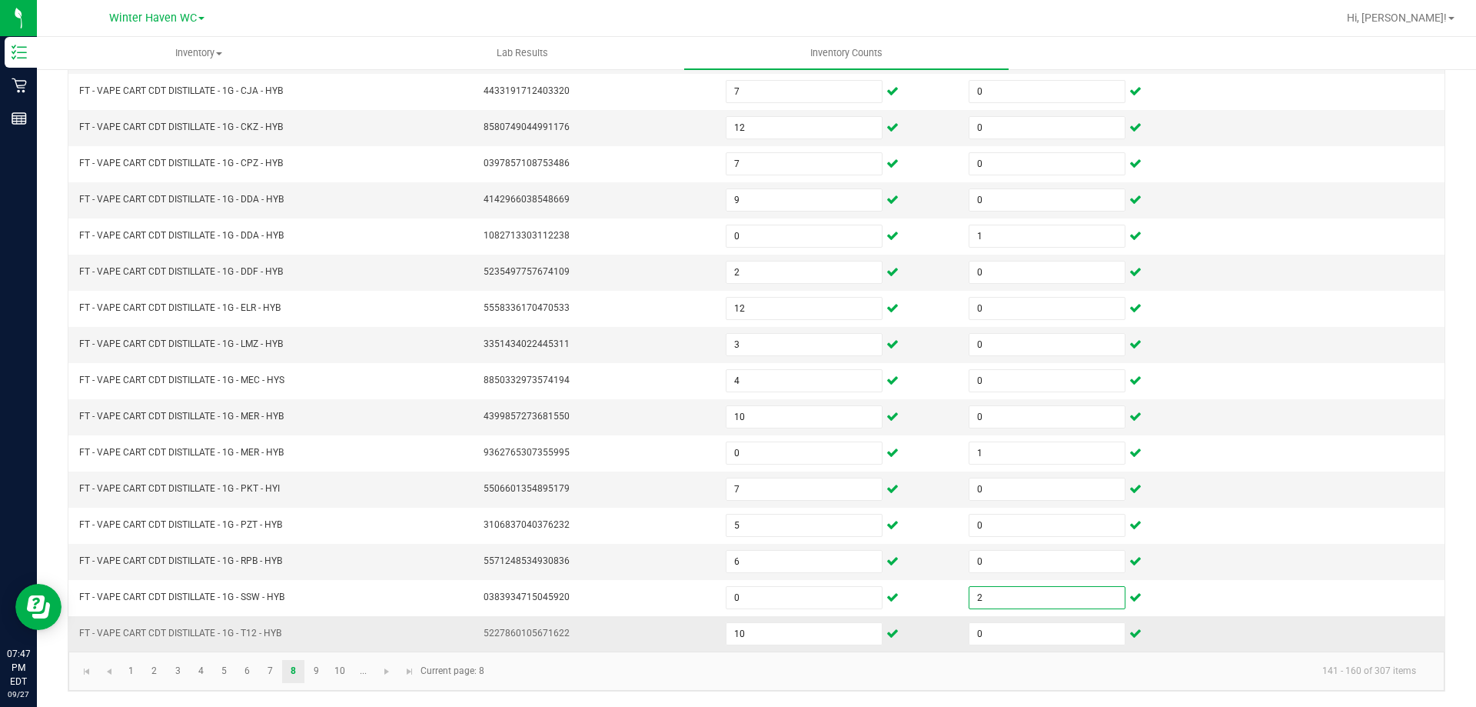
click at [1170, 620] on td "0" at bounding box center [1081, 633] width 243 height 35
click at [319, 672] on link "9" at bounding box center [316, 671] width 22 height 23
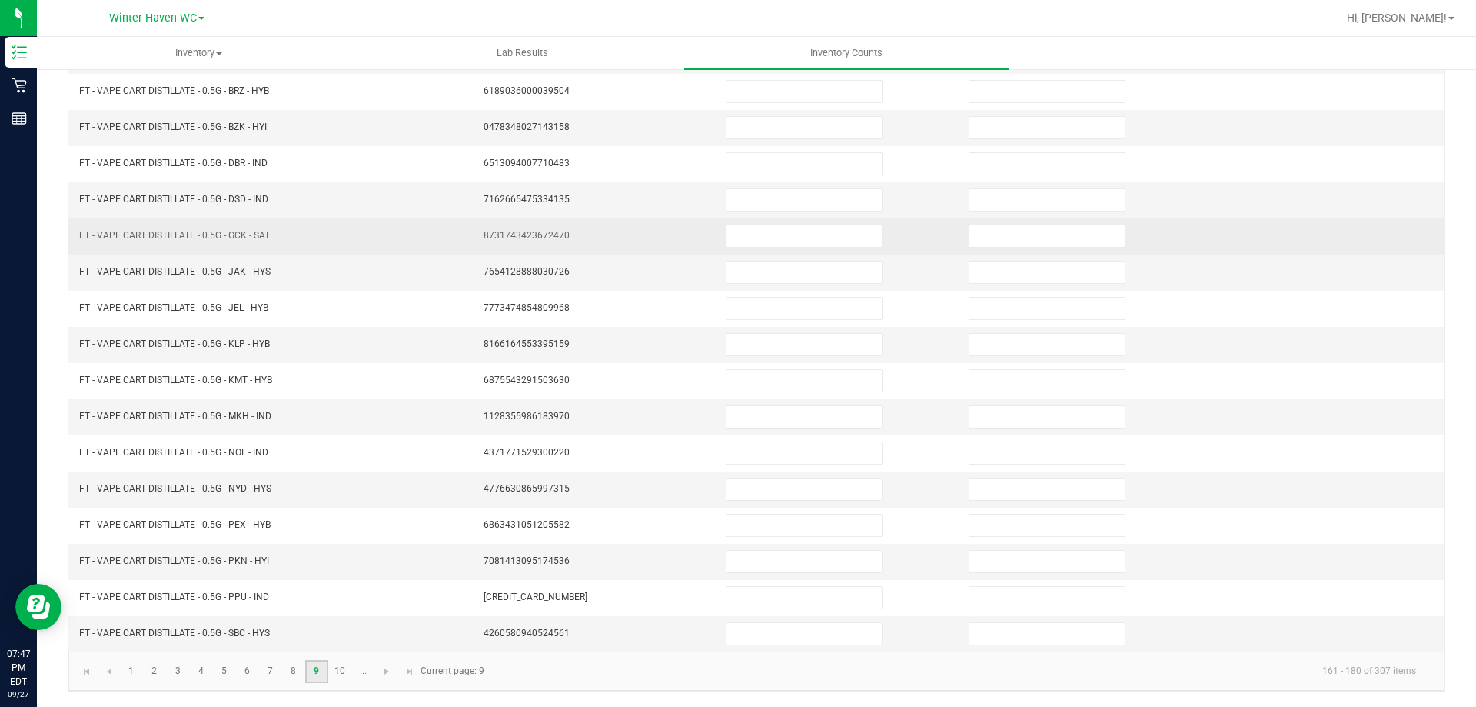
scroll to position [0, 0]
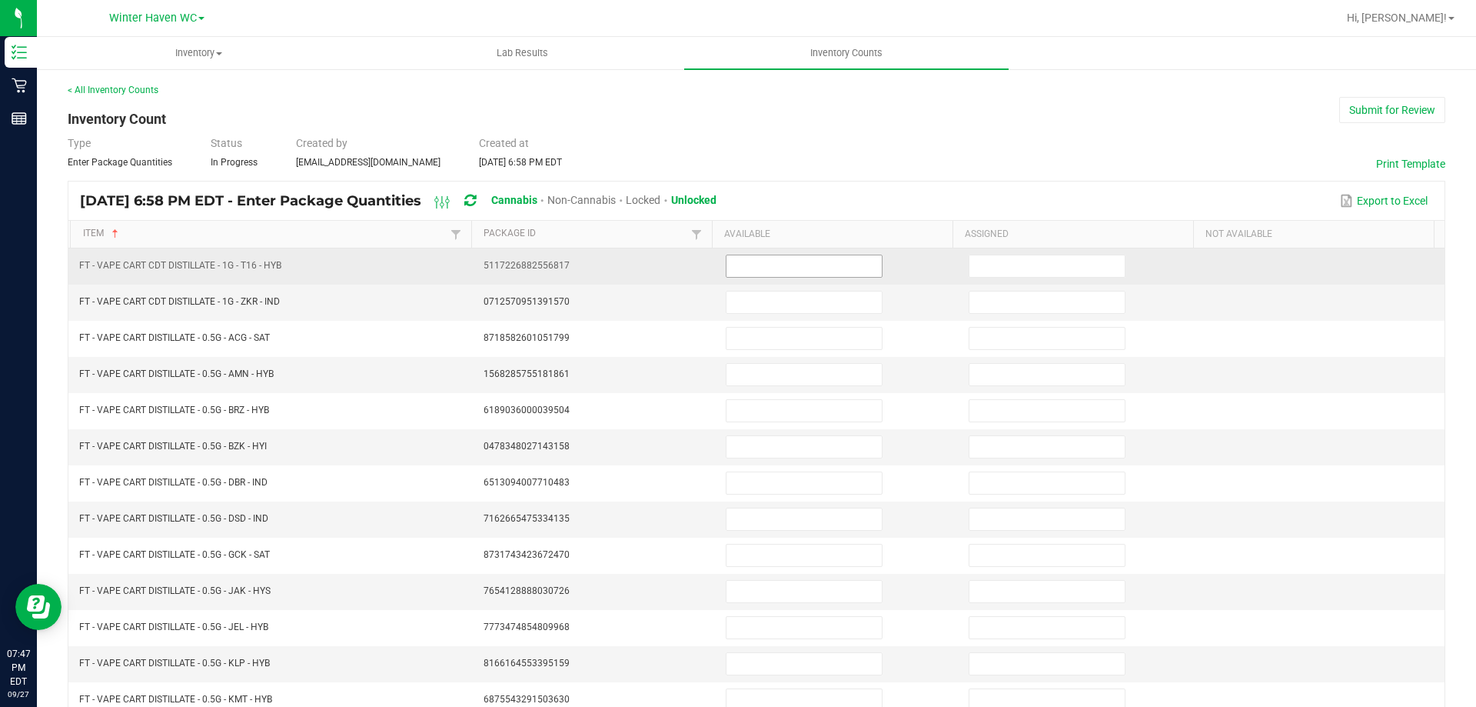
click at [799, 273] on input at bounding box center [804, 266] width 155 height 22
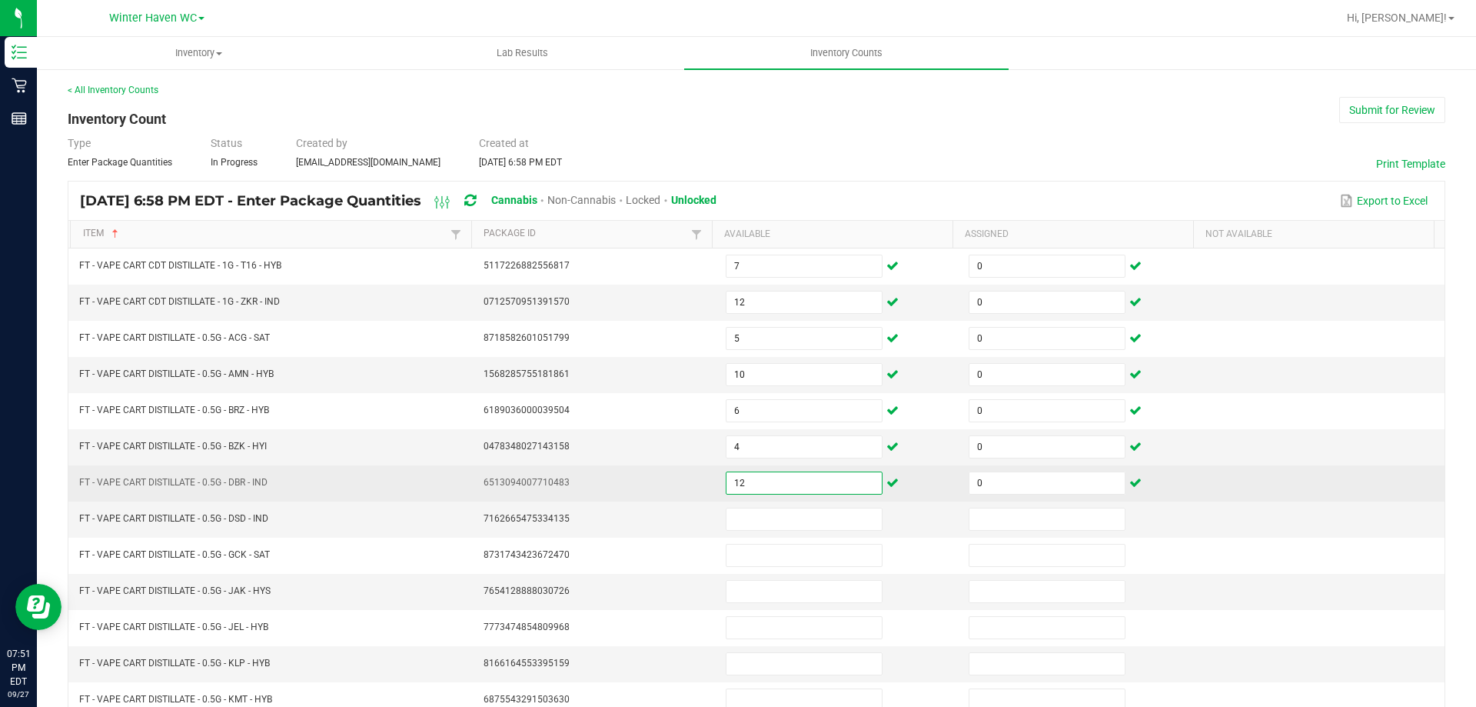
click at [740, 481] on input "12" at bounding box center [804, 483] width 155 height 22
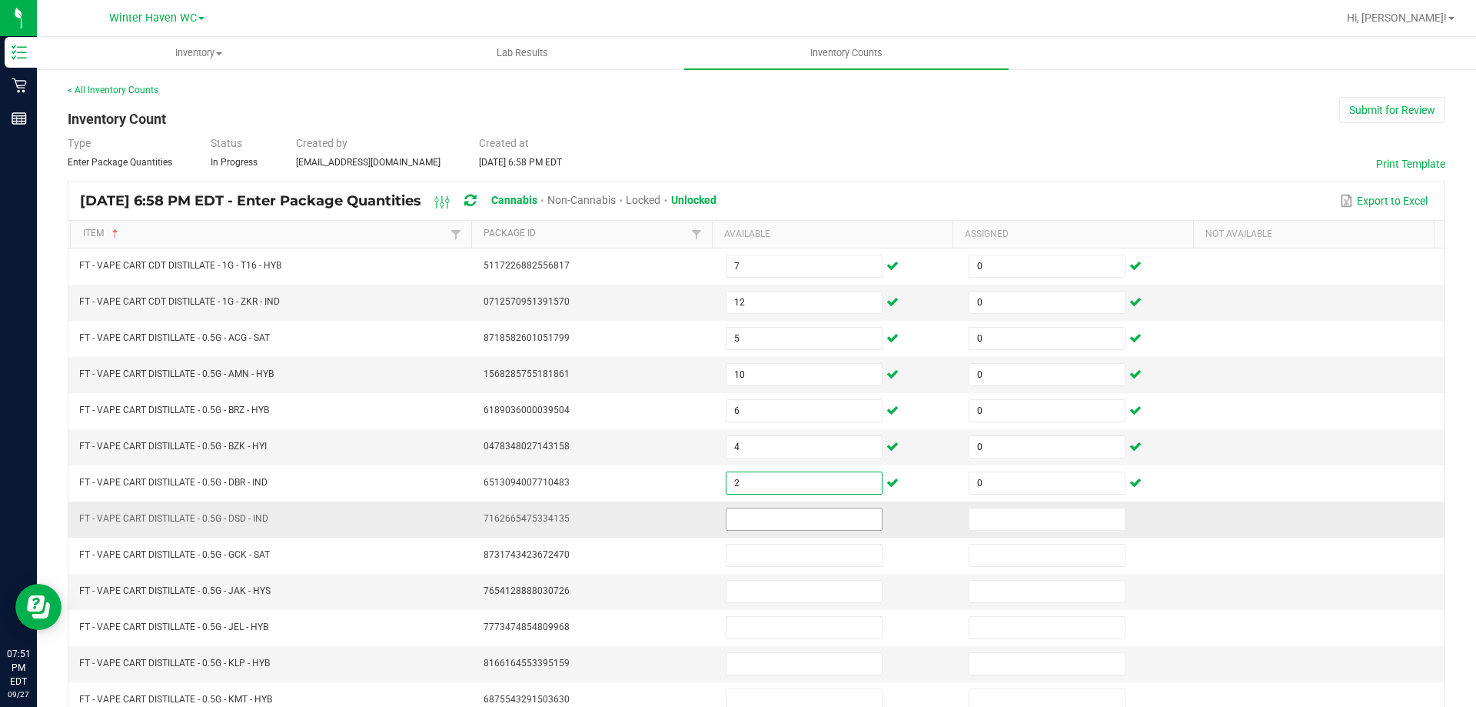
click at [735, 513] on input at bounding box center [804, 519] width 155 height 22
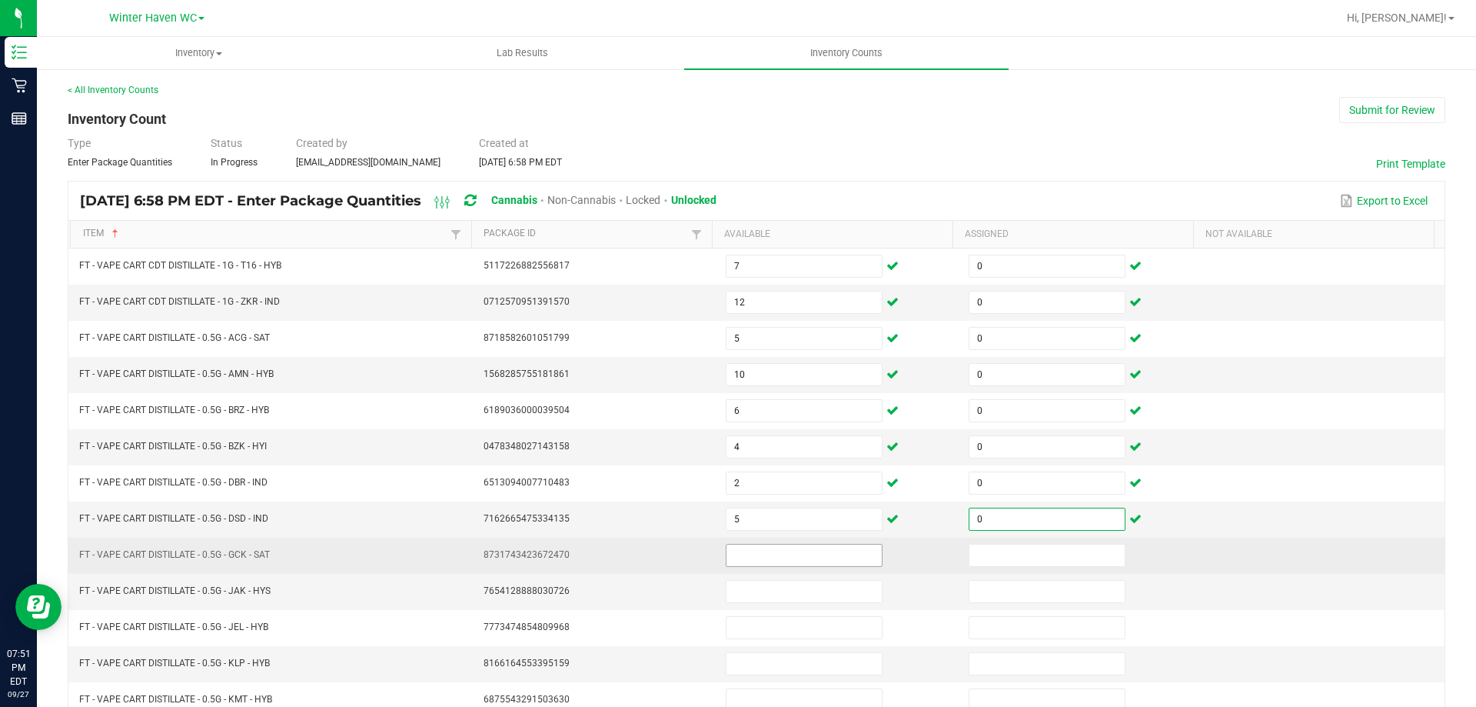
click at [804, 557] on input at bounding box center [804, 555] width 155 height 22
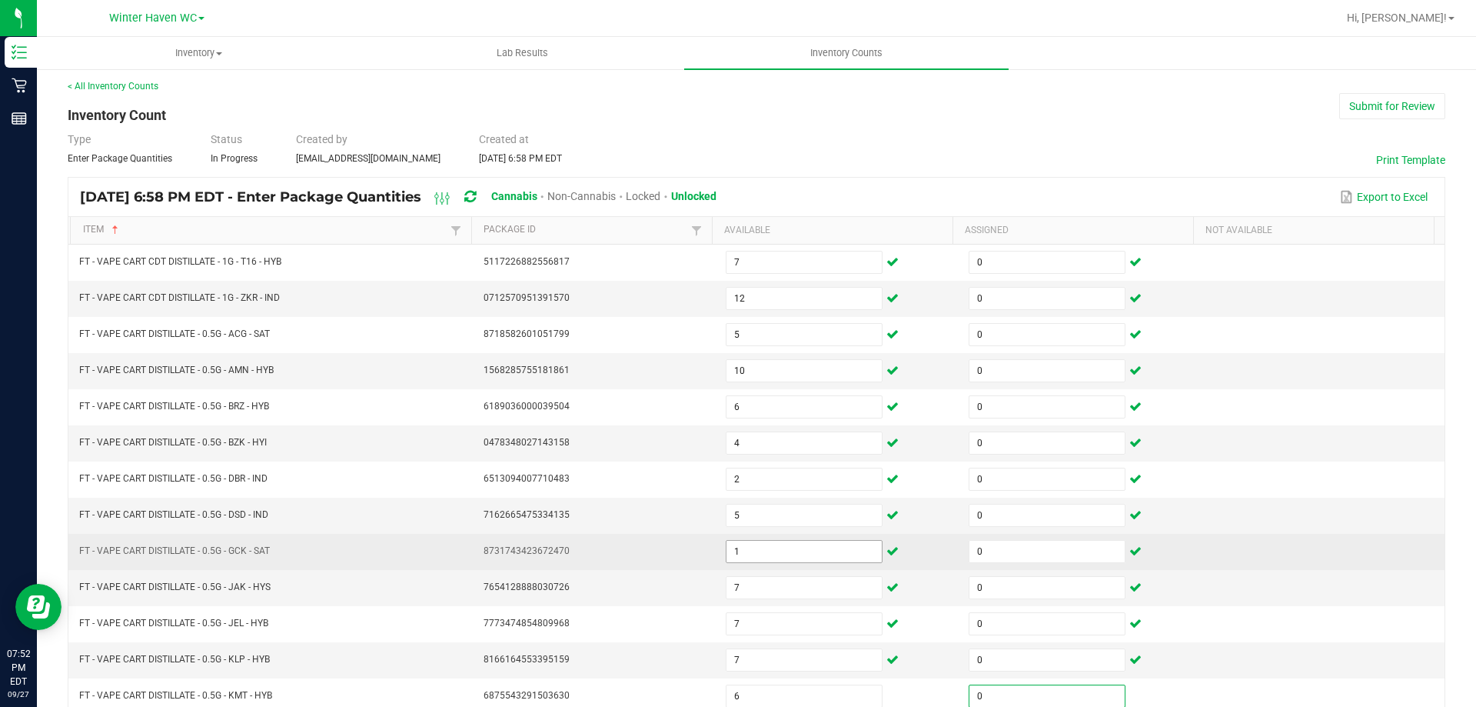
scroll to position [319, 0]
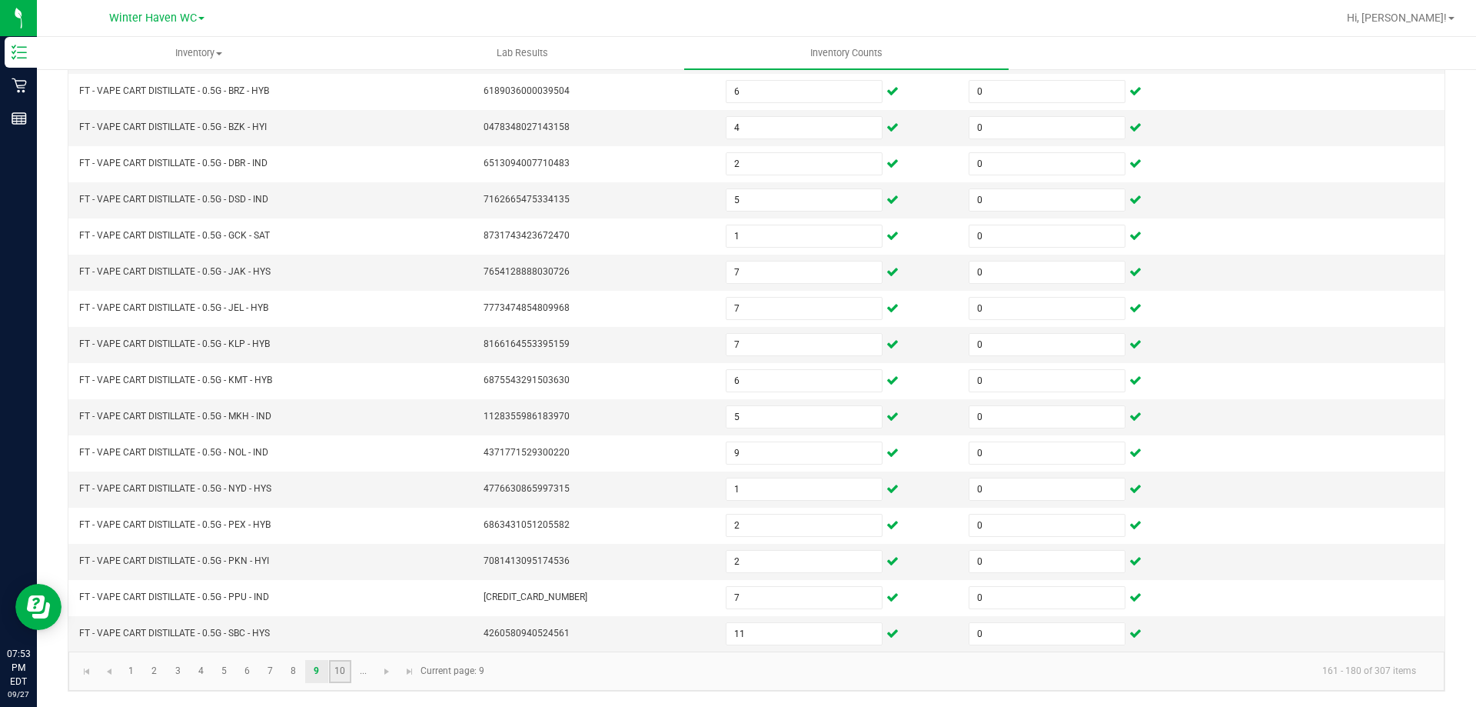
click at [336, 670] on link "10" at bounding box center [340, 671] width 22 height 23
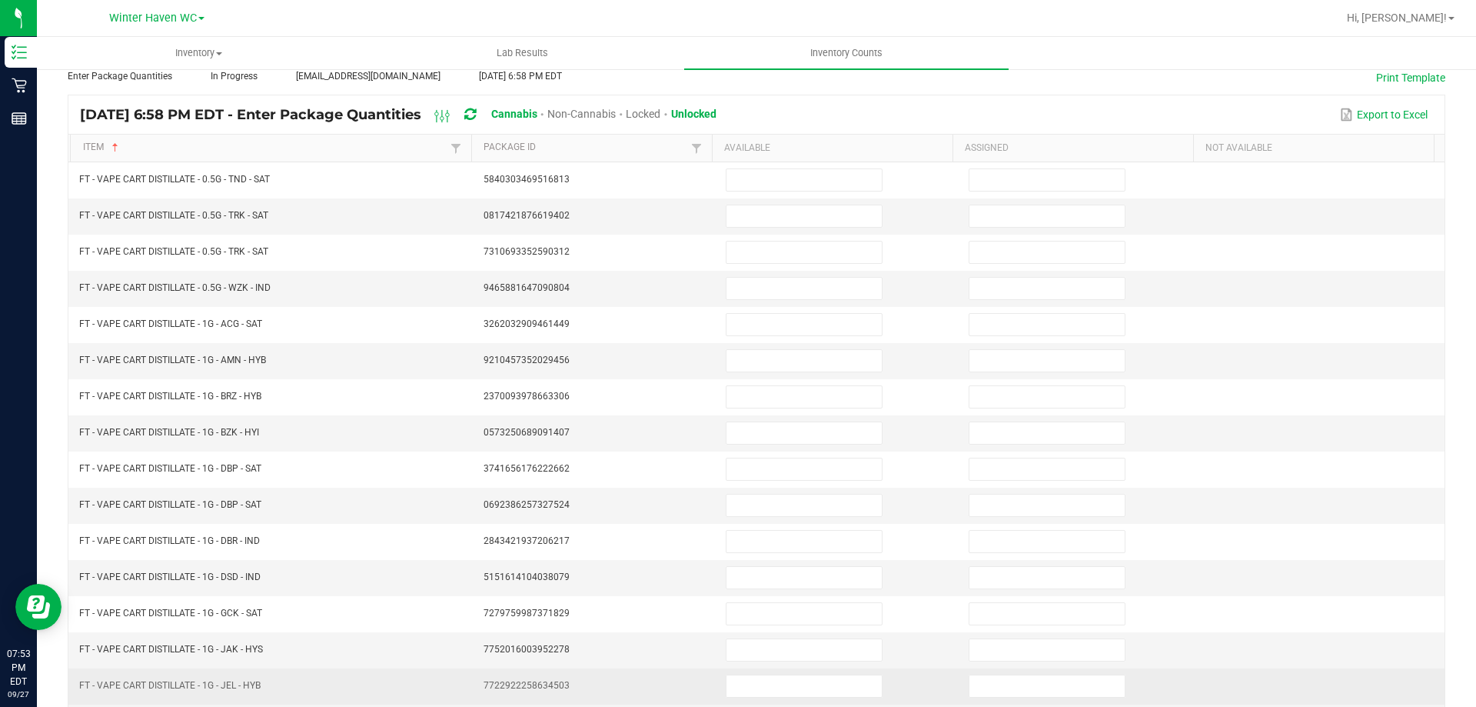
scroll to position [0, 0]
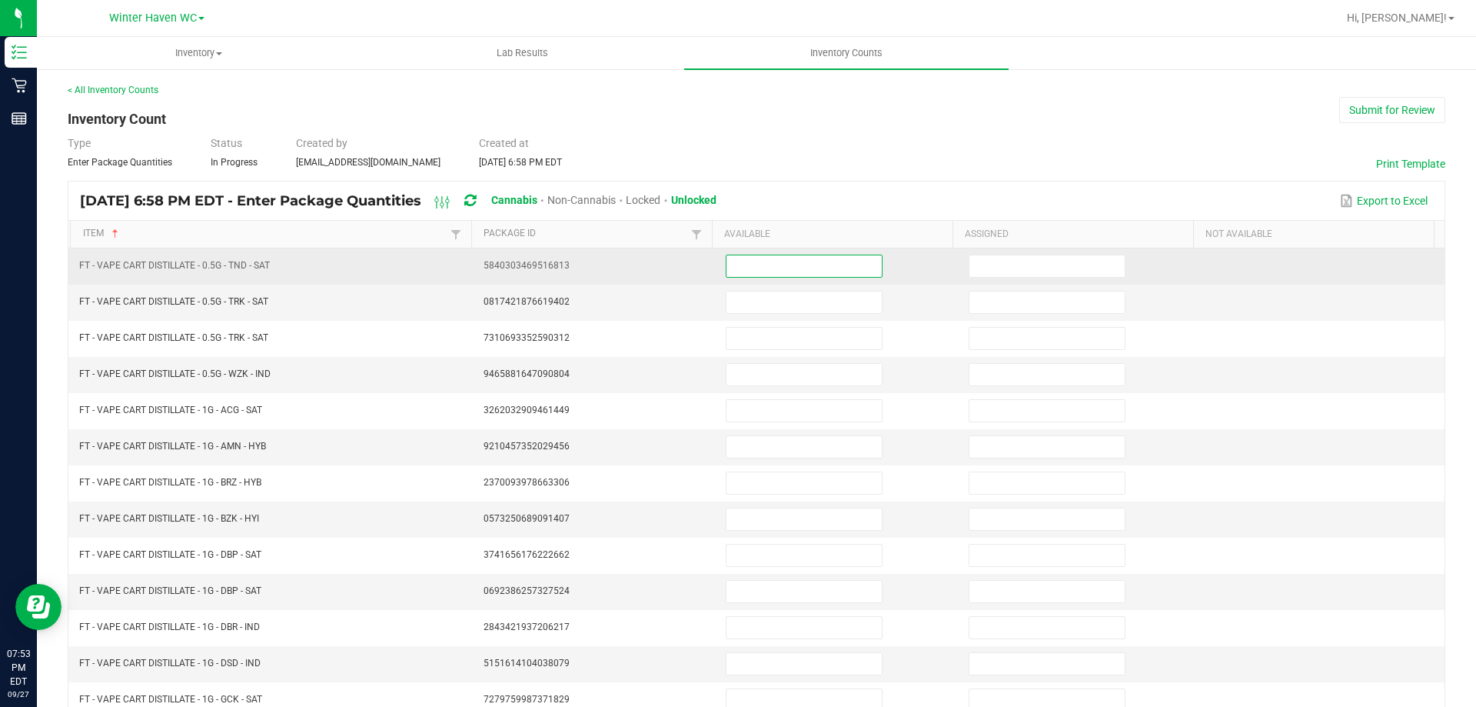
click at [727, 269] on input at bounding box center [804, 266] width 155 height 22
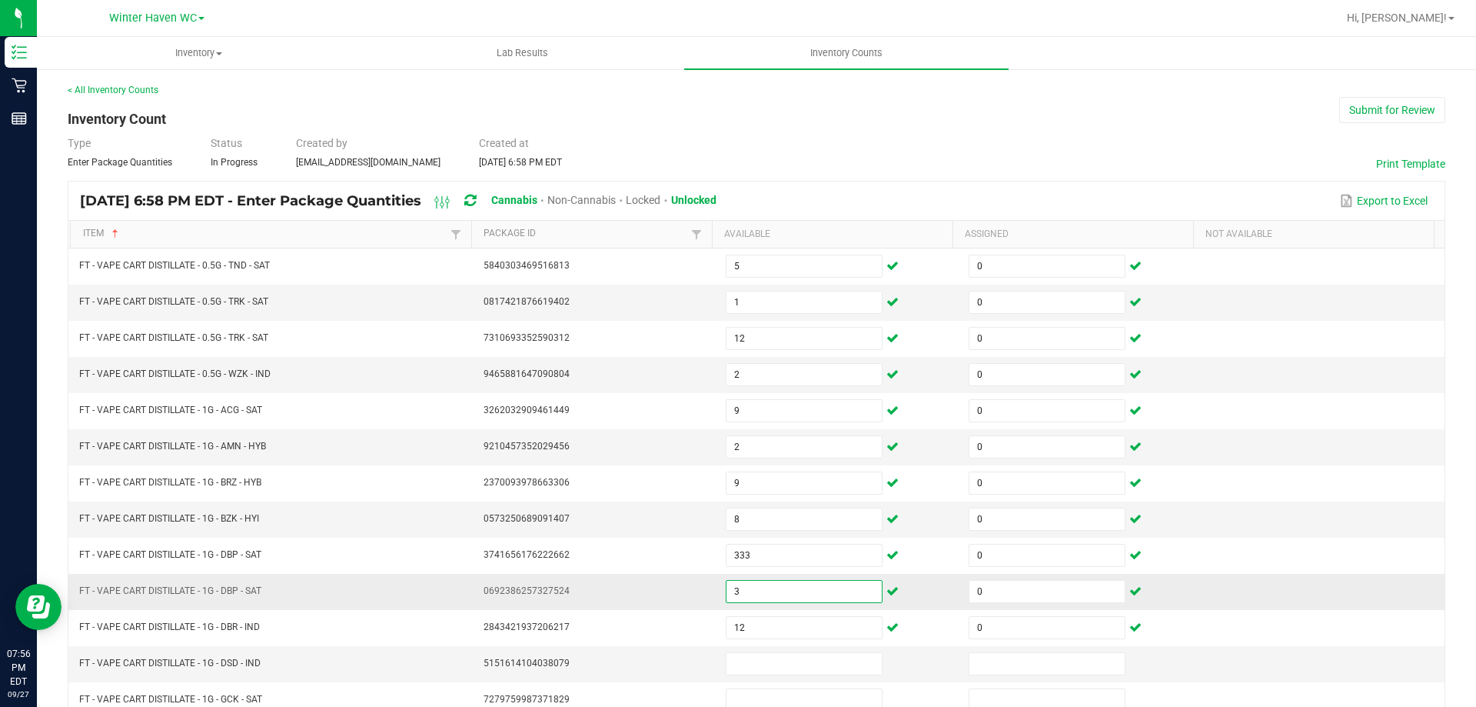
click at [737, 584] on input "3" at bounding box center [804, 592] width 155 height 22
click at [746, 665] on input at bounding box center [804, 664] width 155 height 22
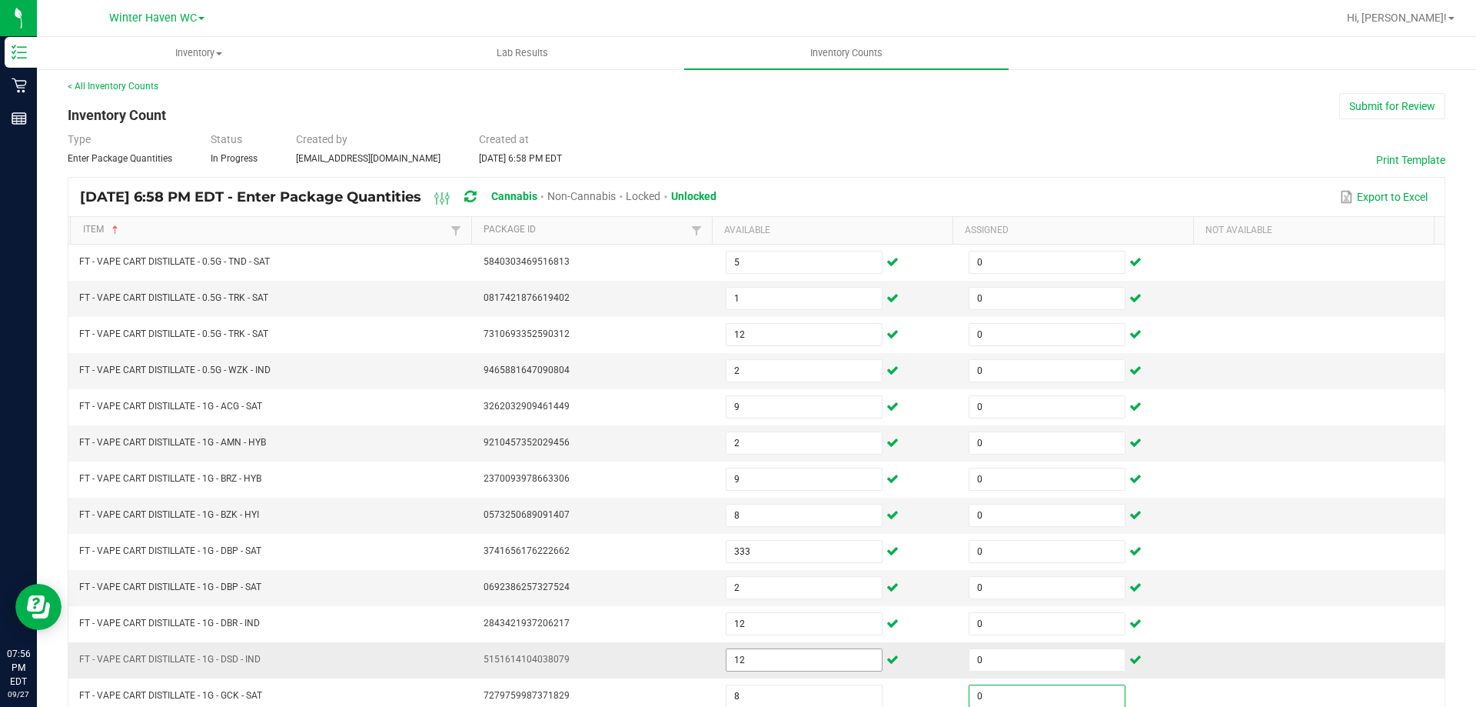
scroll to position [319, 0]
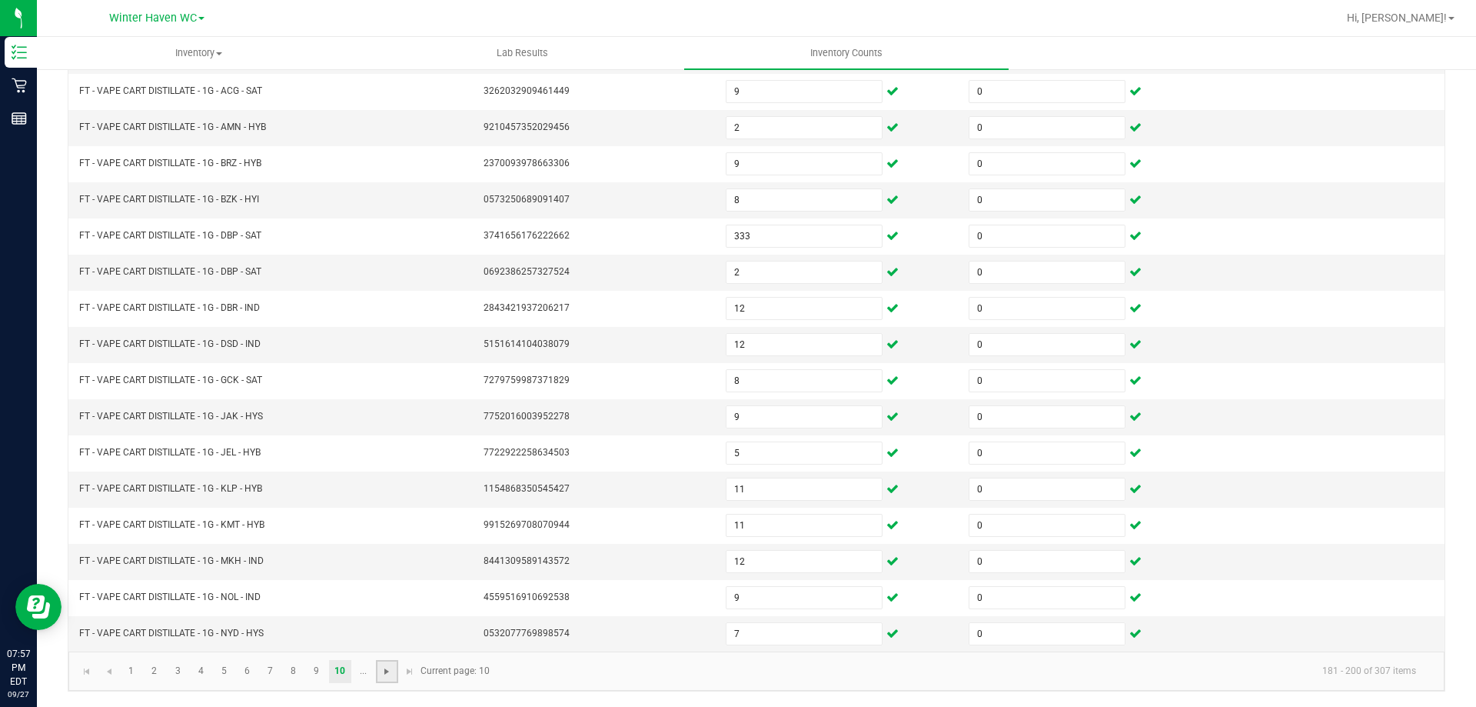
click at [382, 669] on span "Go to the next page" at bounding box center [387, 671] width 12 height 12
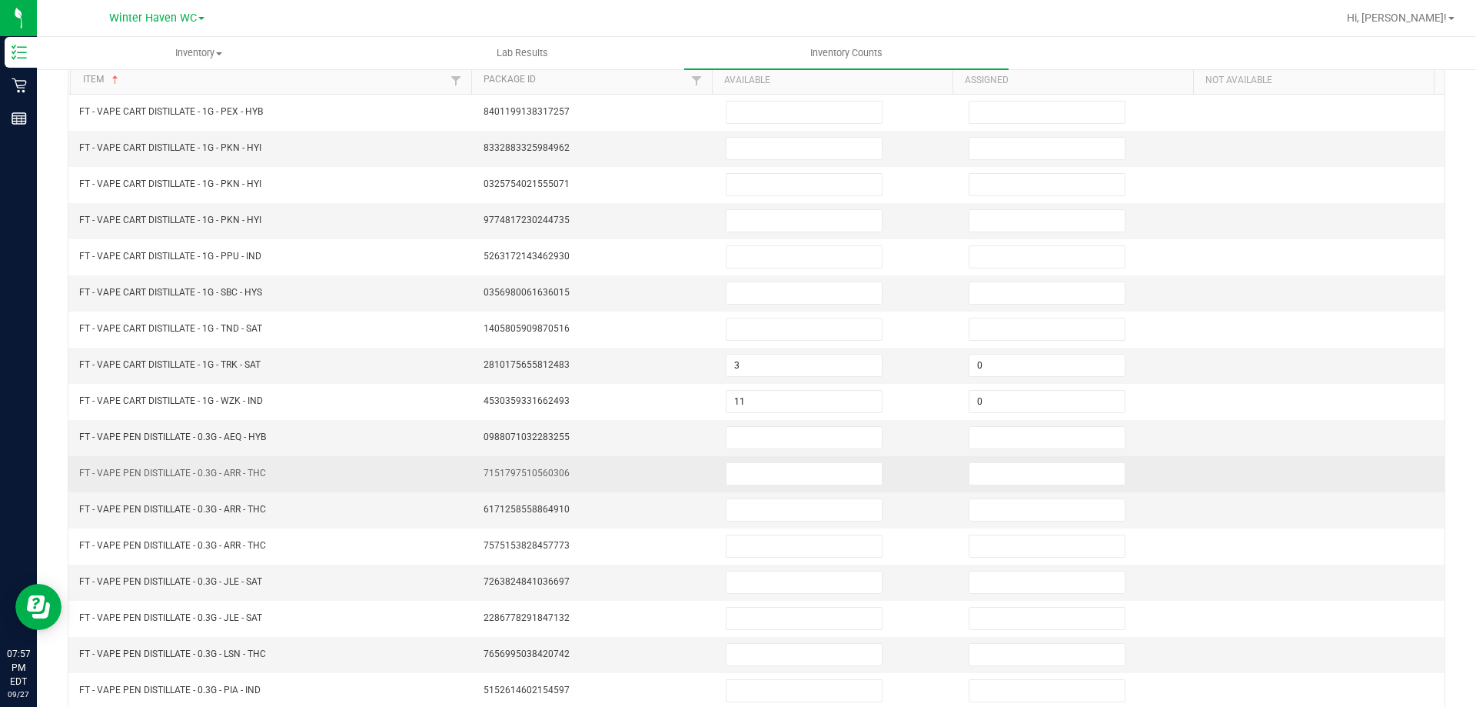
scroll to position [0, 0]
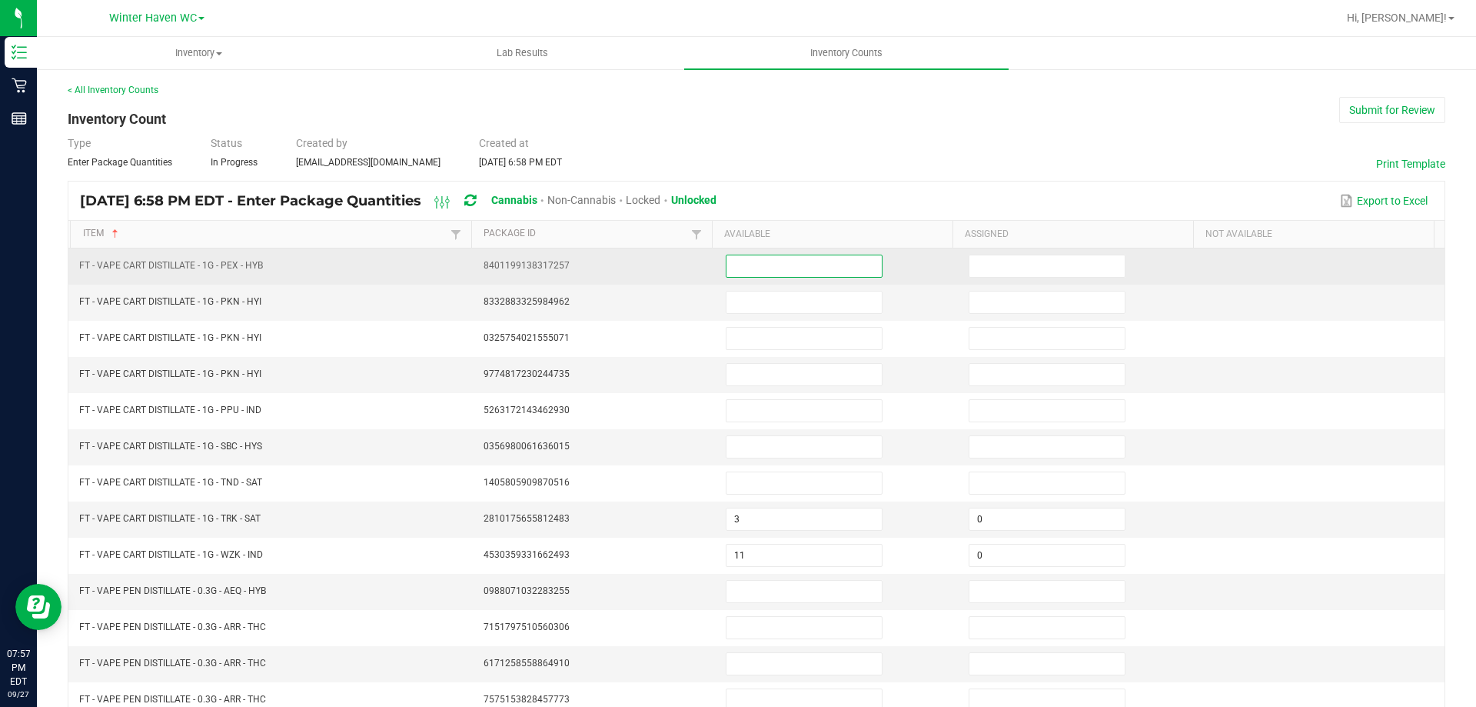
click at [768, 262] on input at bounding box center [804, 266] width 155 height 22
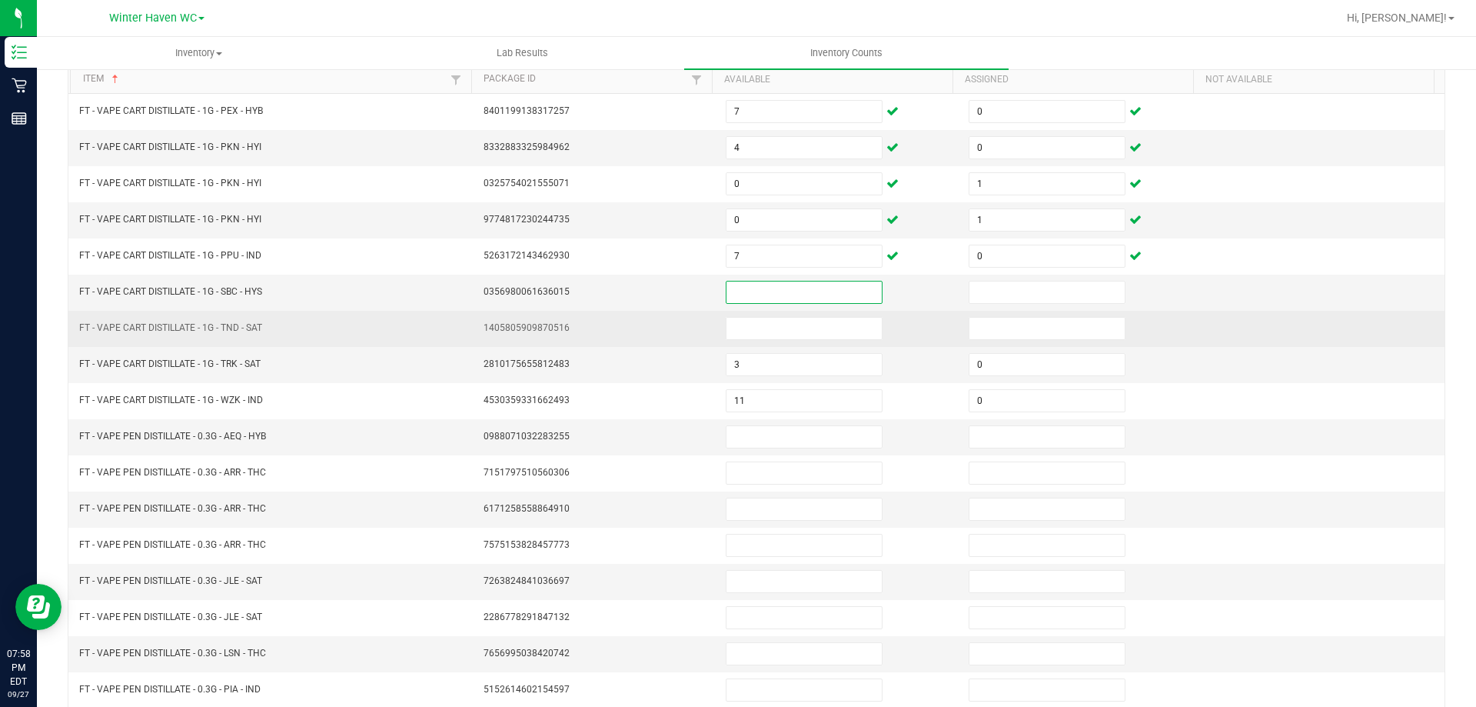
scroll to position [319, 0]
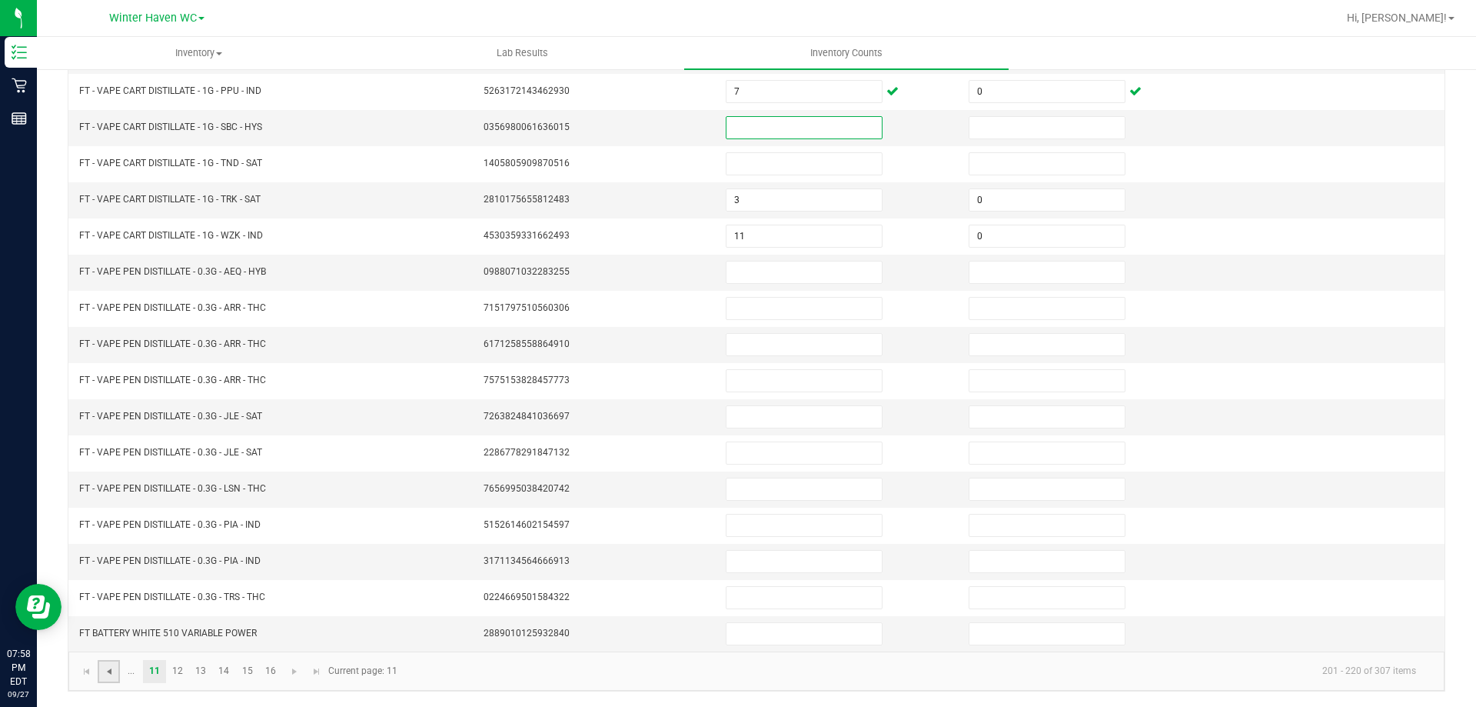
click at [104, 674] on span "Go to the previous page" at bounding box center [109, 671] width 12 height 12
click at [318, 670] on link "9" at bounding box center [316, 671] width 22 height 23
click at [251, 673] on link "6" at bounding box center [247, 671] width 22 height 23
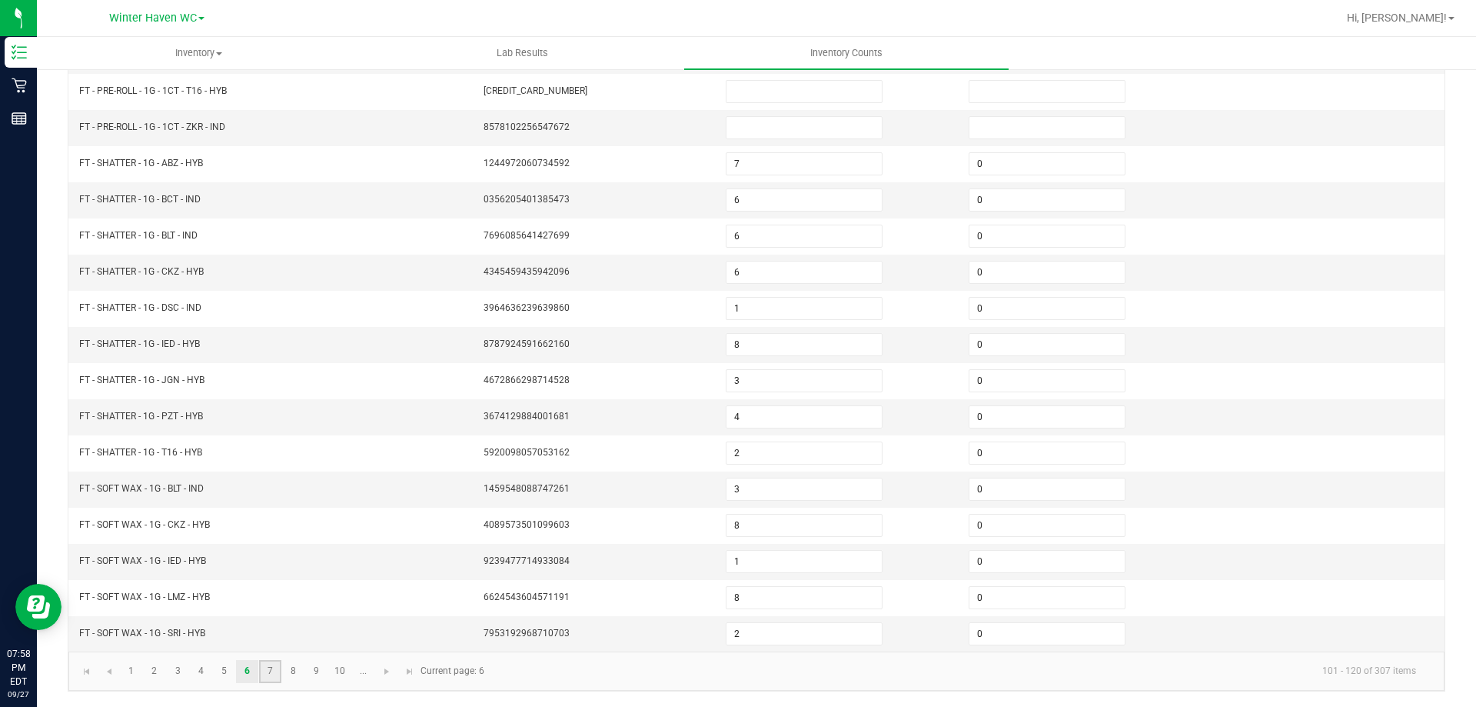
click at [271, 673] on link "7" at bounding box center [270, 671] width 22 height 23
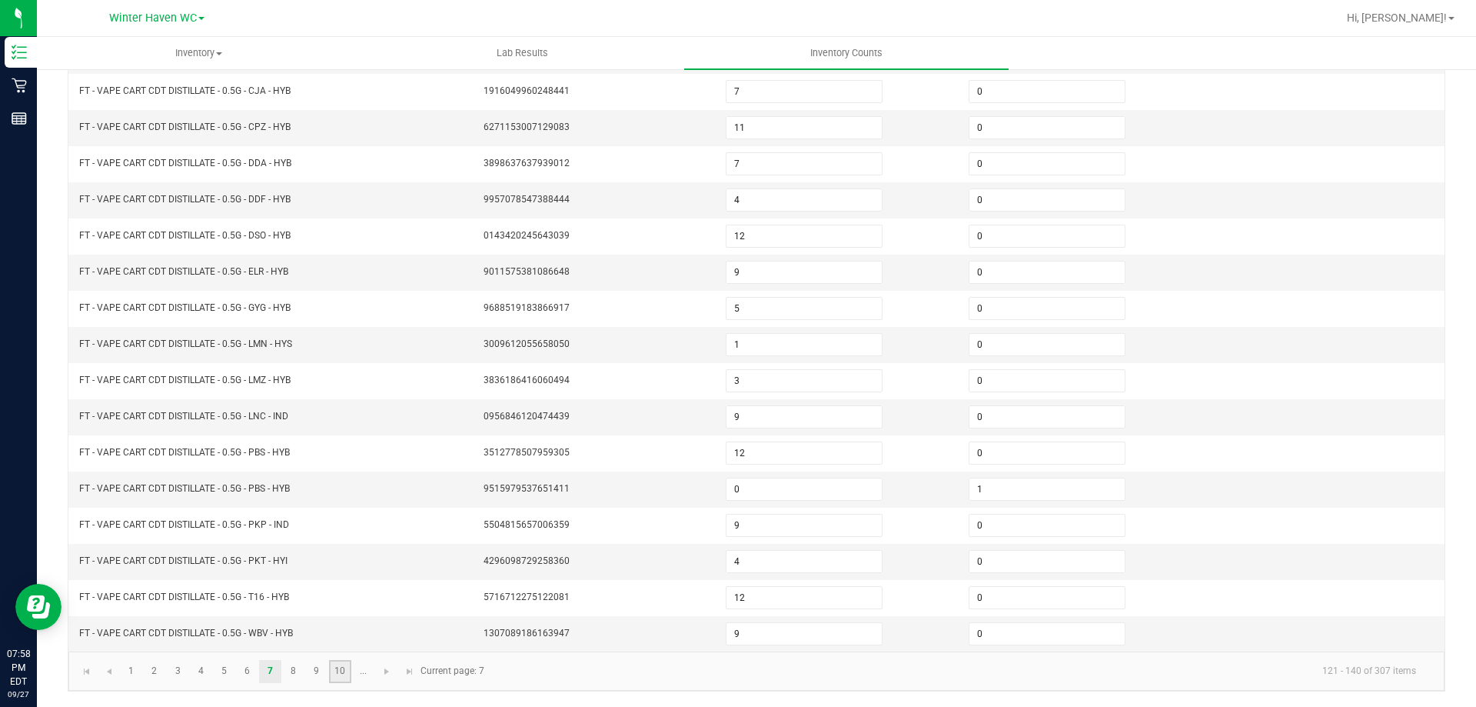
click at [344, 670] on link "10" at bounding box center [340, 671] width 22 height 23
click at [383, 673] on span "Go to the next page" at bounding box center [387, 671] width 12 height 12
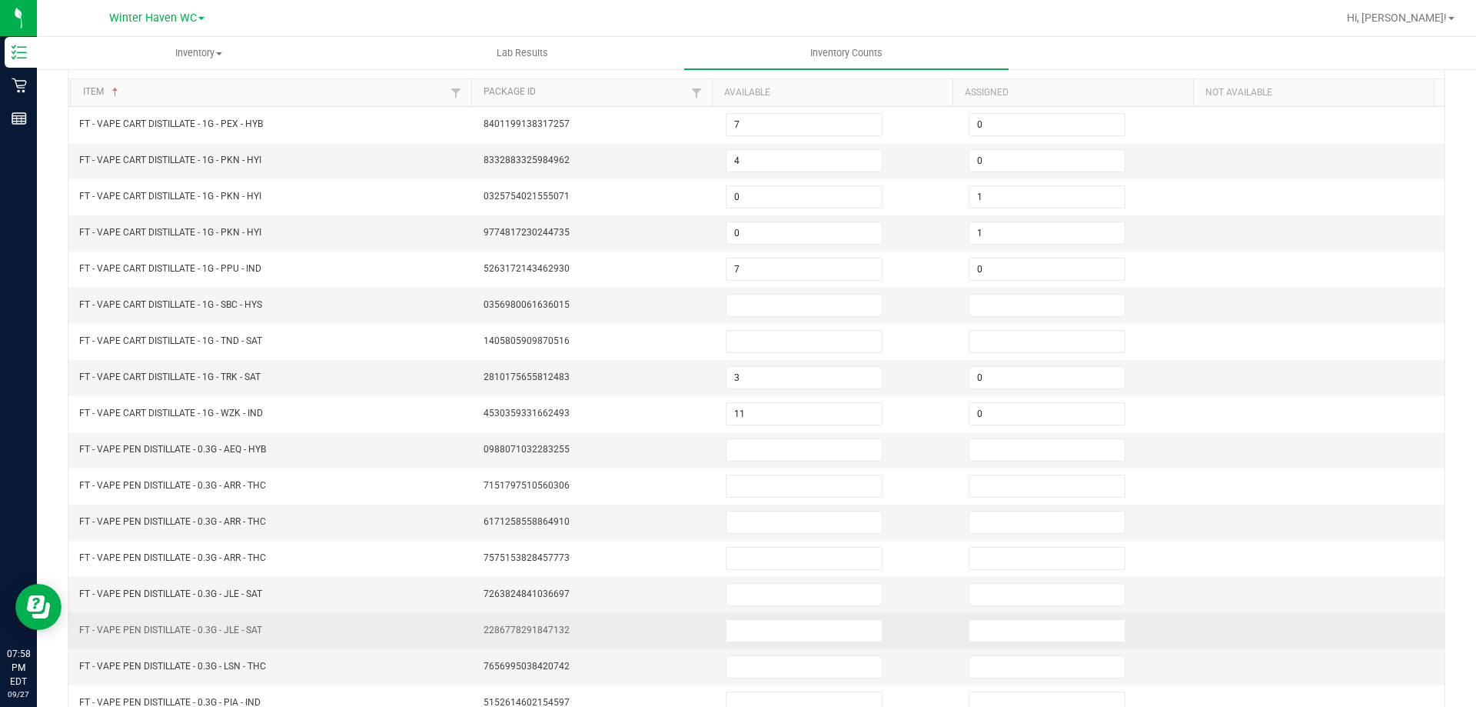
scroll to position [0, 0]
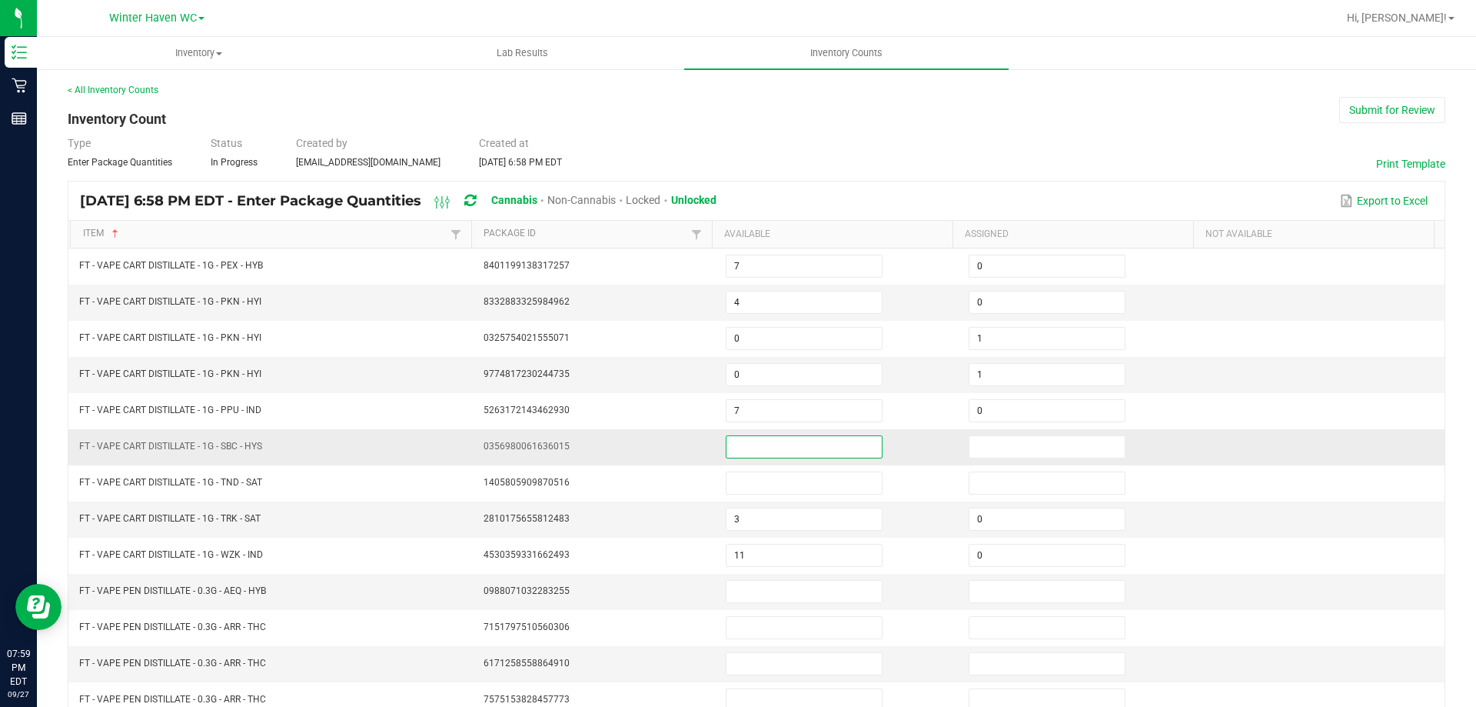
click at [757, 441] on input at bounding box center [804, 447] width 155 height 22
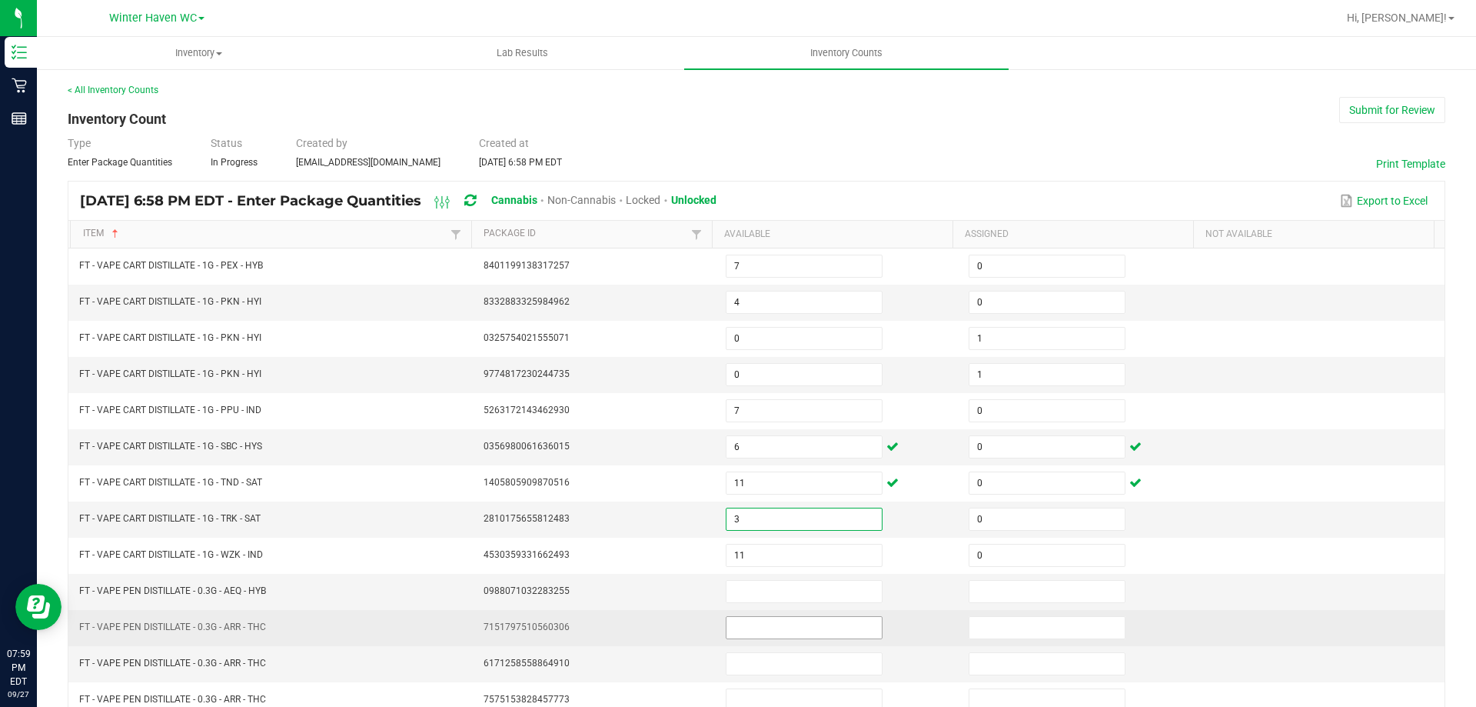
click at [761, 619] on input at bounding box center [804, 628] width 155 height 22
drag, startPoint x: 739, startPoint y: 628, endPoint x: 695, endPoint y: 630, distance: 43.9
click at [695, 630] on tr "FT - VAPE PEN DISTILLATE - 0.3G - ARR - THC 7151797510560306 0" at bounding box center [756, 628] width 1376 height 36
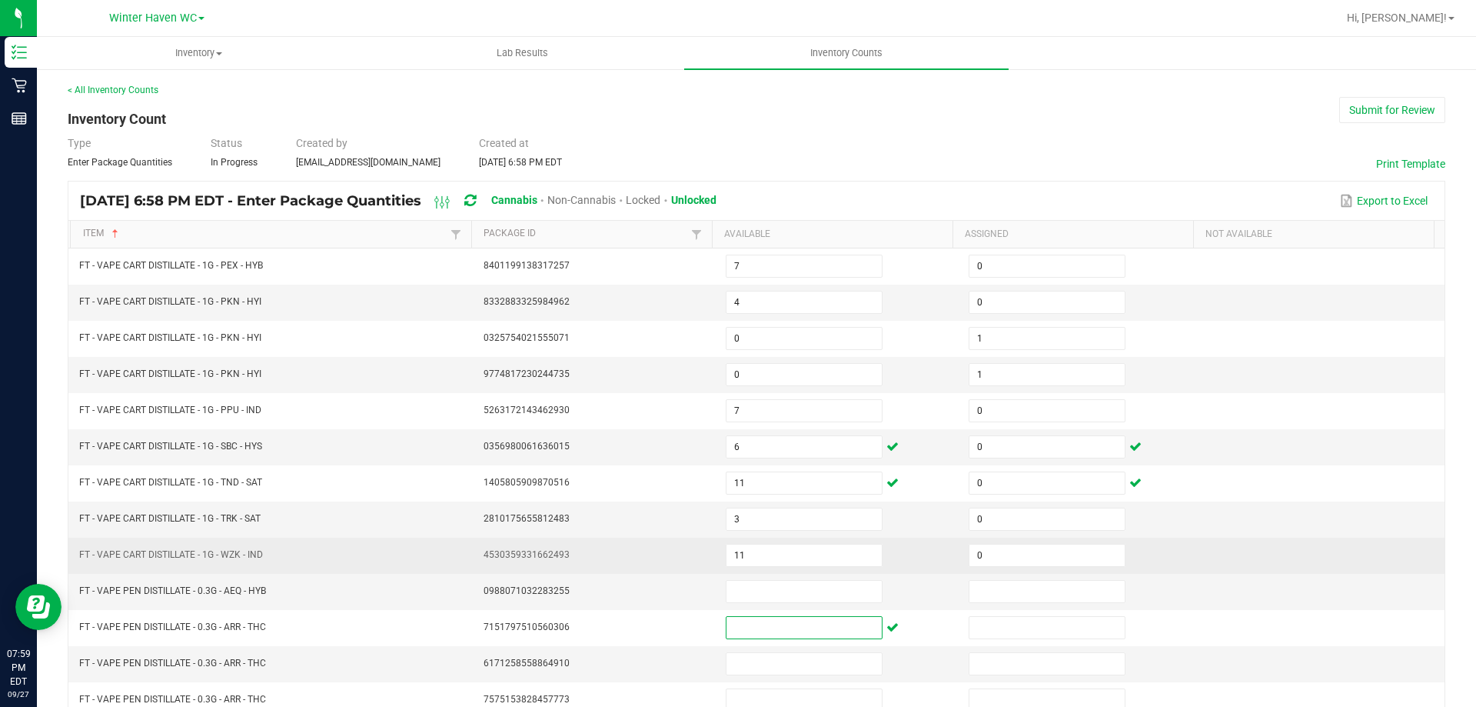
click at [621, 557] on td "4530359331662493" at bounding box center [595, 555] width 243 height 36
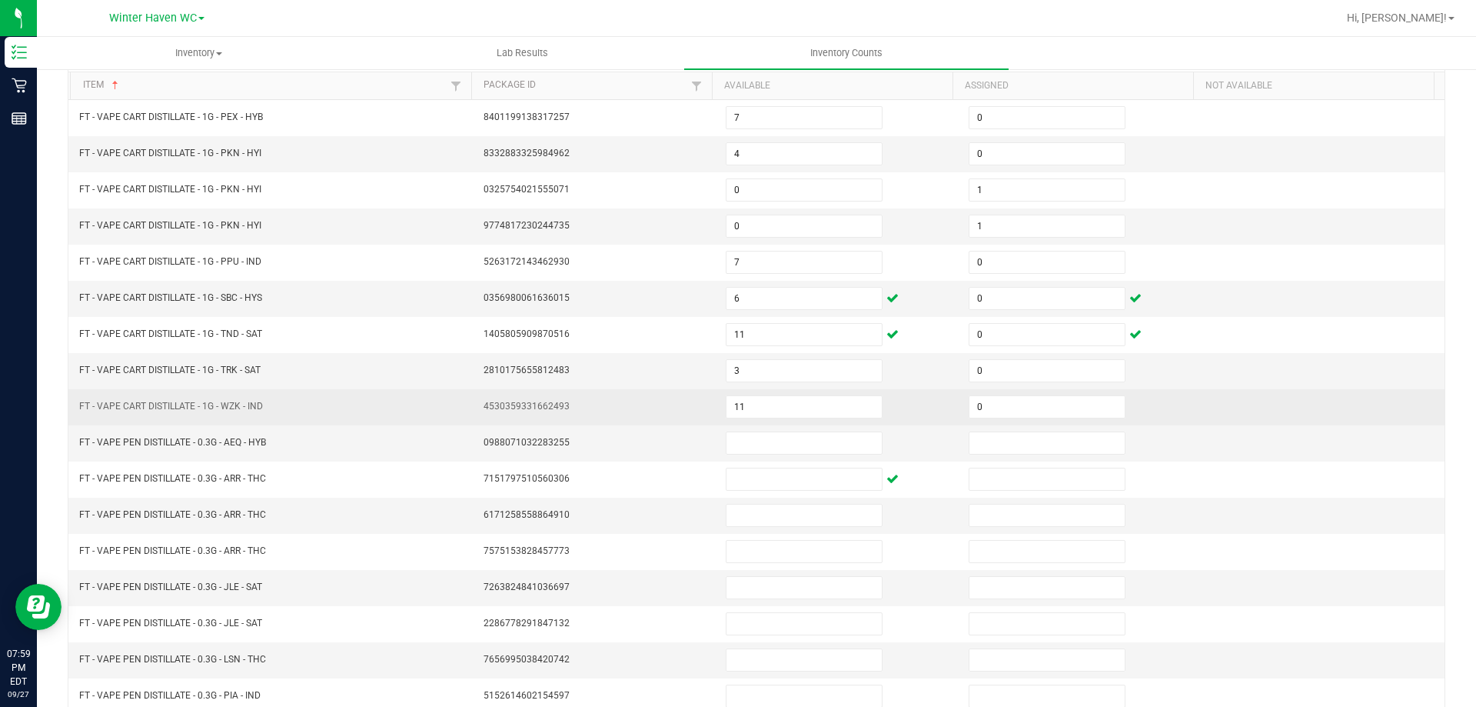
scroll to position [319, 0]
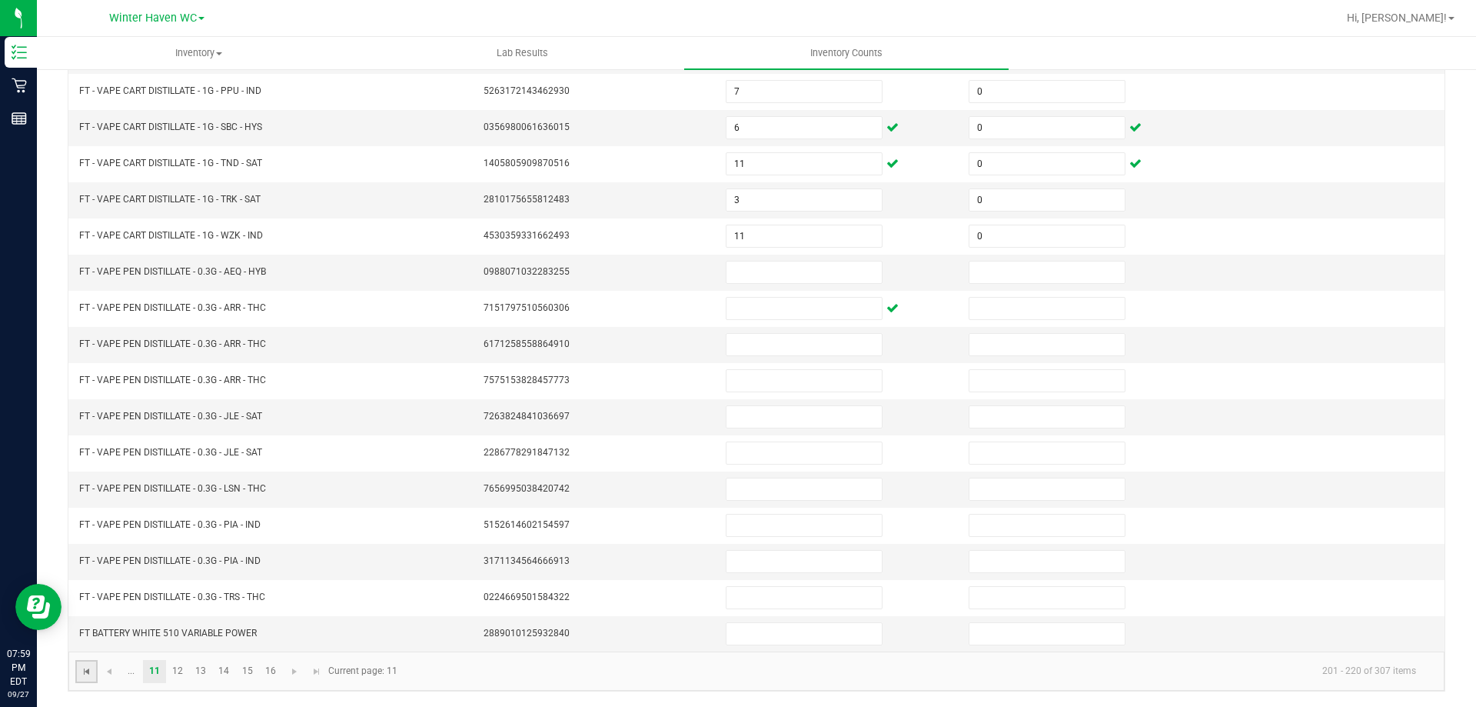
click at [86, 676] on span "Go to the first page" at bounding box center [87, 671] width 12 height 12
click at [179, 674] on link "3" at bounding box center [178, 671] width 22 height 23
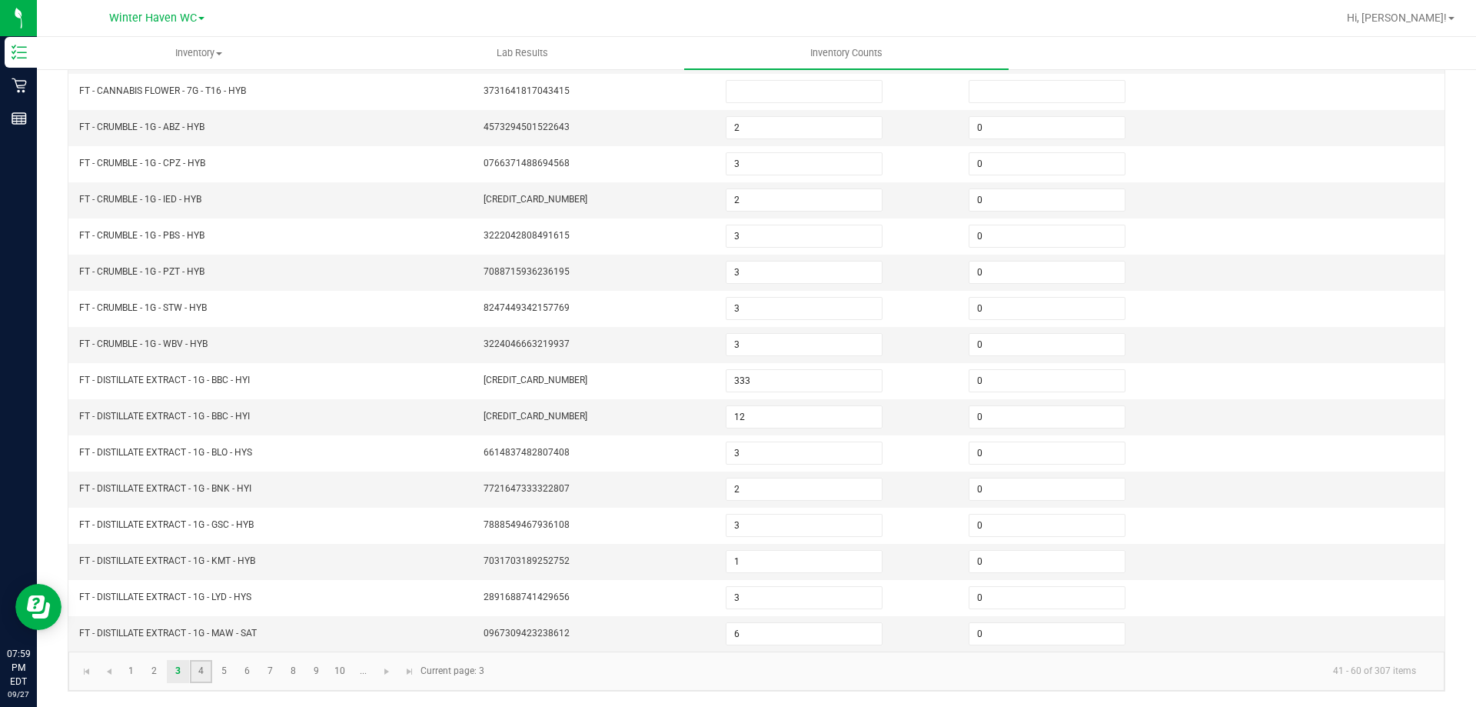
click at [202, 677] on link "4" at bounding box center [201, 671] width 22 height 23
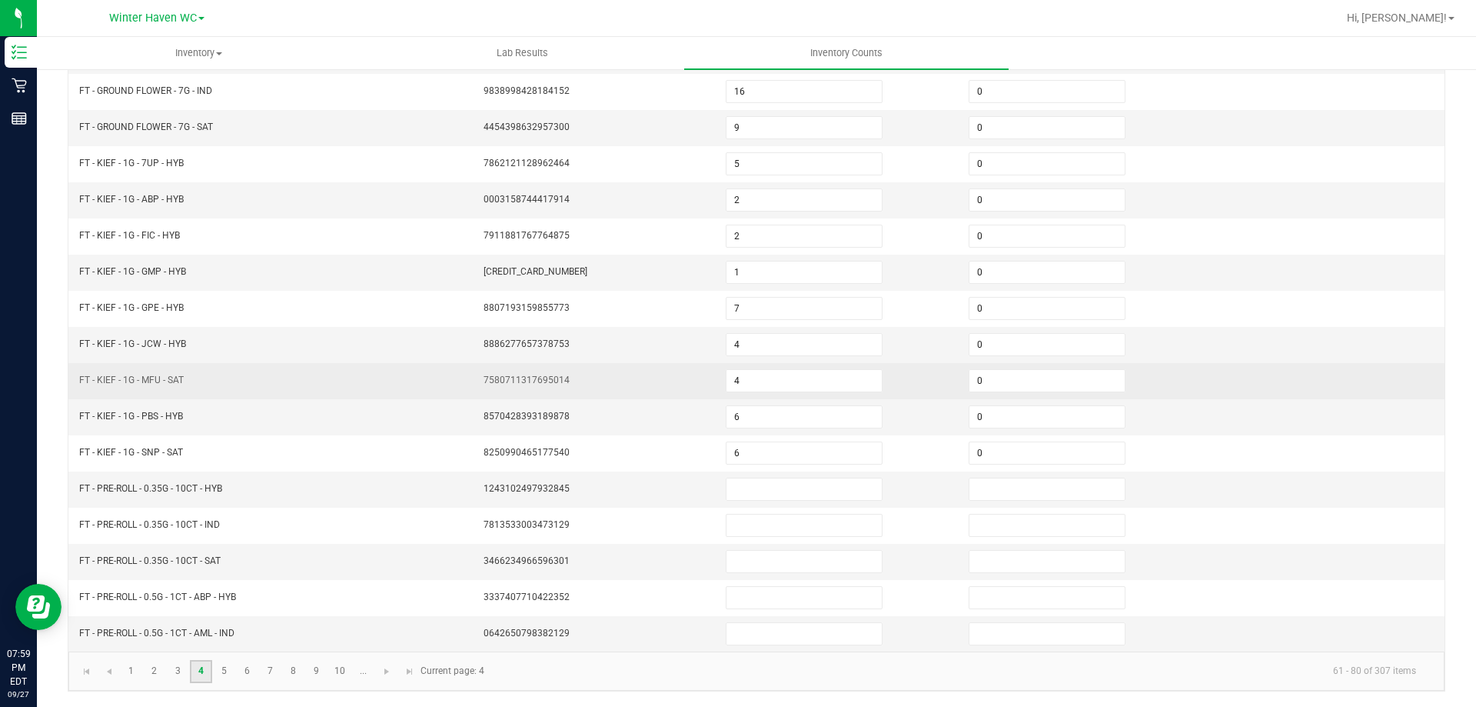
scroll to position [12, 0]
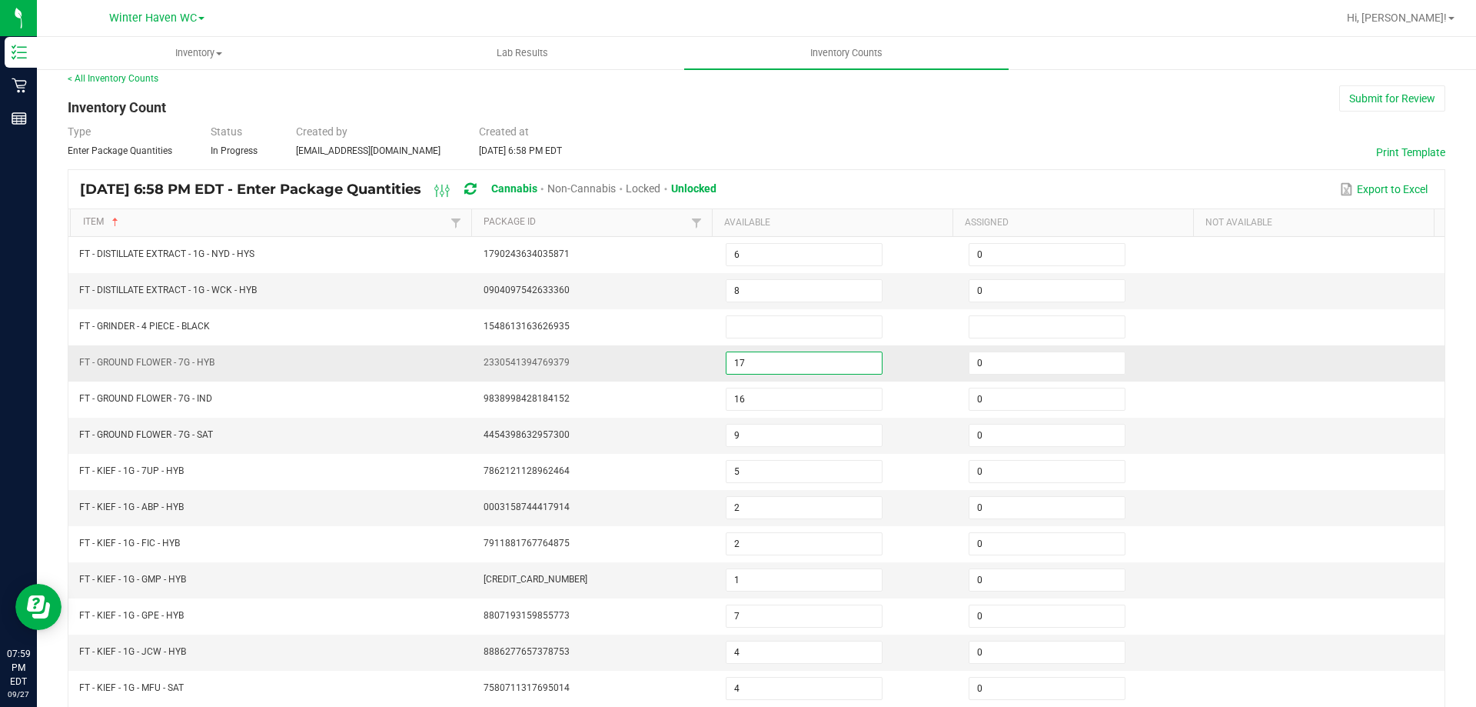
click at [757, 365] on input "17" at bounding box center [804, 363] width 155 height 22
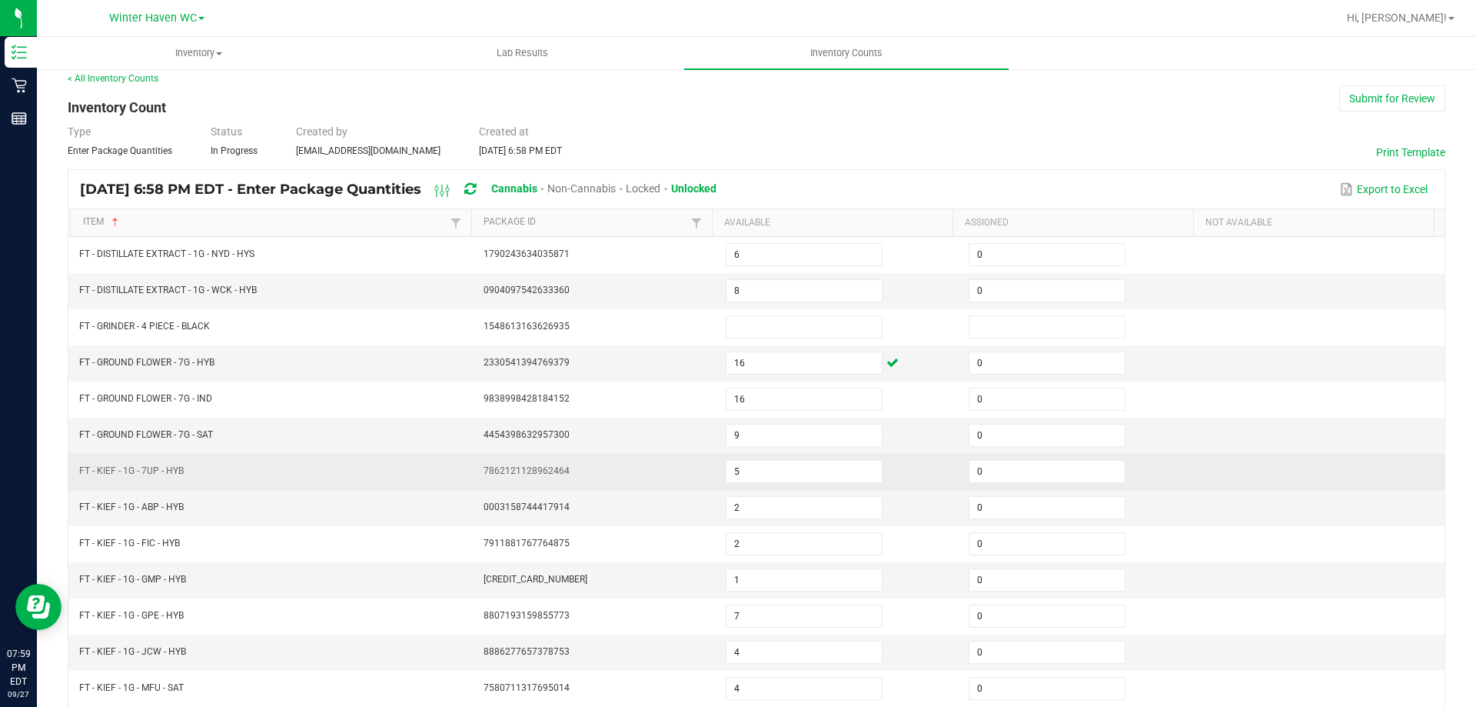
click at [1277, 467] on td at bounding box center [1323, 472] width 243 height 36
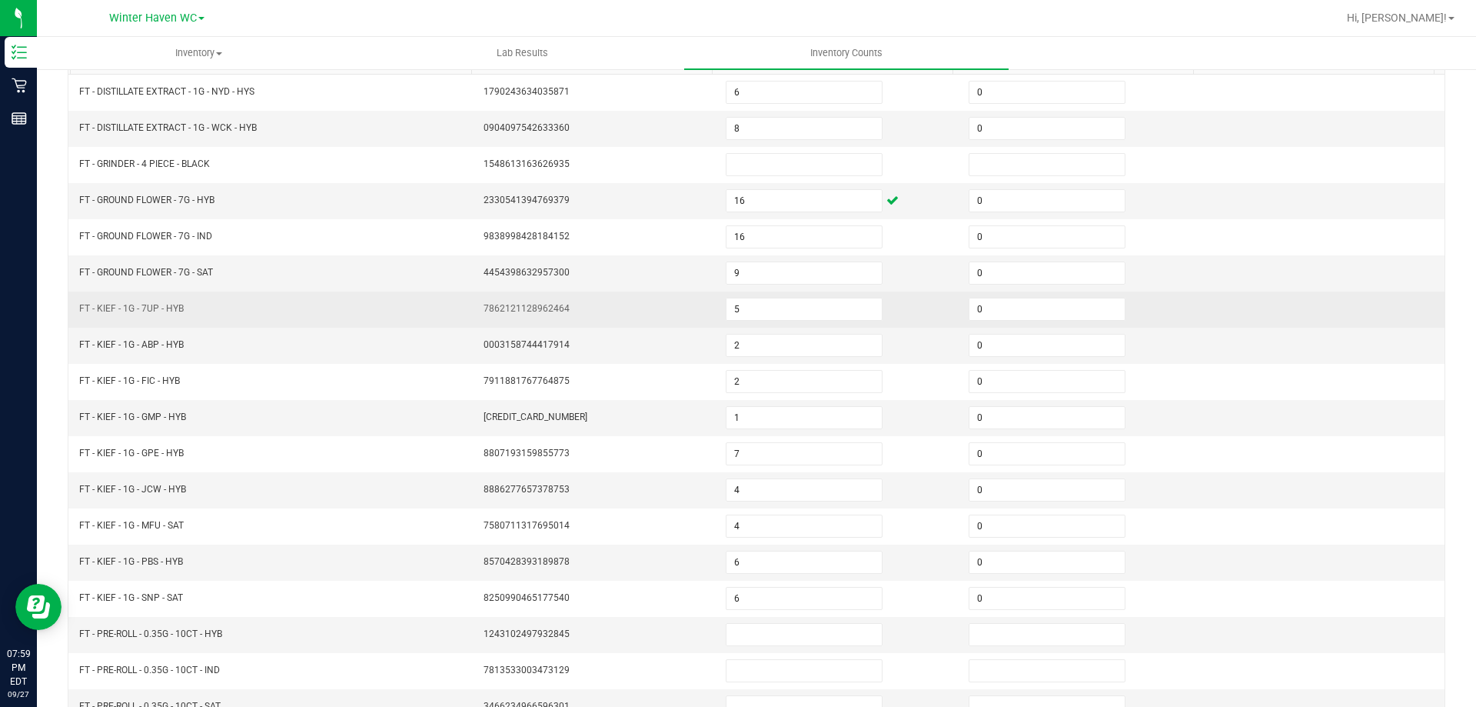
scroll to position [319, 0]
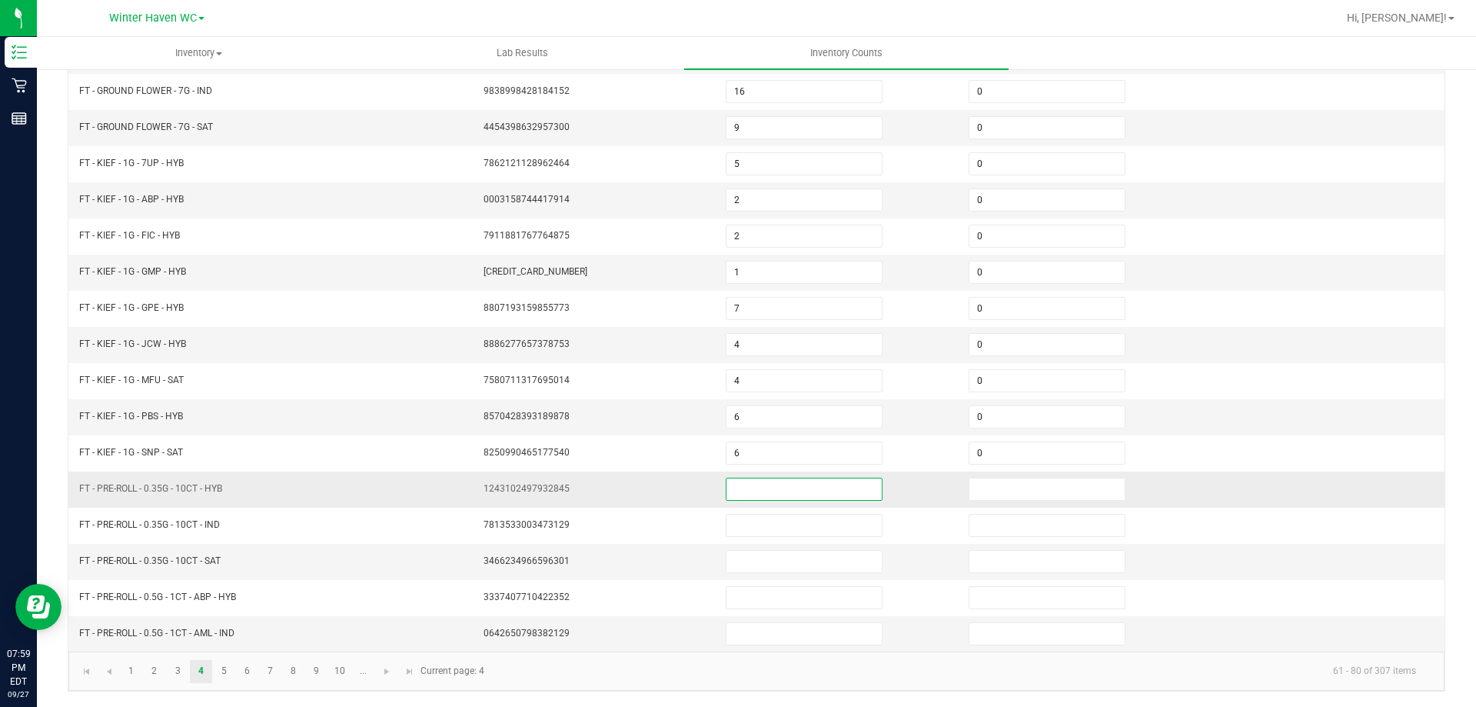
click at [760, 492] on input at bounding box center [804, 489] width 155 height 22
click at [313, 675] on link "9" at bounding box center [316, 671] width 22 height 23
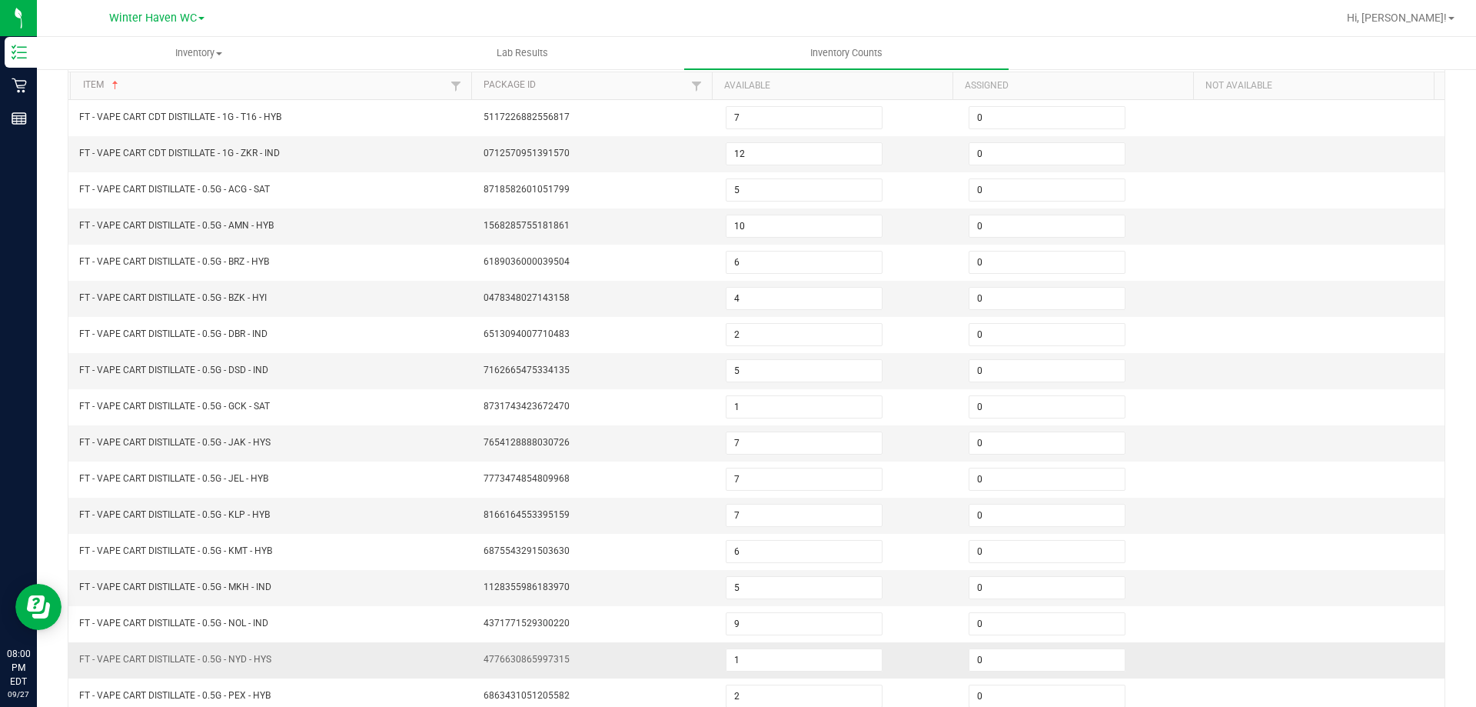
scroll to position [12, 0]
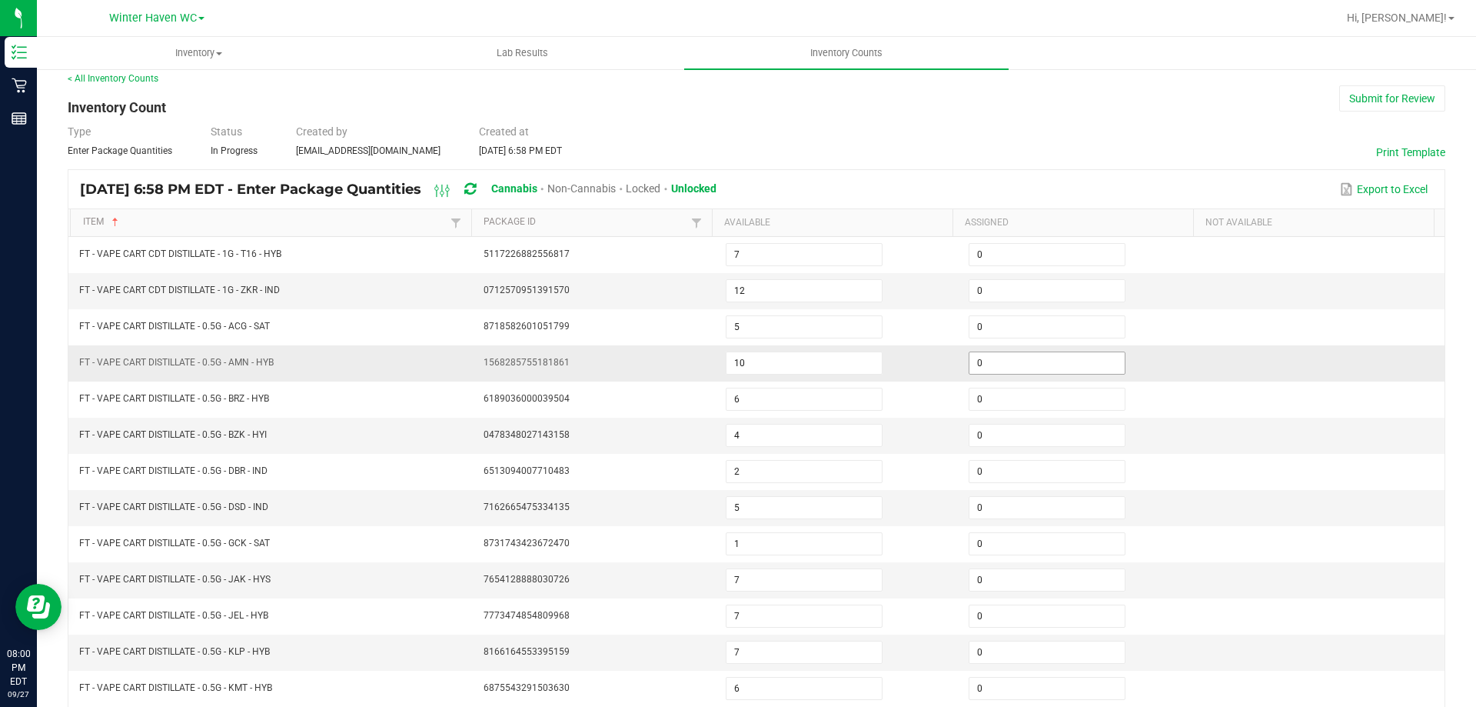
click at [1000, 358] on input "0" at bounding box center [1047, 363] width 155 height 22
click at [986, 636] on td "0" at bounding box center [1081, 652] width 243 height 36
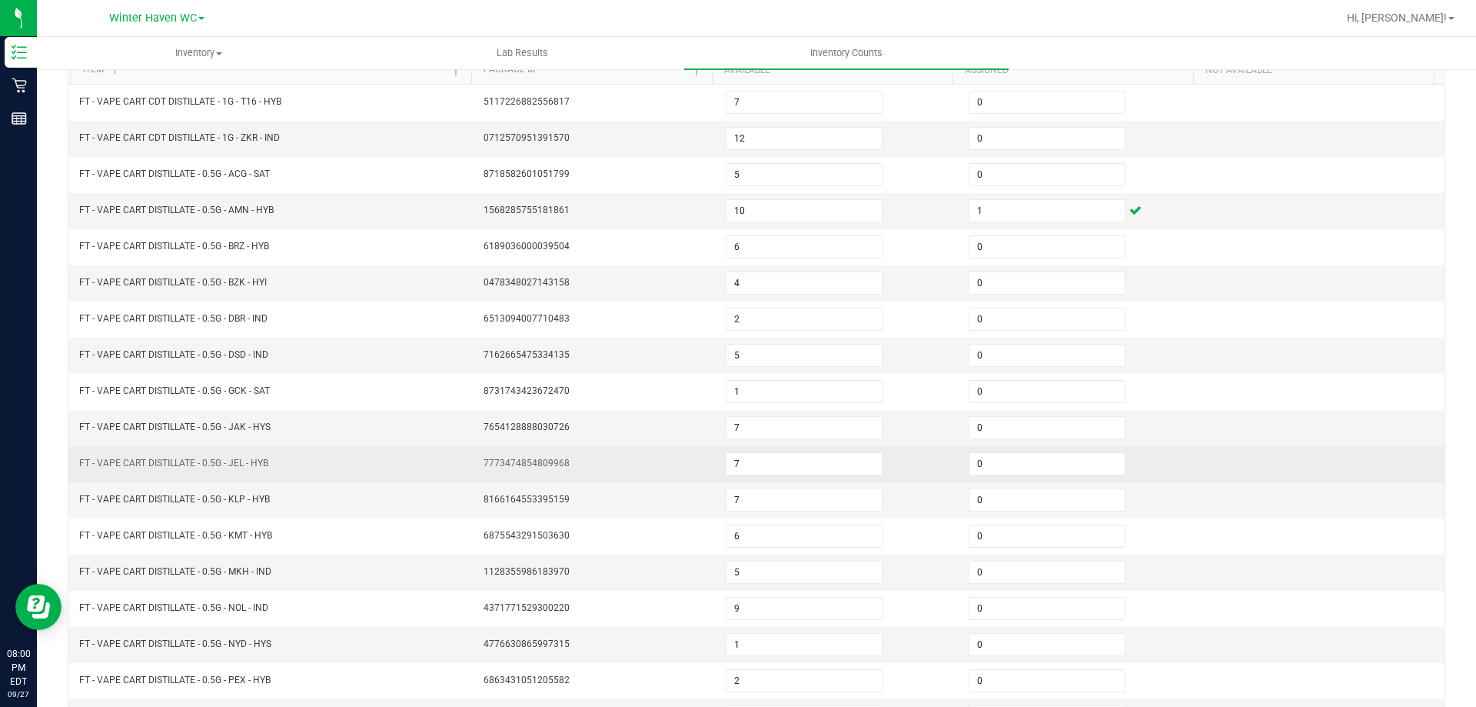
scroll to position [165, 0]
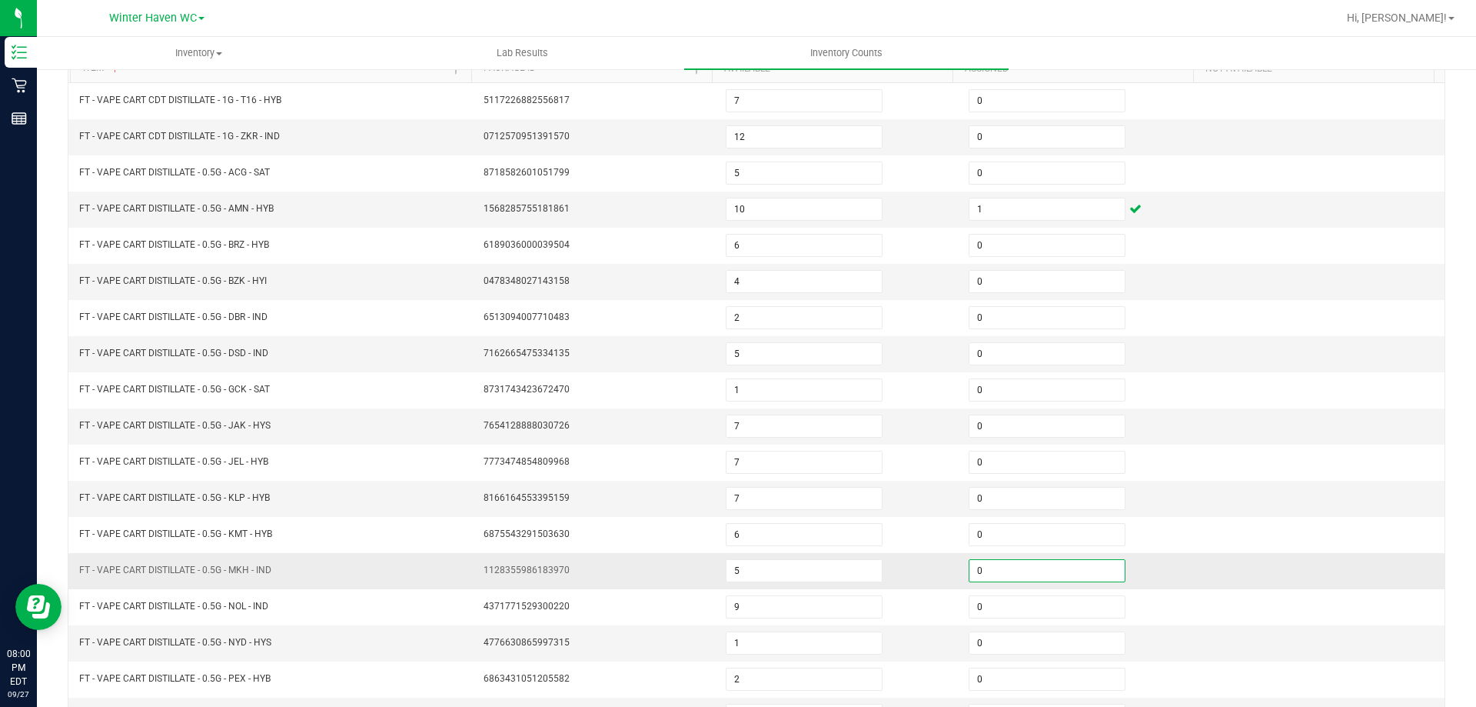
click at [979, 563] on input "0" at bounding box center [1047, 571] width 155 height 22
click at [1273, 496] on td at bounding box center [1323, 499] width 243 height 36
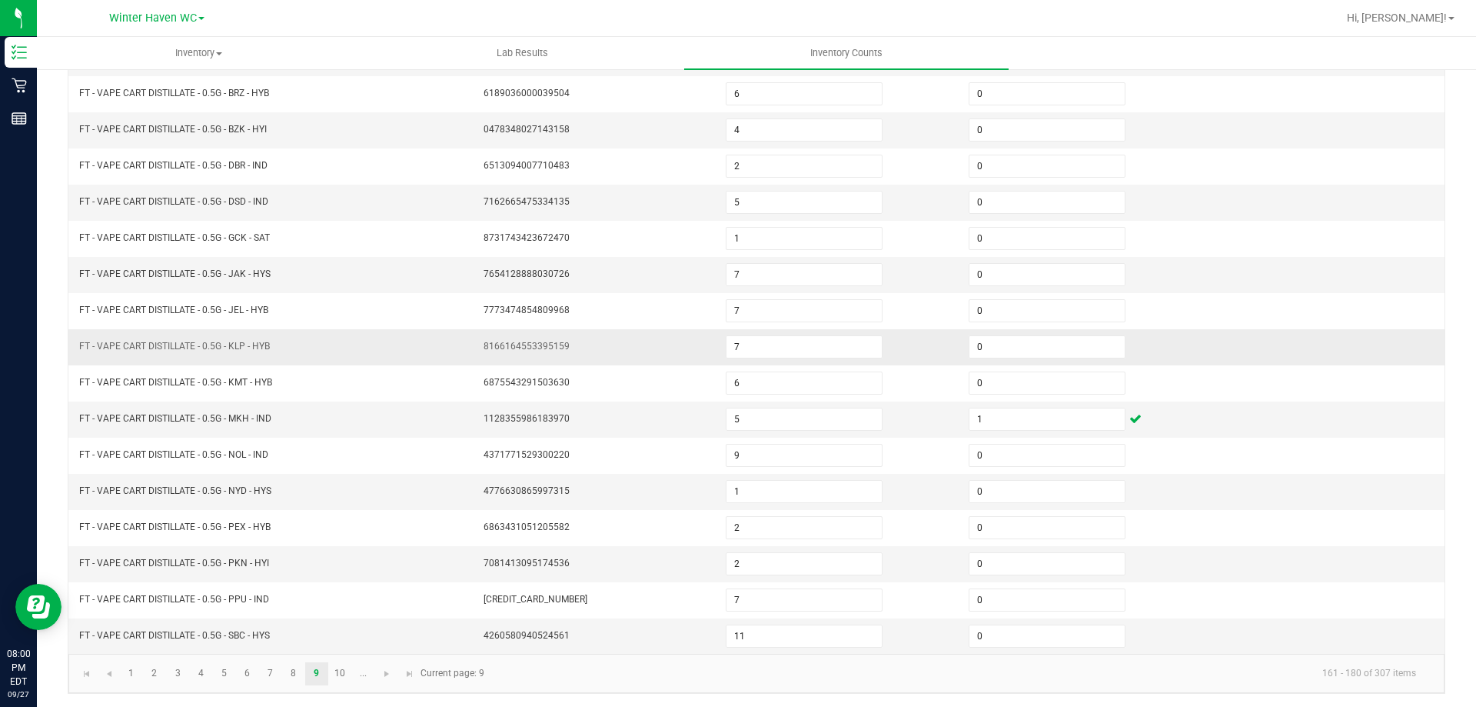
scroll to position [319, 0]
click at [333, 671] on link "10" at bounding box center [340, 671] width 22 height 23
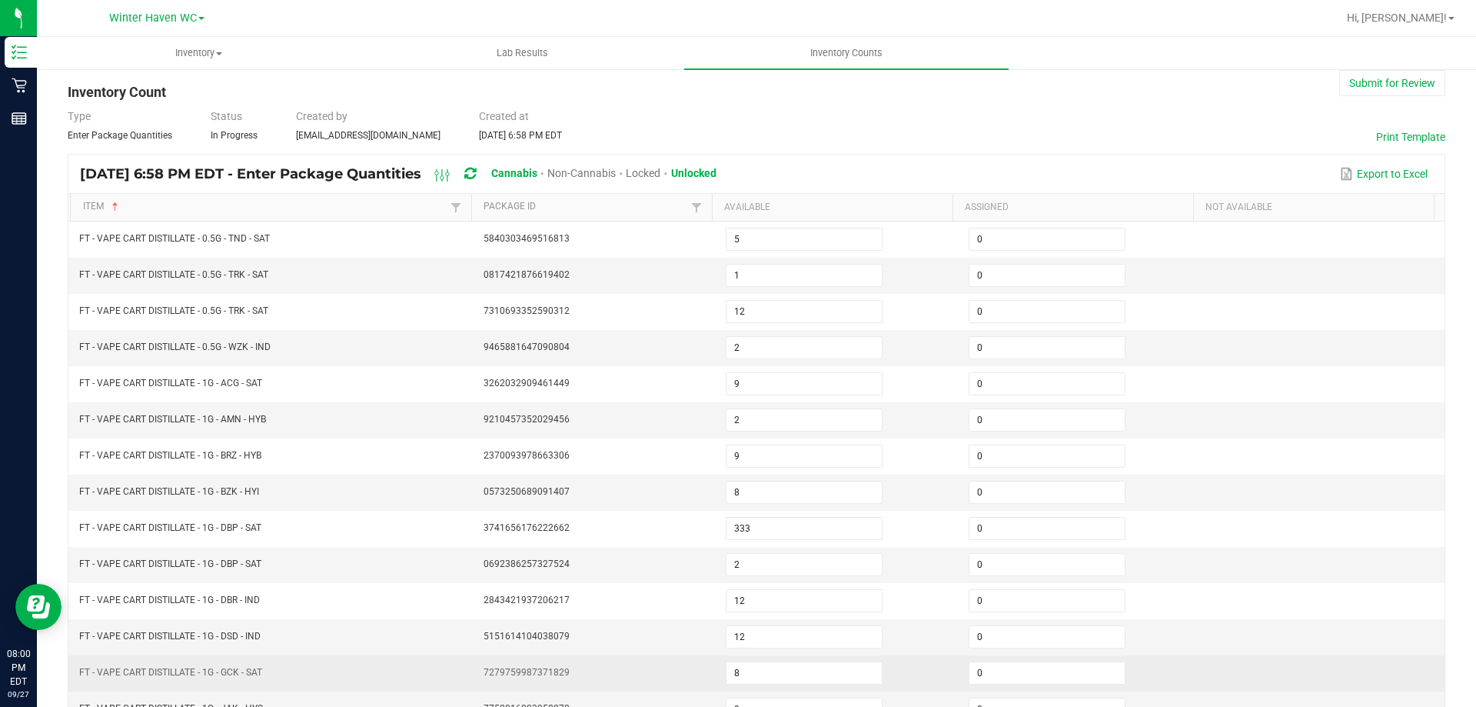
scroll to position [0, 0]
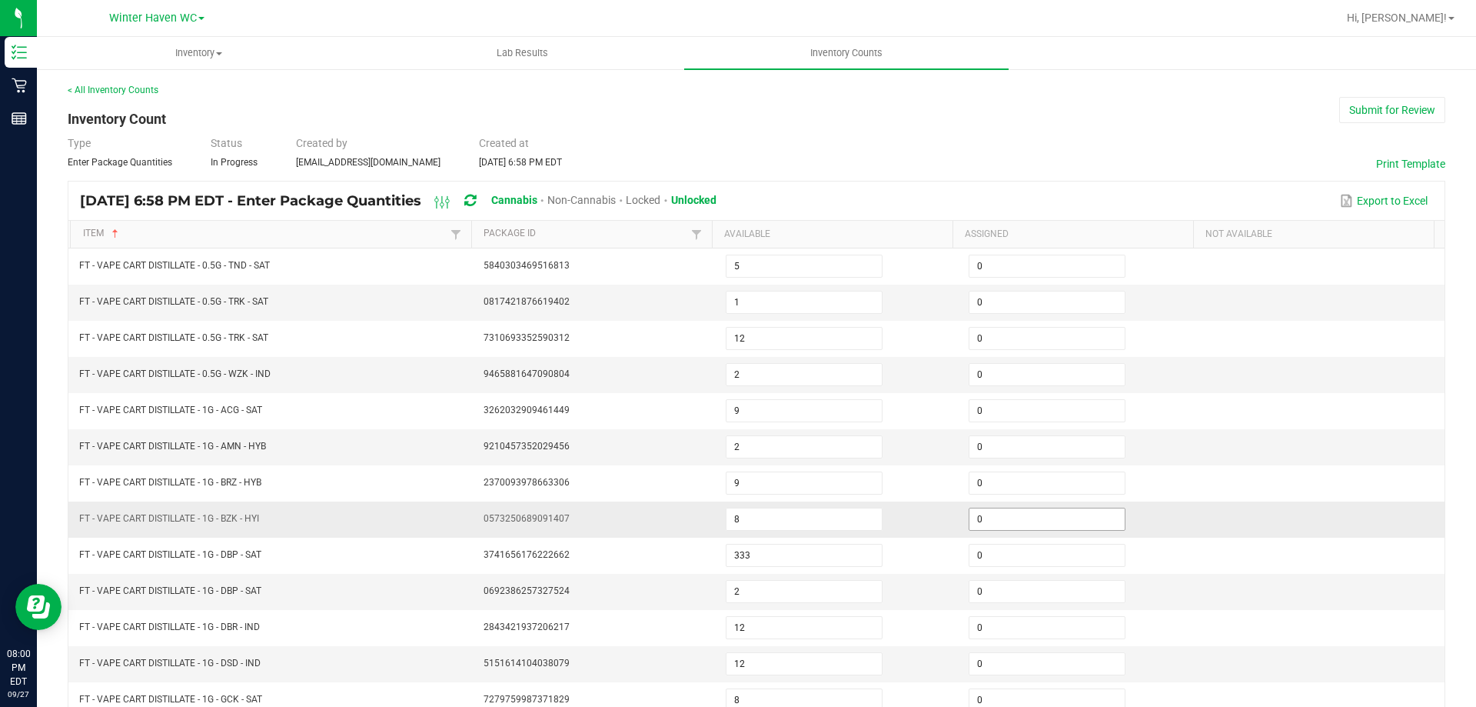
click at [973, 517] on input "0" at bounding box center [1047, 519] width 155 height 22
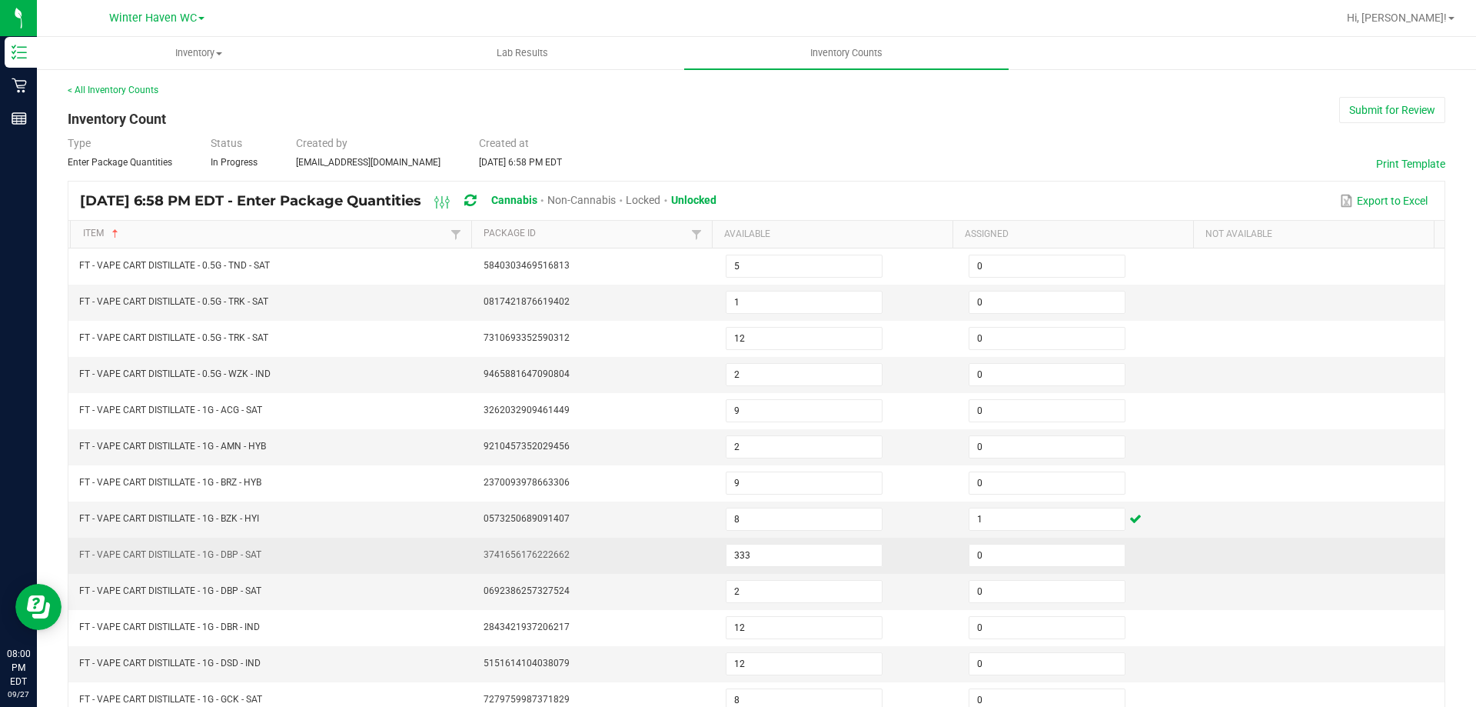
click at [1211, 538] on td at bounding box center [1323, 555] width 243 height 36
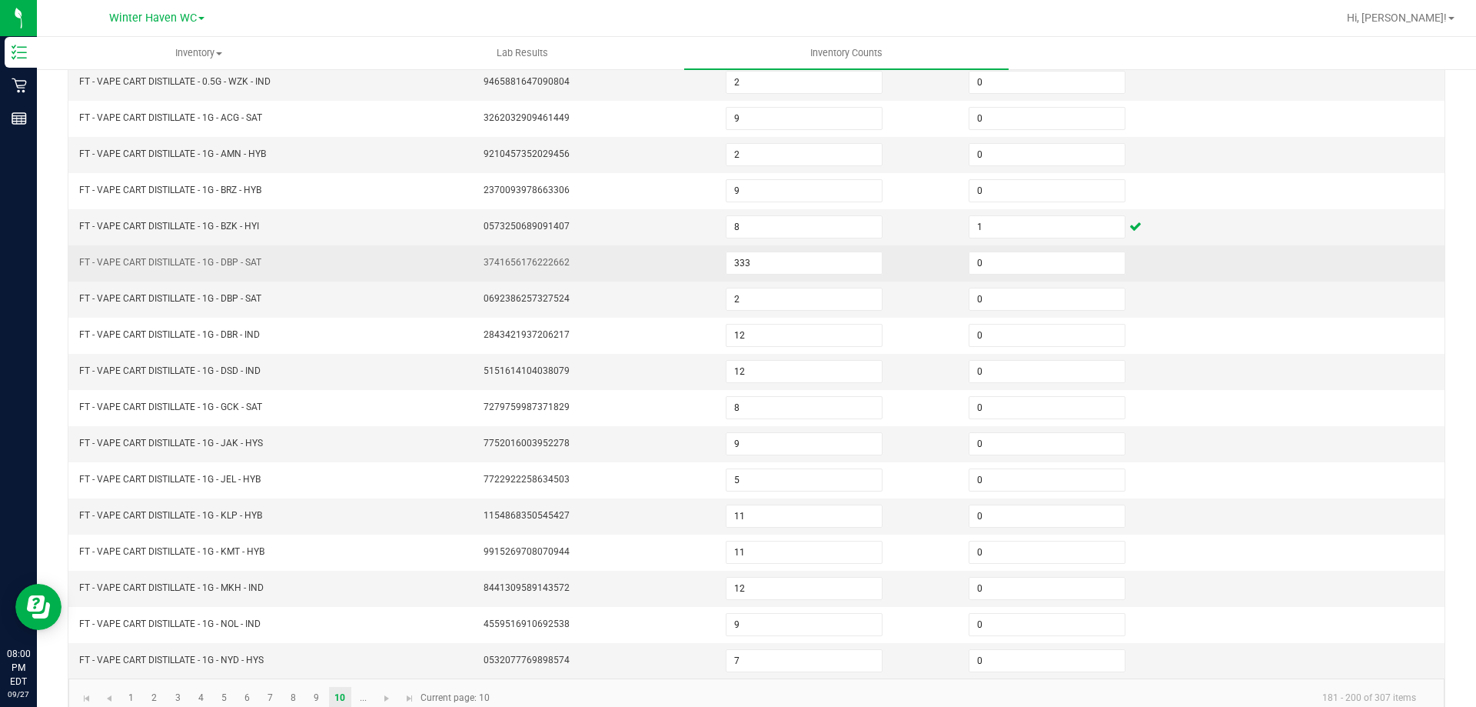
scroll to position [319, 0]
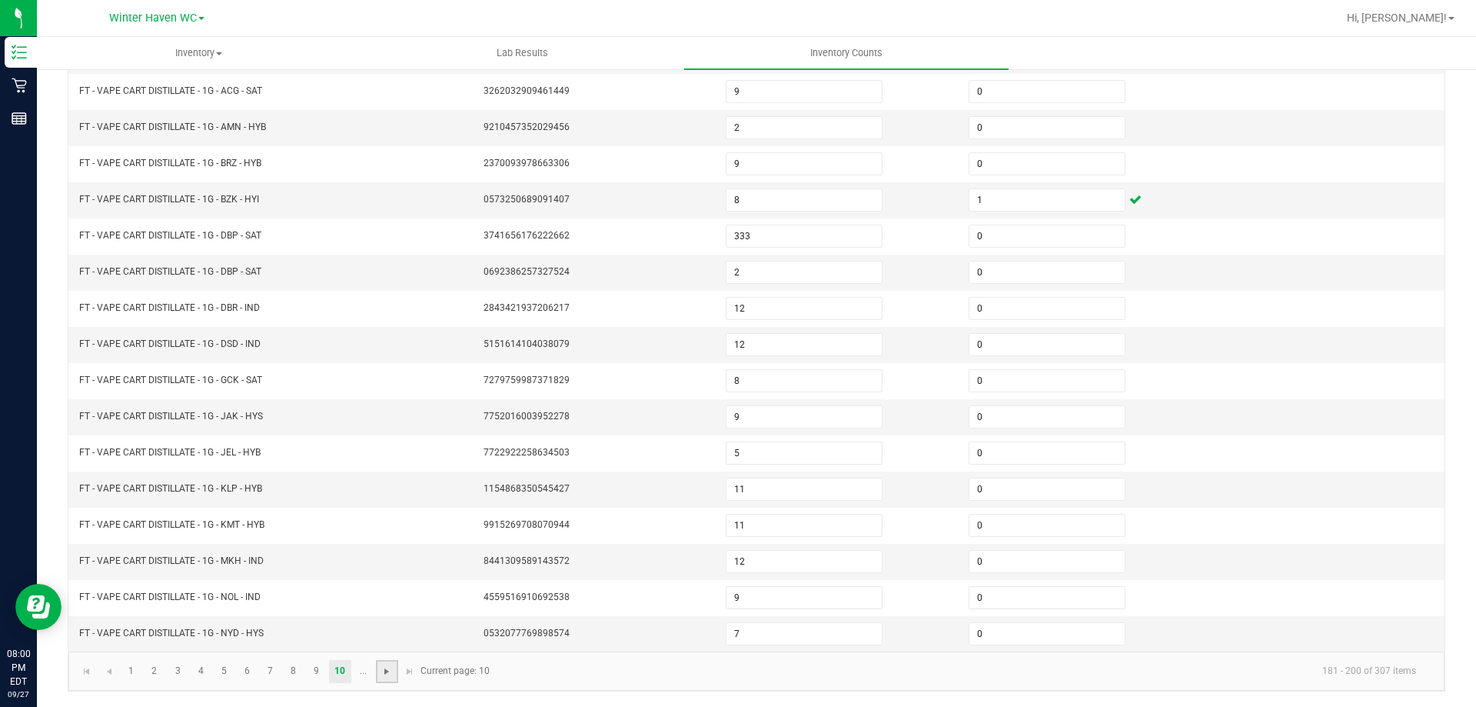
click at [389, 674] on span "Go to the next page" at bounding box center [387, 671] width 12 height 12
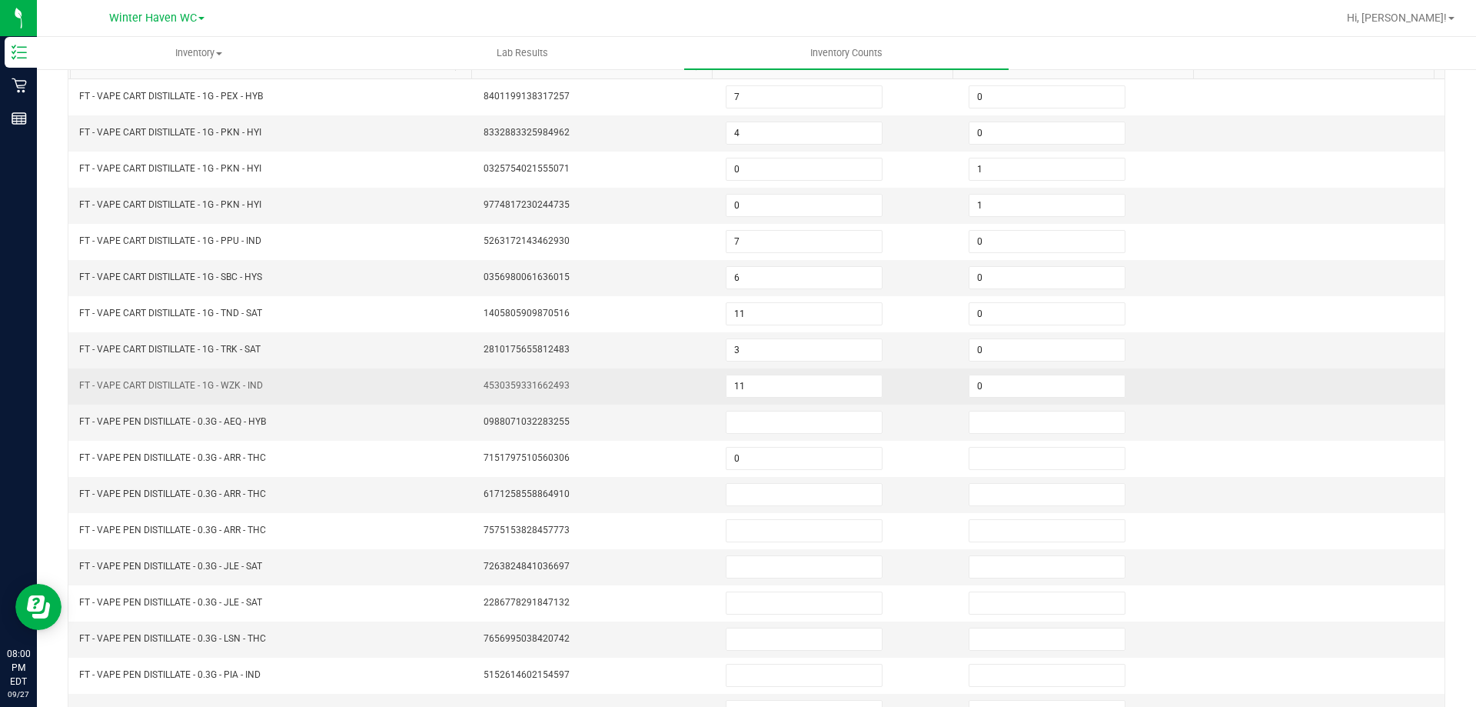
scroll to position [165, 0]
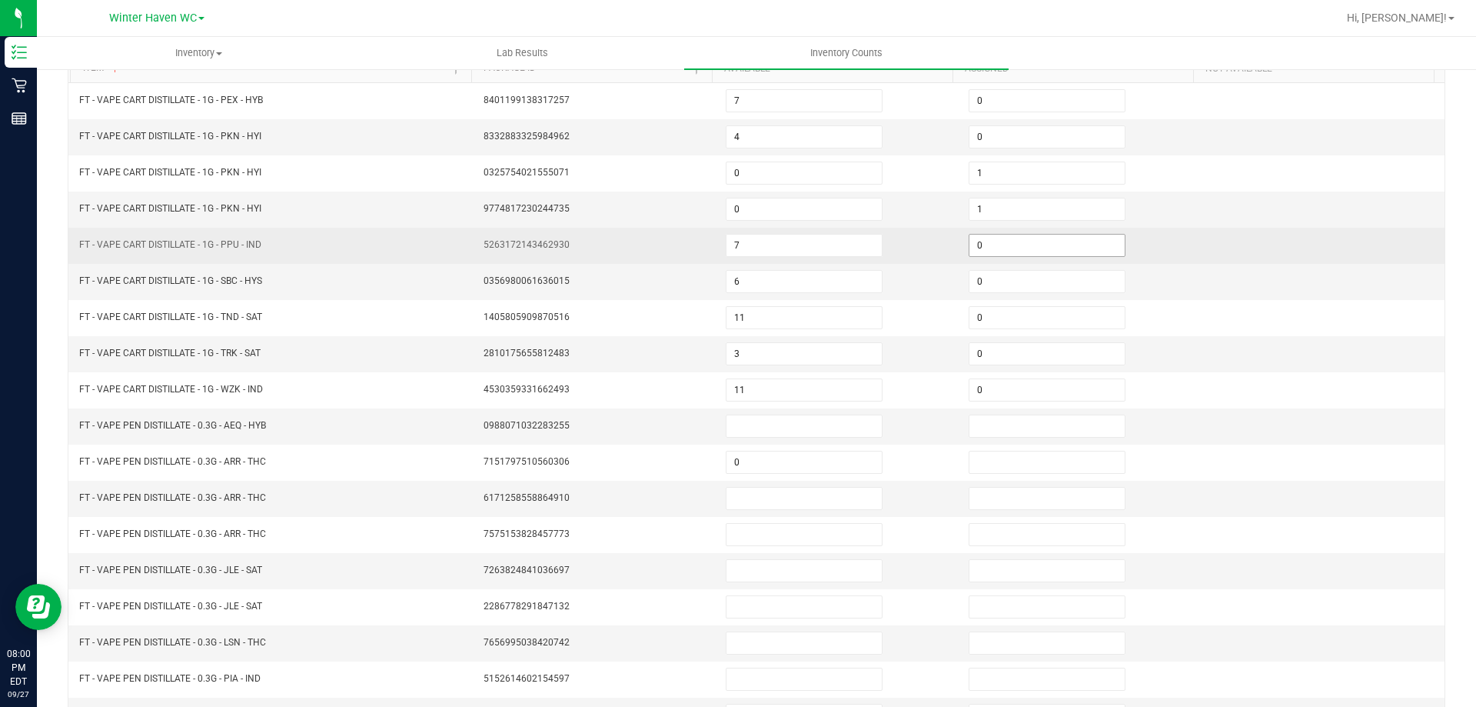
click at [970, 241] on input "0" at bounding box center [1047, 246] width 155 height 22
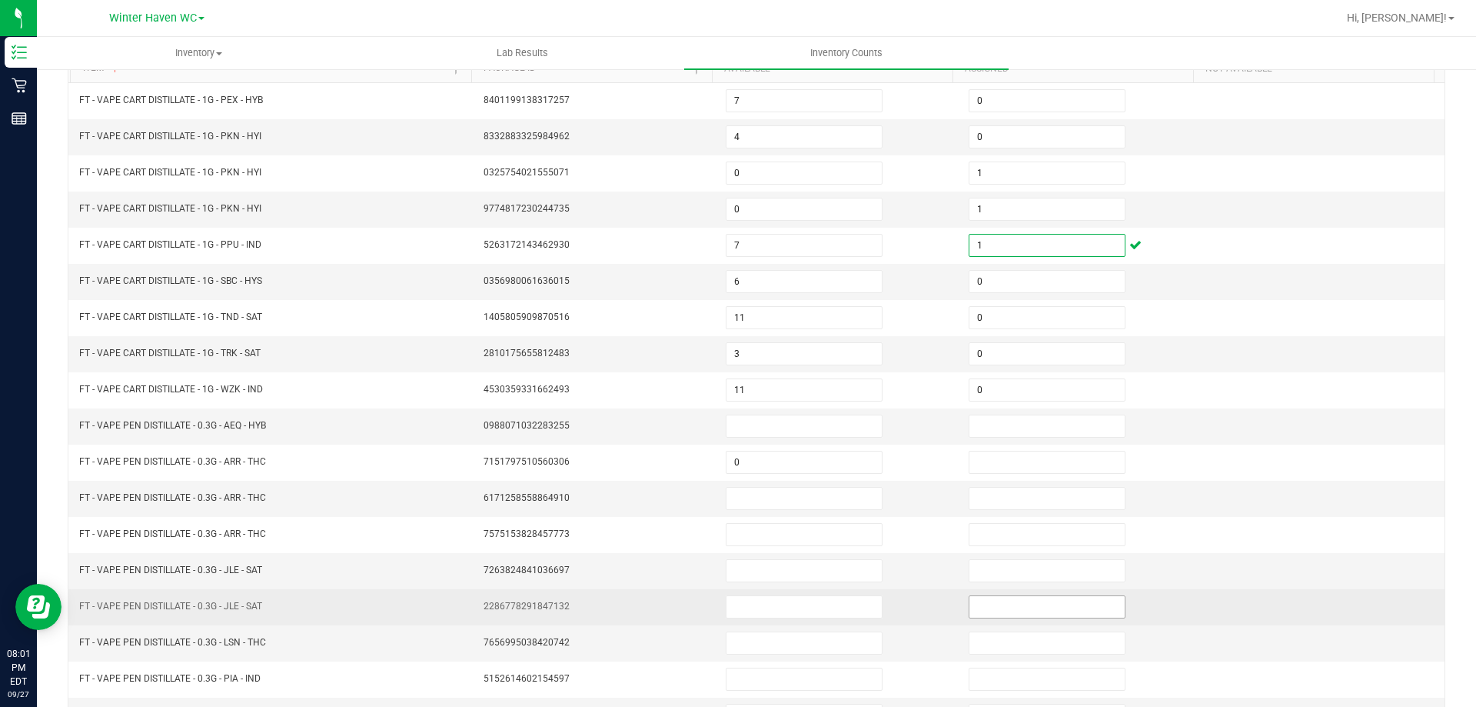
click at [976, 605] on input at bounding box center [1047, 607] width 155 height 22
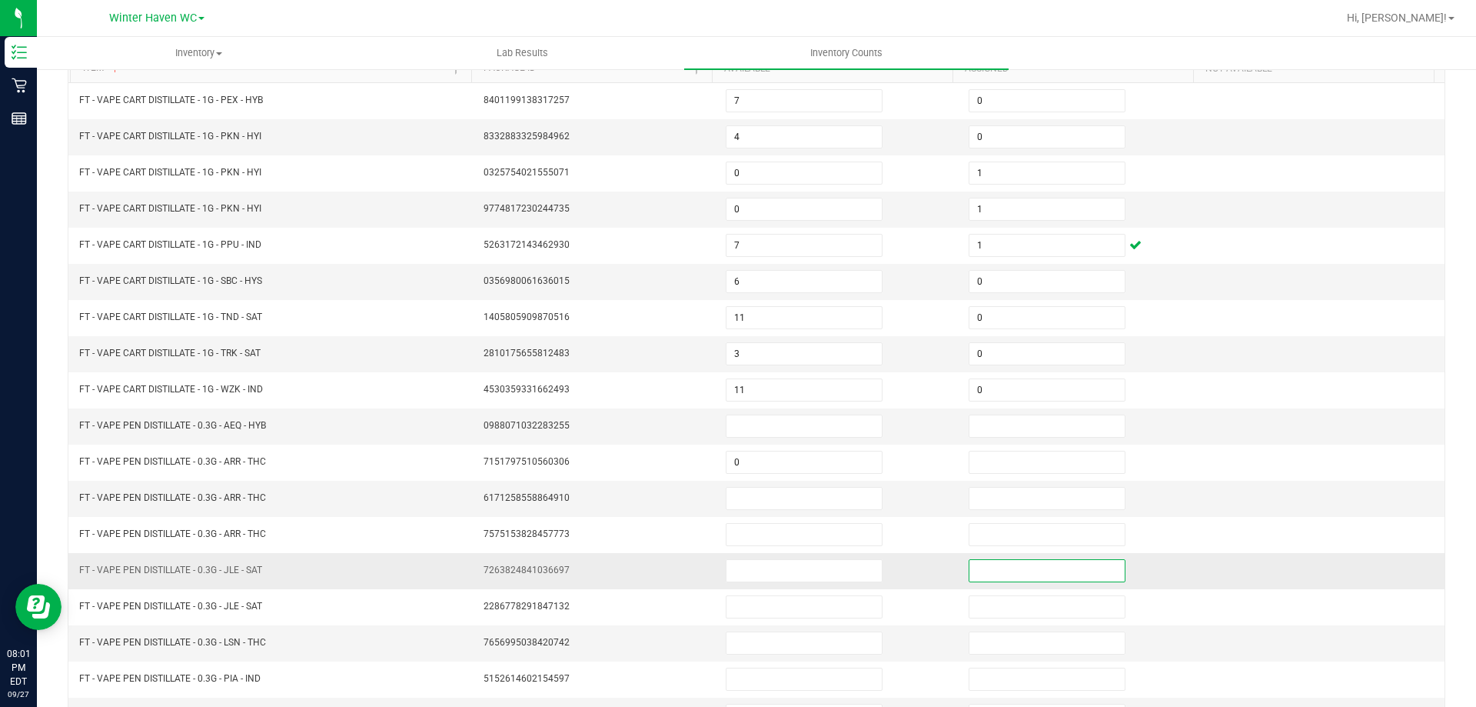
click at [991, 571] on input at bounding box center [1047, 571] width 155 height 22
click at [738, 577] on input at bounding box center [804, 571] width 155 height 22
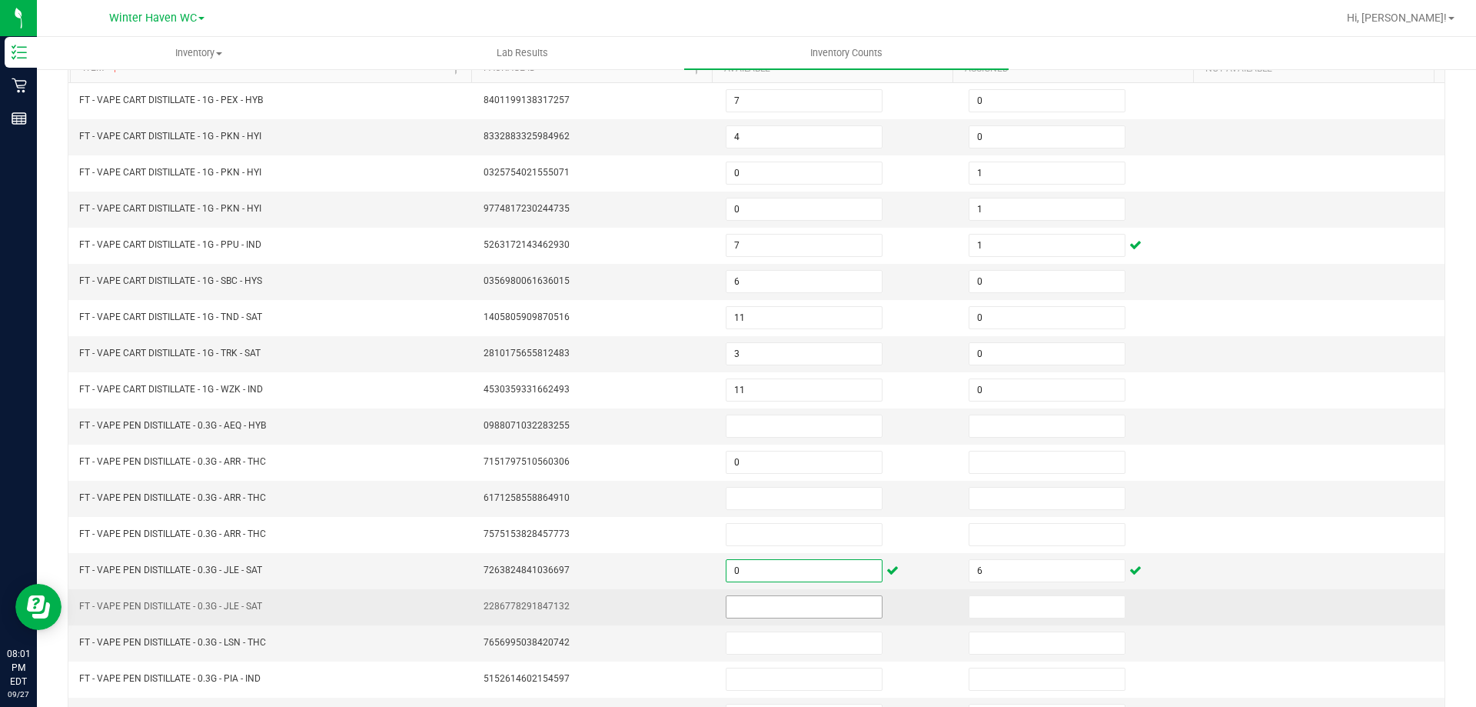
scroll to position [319, 0]
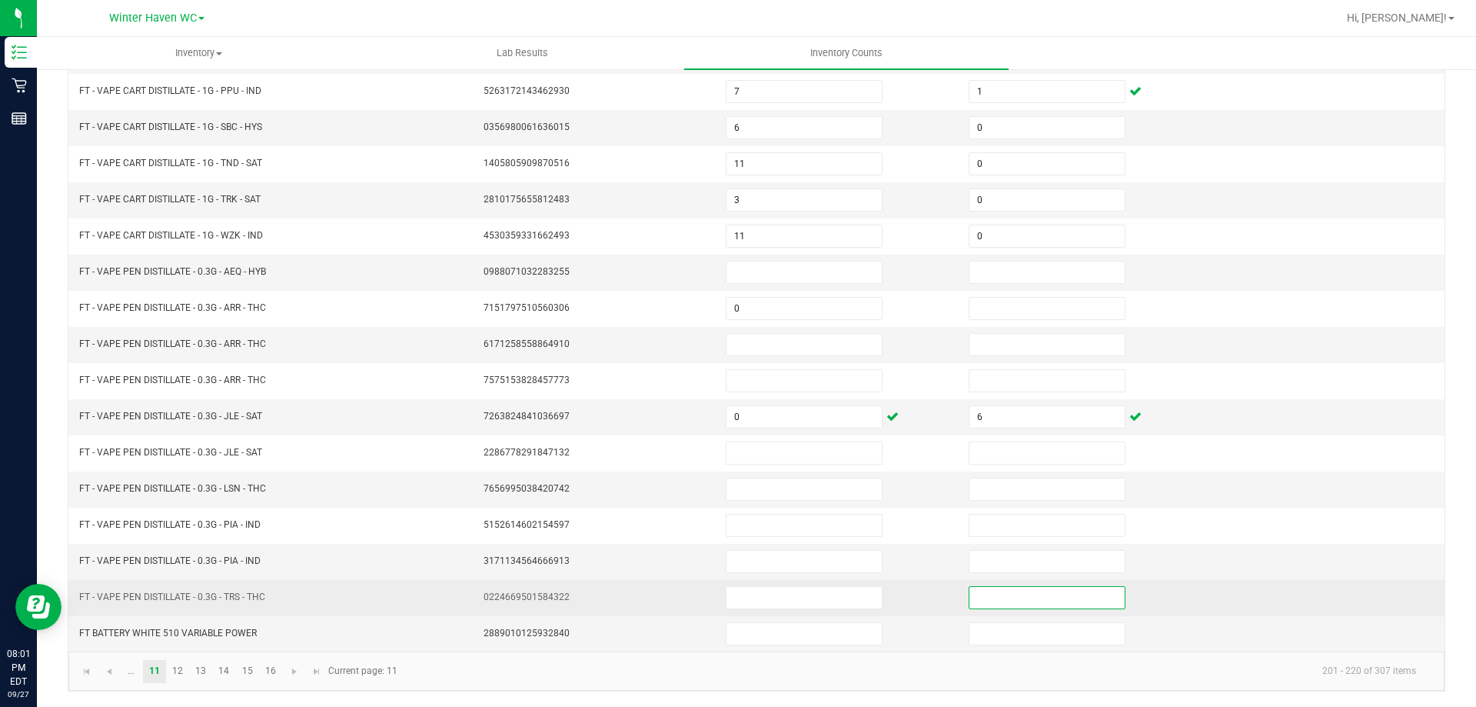
click at [971, 594] on input at bounding box center [1047, 598] width 155 height 22
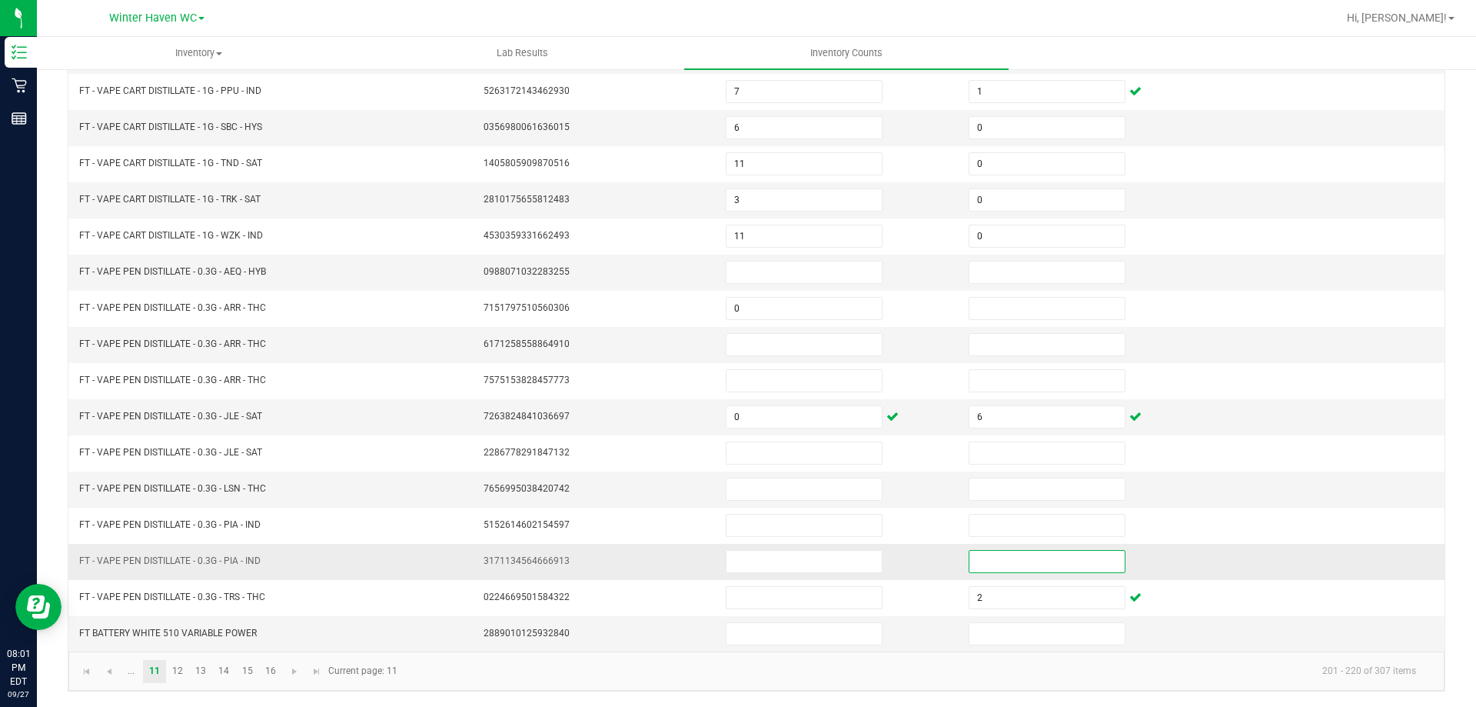
click at [971, 563] on input at bounding box center [1047, 562] width 155 height 22
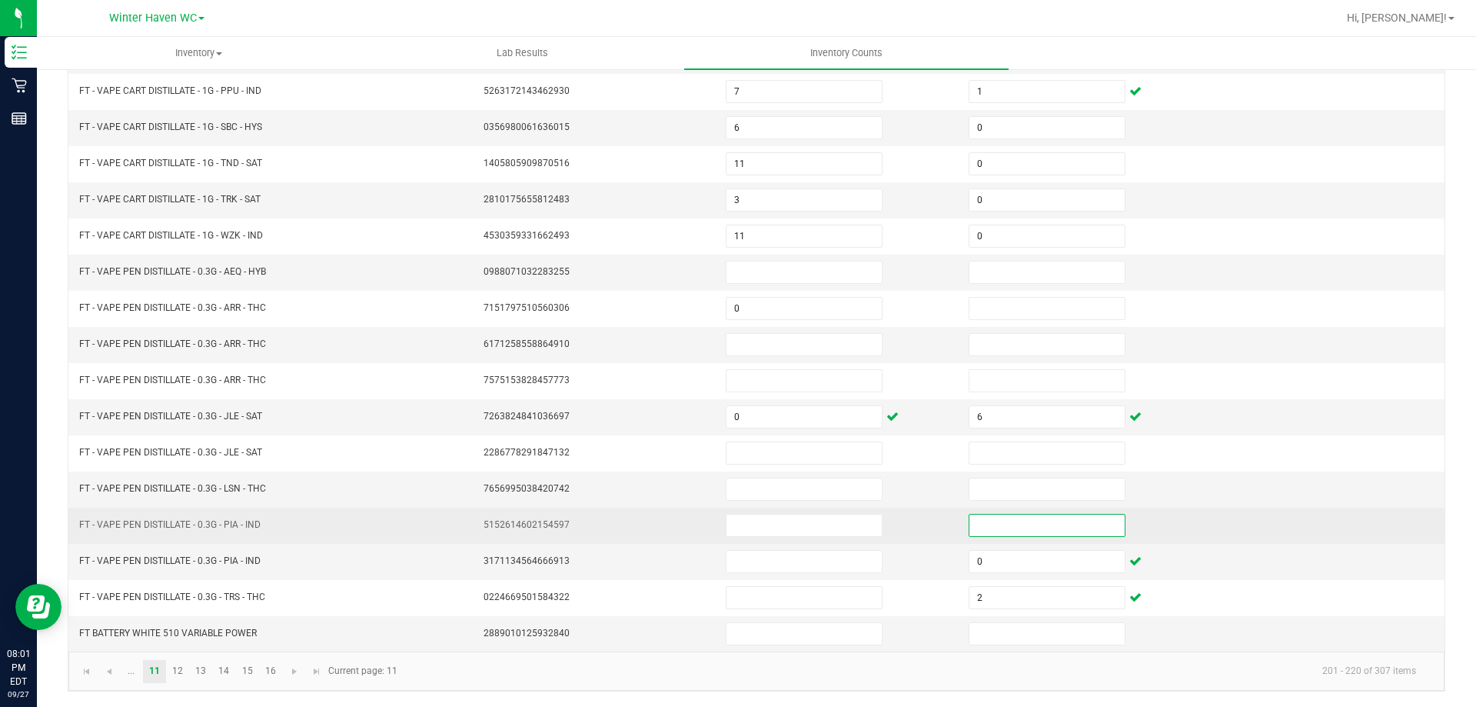
click at [971, 527] on input at bounding box center [1047, 525] width 155 height 22
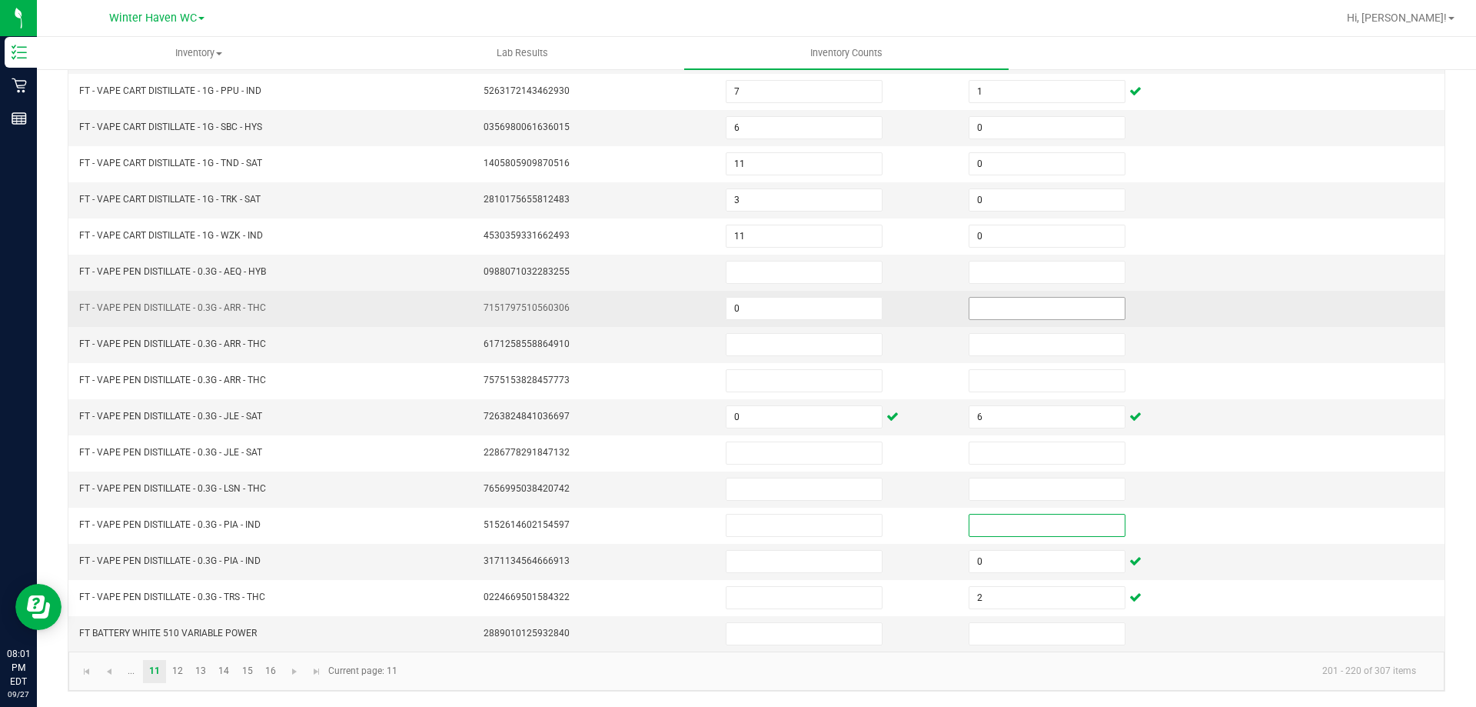
click at [976, 304] on input at bounding box center [1047, 309] width 155 height 22
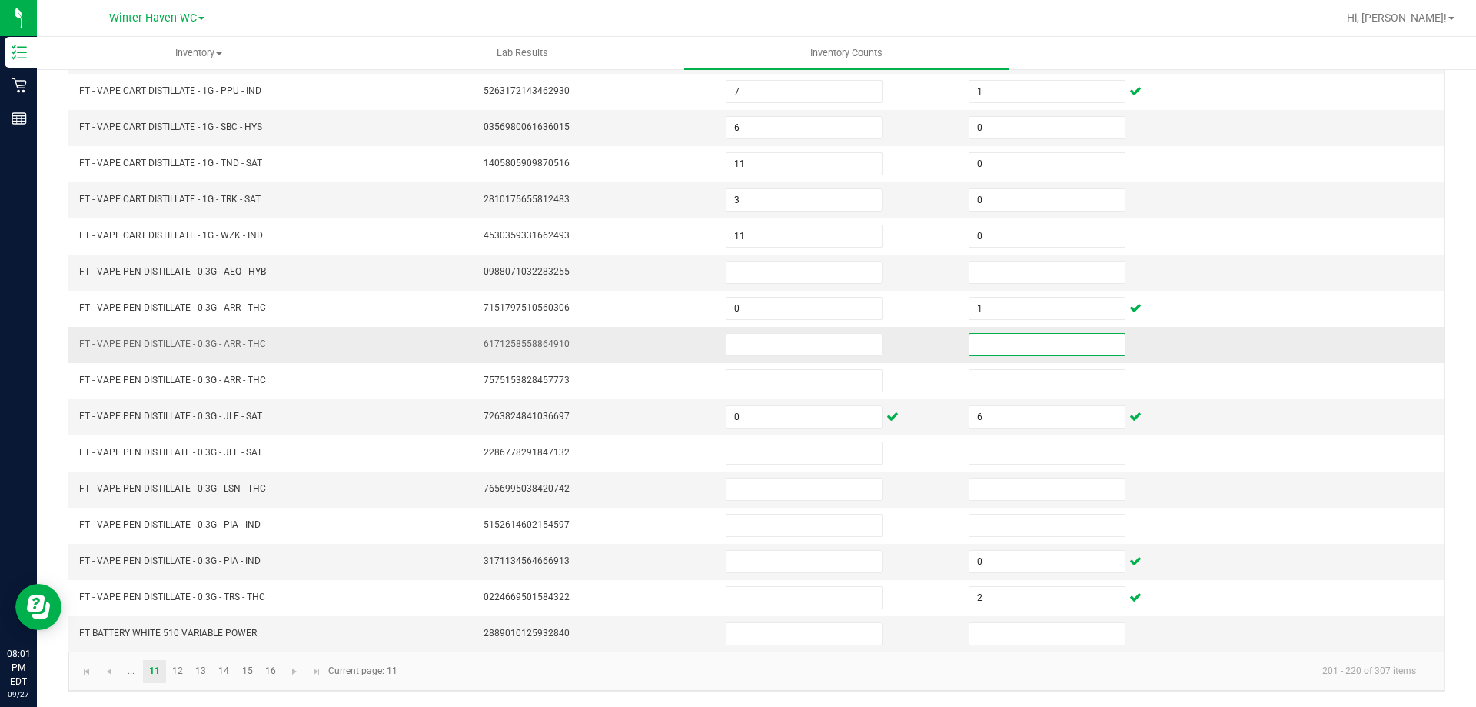
click at [972, 344] on input at bounding box center [1047, 345] width 155 height 22
click at [980, 274] on input at bounding box center [1047, 272] width 155 height 22
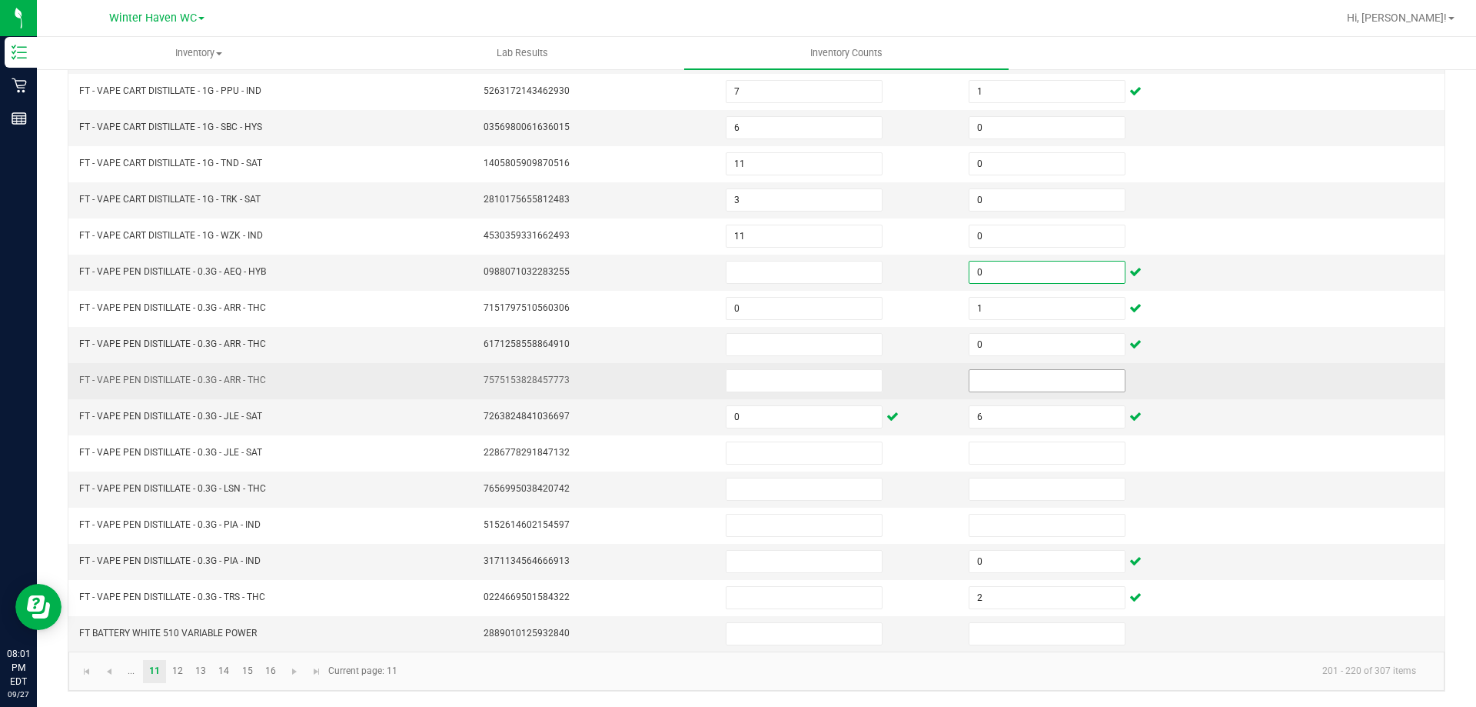
click at [989, 378] on input at bounding box center [1047, 381] width 155 height 22
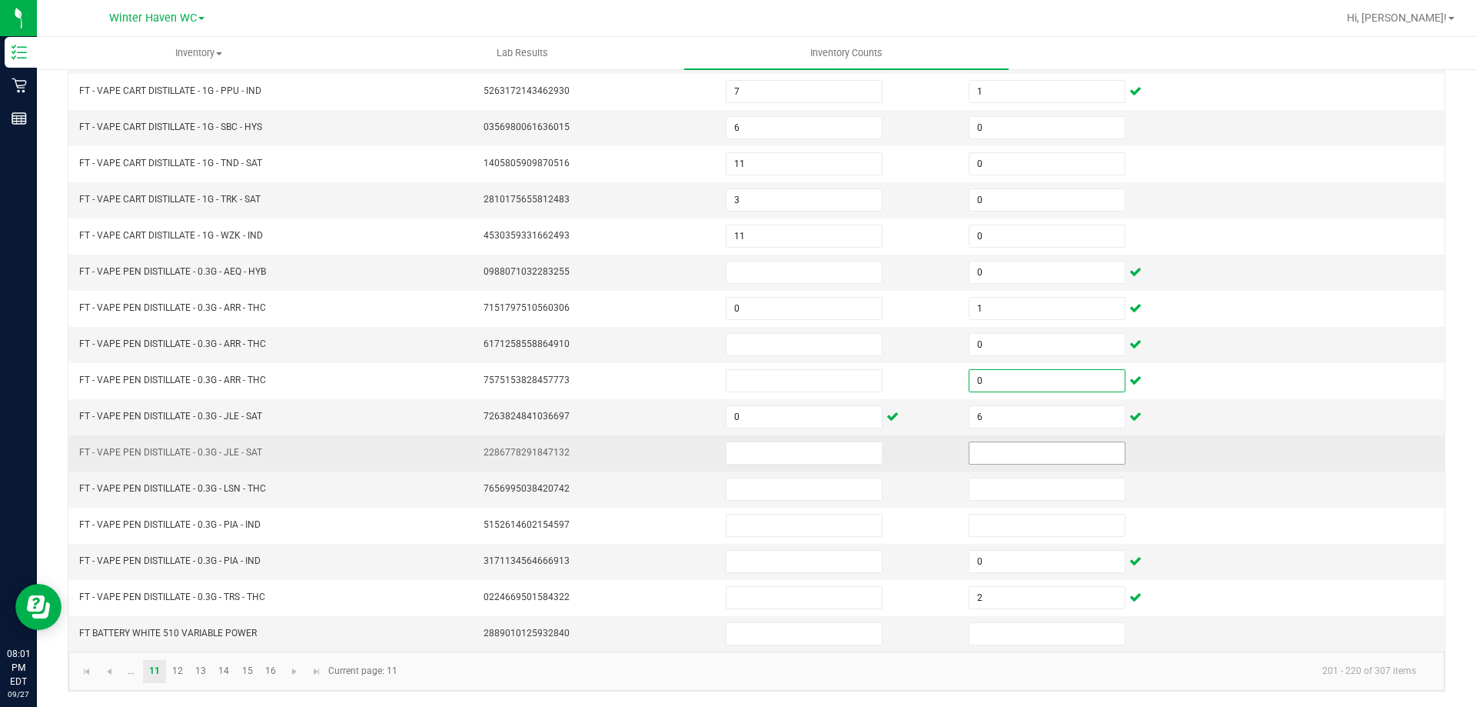
click at [985, 460] on input at bounding box center [1047, 453] width 155 height 22
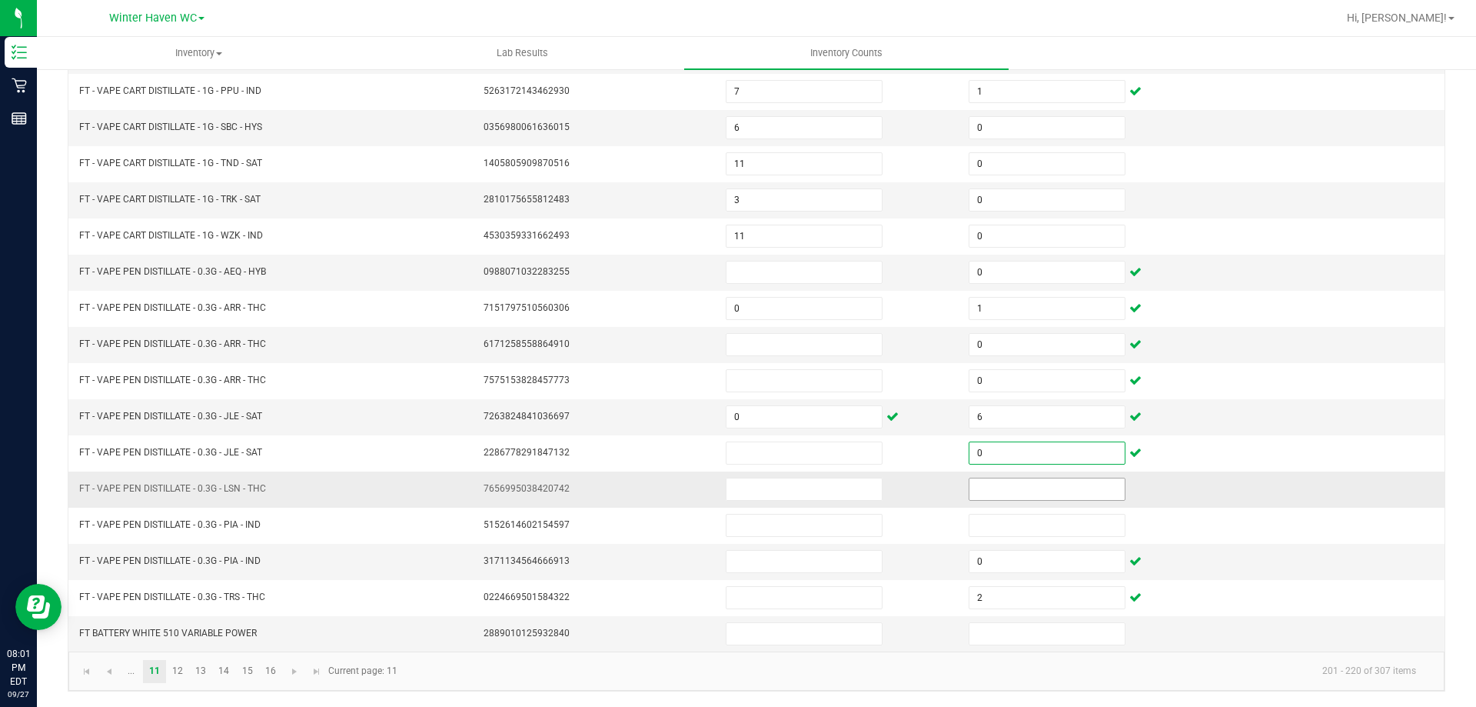
click at [986, 478] on input at bounding box center [1047, 489] width 155 height 22
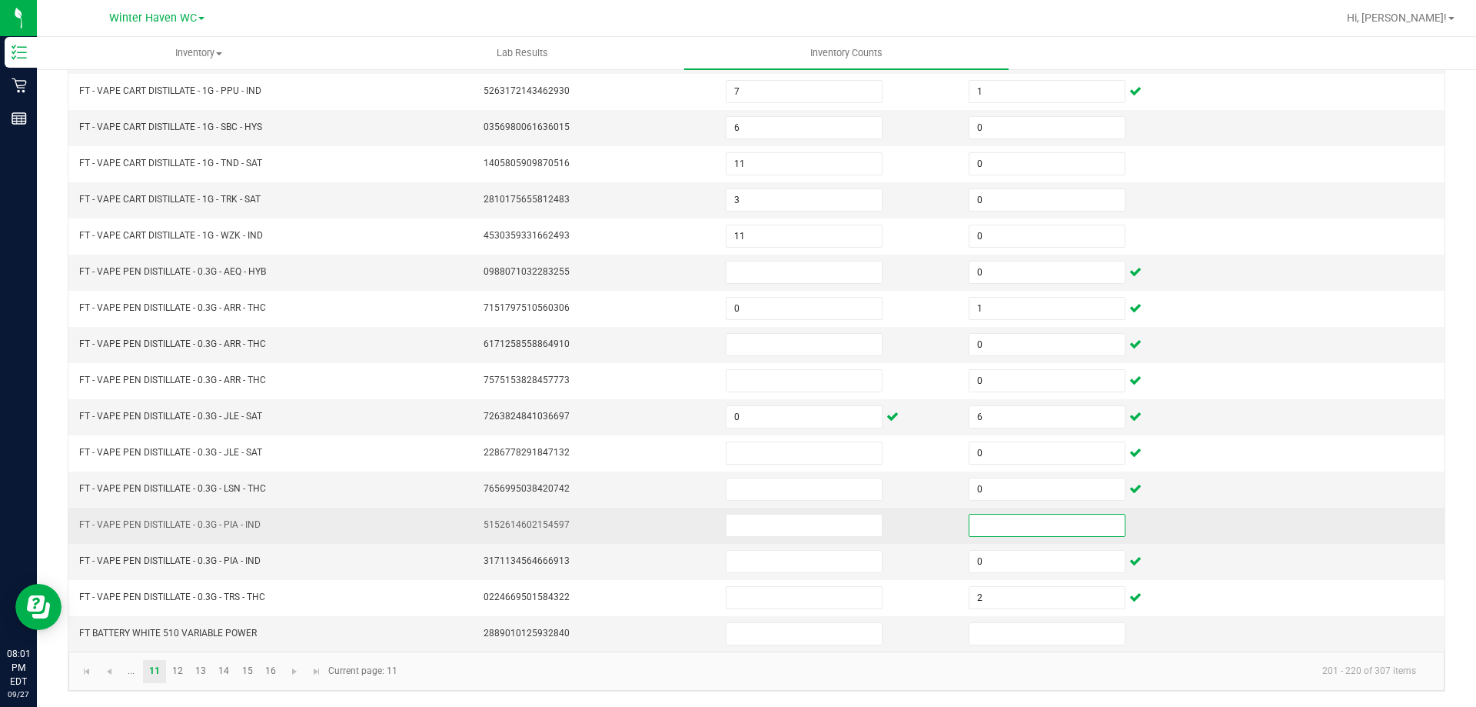
click at [979, 520] on input at bounding box center [1047, 525] width 155 height 22
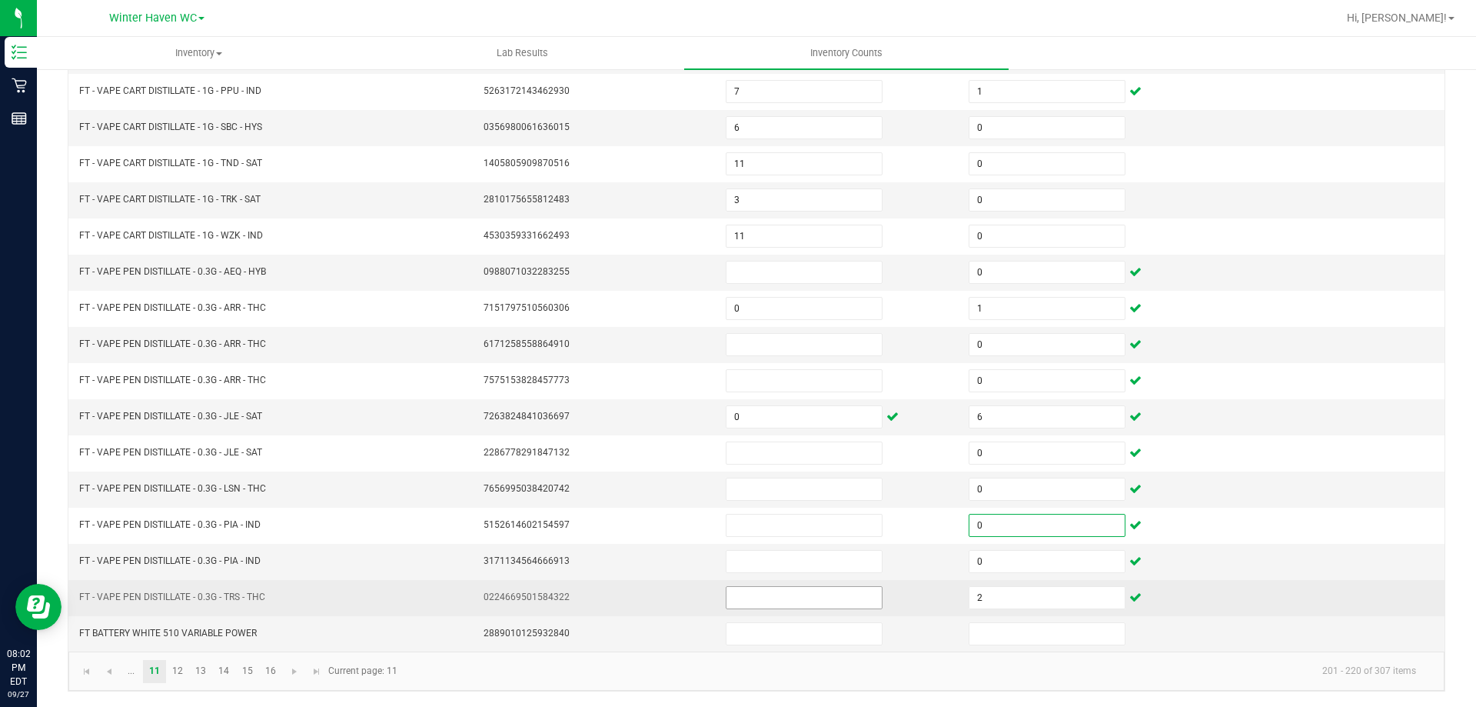
click at [752, 598] on input at bounding box center [804, 598] width 155 height 22
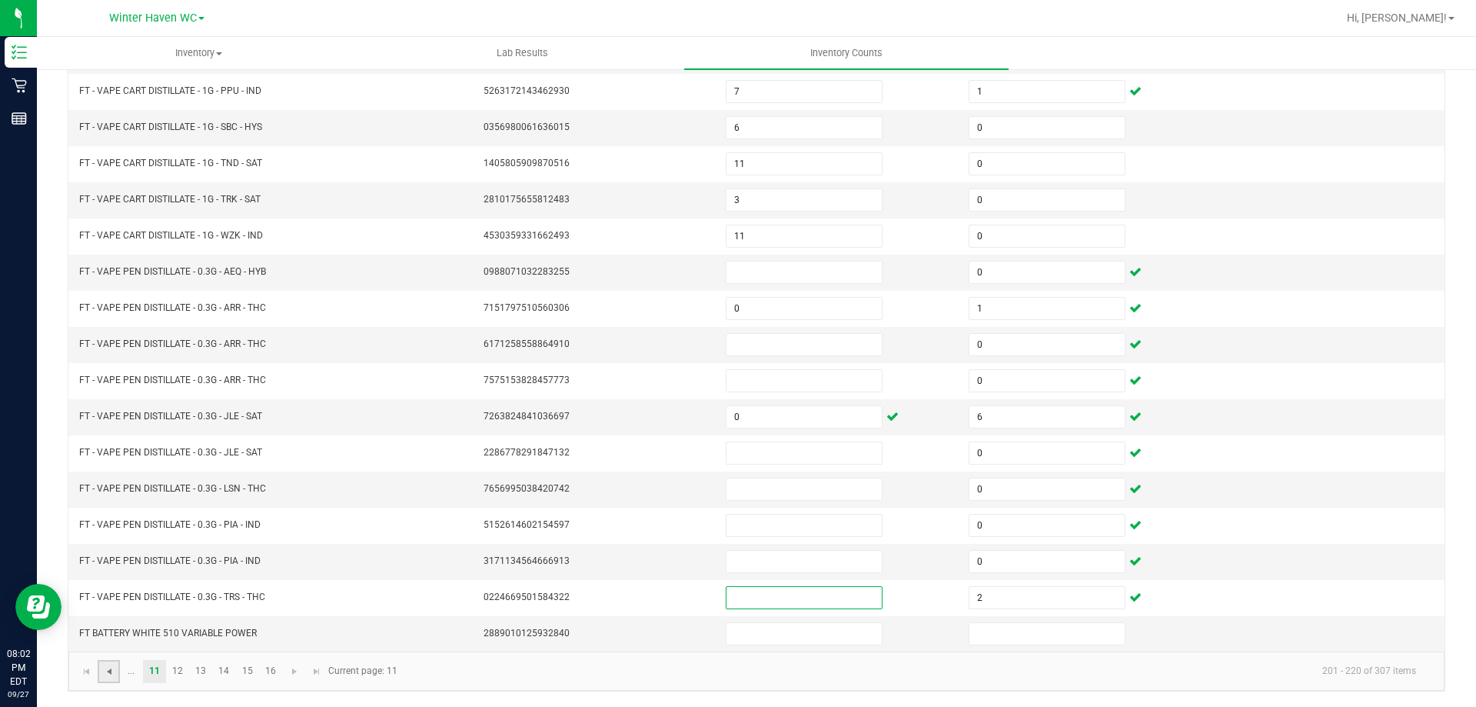
click at [105, 672] on span "Go to the previous page" at bounding box center [109, 671] width 12 height 12
click at [204, 670] on link "4" at bounding box center [201, 671] width 22 height 23
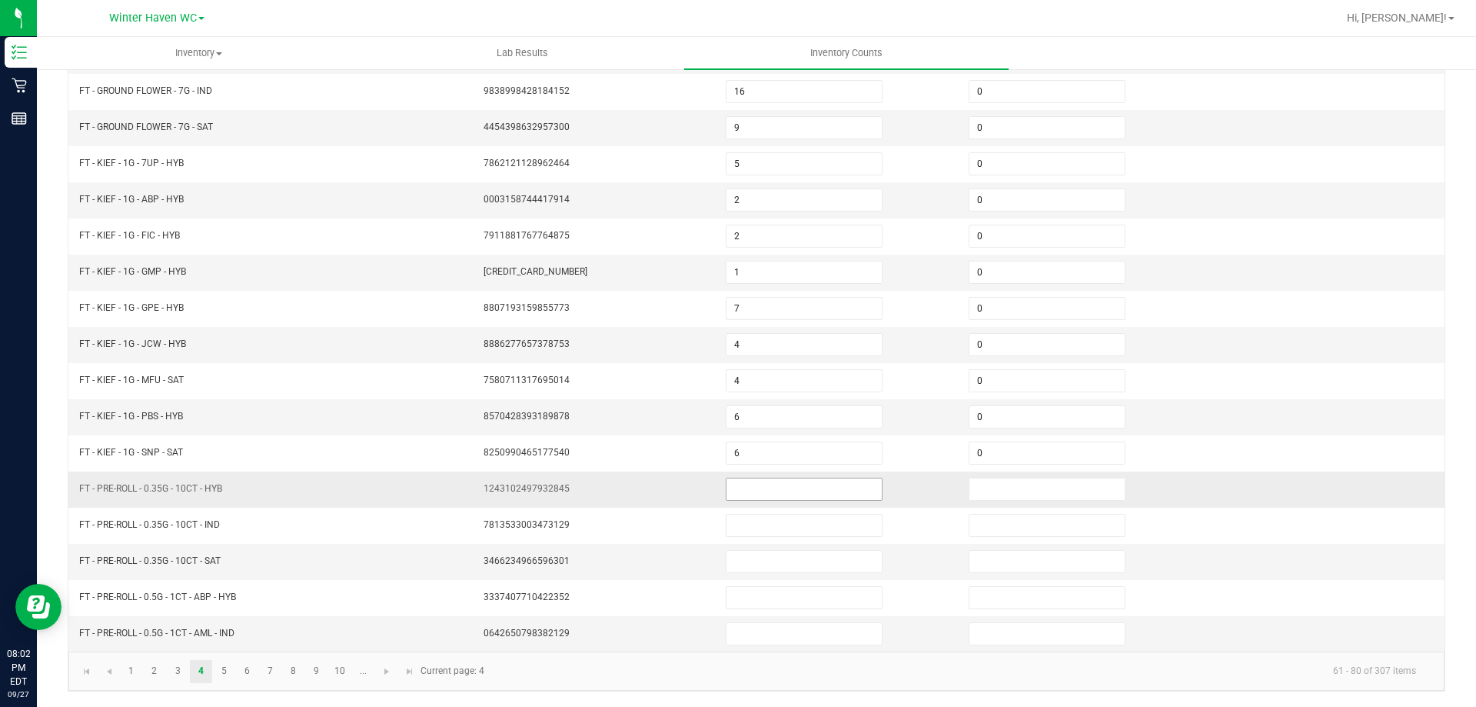
click at [763, 494] on input at bounding box center [804, 489] width 155 height 22
click at [1009, 566] on input at bounding box center [1047, 562] width 155 height 22
click at [226, 673] on link "5" at bounding box center [224, 671] width 22 height 23
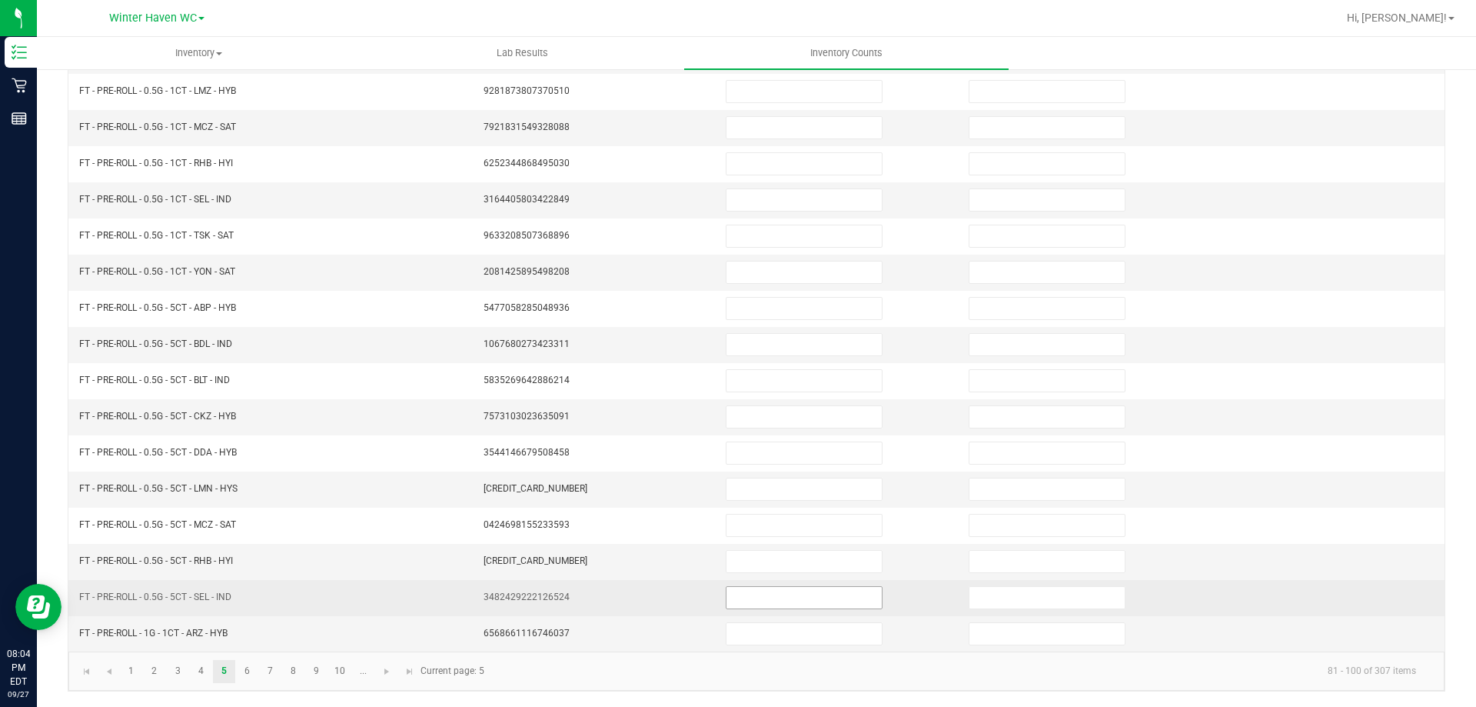
click at [734, 591] on input at bounding box center [804, 598] width 155 height 22
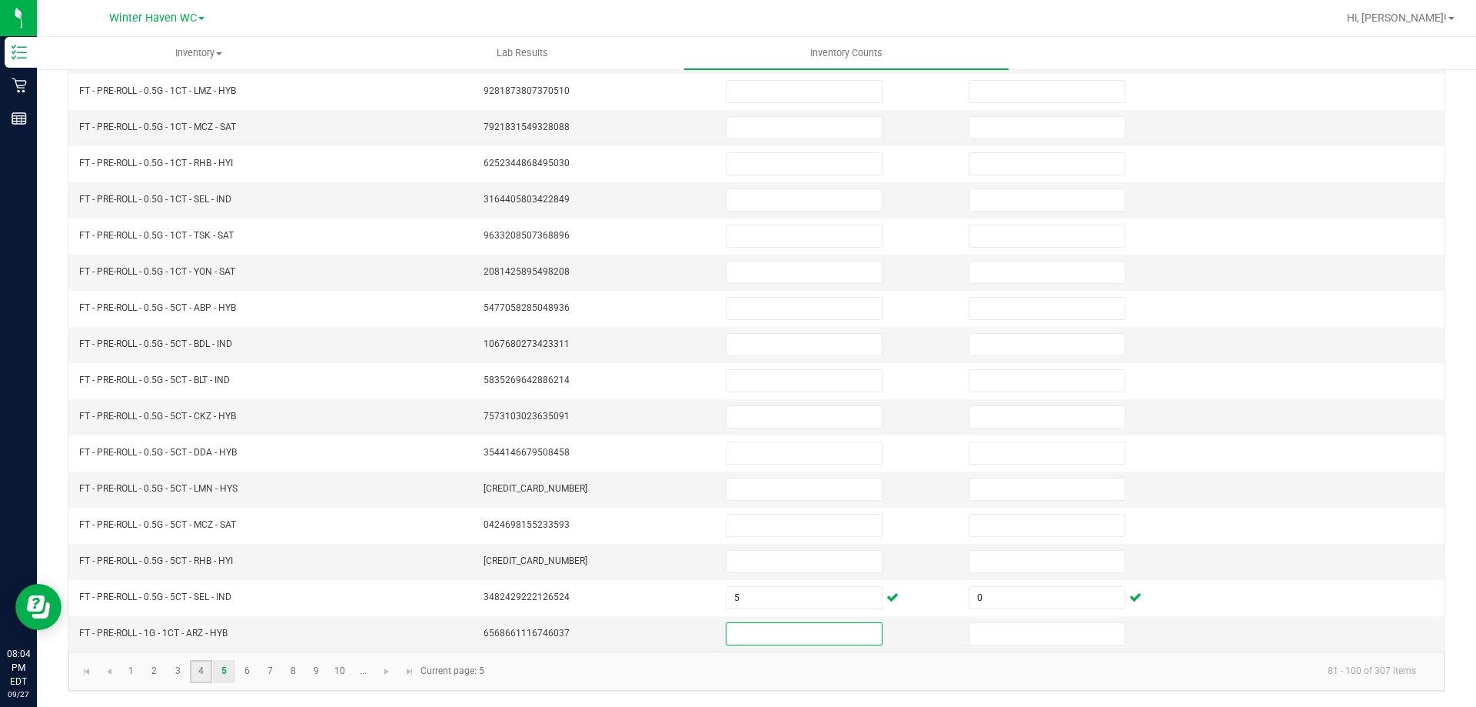
click at [199, 670] on link "4" at bounding box center [201, 671] width 22 height 23
click at [229, 671] on link "5" at bounding box center [224, 671] width 22 height 23
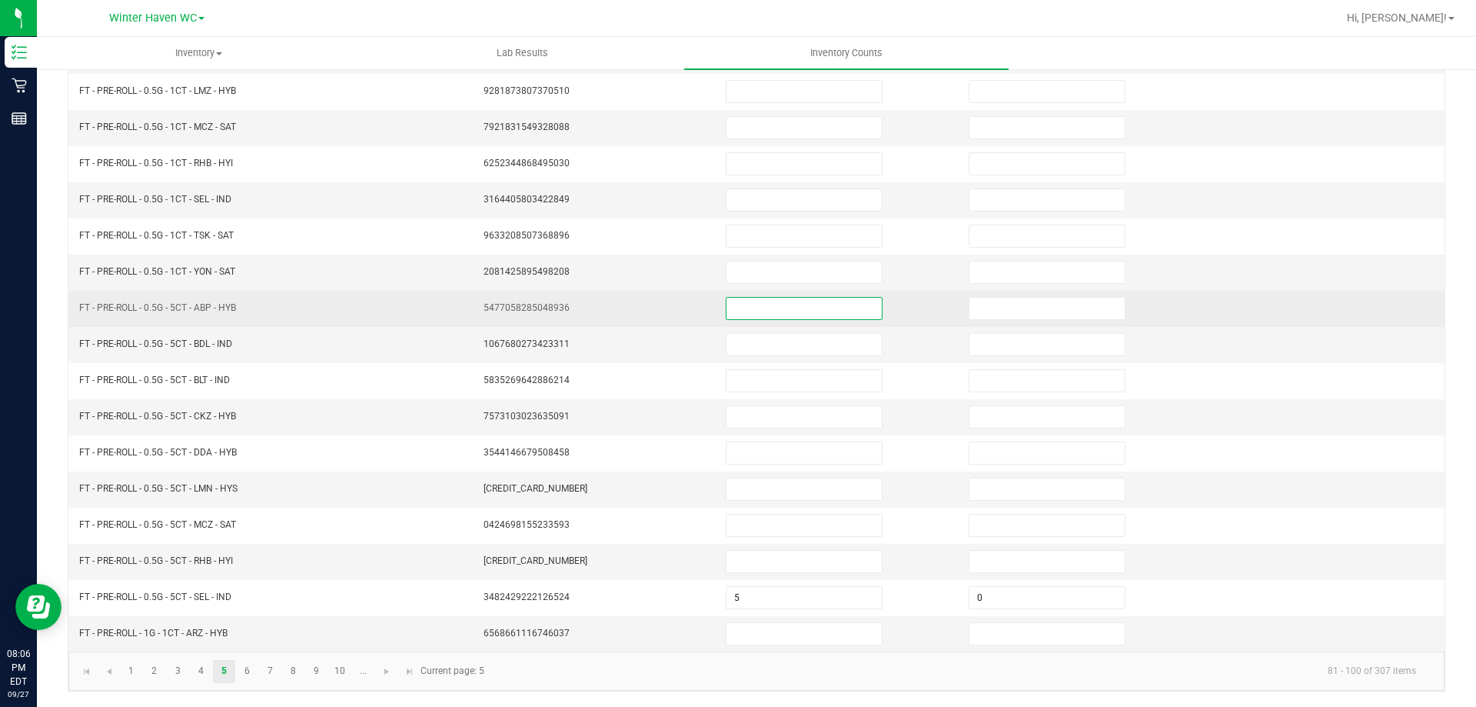
click at [757, 306] on input at bounding box center [804, 309] width 155 height 22
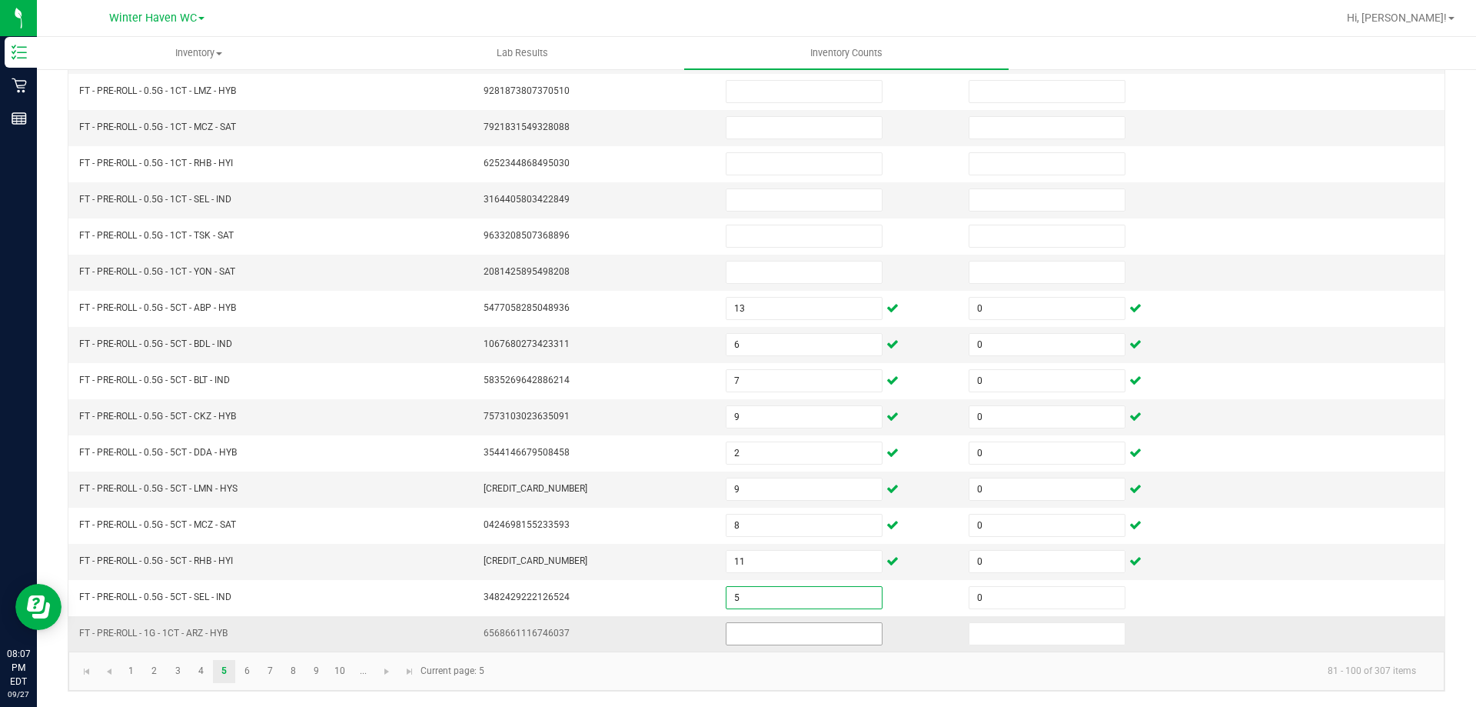
click at [750, 634] on input at bounding box center [804, 634] width 155 height 22
click at [245, 673] on link "6" at bounding box center [247, 671] width 22 height 23
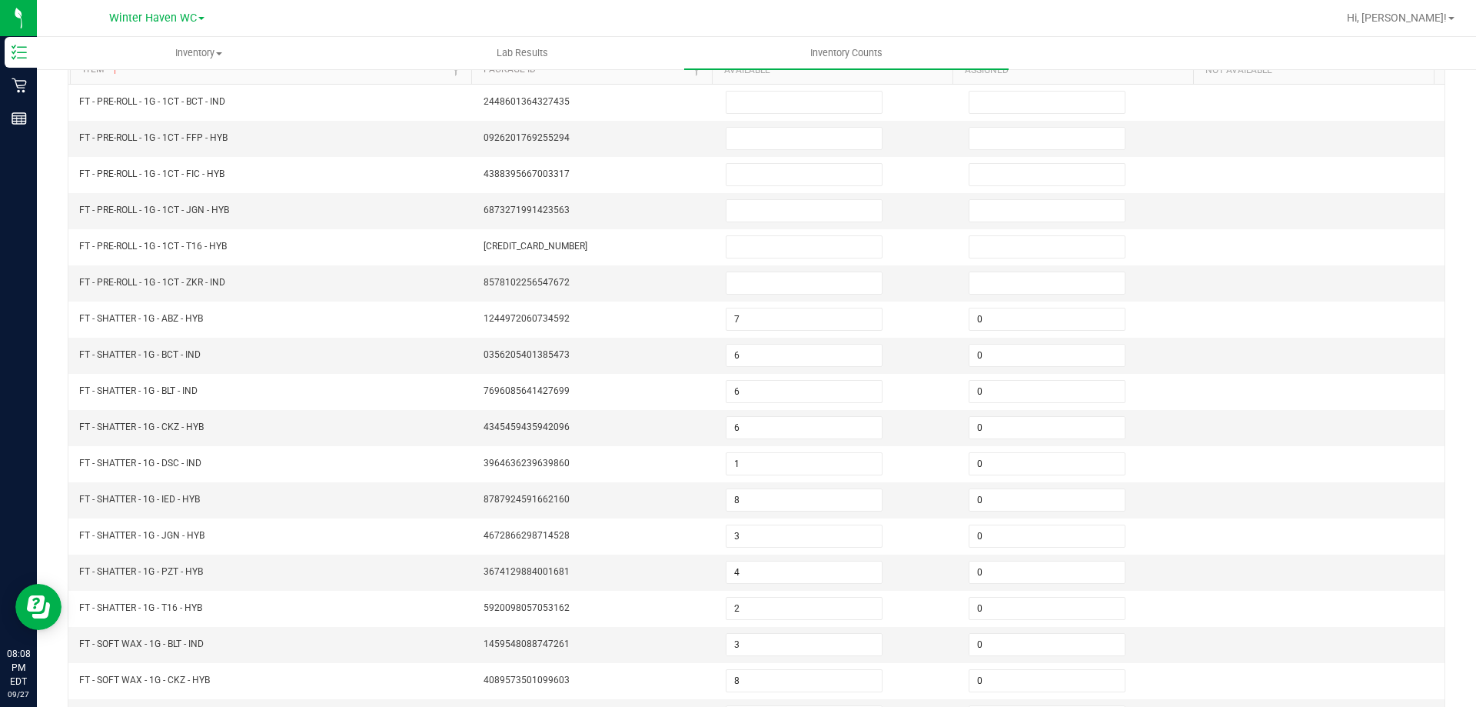
scroll to position [0, 0]
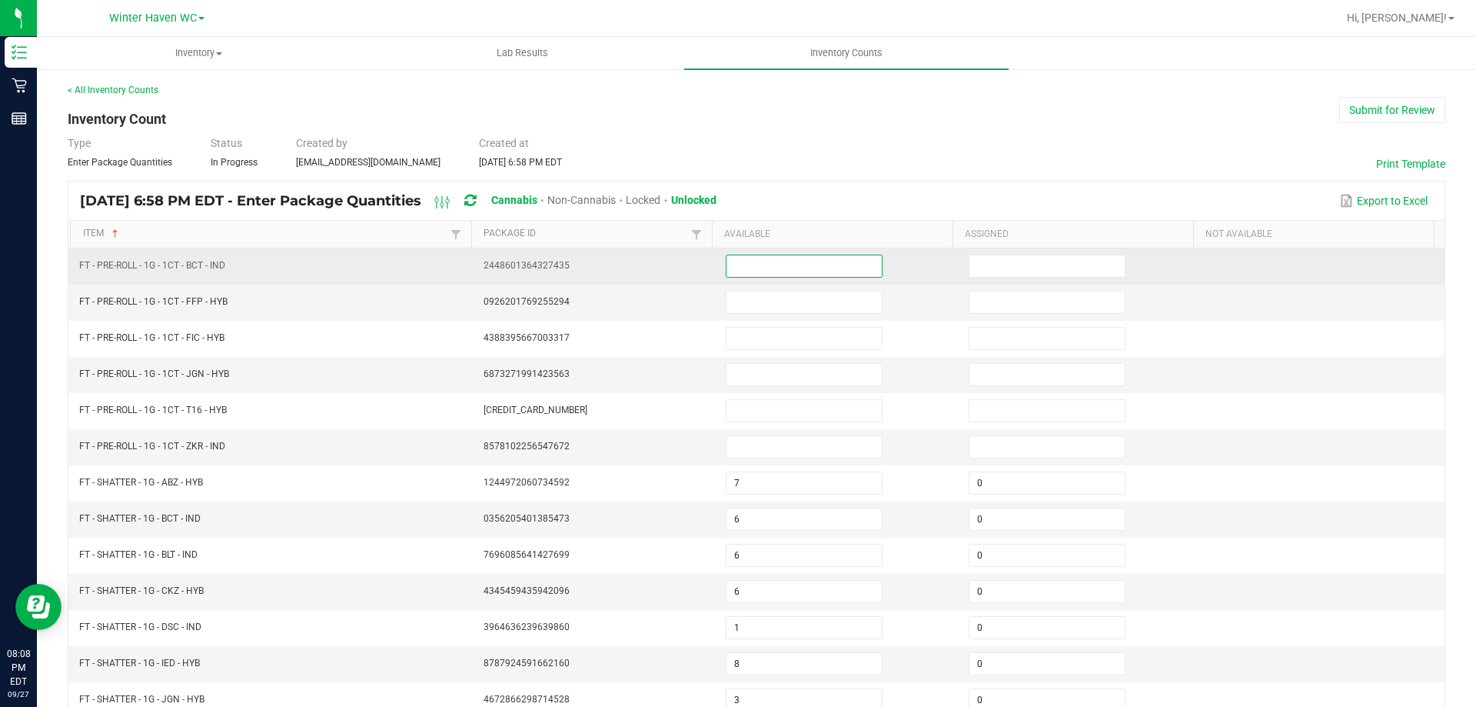
click at [761, 268] on input at bounding box center [804, 266] width 155 height 22
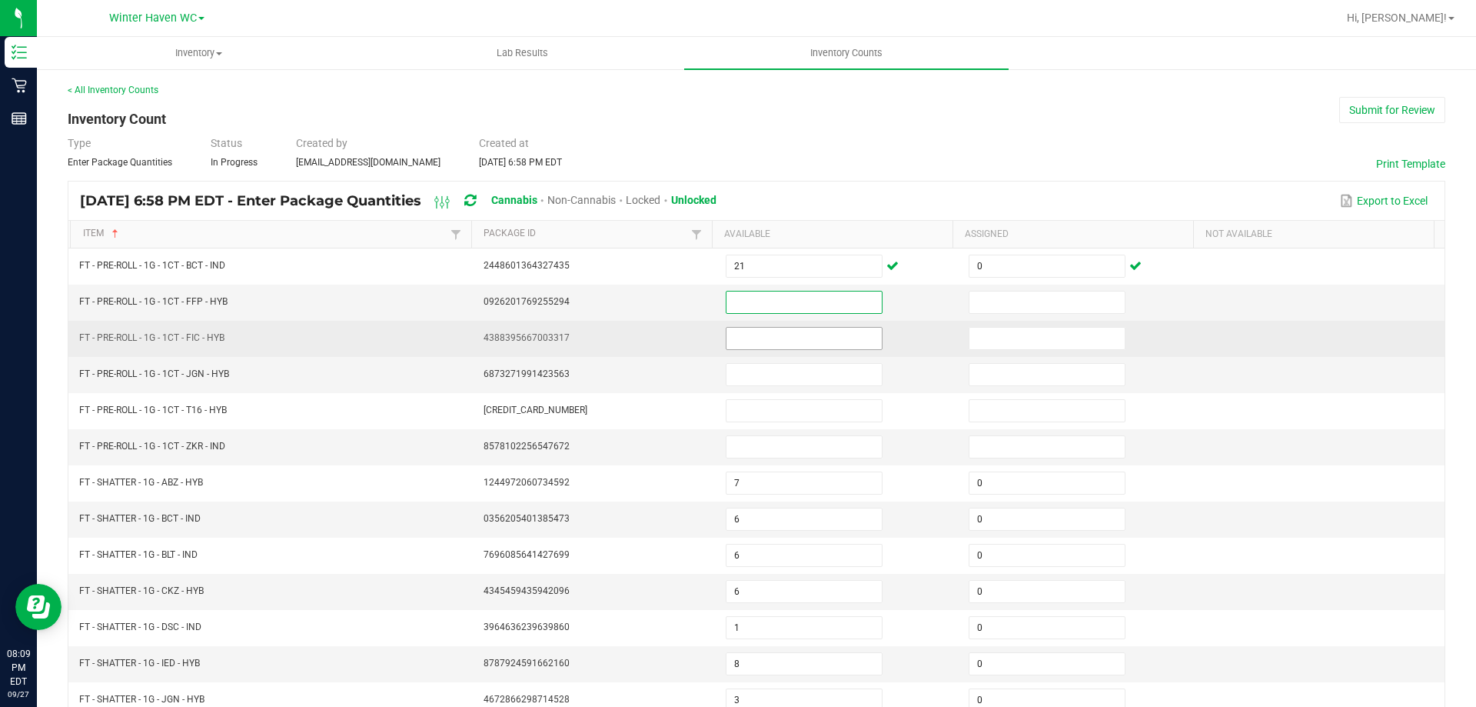
click at [734, 335] on input at bounding box center [804, 339] width 155 height 22
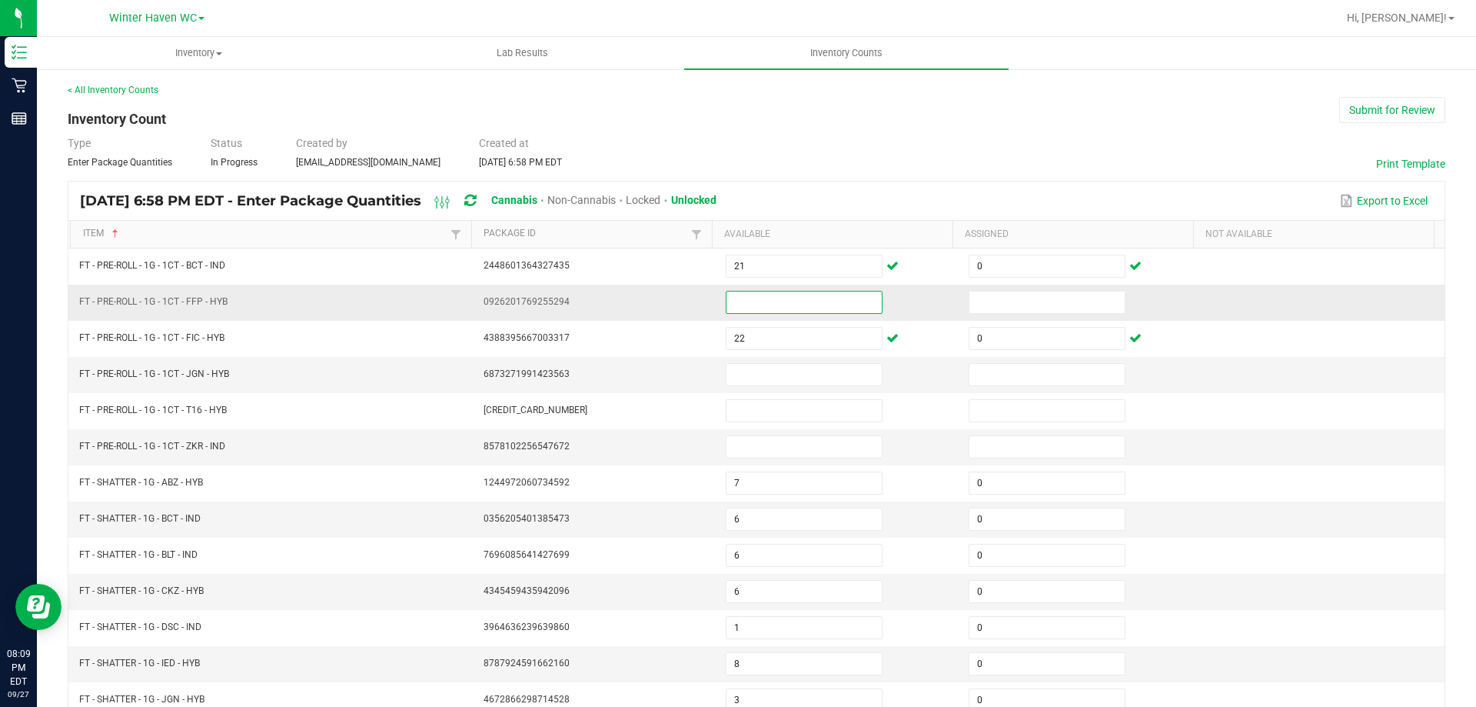
click at [727, 299] on input at bounding box center [804, 302] width 155 height 22
click at [727, 376] on input at bounding box center [804, 375] width 155 height 22
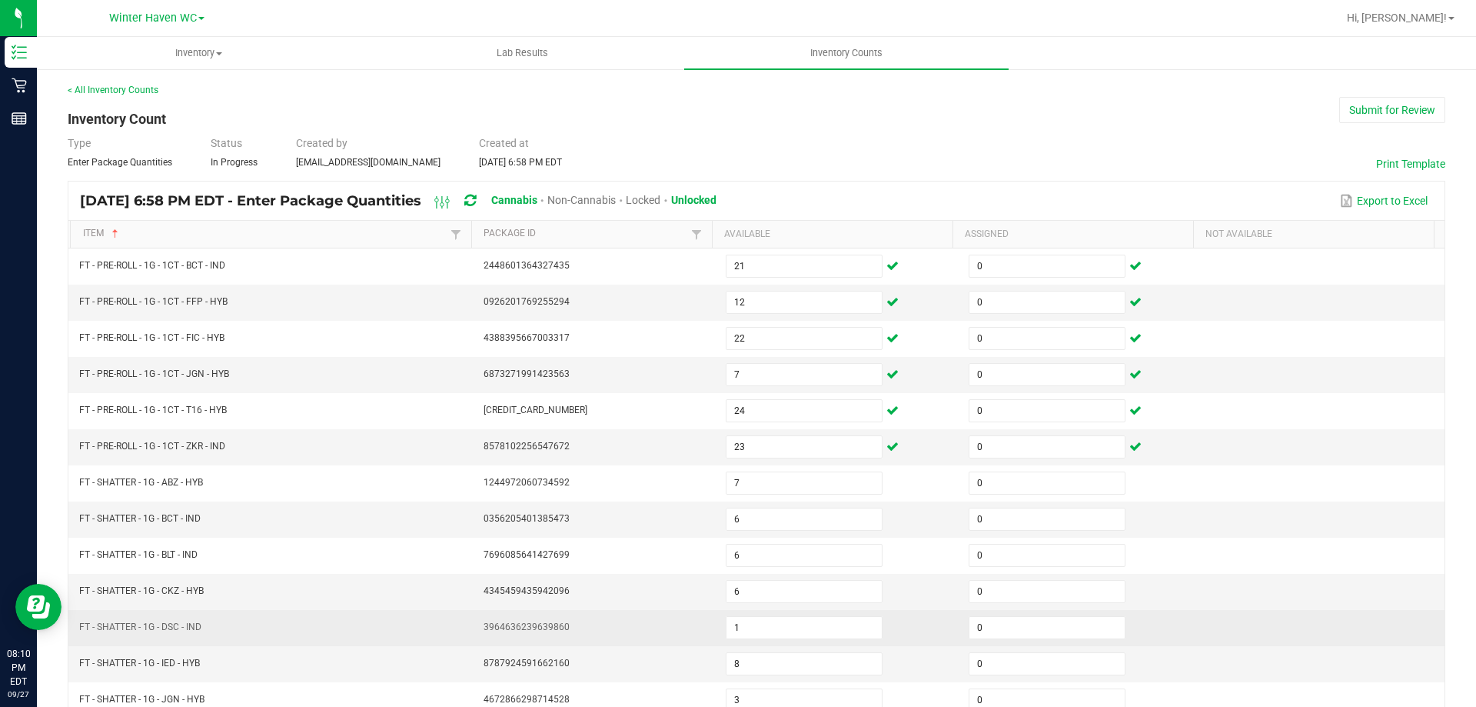
click at [354, 633] on td "FT - SHATTER - 1G - DSC - IND" at bounding box center [272, 628] width 404 height 36
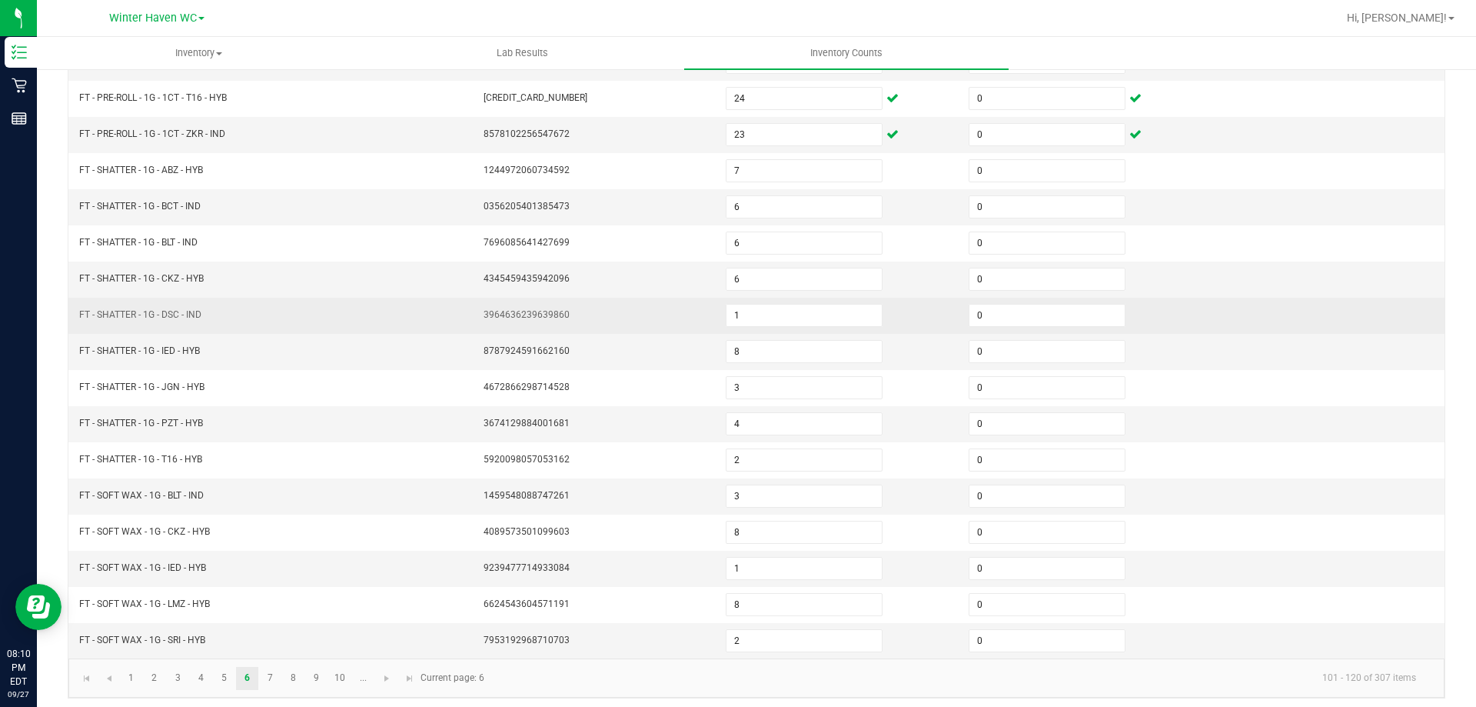
scroll to position [319, 0]
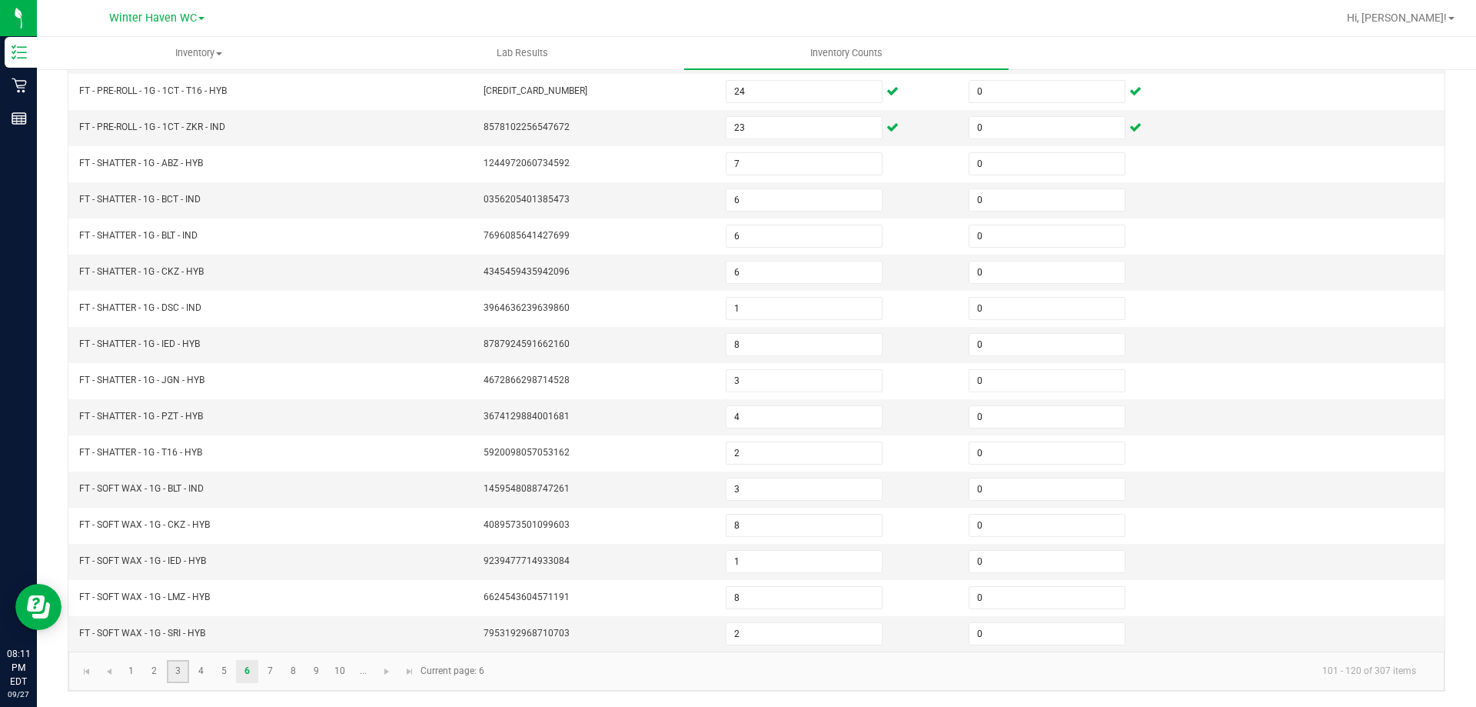
click at [183, 672] on link "3" at bounding box center [178, 671] width 22 height 23
click at [198, 670] on link "4" at bounding box center [201, 671] width 22 height 23
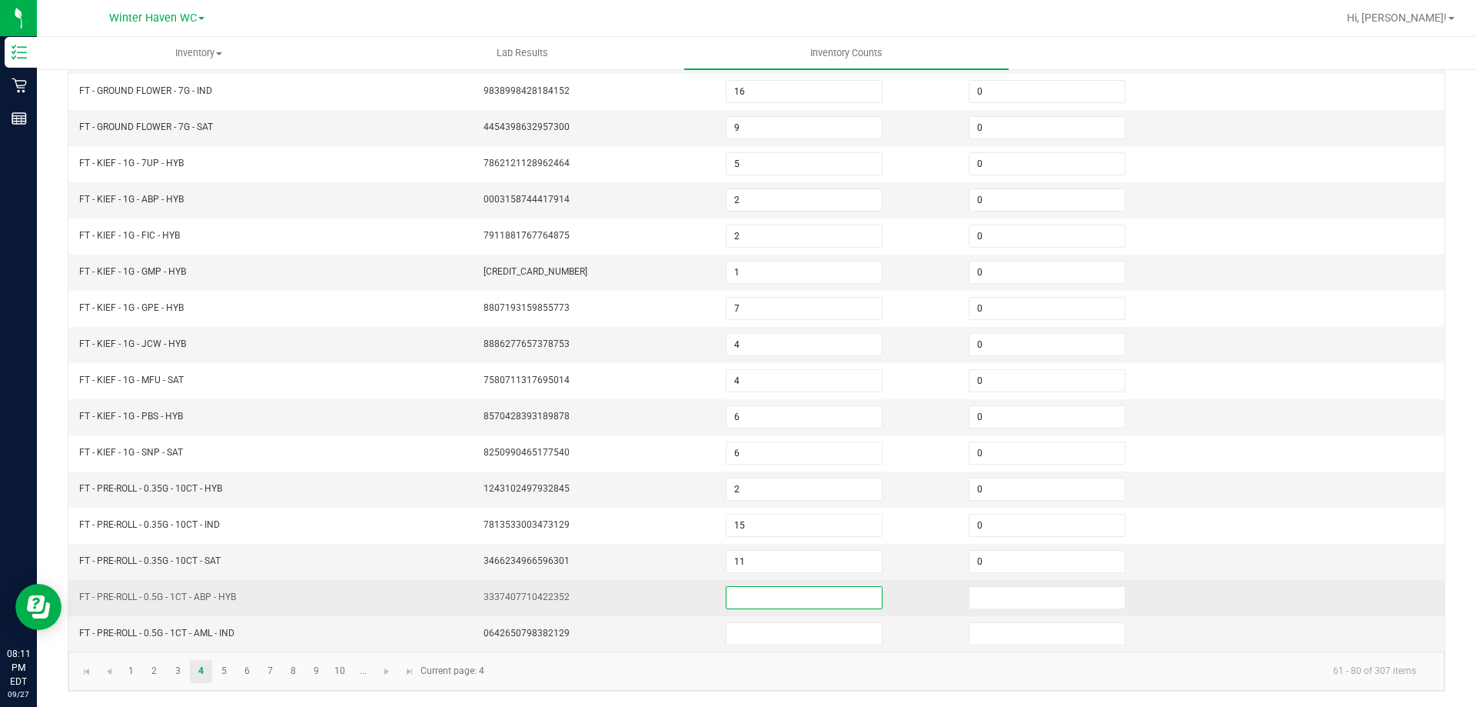
click at [760, 601] on input at bounding box center [804, 598] width 155 height 22
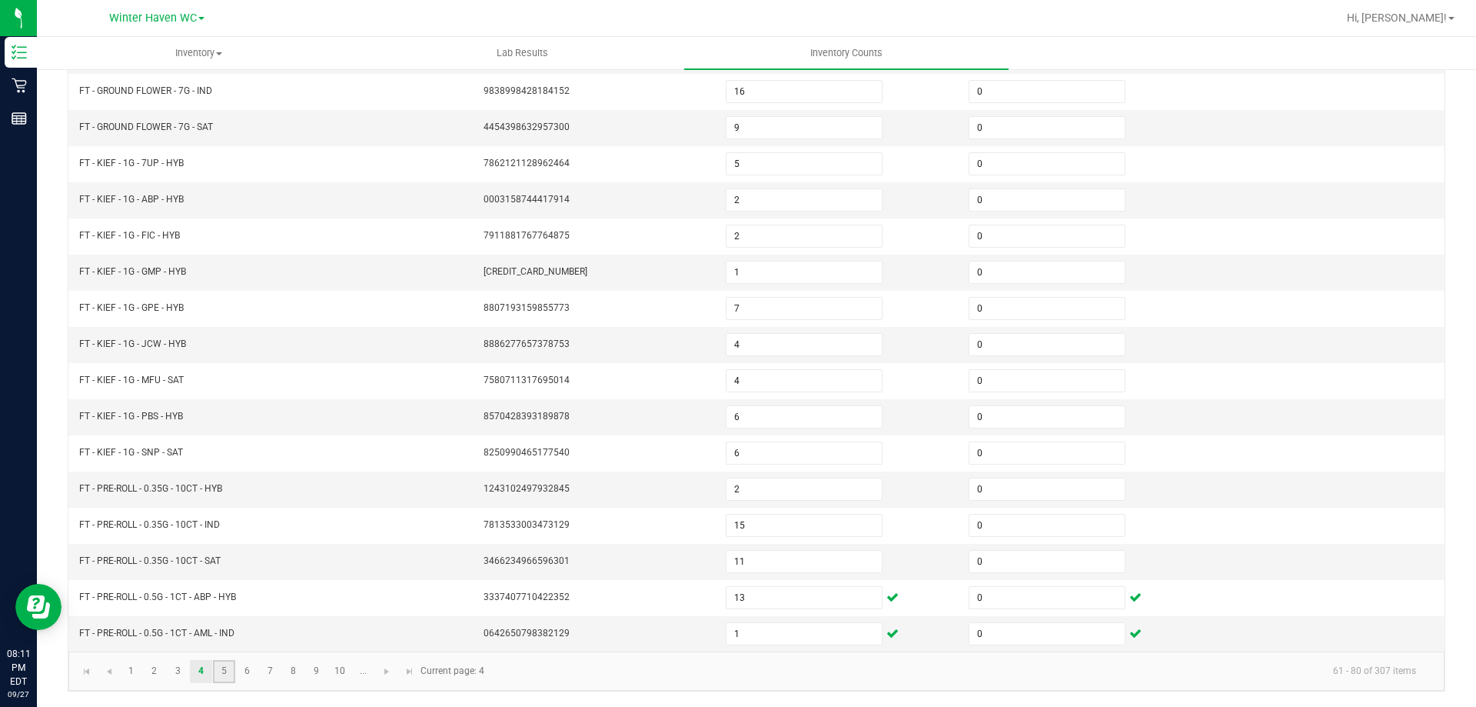
click at [230, 672] on link "5" at bounding box center [224, 671] width 22 height 23
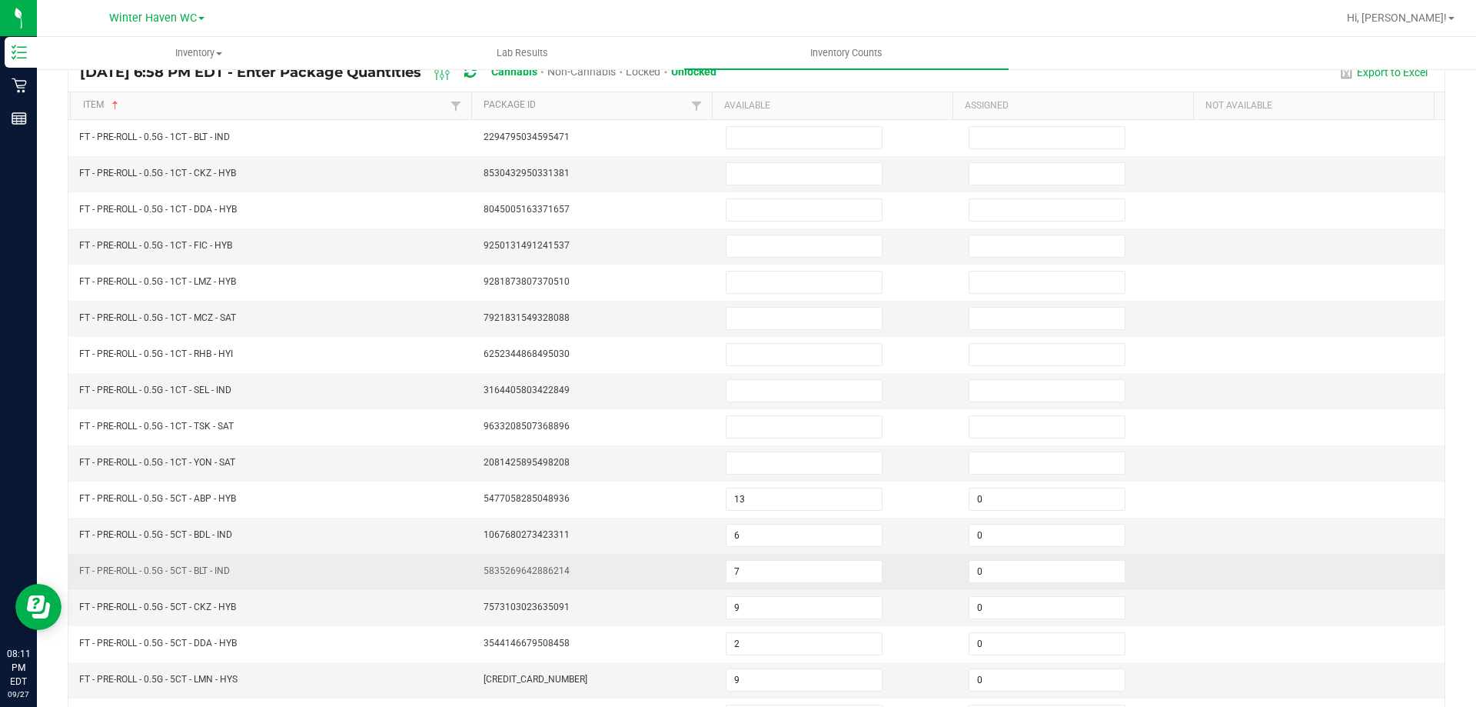
scroll to position [0, 0]
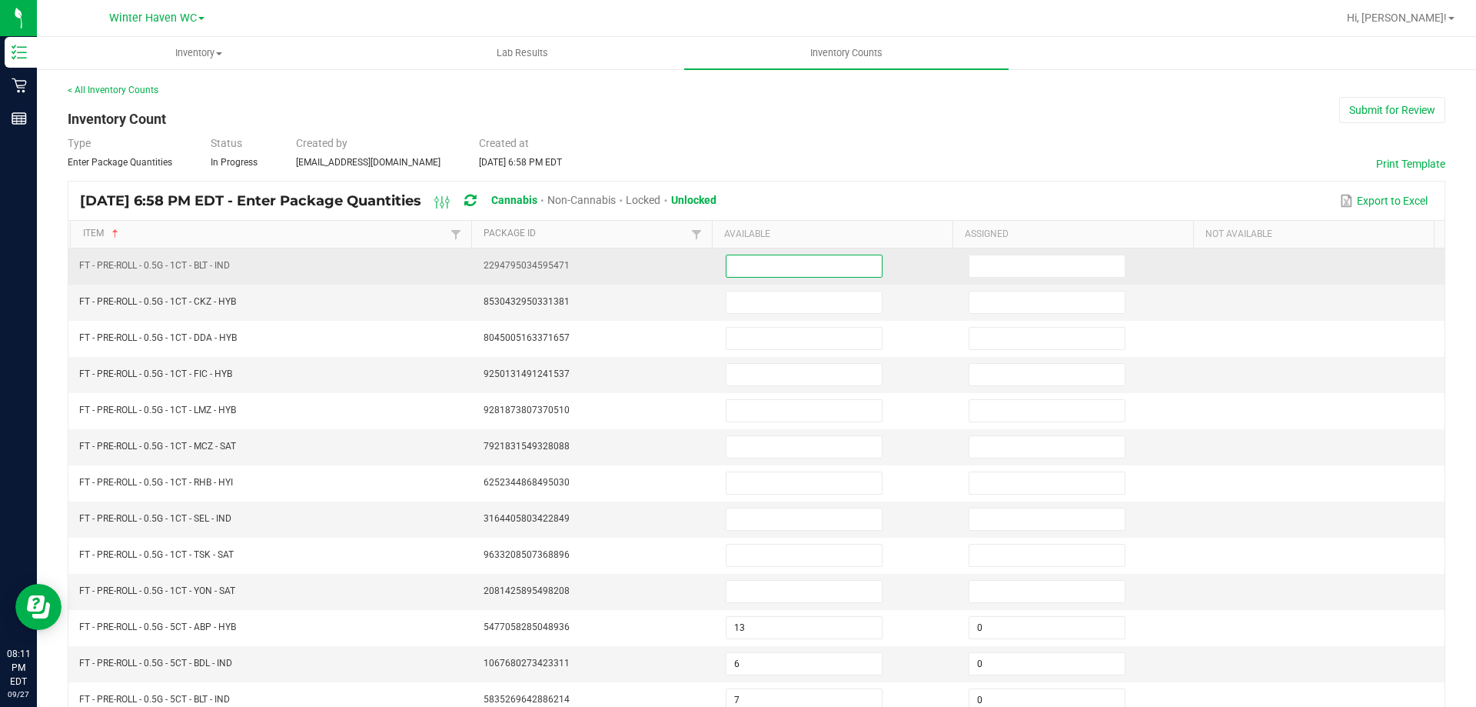
click at [760, 258] on input at bounding box center [804, 266] width 155 height 22
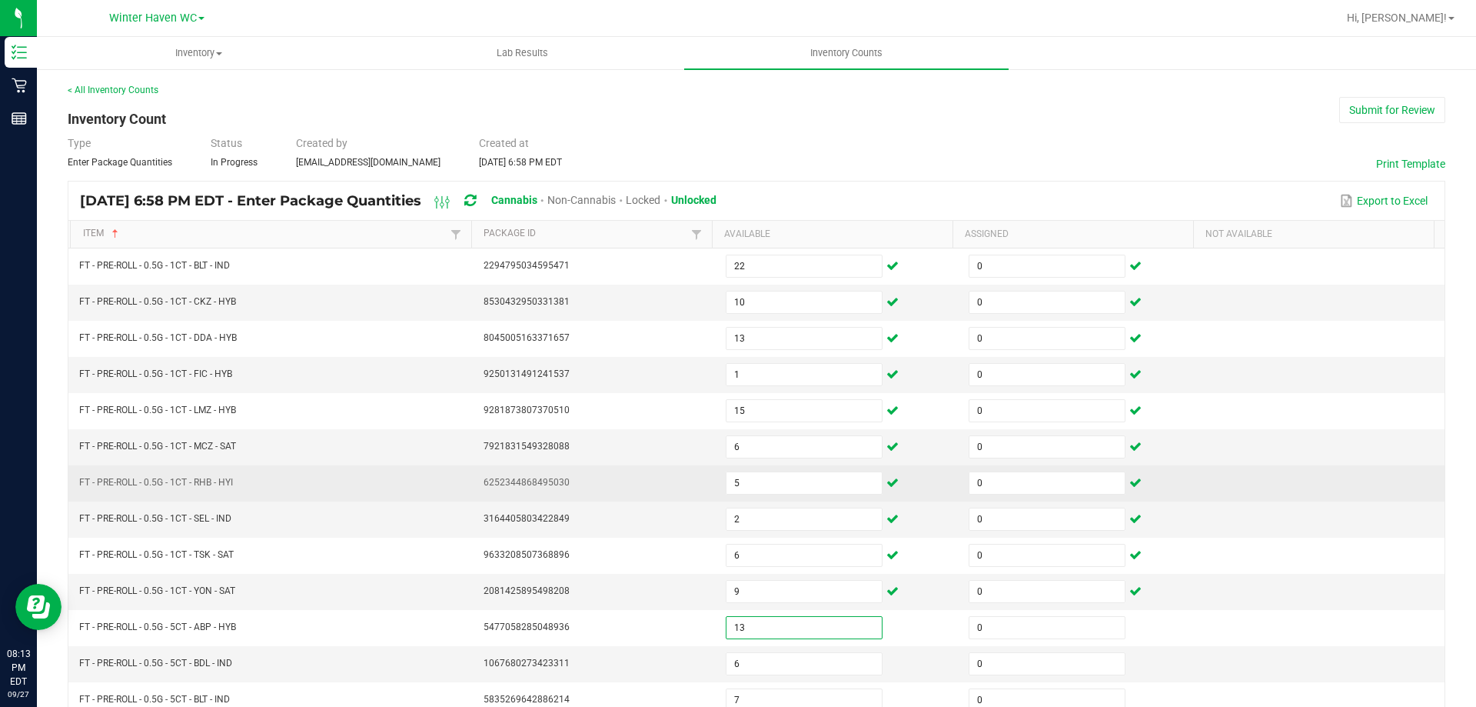
click at [644, 484] on td "6252344868495030" at bounding box center [595, 483] width 243 height 36
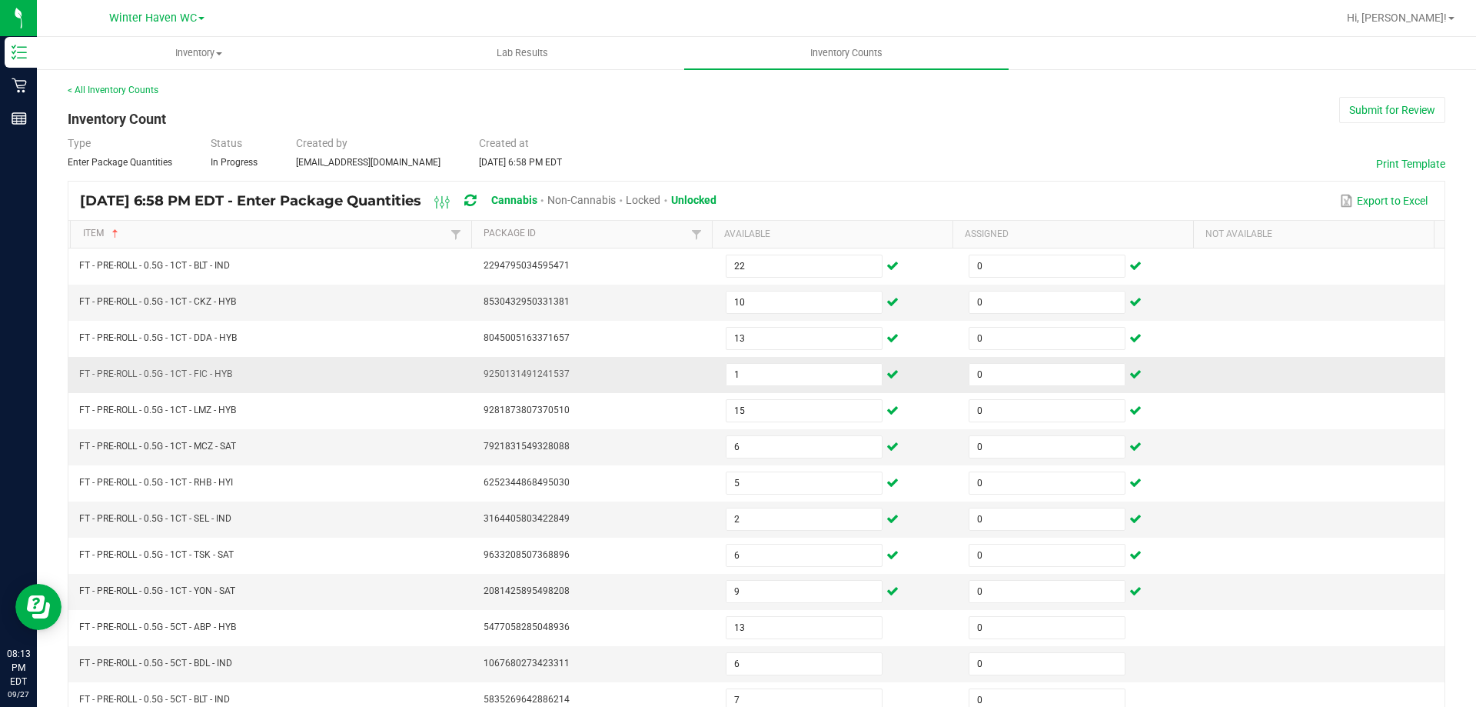
scroll to position [319, 0]
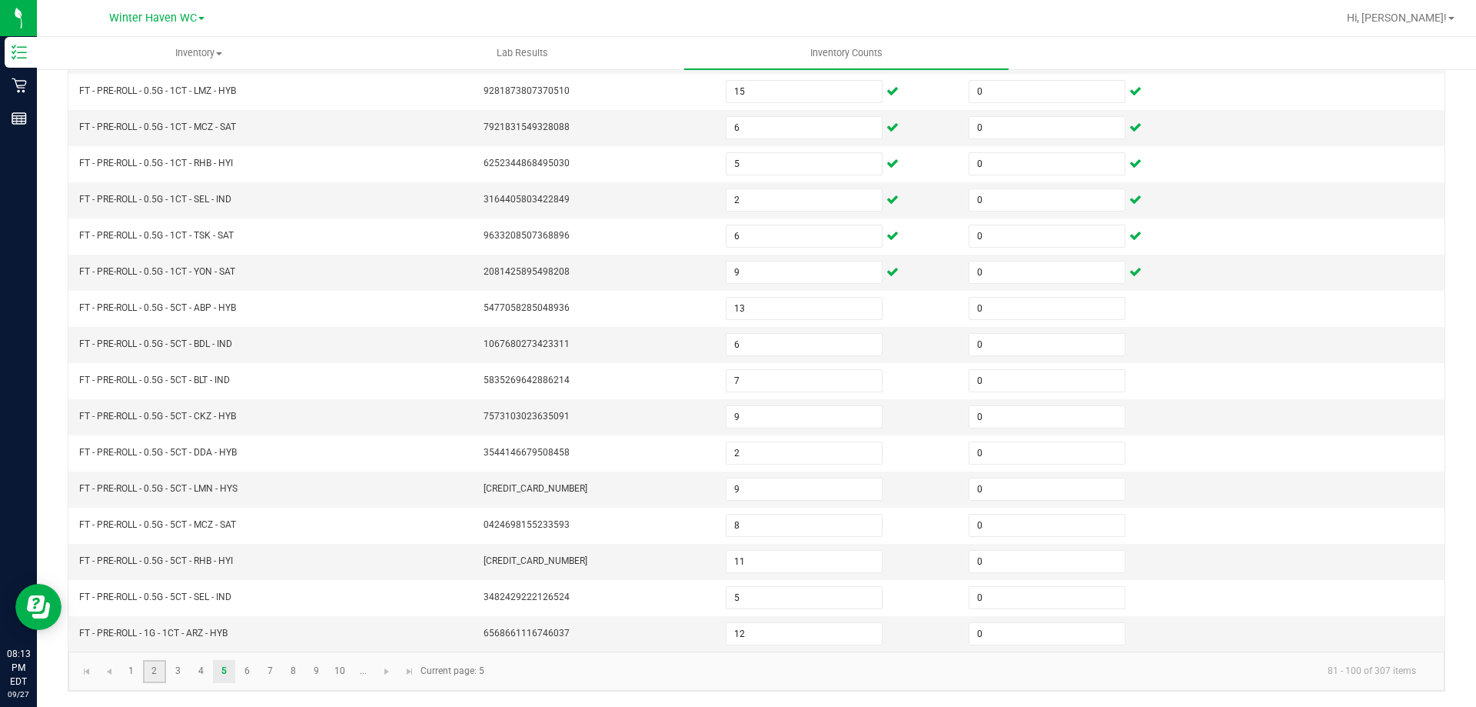
click at [157, 671] on link "2" at bounding box center [154, 671] width 22 height 23
click at [278, 673] on link "7" at bounding box center [270, 671] width 22 height 23
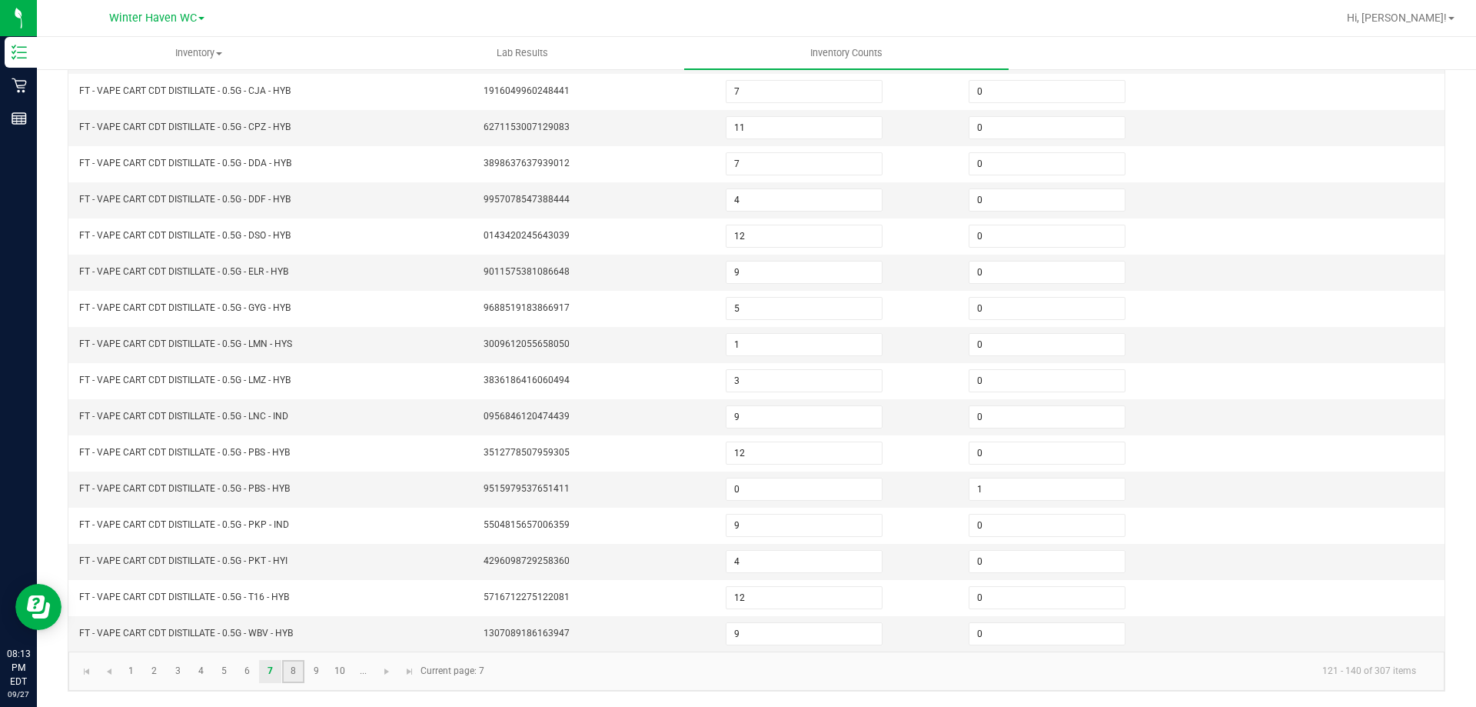
click at [286, 671] on link "8" at bounding box center [293, 671] width 22 height 23
click at [321, 670] on link "9" at bounding box center [316, 671] width 22 height 23
click at [336, 670] on link "10" at bounding box center [340, 671] width 22 height 23
click at [377, 670] on link at bounding box center [387, 671] width 22 height 23
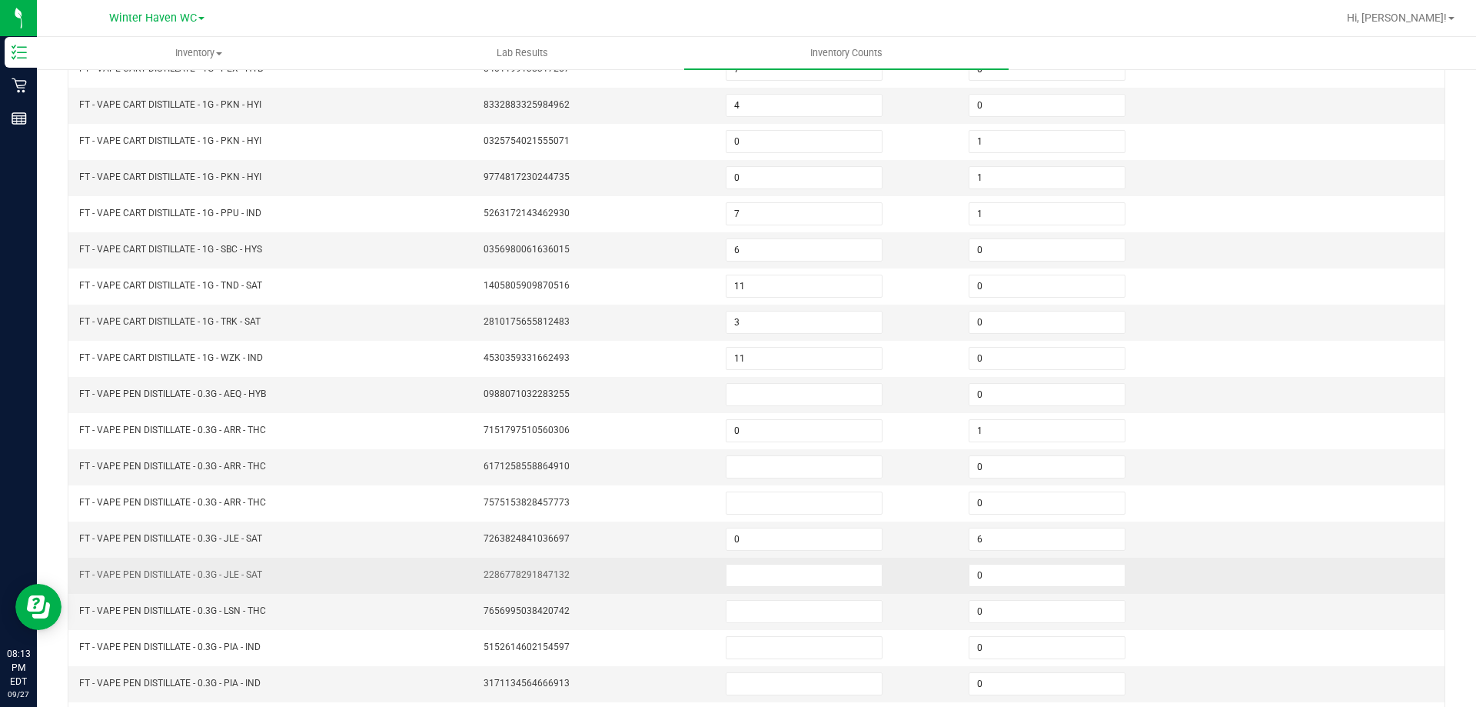
scroll to position [165, 0]
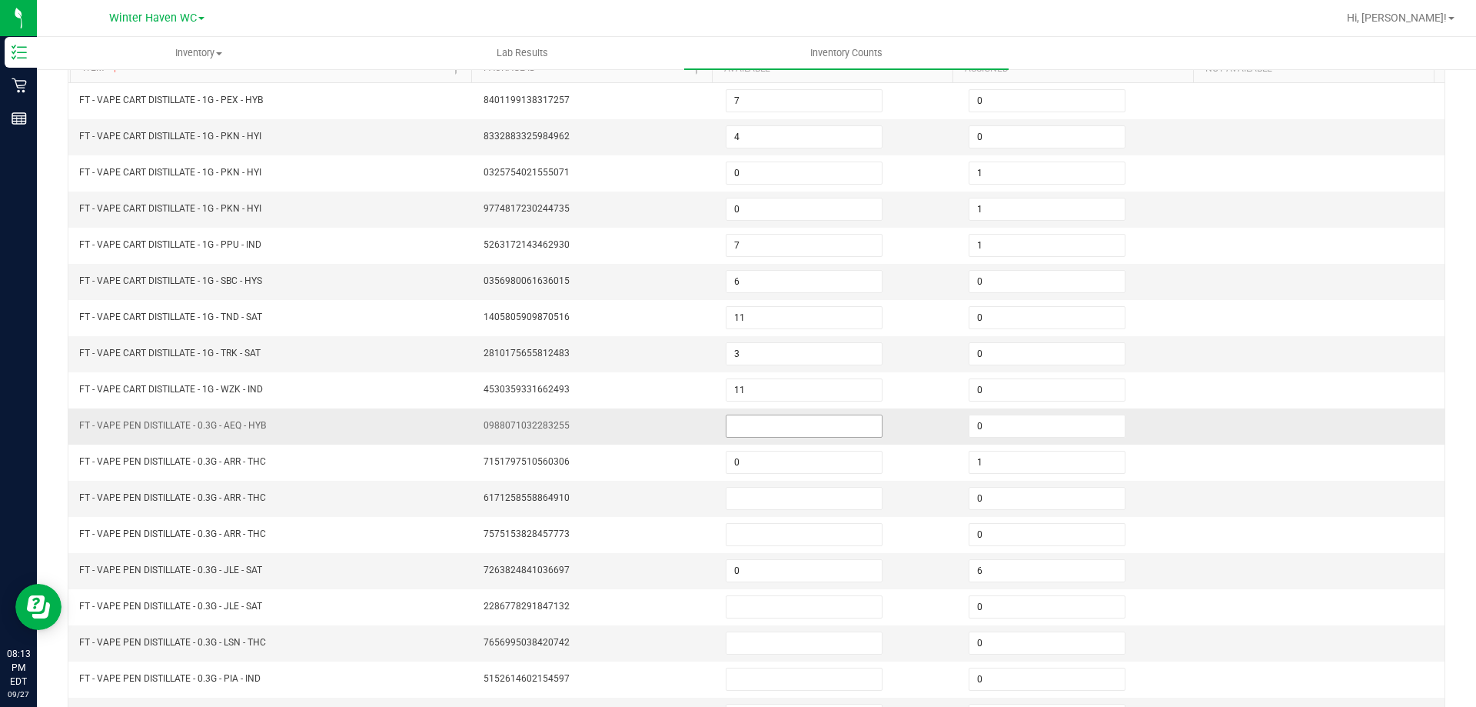
click at [731, 432] on input at bounding box center [804, 426] width 155 height 22
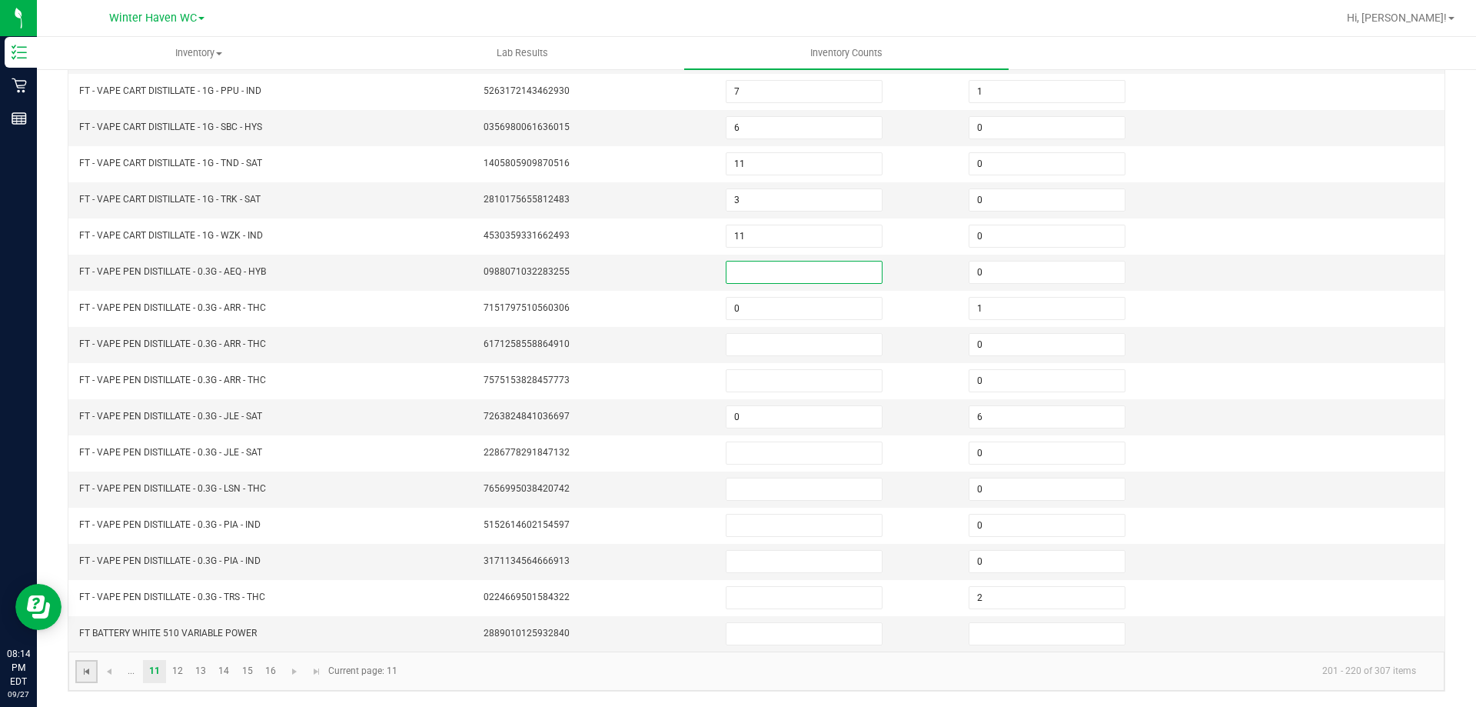
click at [86, 667] on span "Go to the first page" at bounding box center [87, 671] width 12 height 12
click at [205, 673] on link "4" at bounding box center [201, 671] width 22 height 23
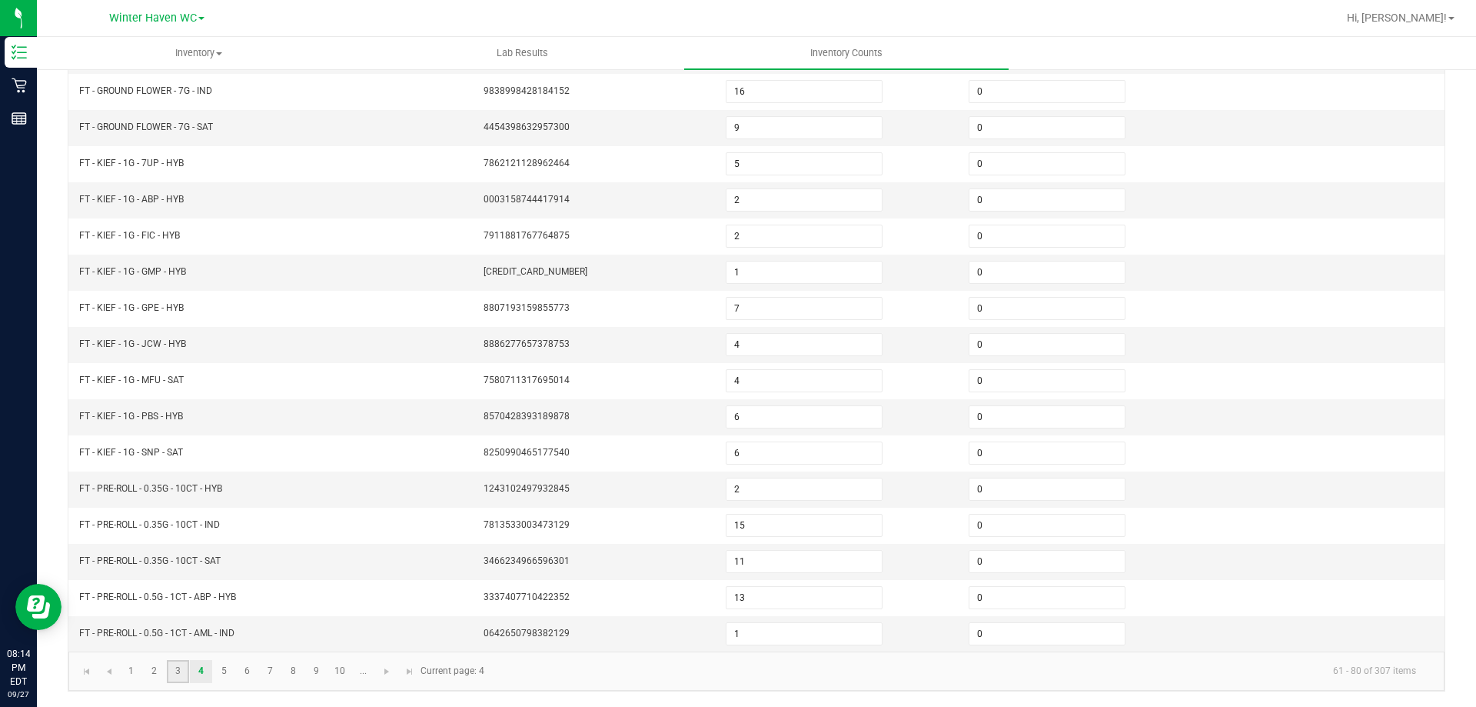
click at [177, 679] on link "3" at bounding box center [178, 671] width 22 height 23
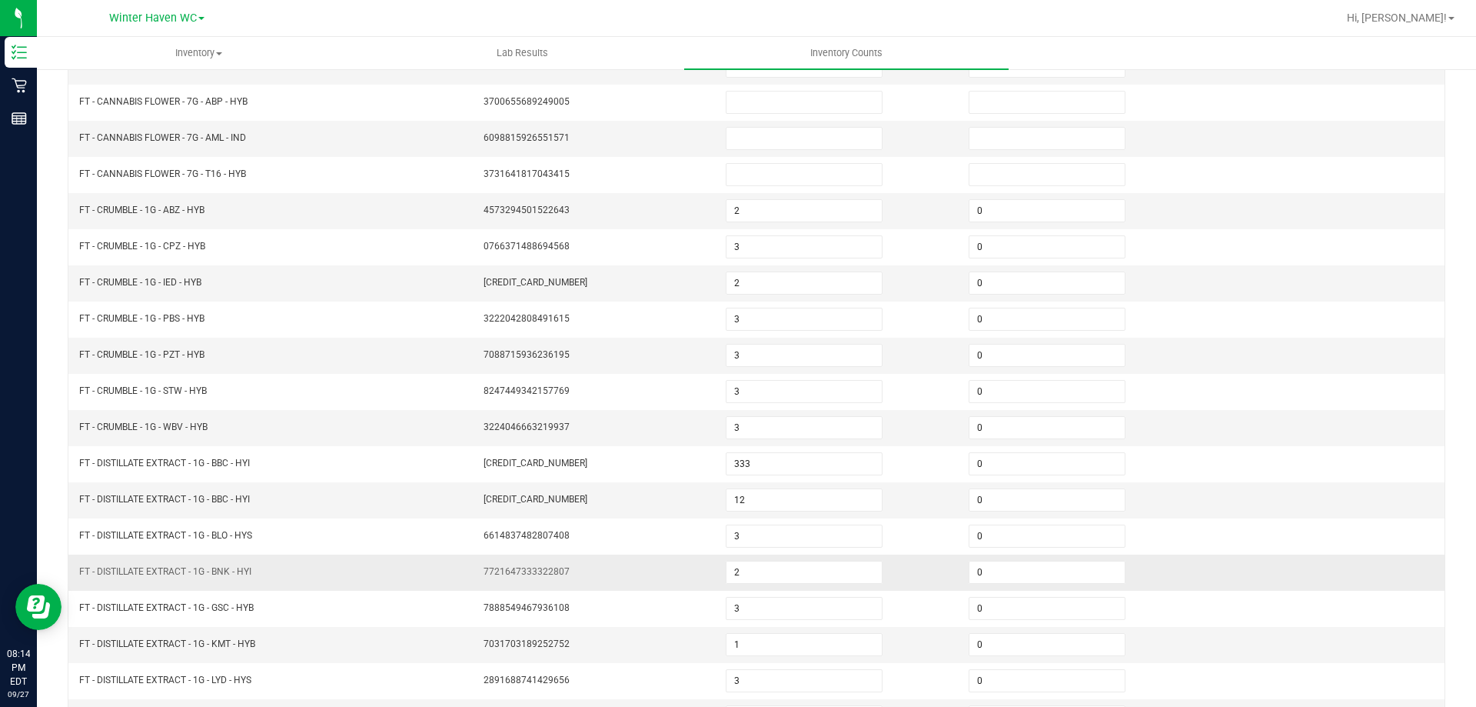
scroll to position [88, 0]
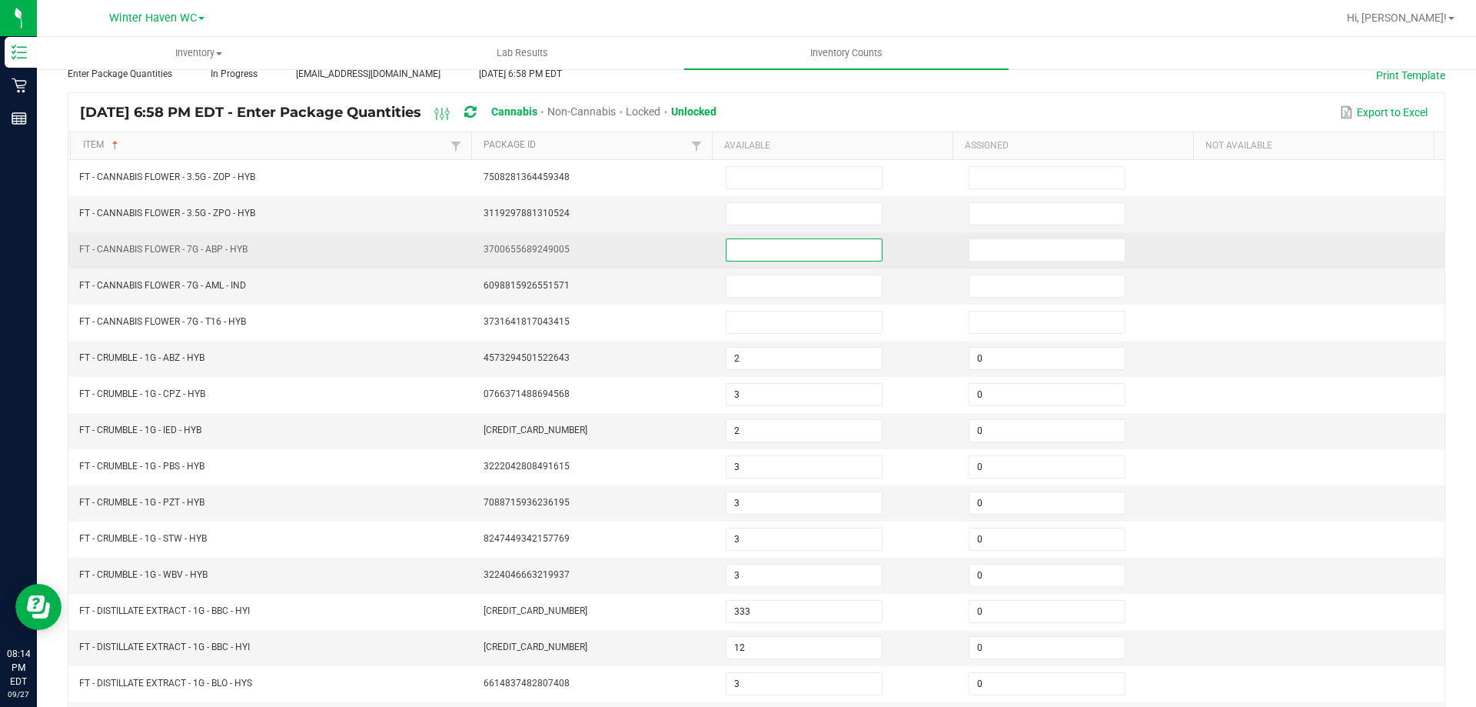
click at [742, 250] on input at bounding box center [804, 250] width 155 height 22
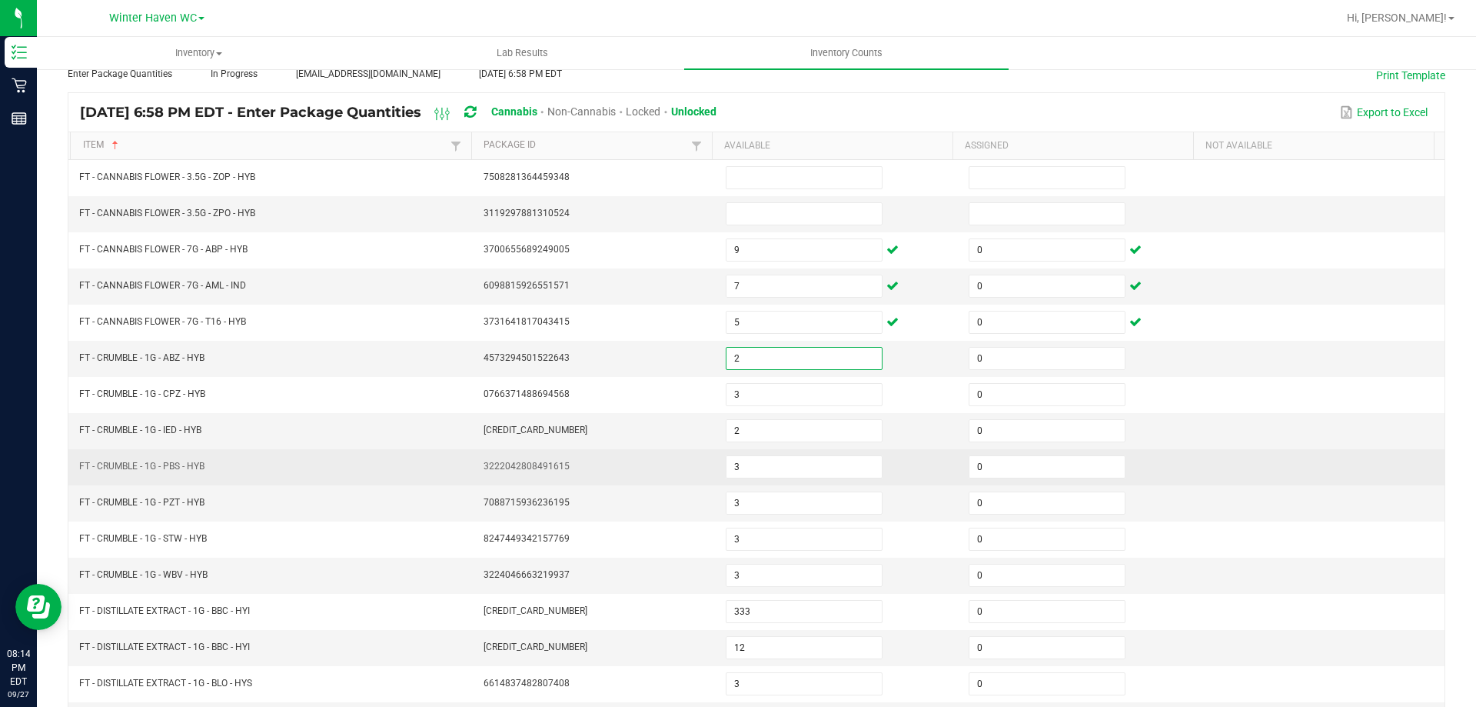
click at [395, 471] on td "FT - CRUMBLE - 1G - PBS - HYB" at bounding box center [272, 467] width 404 height 36
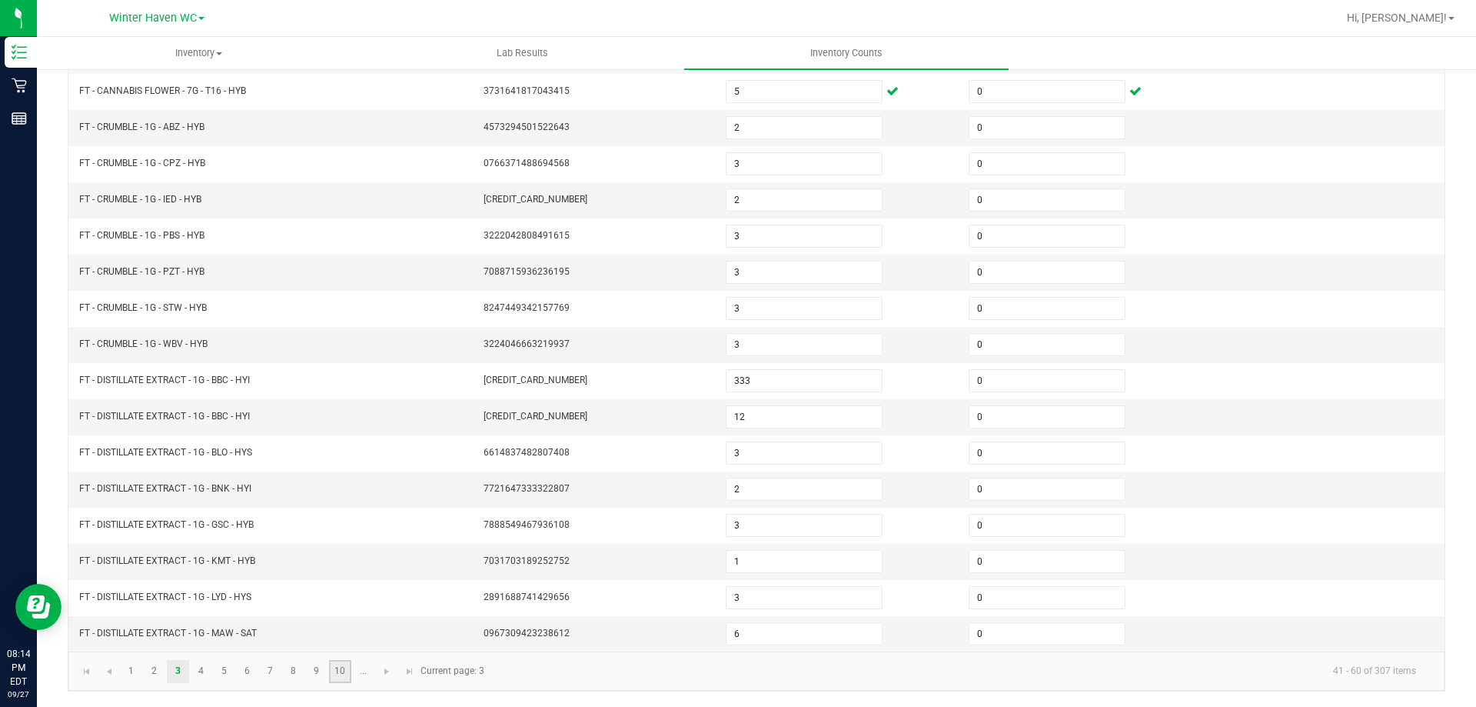
click at [342, 671] on link "10" at bounding box center [340, 671] width 22 height 23
click at [390, 670] on span "Go to the next page" at bounding box center [387, 671] width 12 height 12
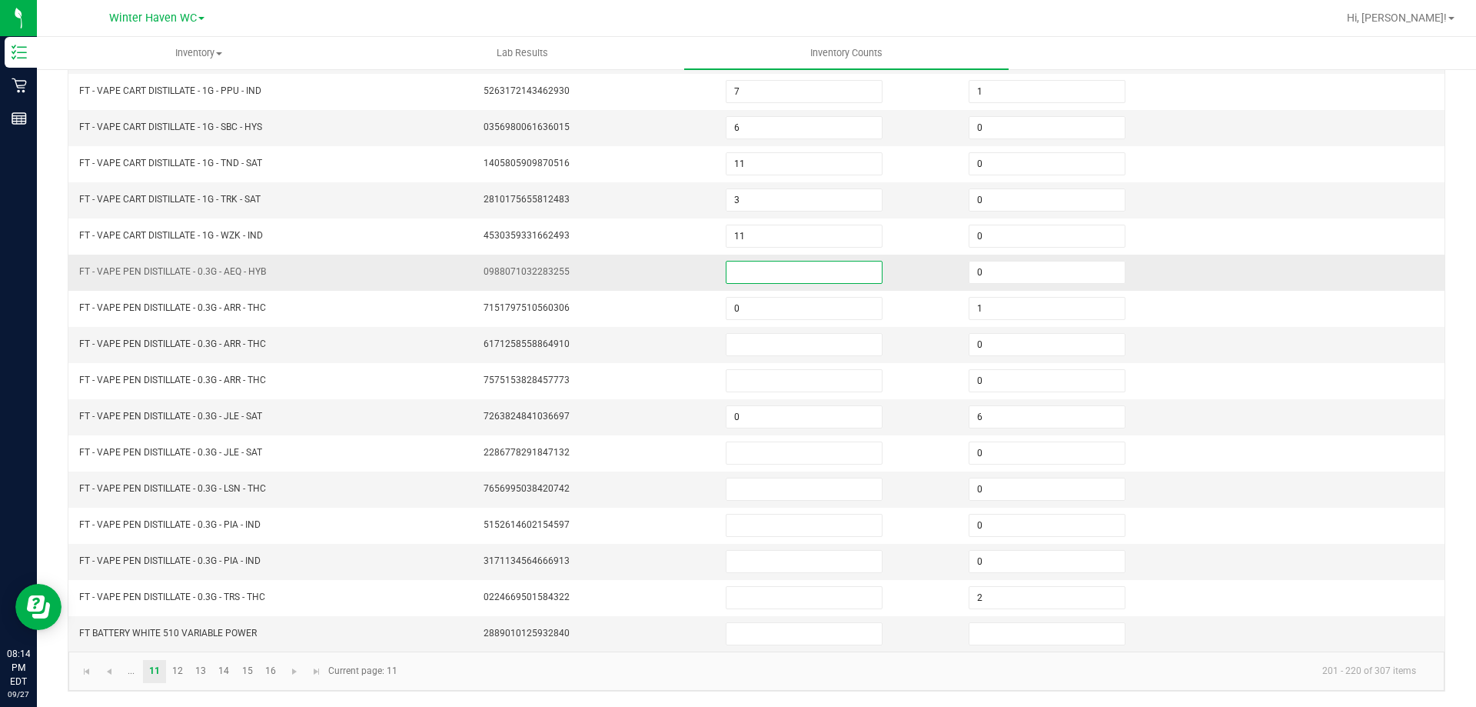
click at [743, 272] on input at bounding box center [804, 272] width 155 height 22
click at [742, 347] on input at bounding box center [804, 345] width 155 height 22
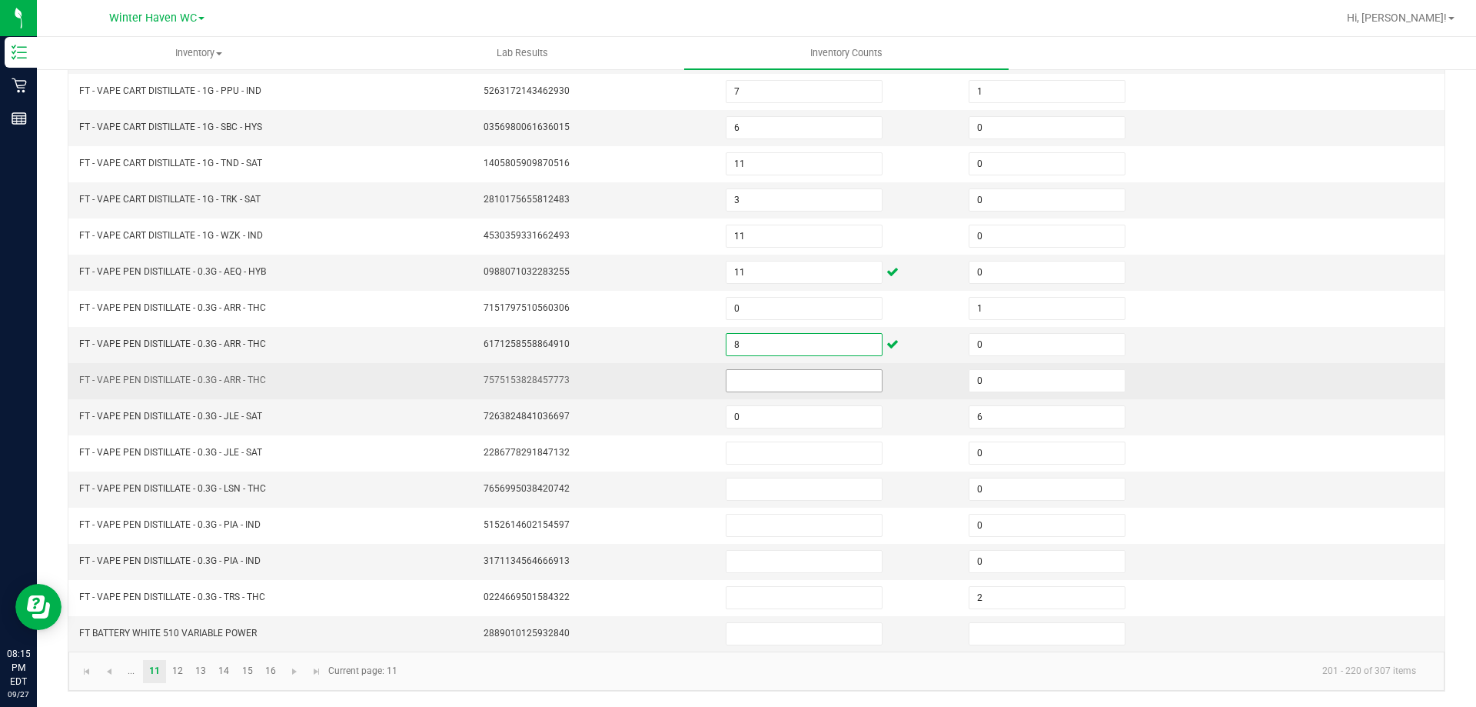
click at [789, 389] on input at bounding box center [804, 381] width 155 height 22
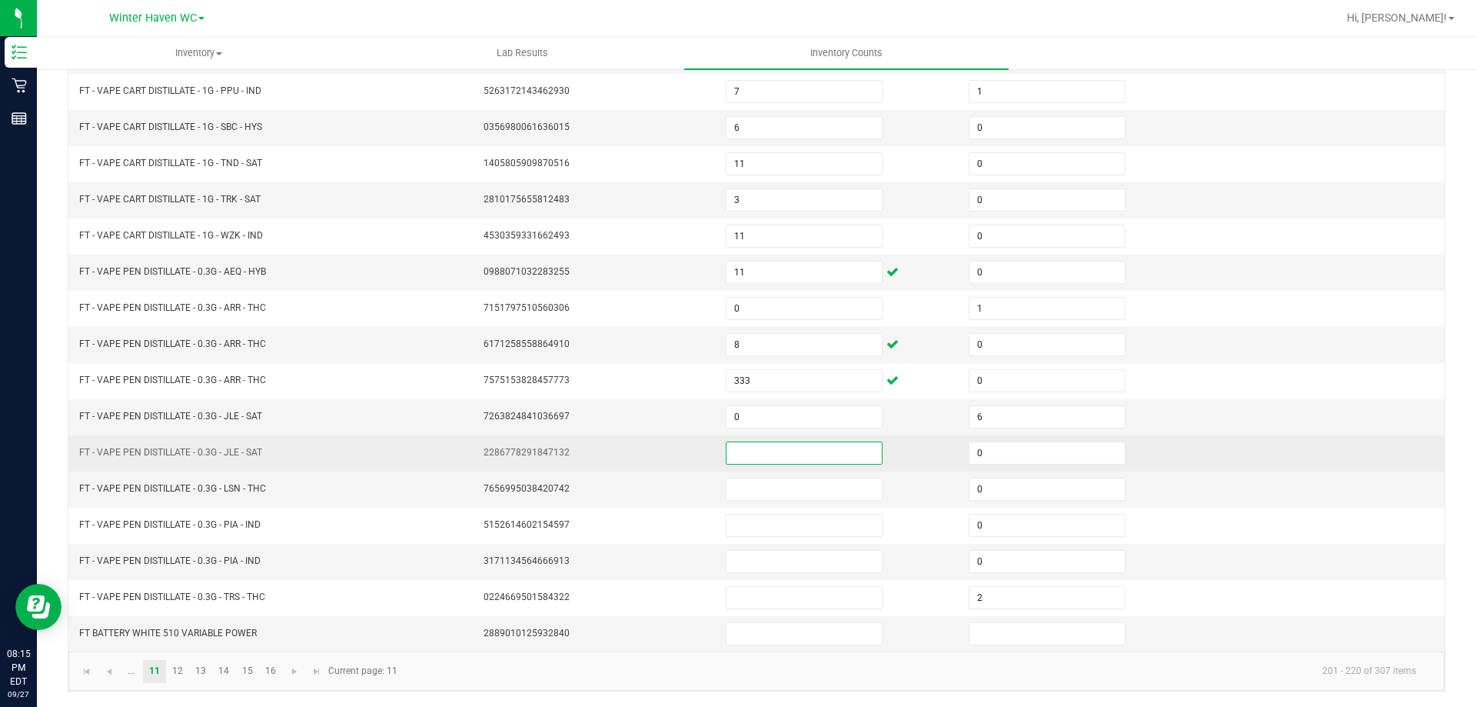
click at [767, 454] on input at bounding box center [804, 453] width 155 height 22
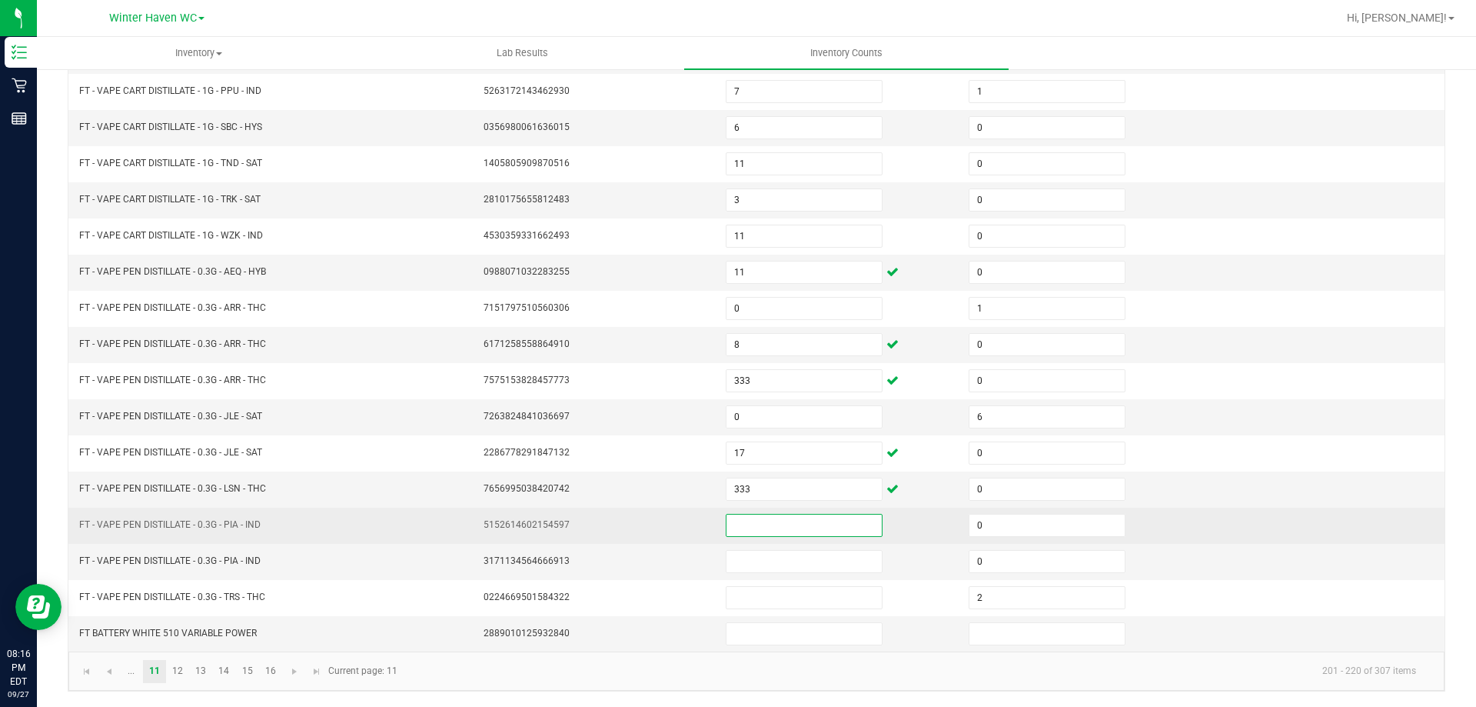
click at [737, 520] on input at bounding box center [804, 525] width 155 height 22
click at [738, 520] on input "18" at bounding box center [804, 525] width 155 height 22
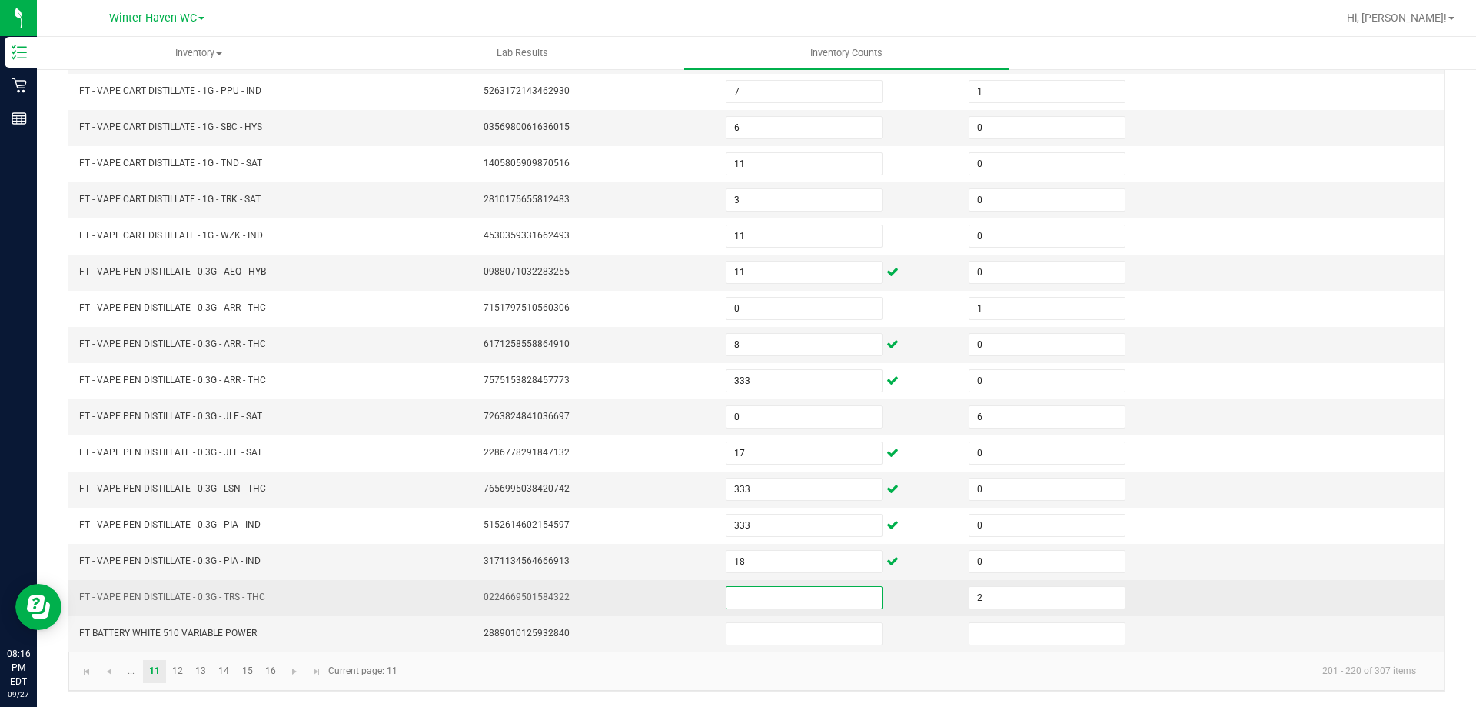
click at [734, 607] on input at bounding box center [804, 598] width 155 height 22
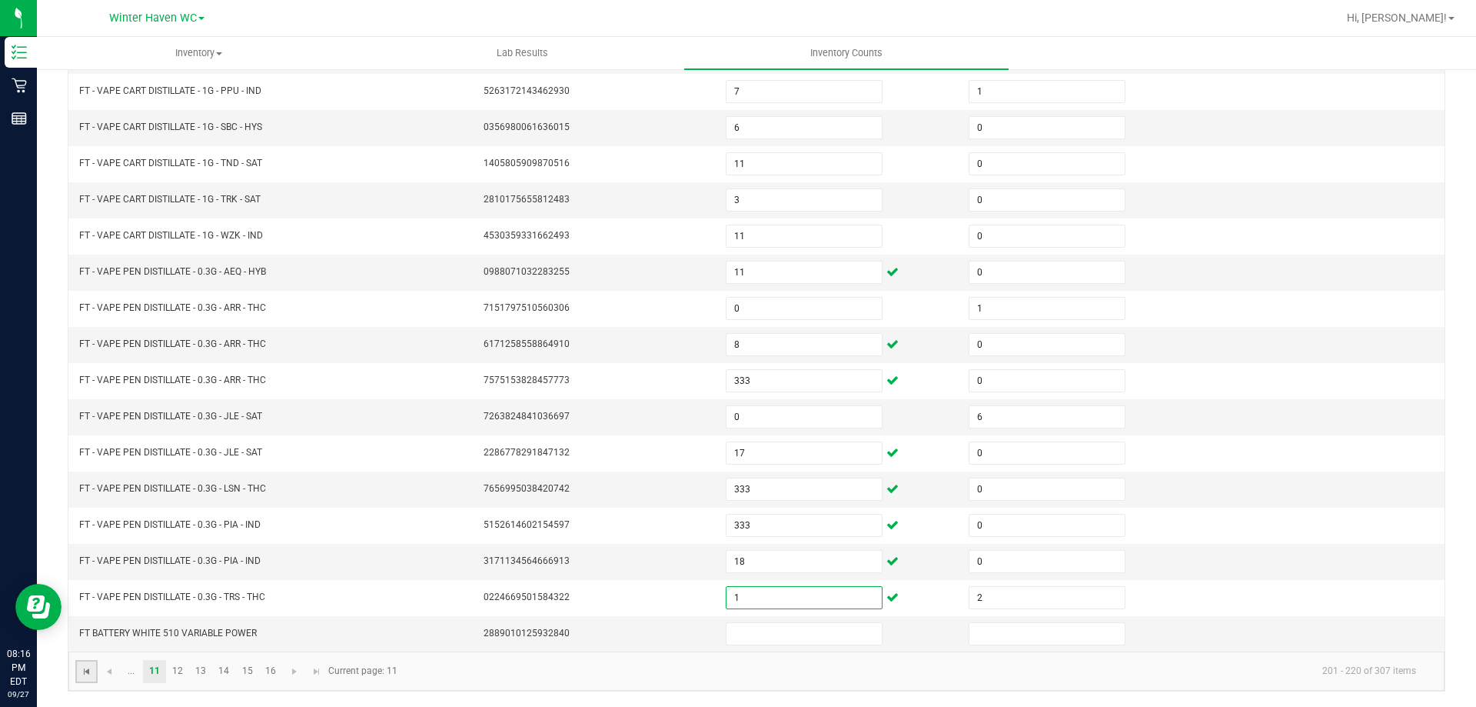
click at [86, 667] on span "Go to the first page" at bounding box center [87, 671] width 12 height 12
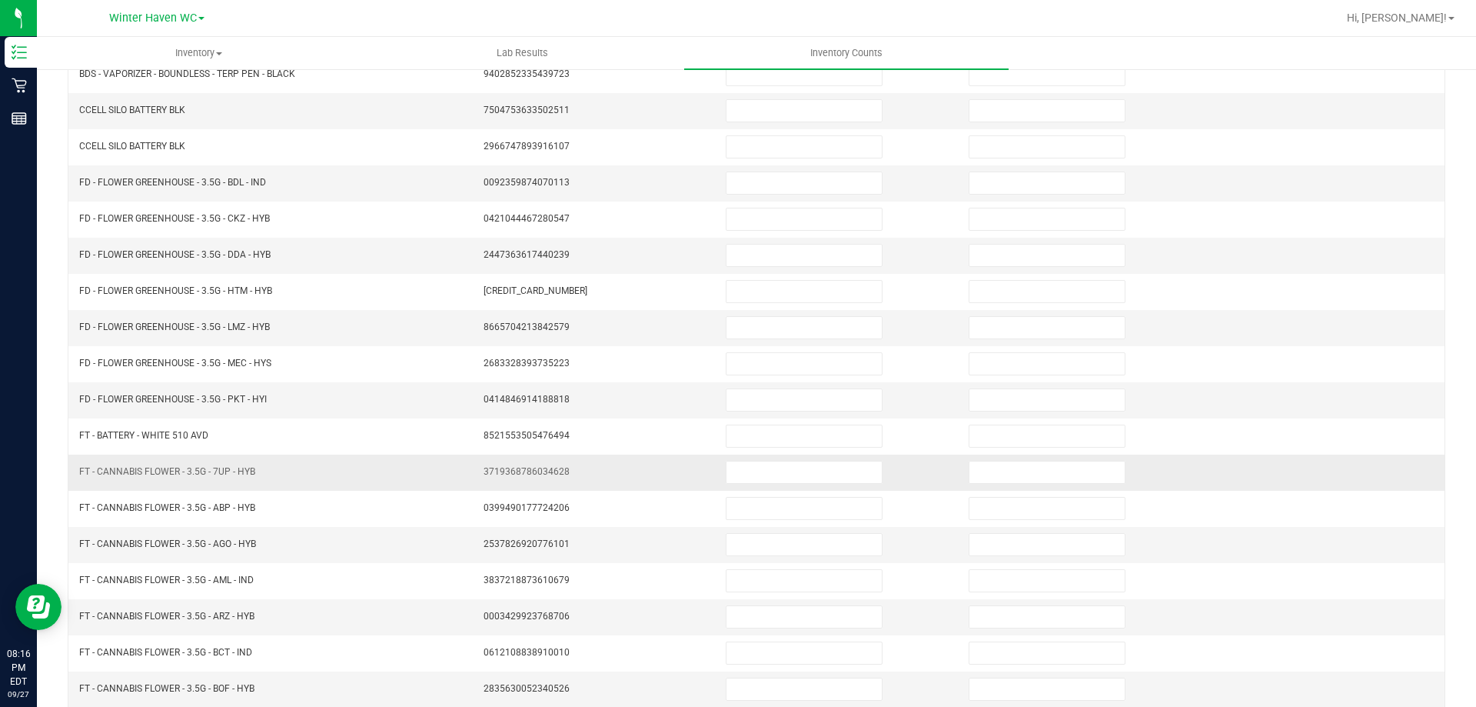
scroll to position [0, 0]
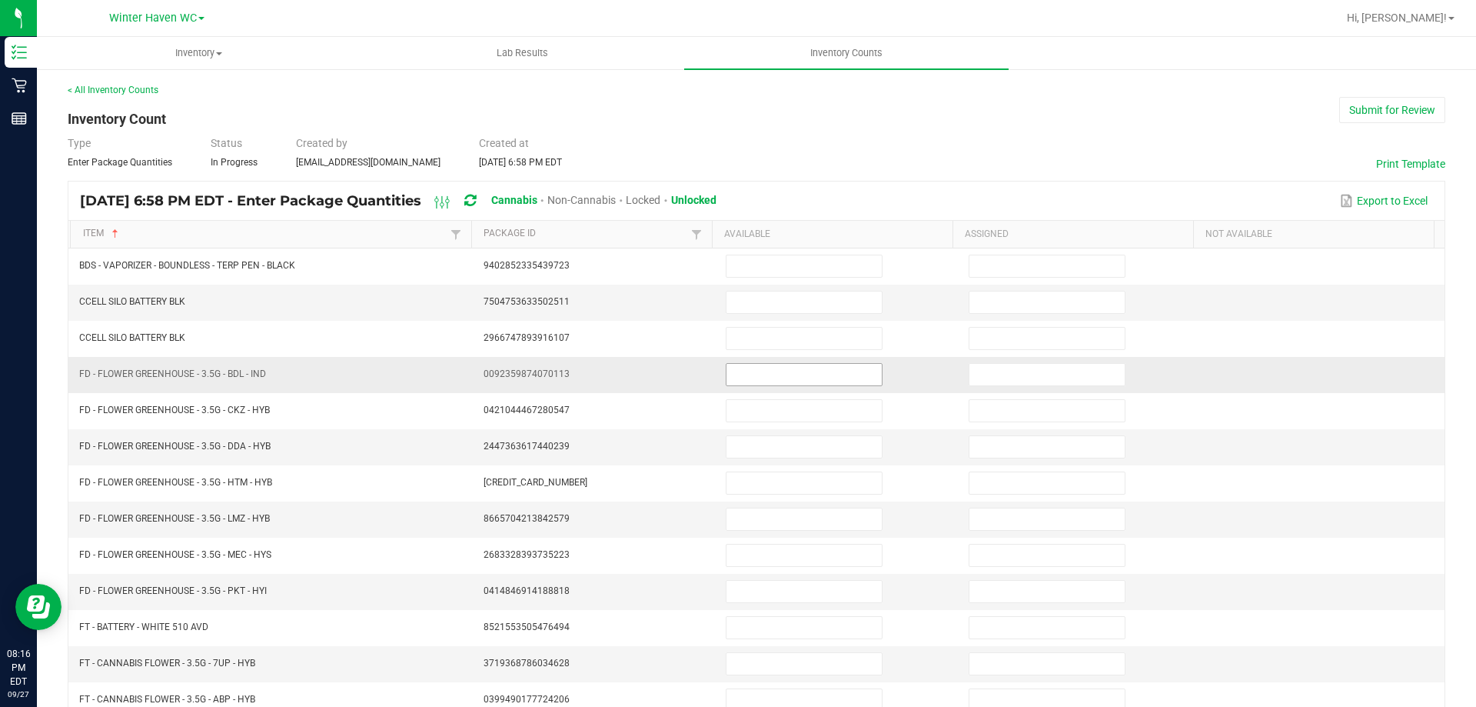
click at [735, 369] on input at bounding box center [804, 375] width 155 height 22
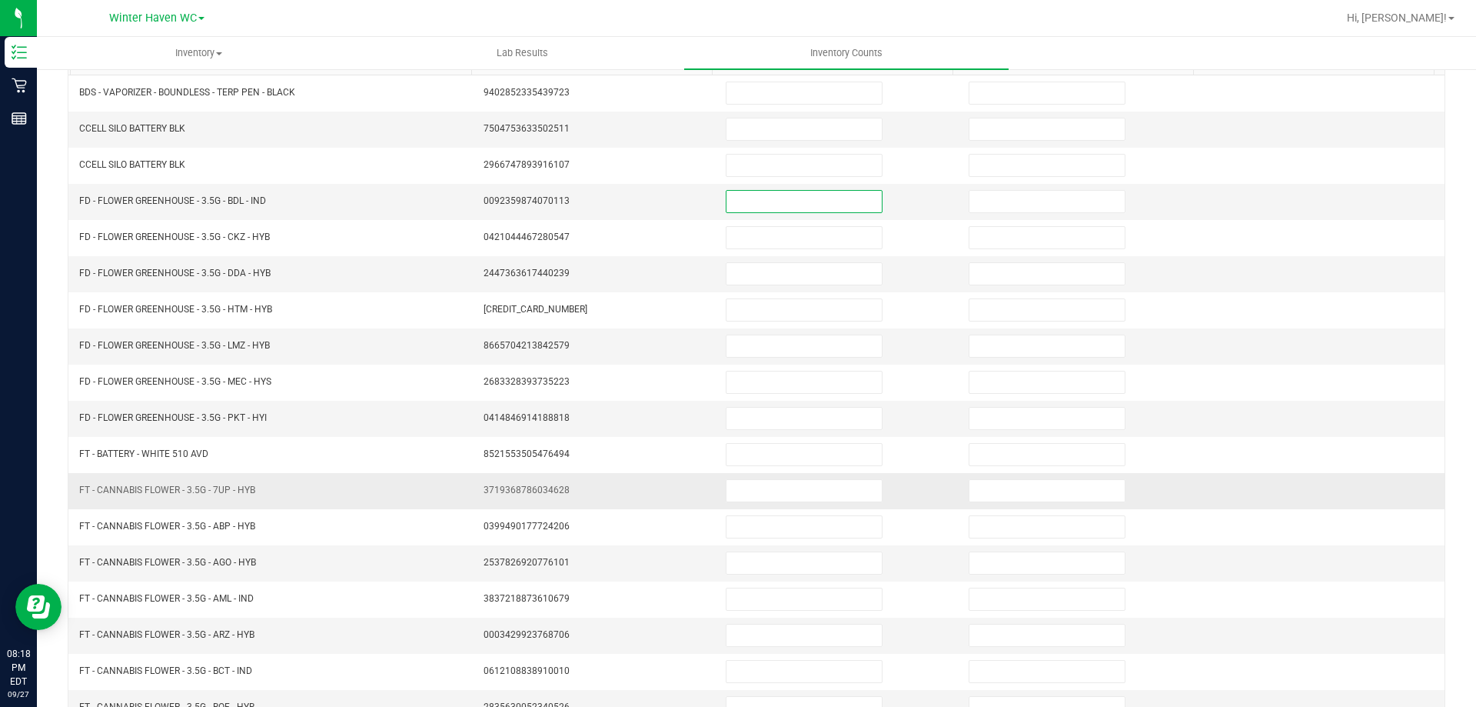
scroll to position [319, 0]
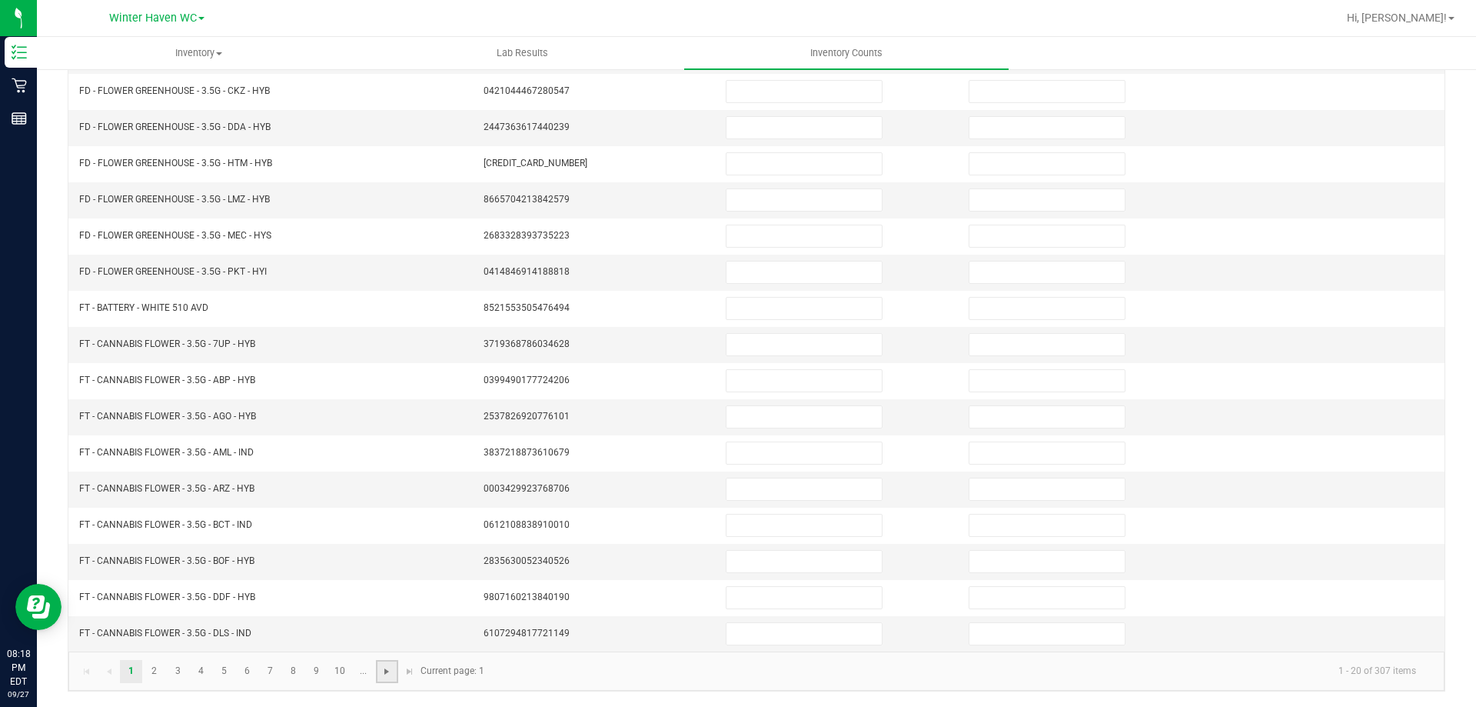
click at [390, 672] on span "Go to the next page" at bounding box center [387, 671] width 12 height 12
click at [350, 673] on link "10" at bounding box center [340, 671] width 22 height 23
click at [394, 670] on link at bounding box center [387, 671] width 22 height 23
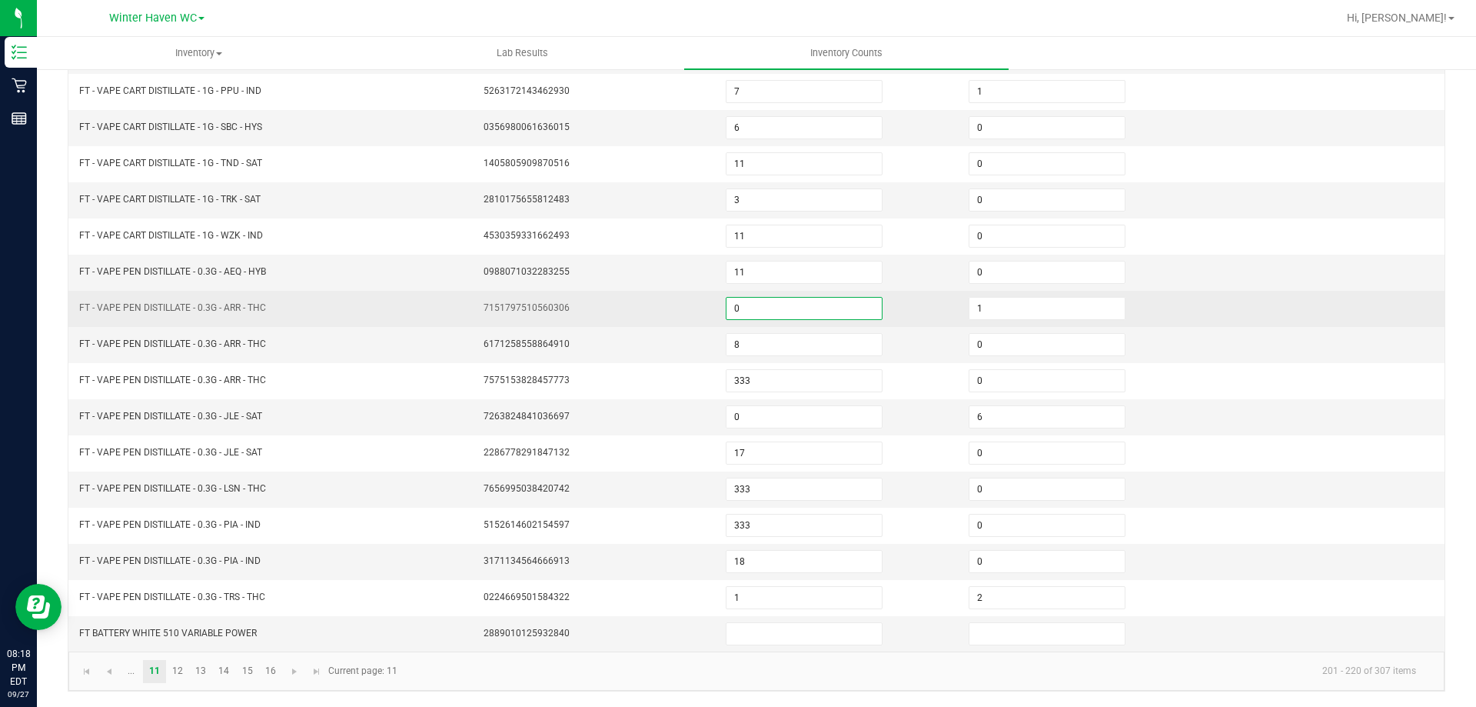
click at [753, 308] on input "0" at bounding box center [804, 309] width 155 height 22
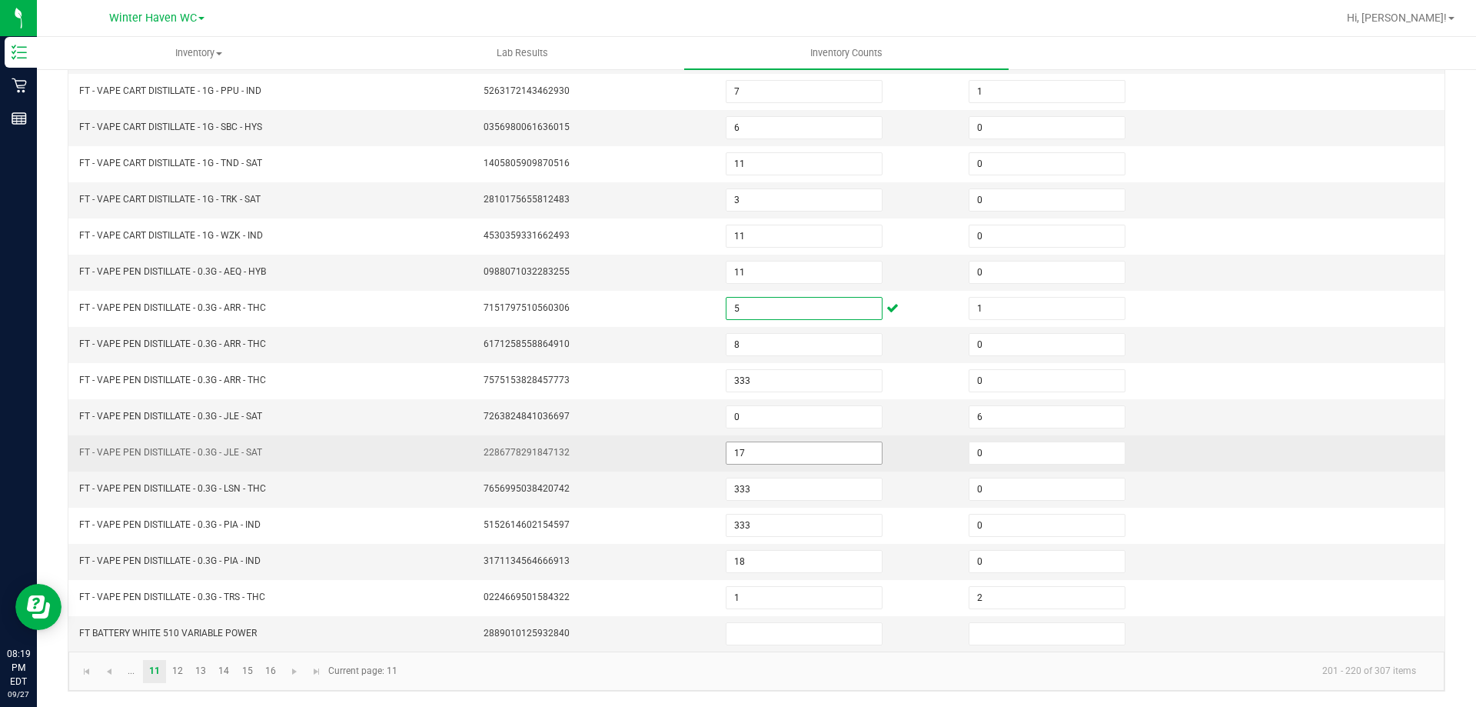
click at [747, 452] on input "17" at bounding box center [804, 453] width 155 height 22
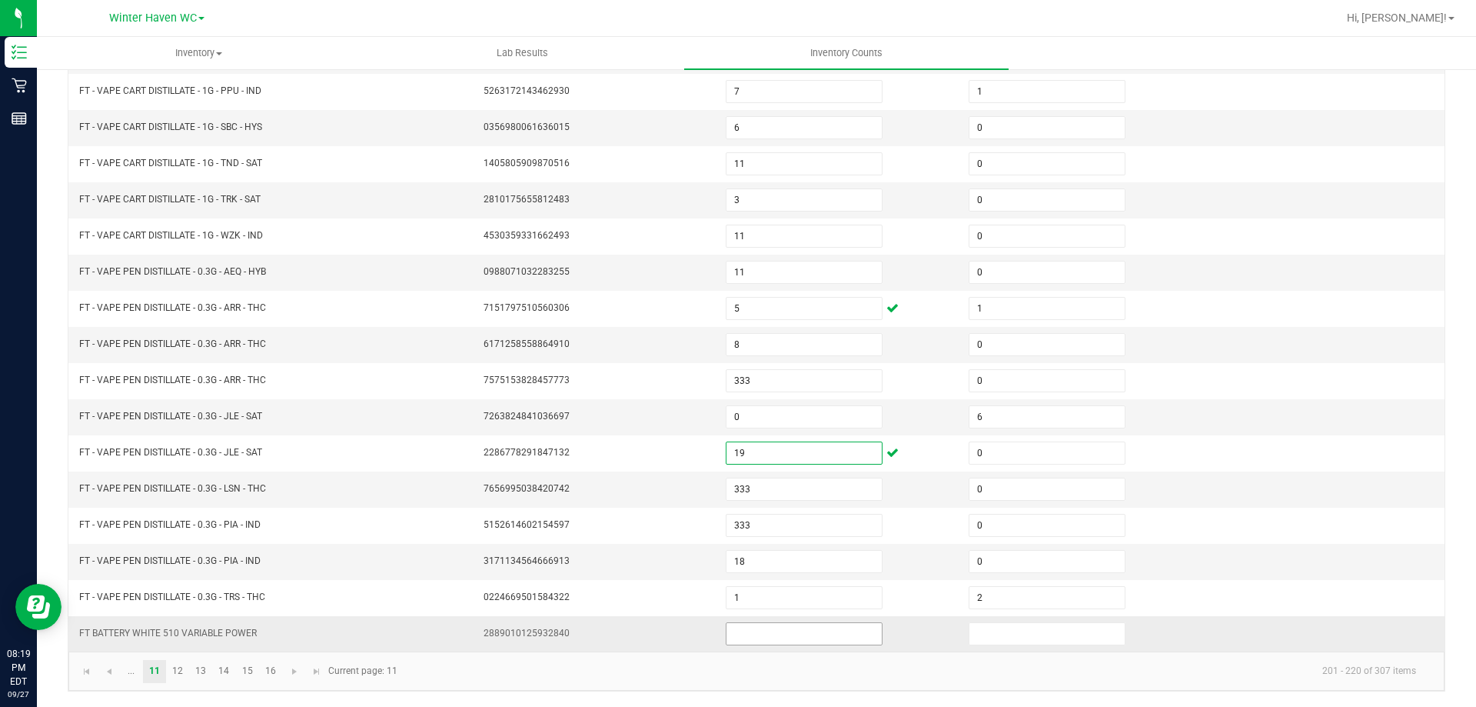
click at [731, 628] on input at bounding box center [804, 634] width 155 height 22
click at [748, 484] on input "333" at bounding box center [804, 489] width 155 height 22
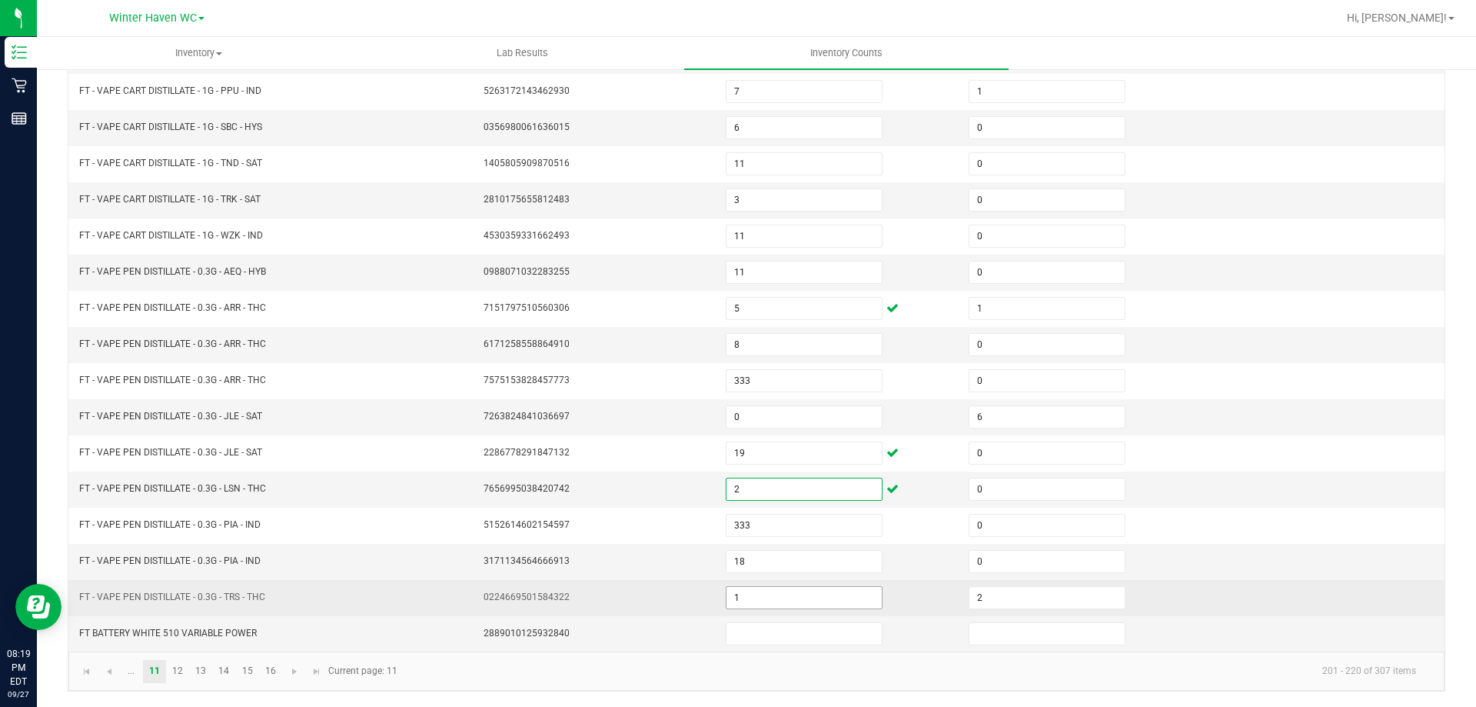
click at [744, 598] on input "1" at bounding box center [804, 598] width 155 height 22
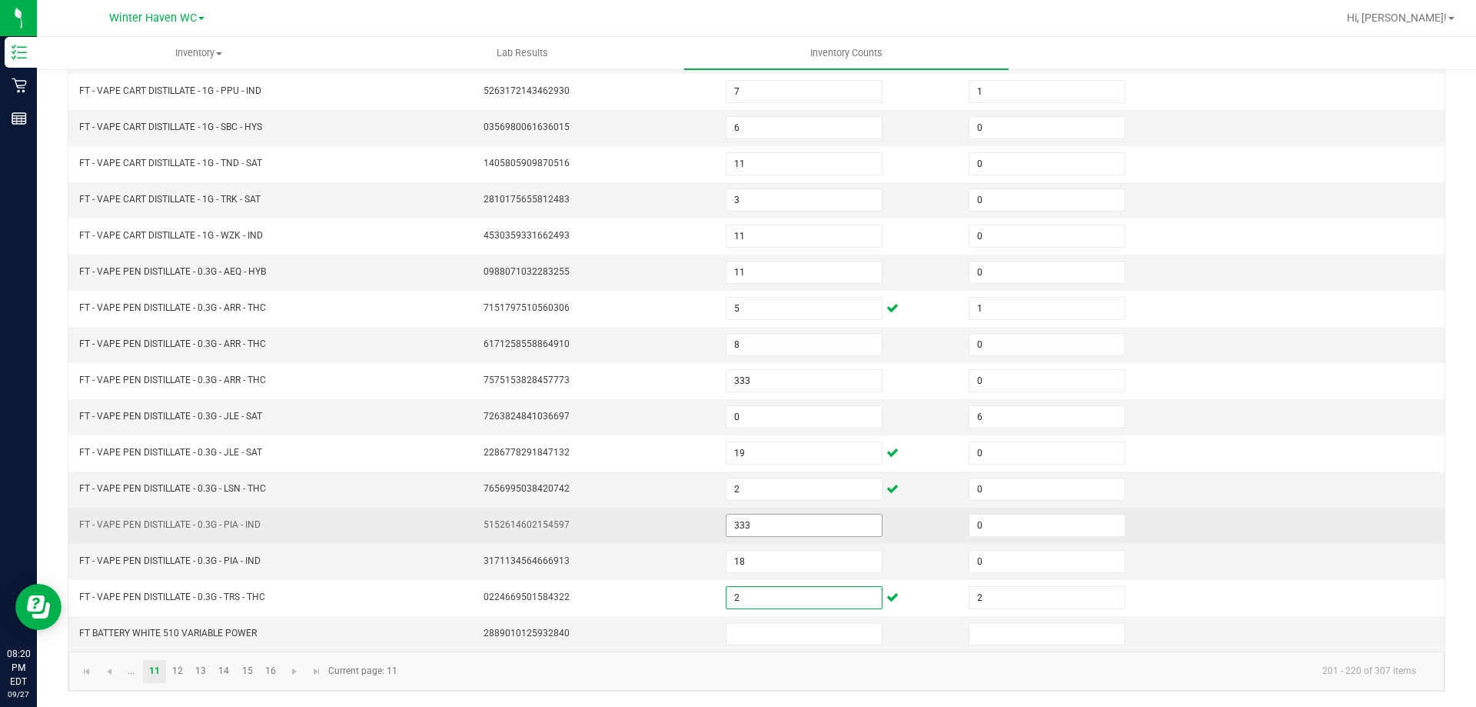
click at [779, 523] on input "333" at bounding box center [804, 525] width 155 height 22
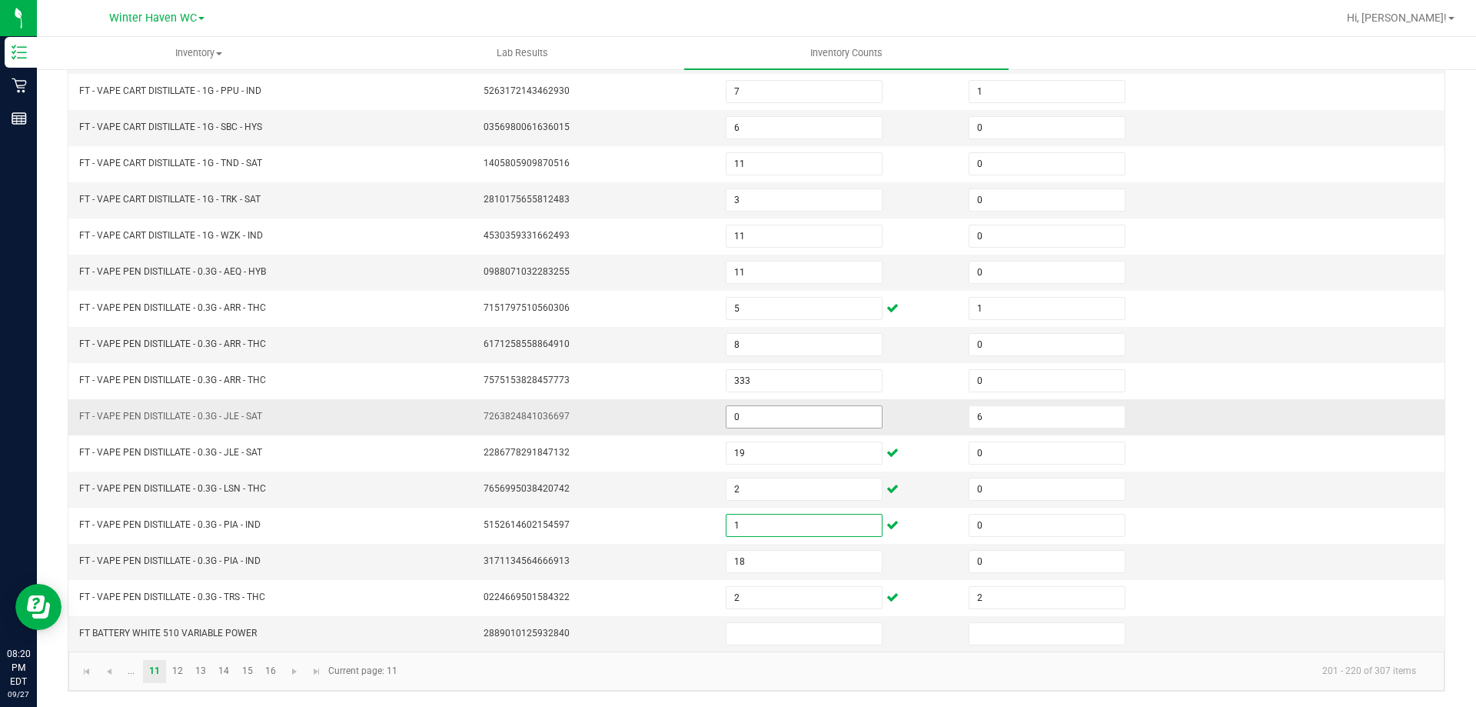
click at [746, 418] on input "0" at bounding box center [804, 417] width 155 height 22
click at [750, 272] on input "11" at bounding box center [804, 272] width 155 height 22
click at [1259, 422] on td at bounding box center [1323, 417] width 243 height 36
click at [194, 669] on link "13" at bounding box center [201, 671] width 22 height 23
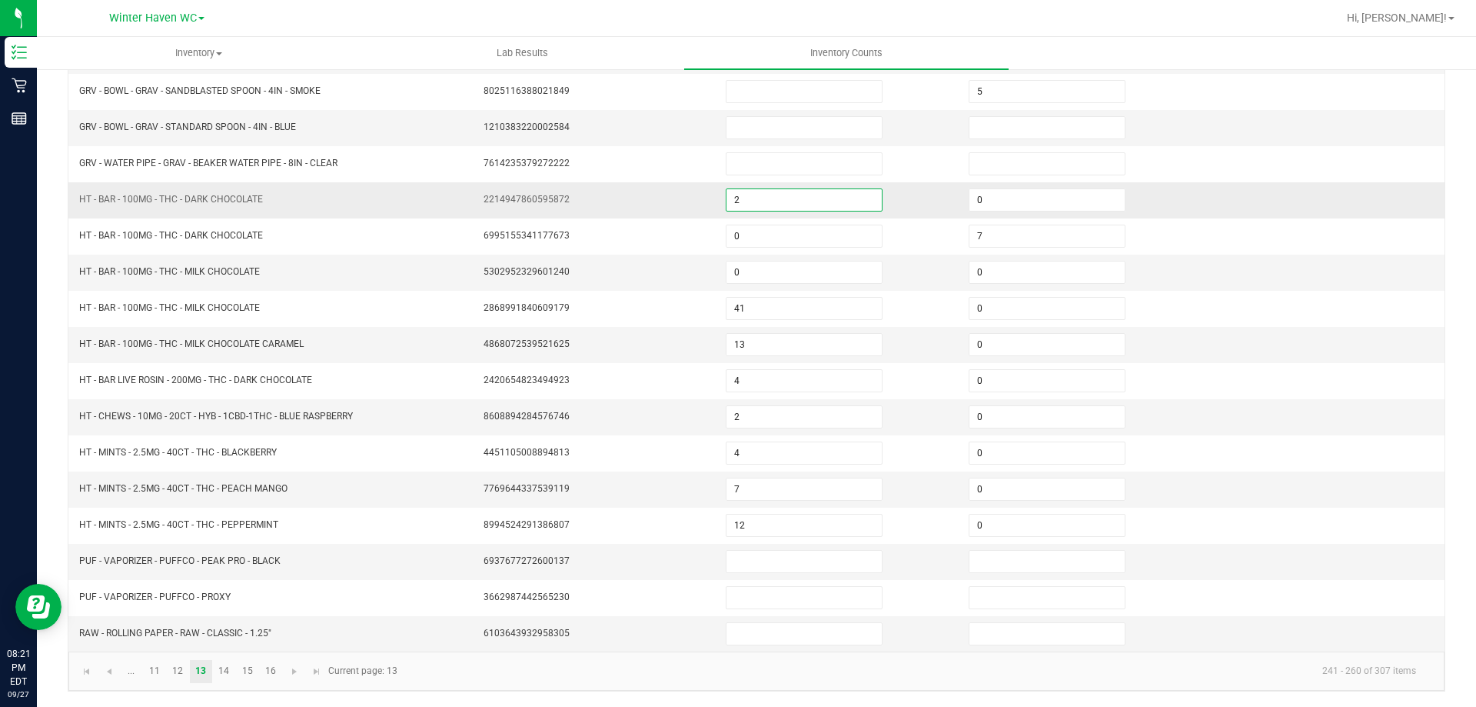
click at [744, 195] on input "2" at bounding box center [804, 200] width 155 height 22
click at [1131, 343] on td "0" at bounding box center [1081, 345] width 243 height 36
click at [152, 674] on link "11" at bounding box center [154, 671] width 22 height 23
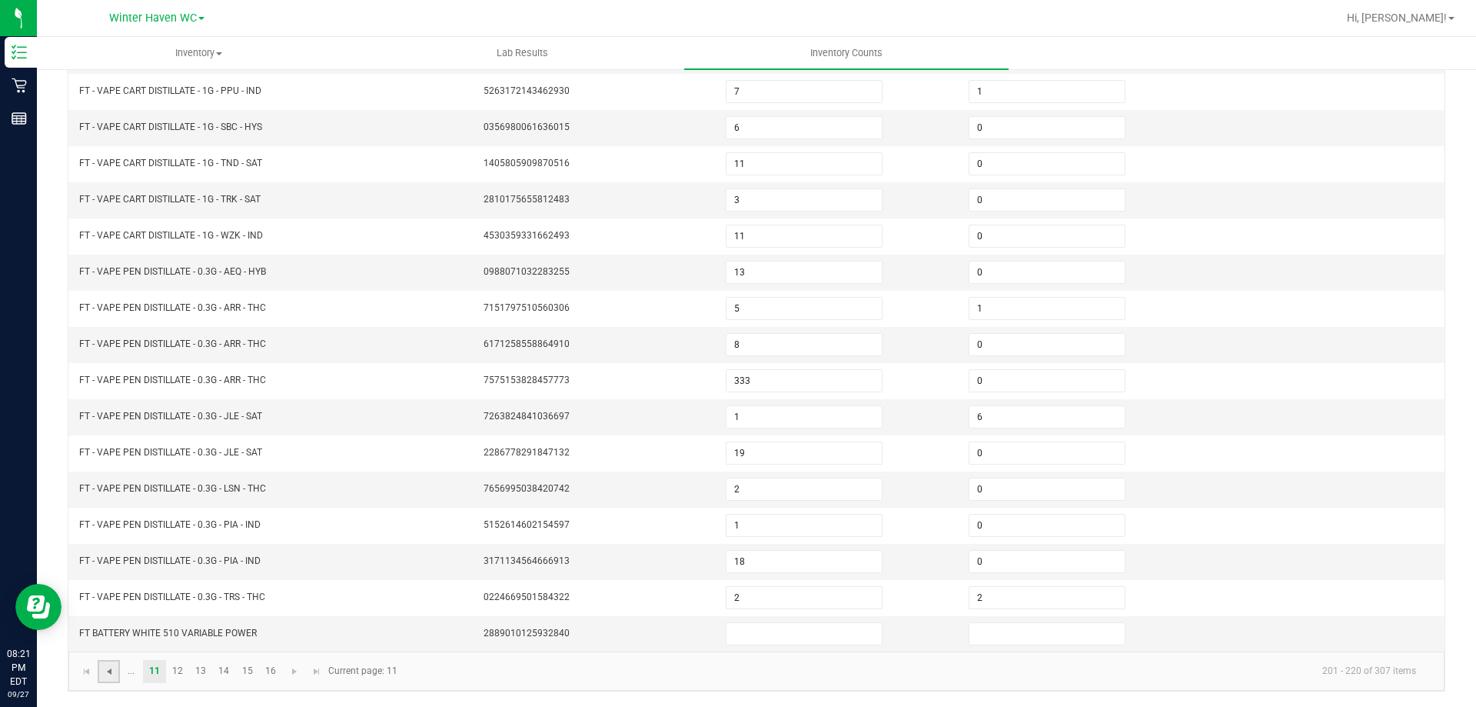
click at [113, 676] on span "Go to the previous page" at bounding box center [109, 671] width 12 height 12
click at [746, 558] on input "12" at bounding box center [804, 562] width 155 height 22
click at [1459, 500] on div "< All Inventory Counts Inventory Count Submit for Review Type Enter Package Qua…" at bounding box center [756, 228] width 1439 height 958
click at [136, 672] on link "1" at bounding box center [131, 671] width 22 height 23
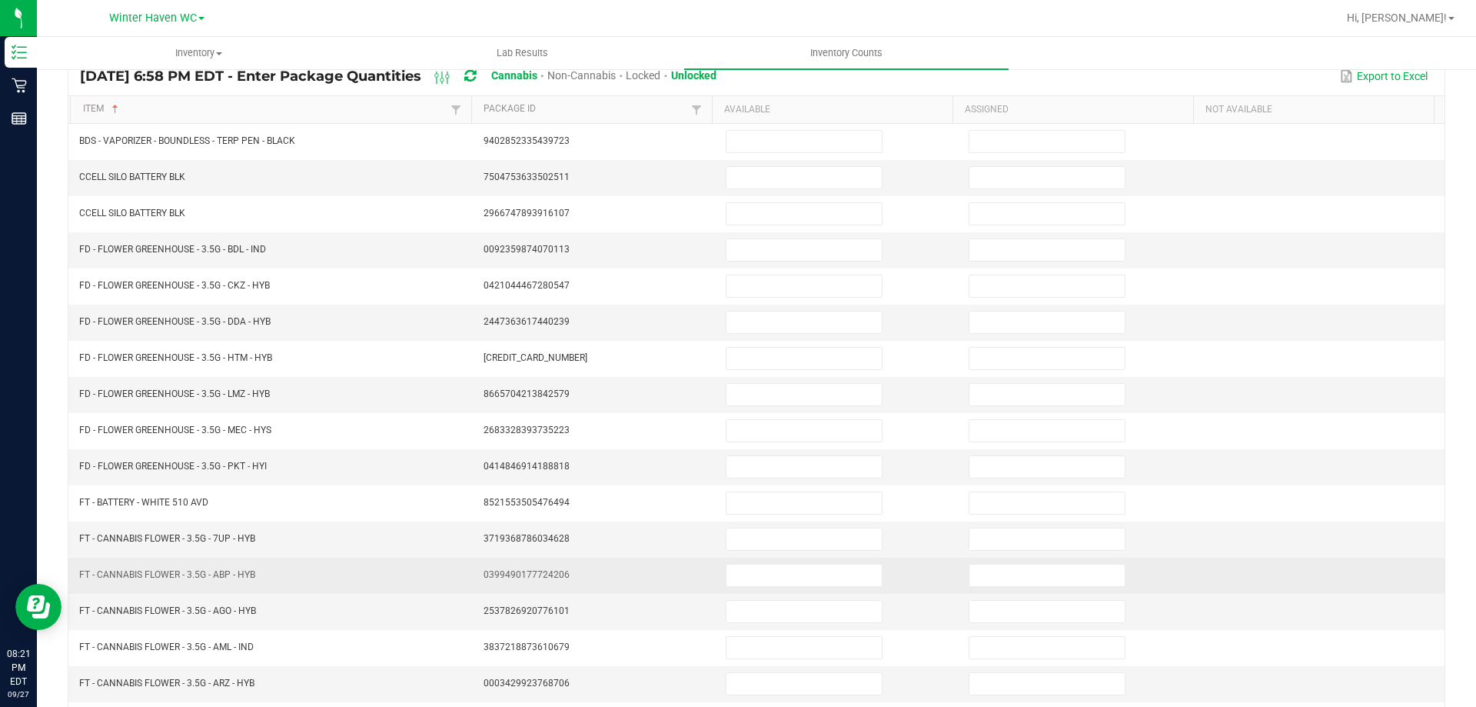
scroll to position [0, 0]
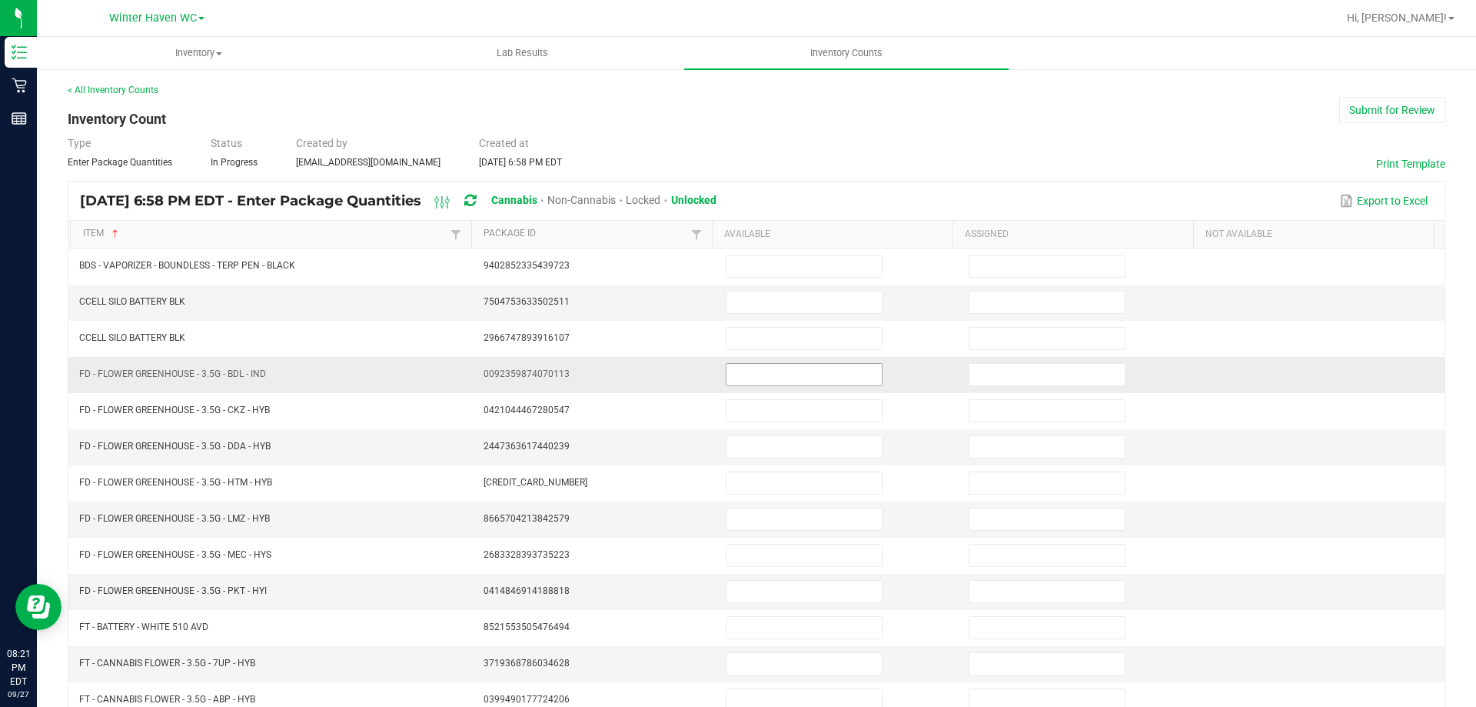
click at [730, 366] on input at bounding box center [804, 375] width 155 height 22
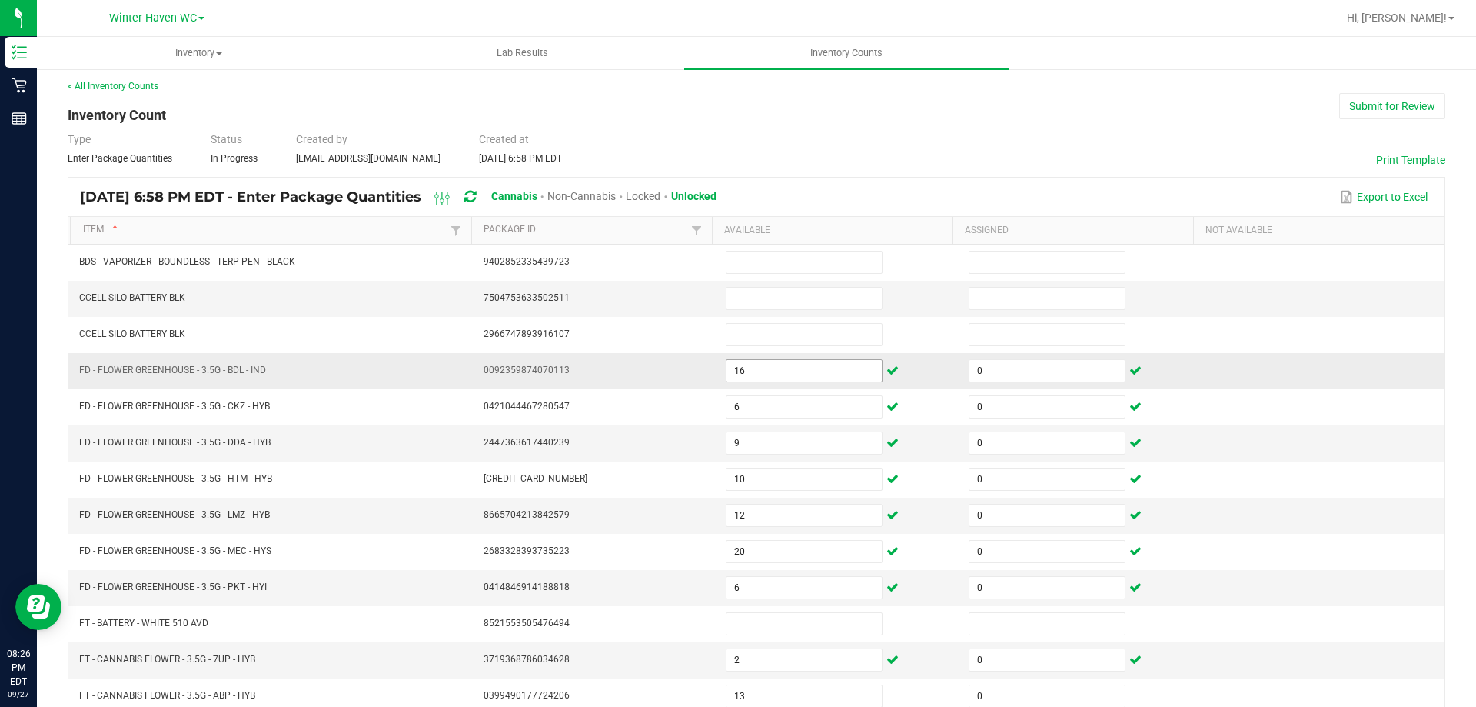
scroll to position [319, 0]
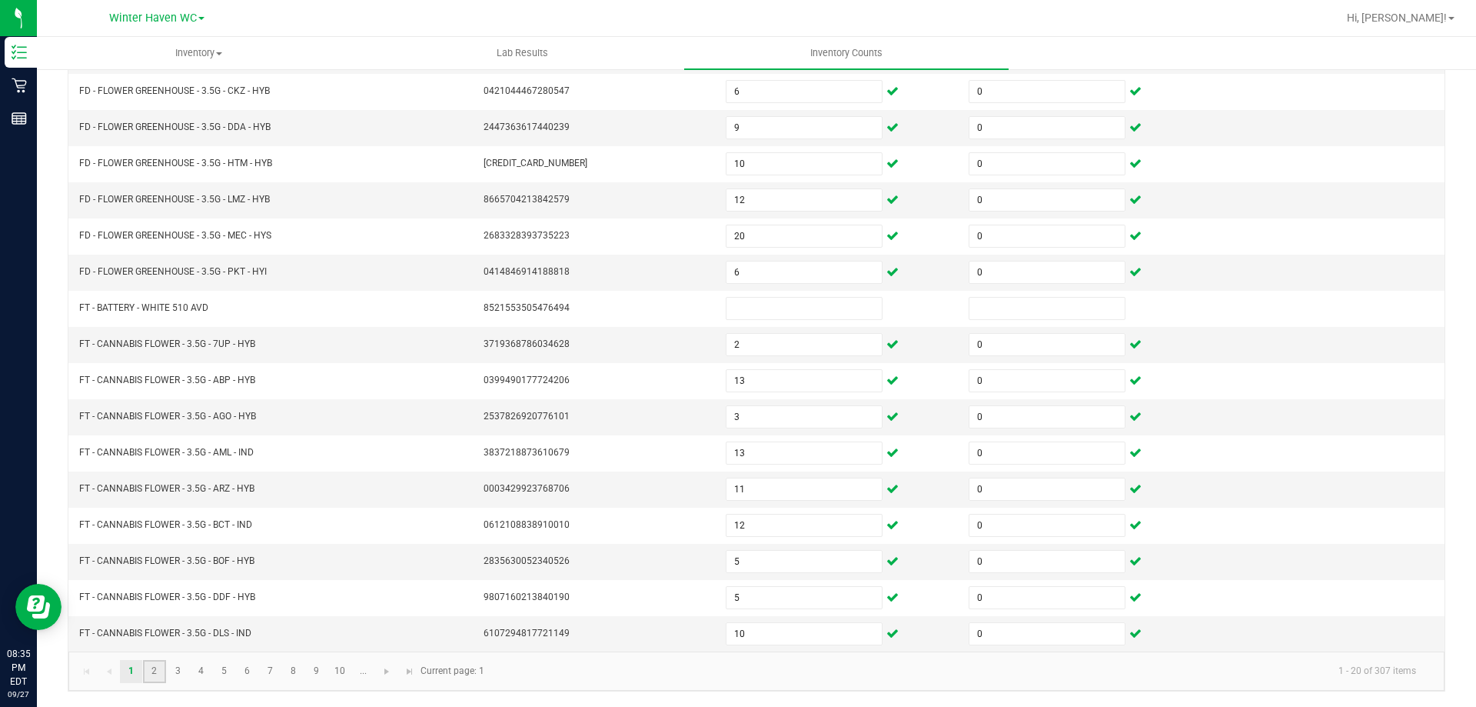
click at [157, 674] on link "2" at bounding box center [154, 671] width 22 height 23
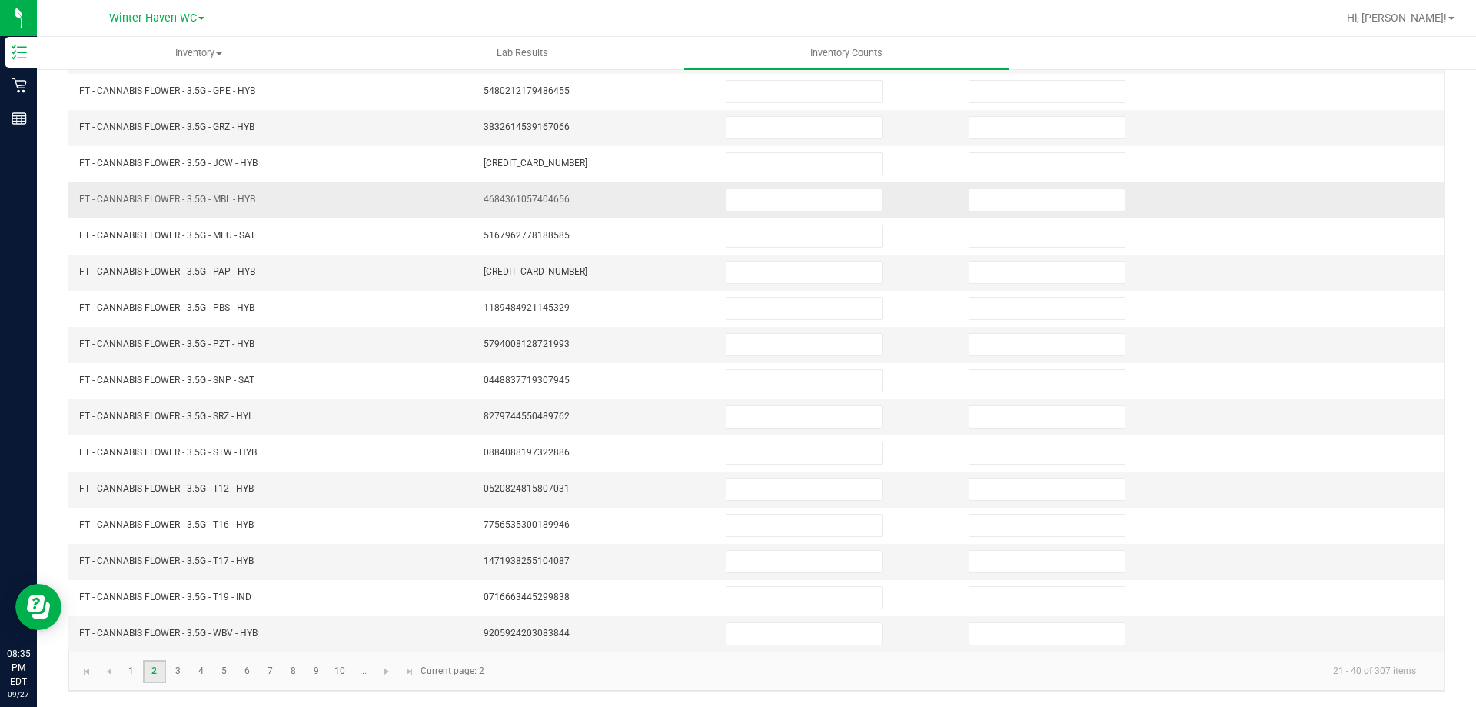
scroll to position [0, 0]
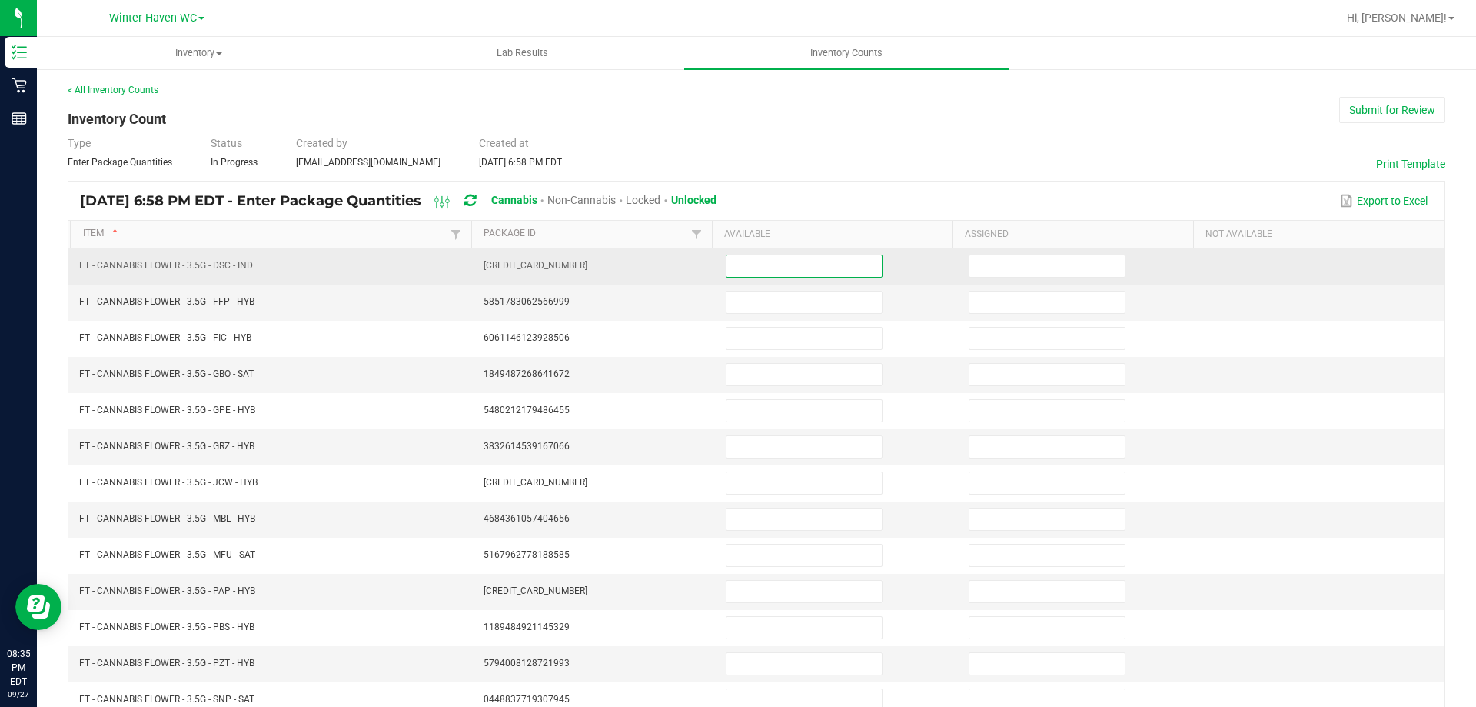
click at [731, 259] on input at bounding box center [804, 266] width 155 height 22
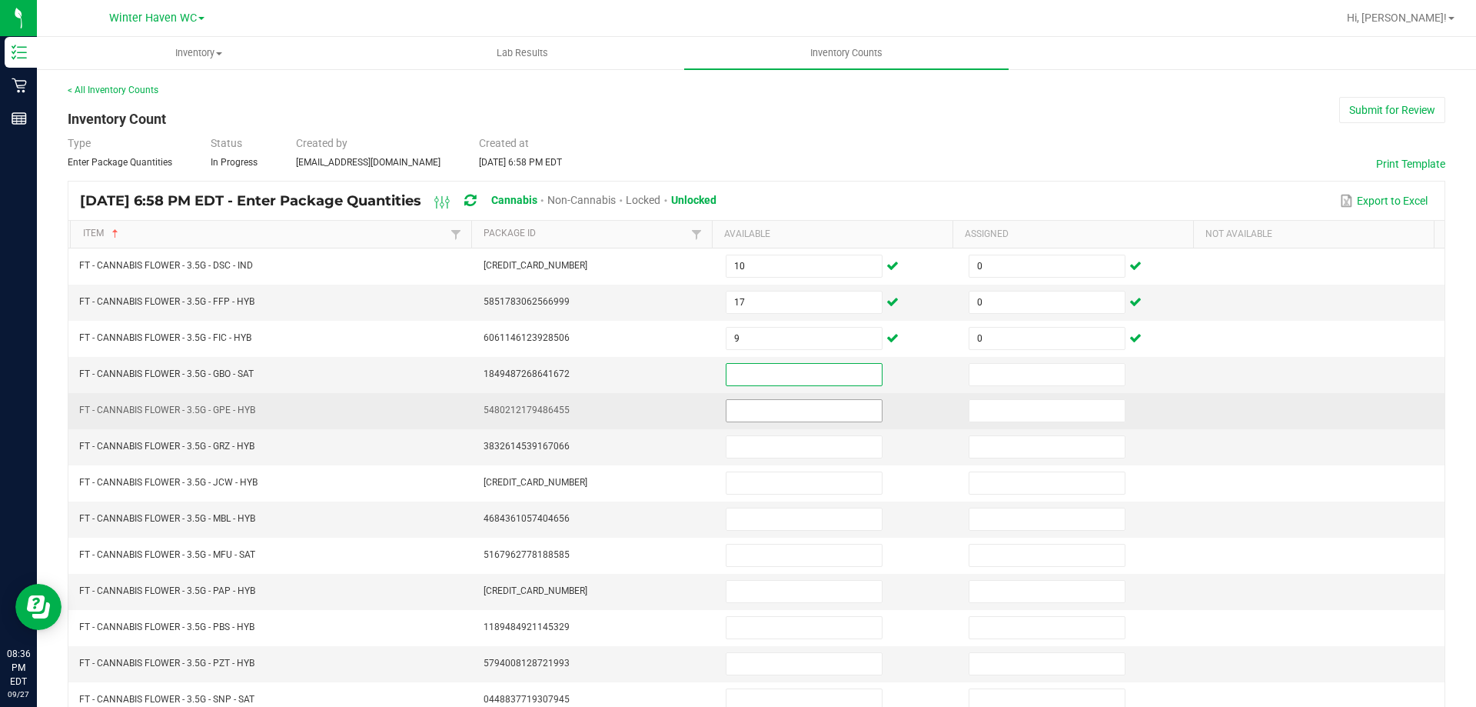
click at [737, 412] on input at bounding box center [804, 411] width 155 height 22
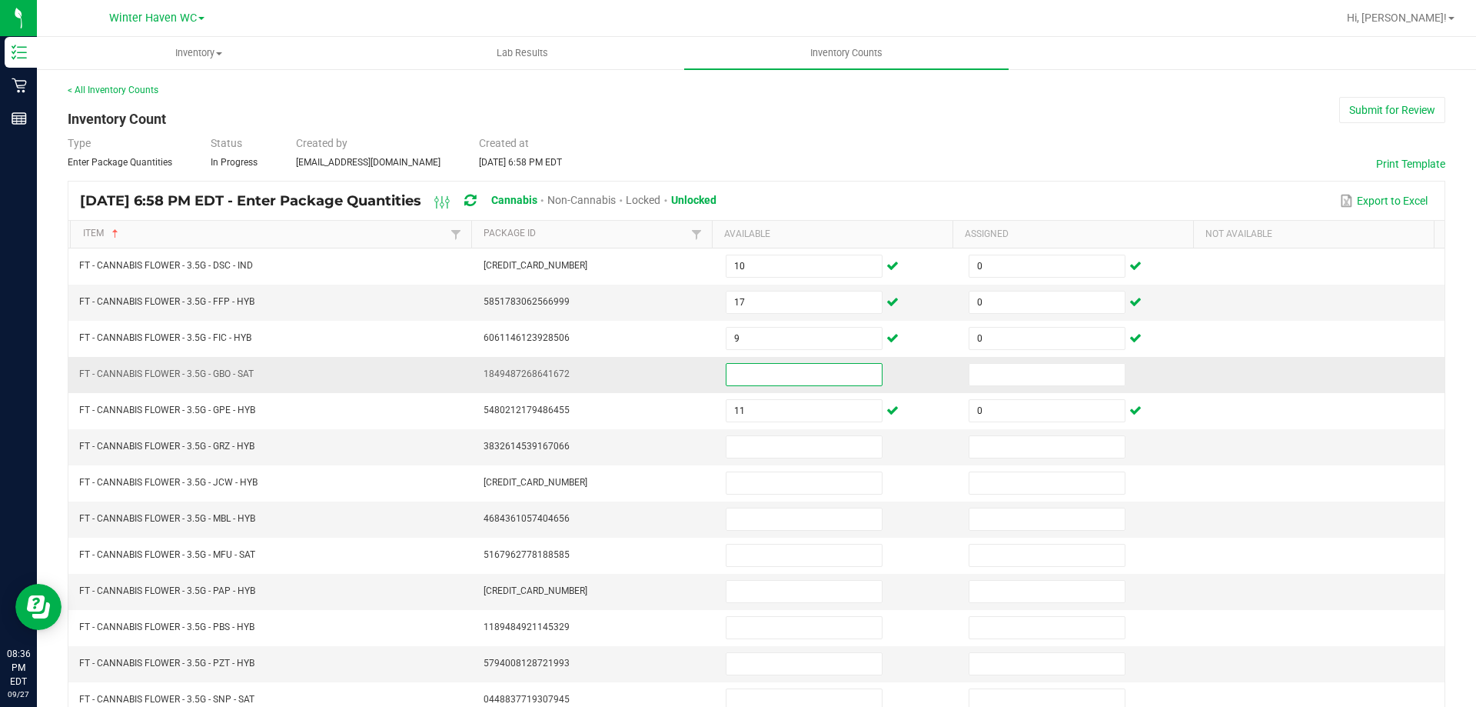
click at [752, 374] on input at bounding box center [804, 375] width 155 height 22
click at [745, 447] on input at bounding box center [804, 447] width 155 height 22
click at [731, 378] on input at bounding box center [804, 375] width 155 height 22
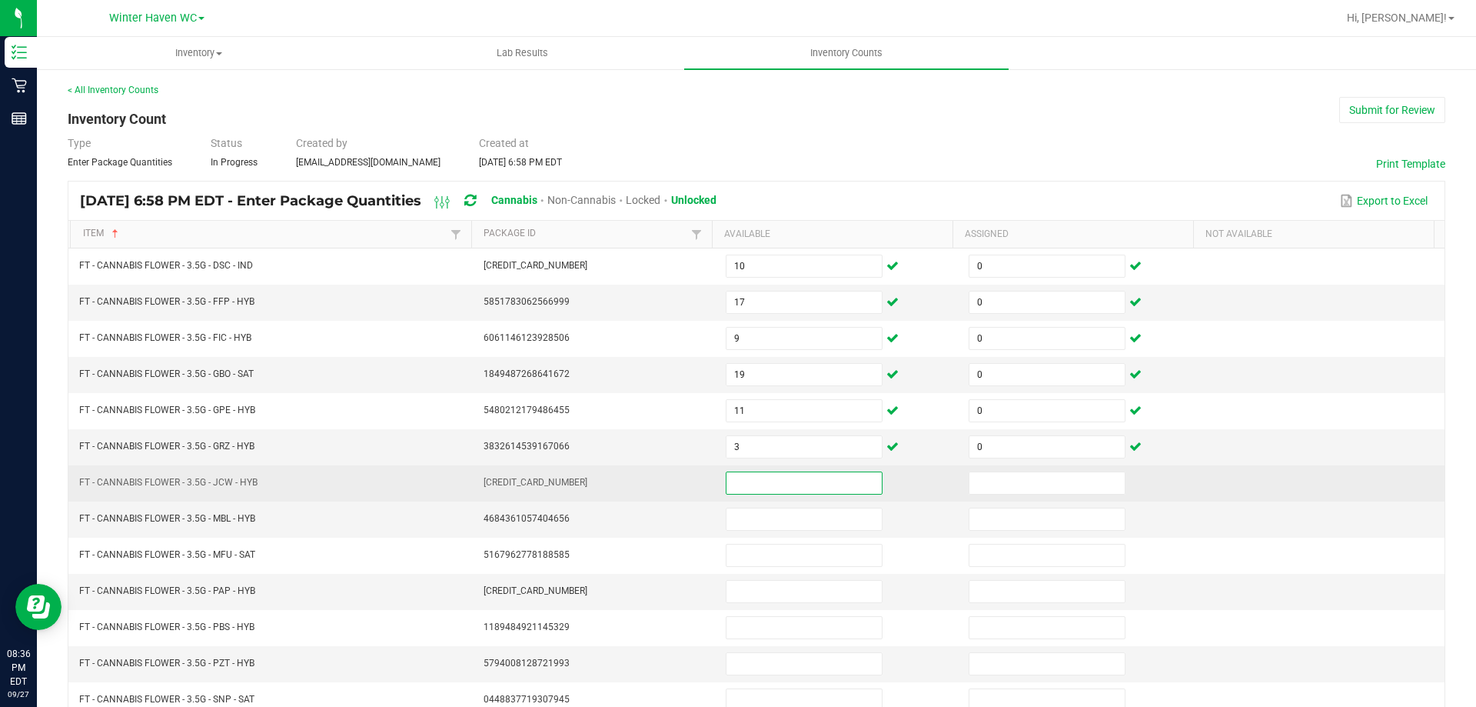
click at [745, 486] on input at bounding box center [804, 483] width 155 height 22
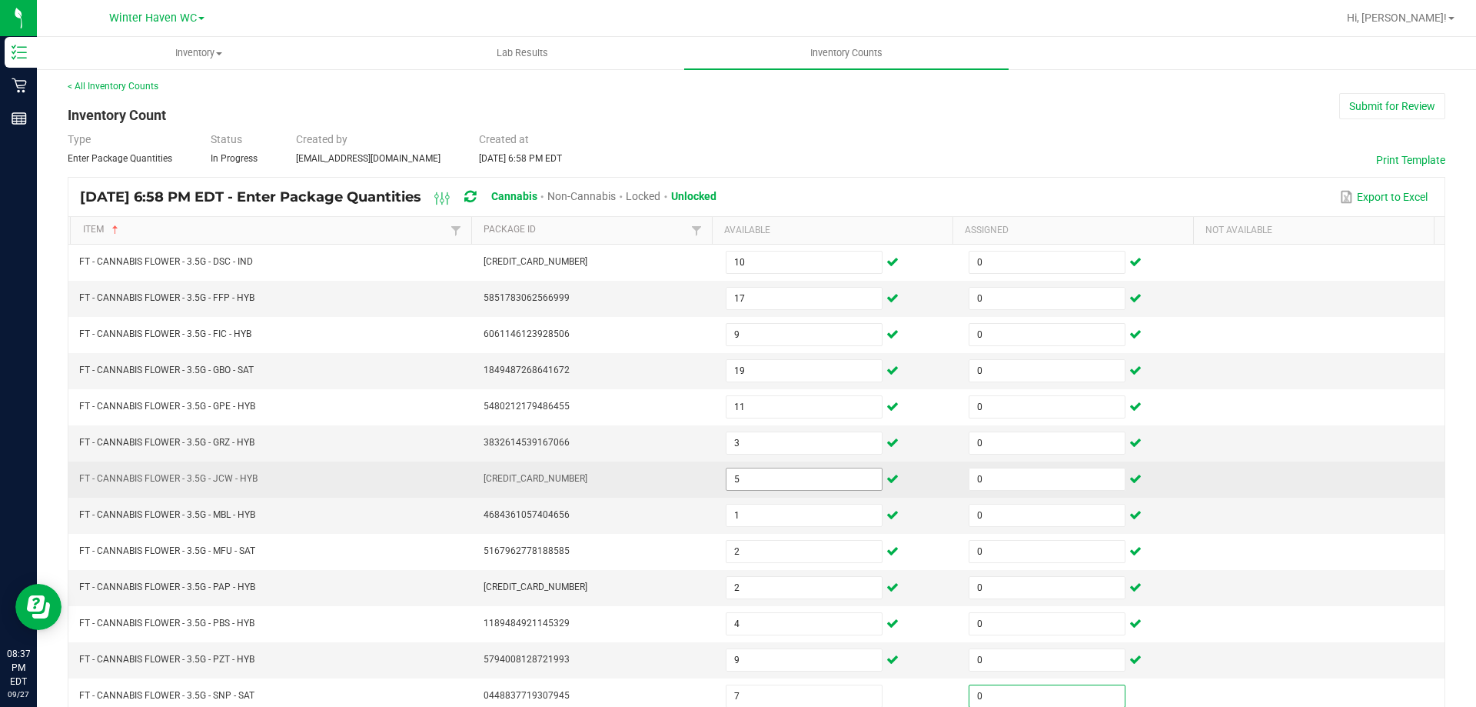
scroll to position [319, 0]
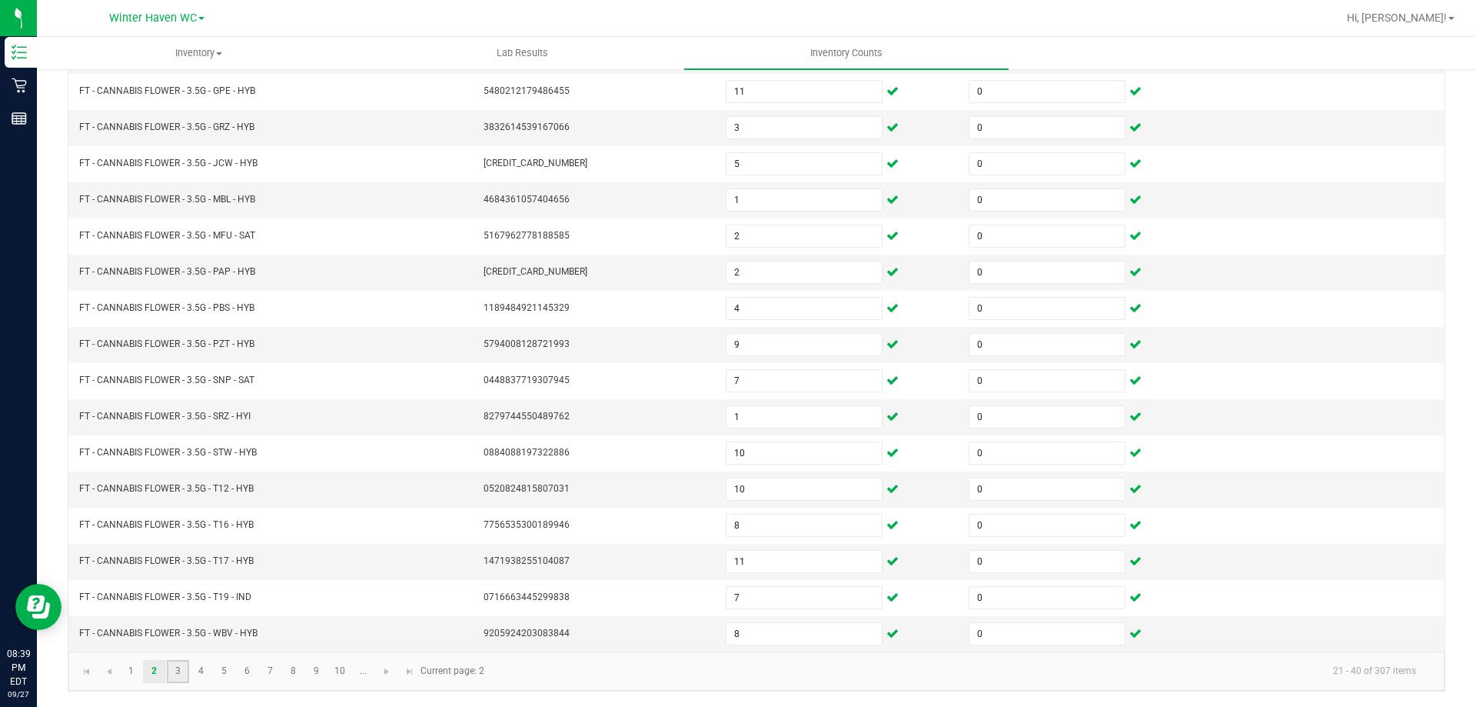
click at [178, 669] on link "3" at bounding box center [178, 671] width 22 height 23
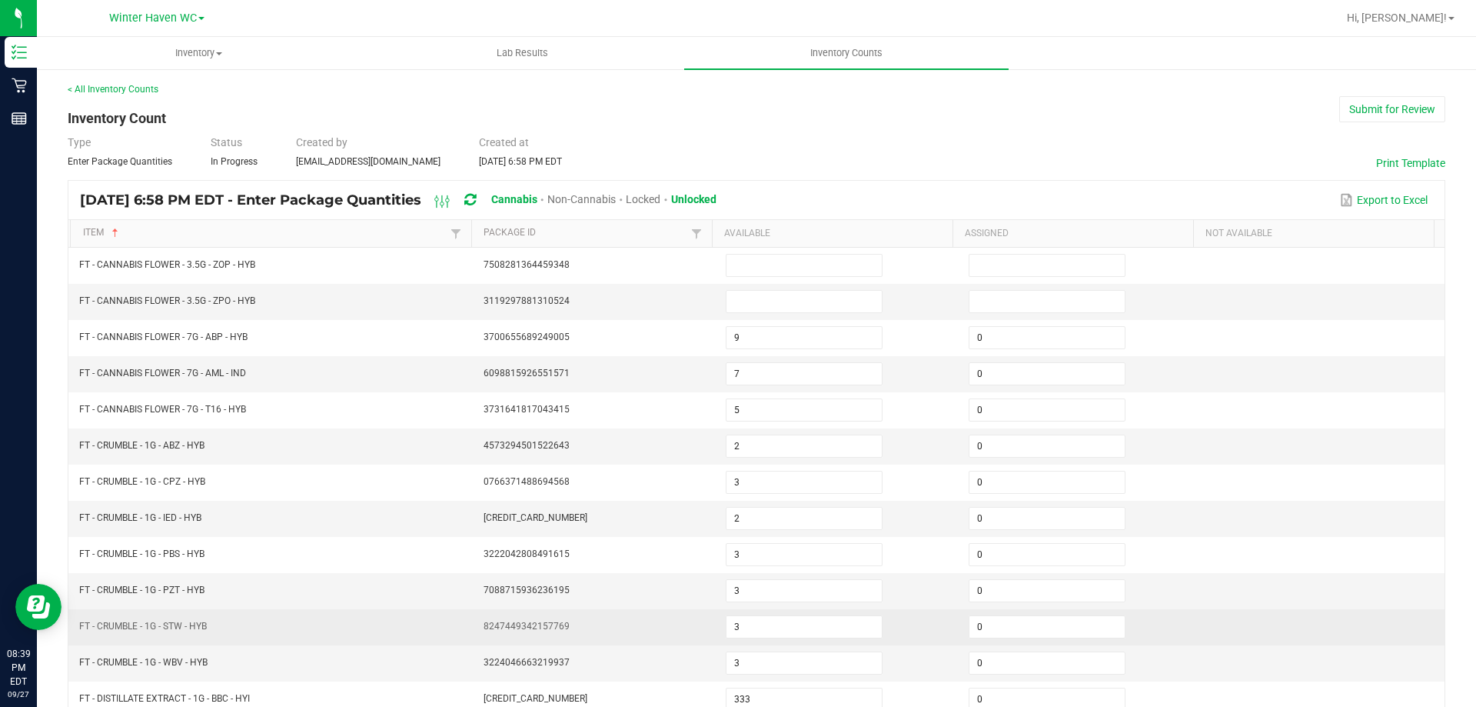
scroll to position [0, 0]
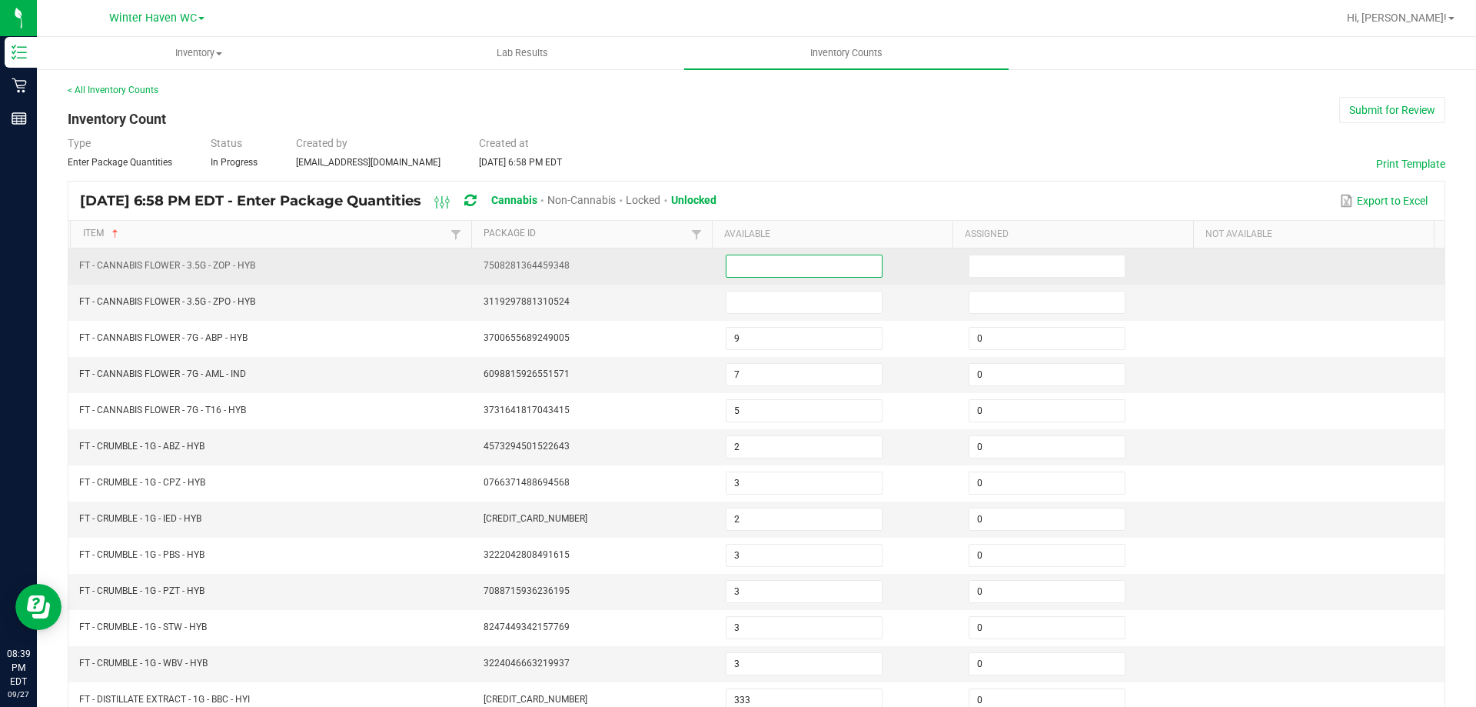
click at [734, 266] on input at bounding box center [804, 266] width 155 height 22
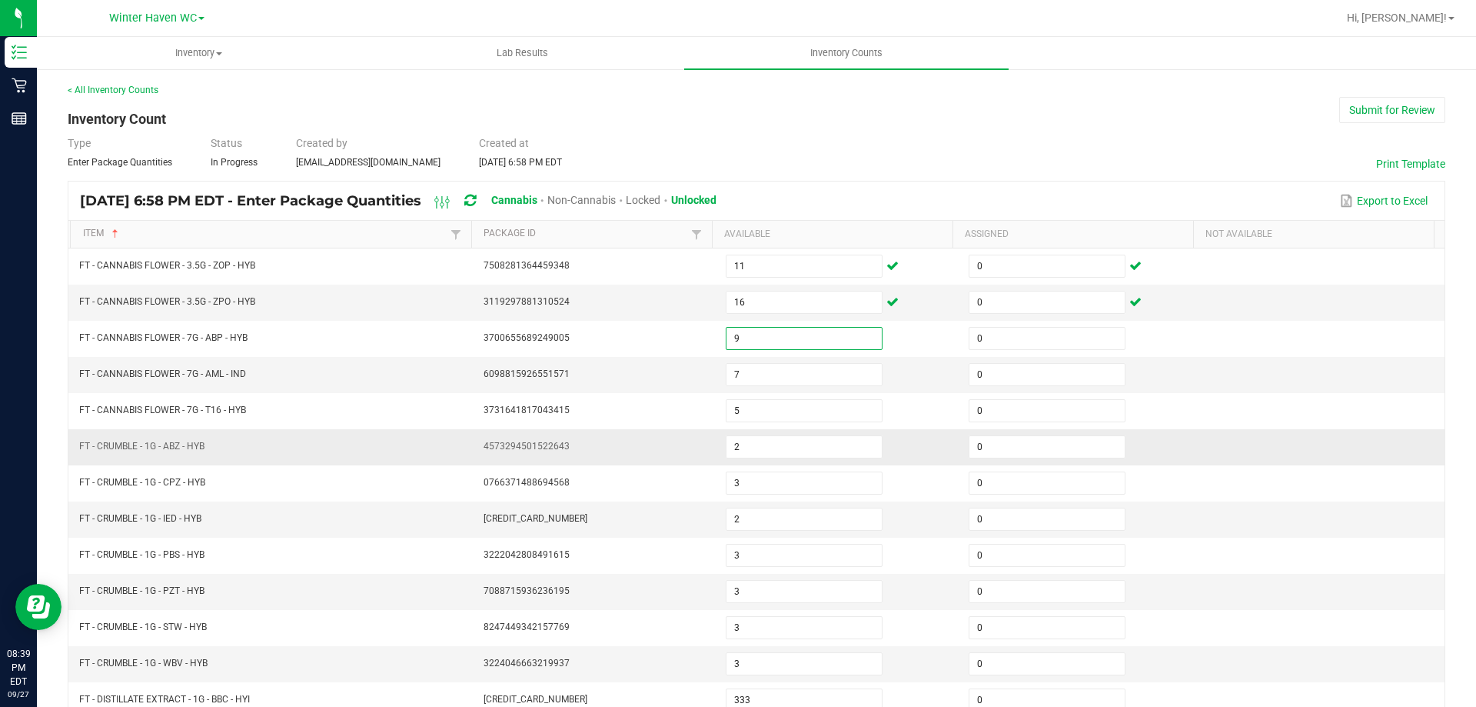
click at [330, 443] on td "FT - CRUMBLE - 1G - ABZ - HYB" at bounding box center [272, 447] width 404 height 36
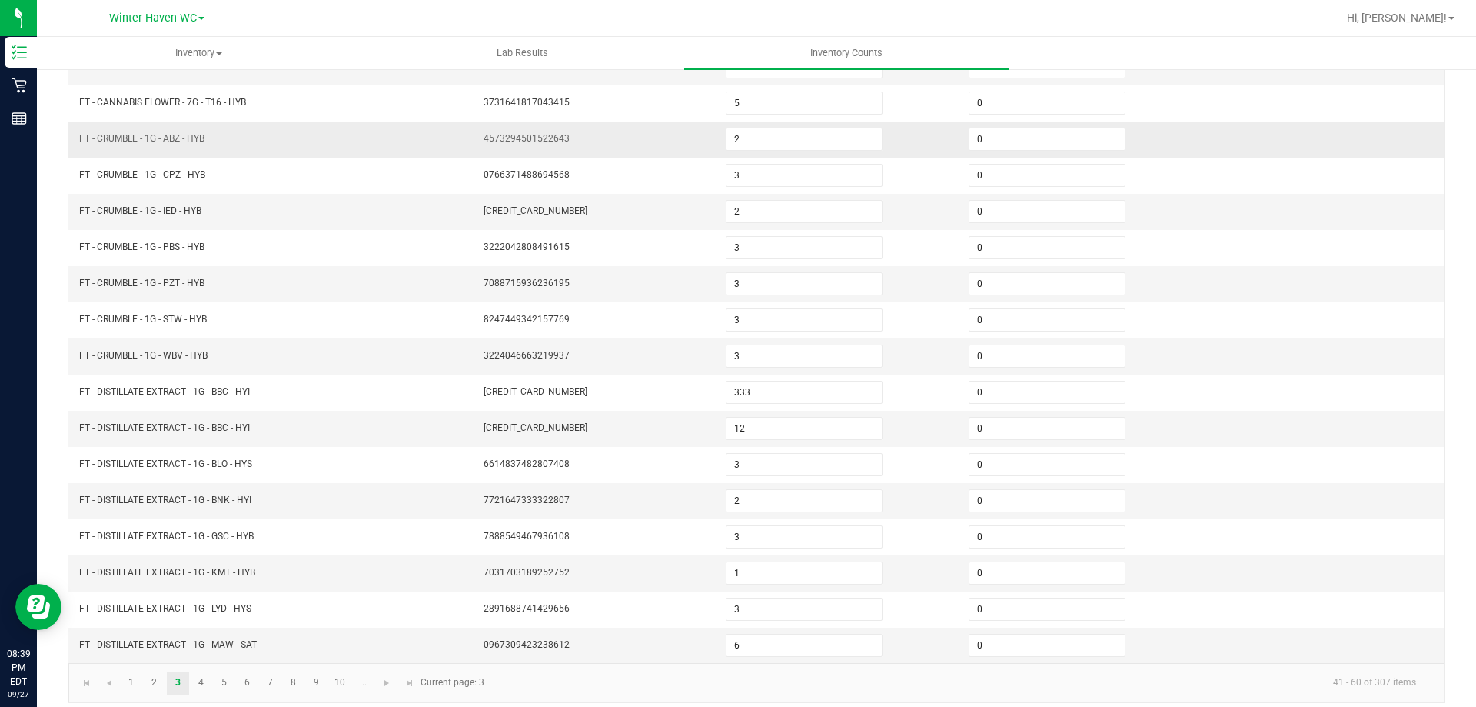
scroll to position [319, 0]
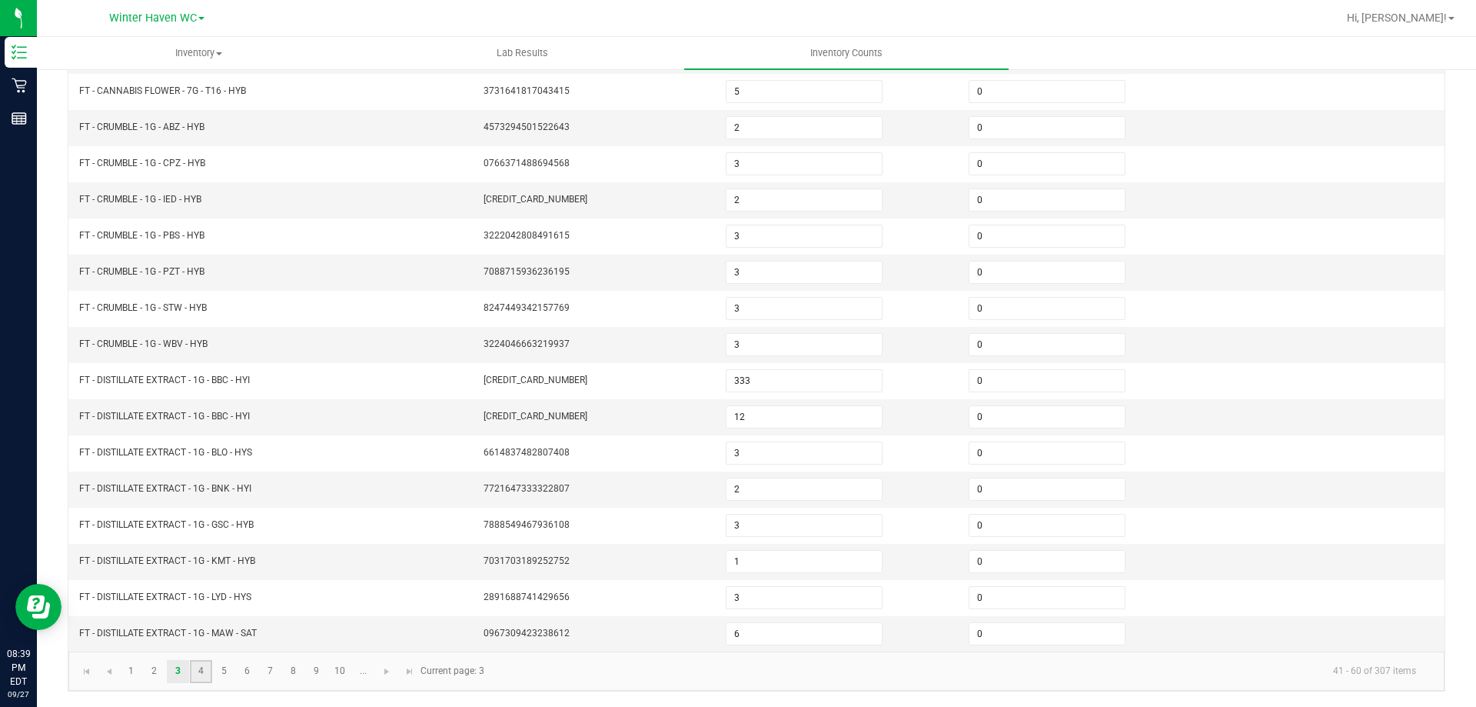
click at [204, 667] on link "4" at bounding box center [201, 671] width 22 height 23
click at [227, 671] on link "5" at bounding box center [224, 671] width 22 height 23
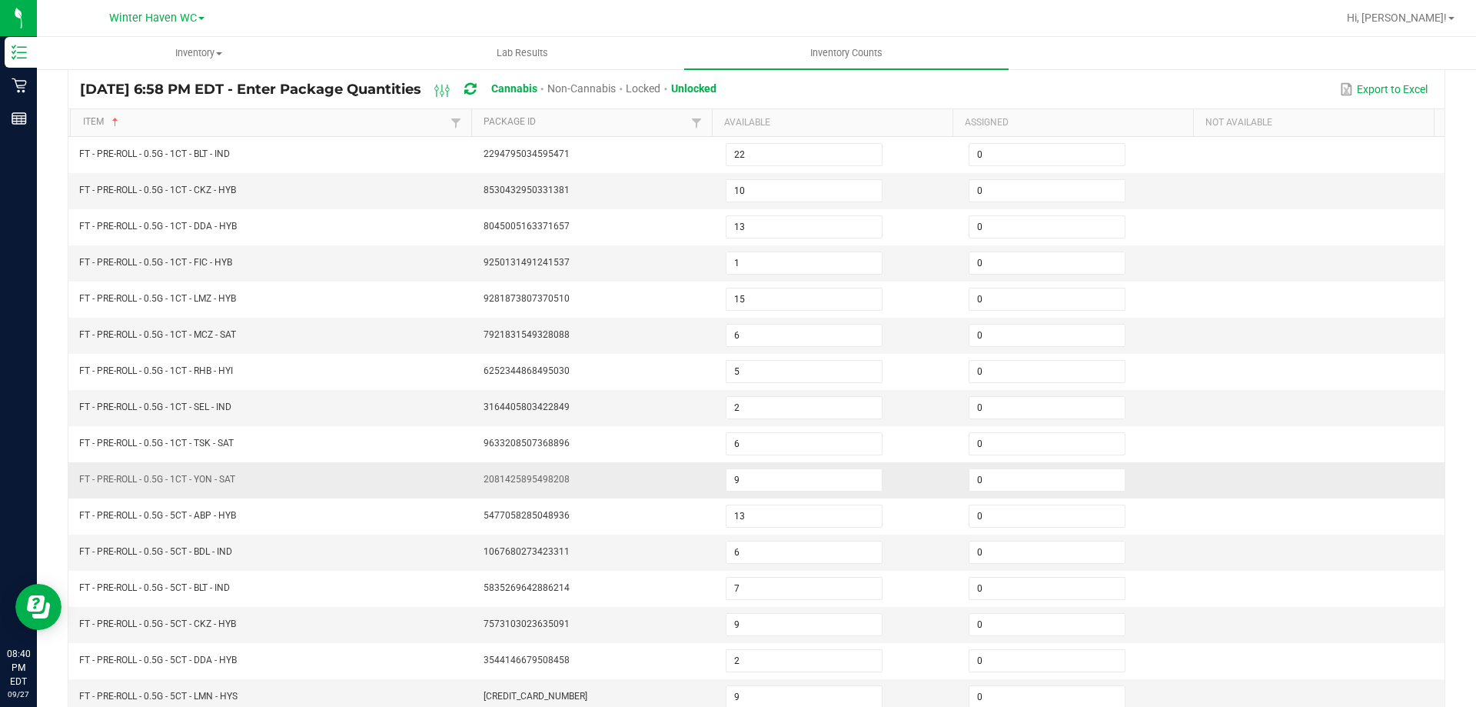
scroll to position [0, 0]
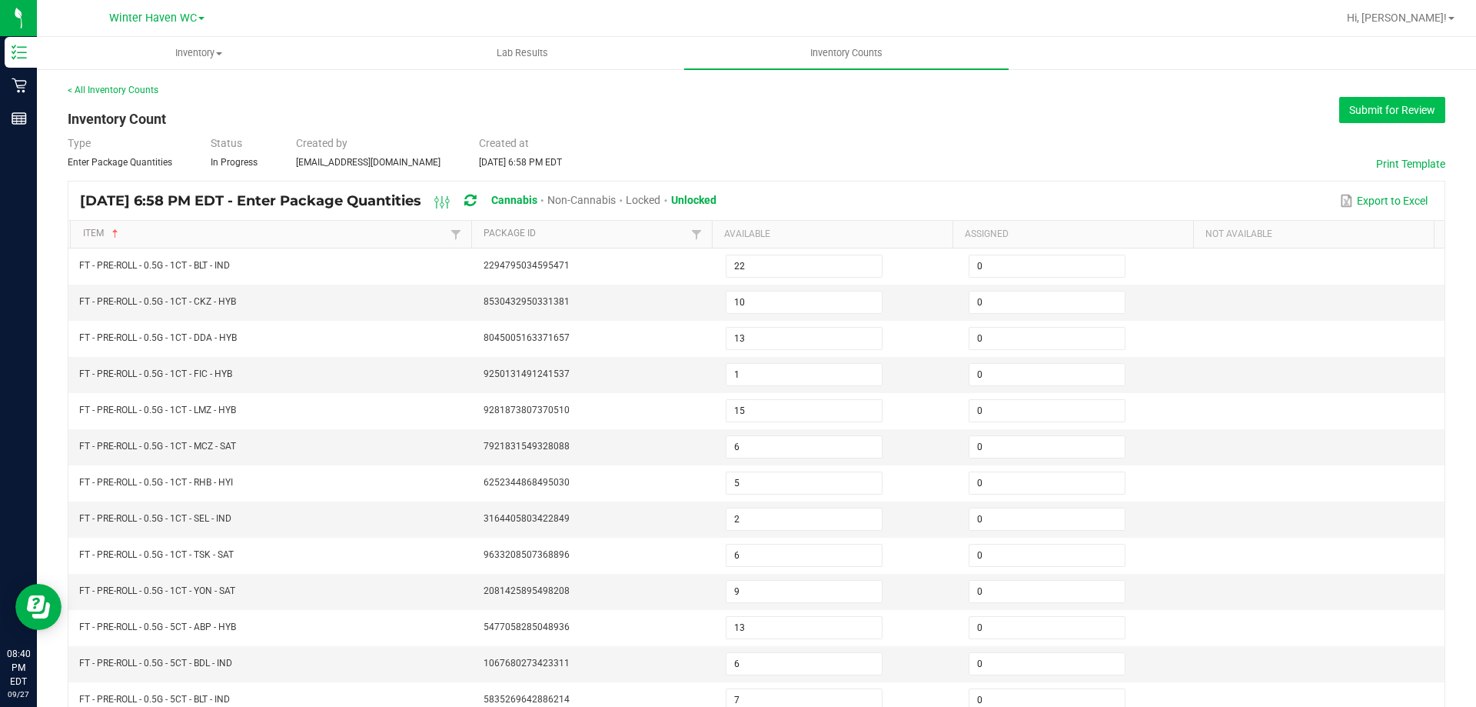
click at [1394, 111] on button "Submit for Review" at bounding box center [1392, 110] width 106 height 26
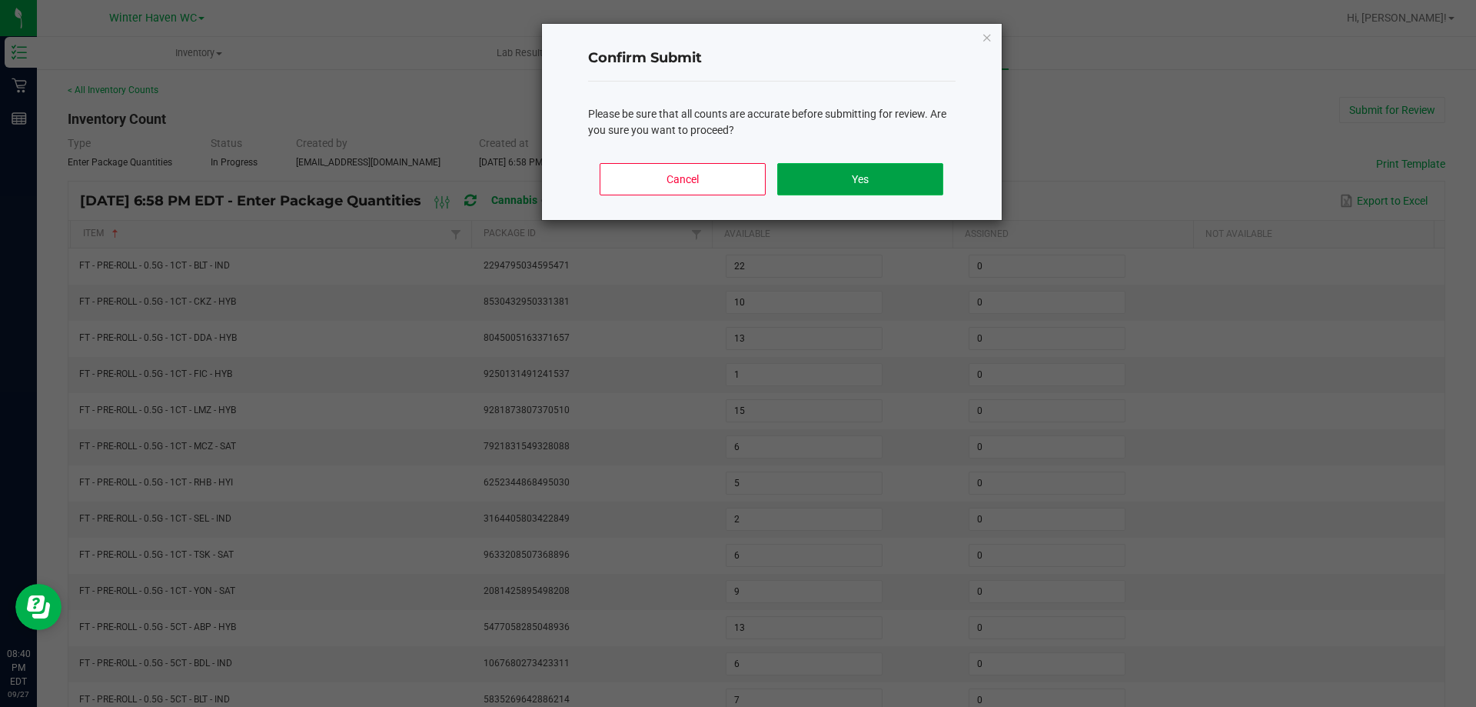
click at [873, 181] on button "Yes" at bounding box center [859, 179] width 165 height 32
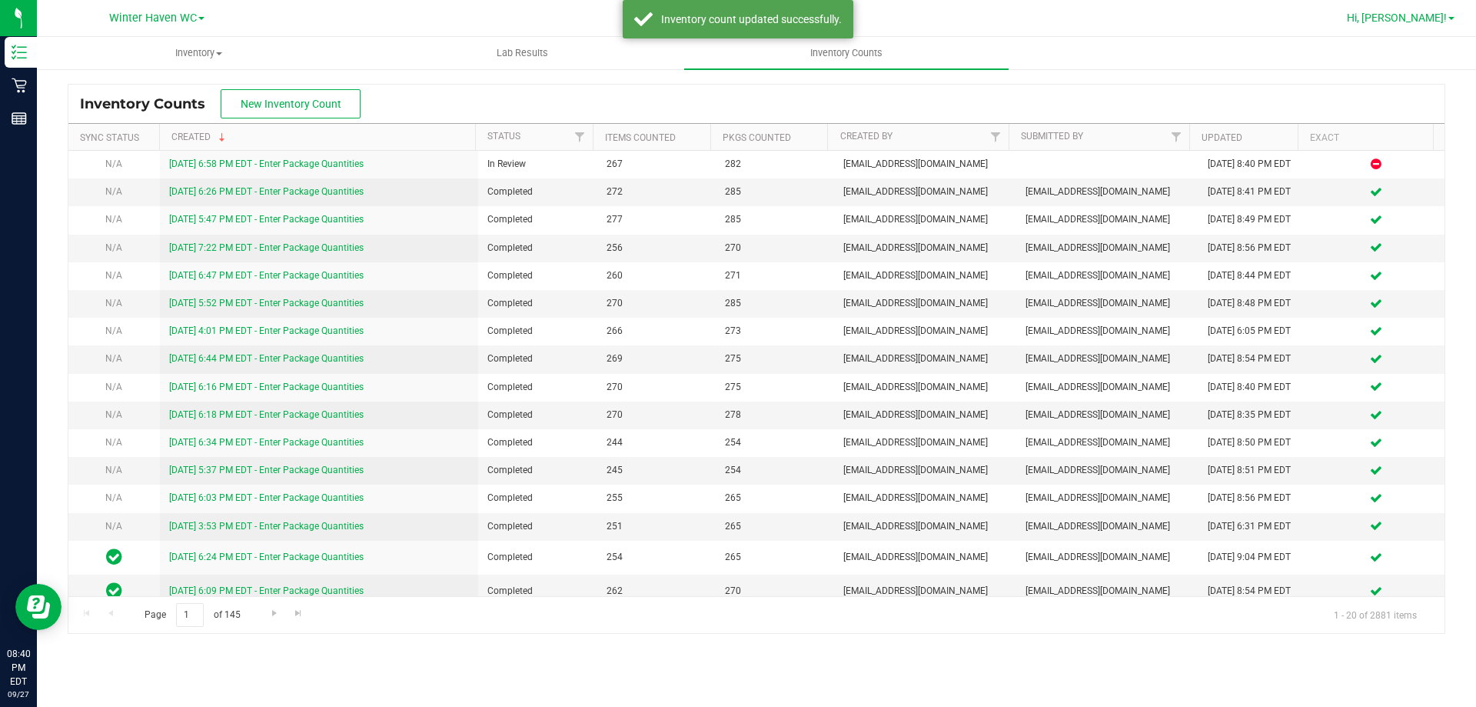
click at [1424, 19] on span "Hi, [PERSON_NAME]!" at bounding box center [1397, 18] width 100 height 12
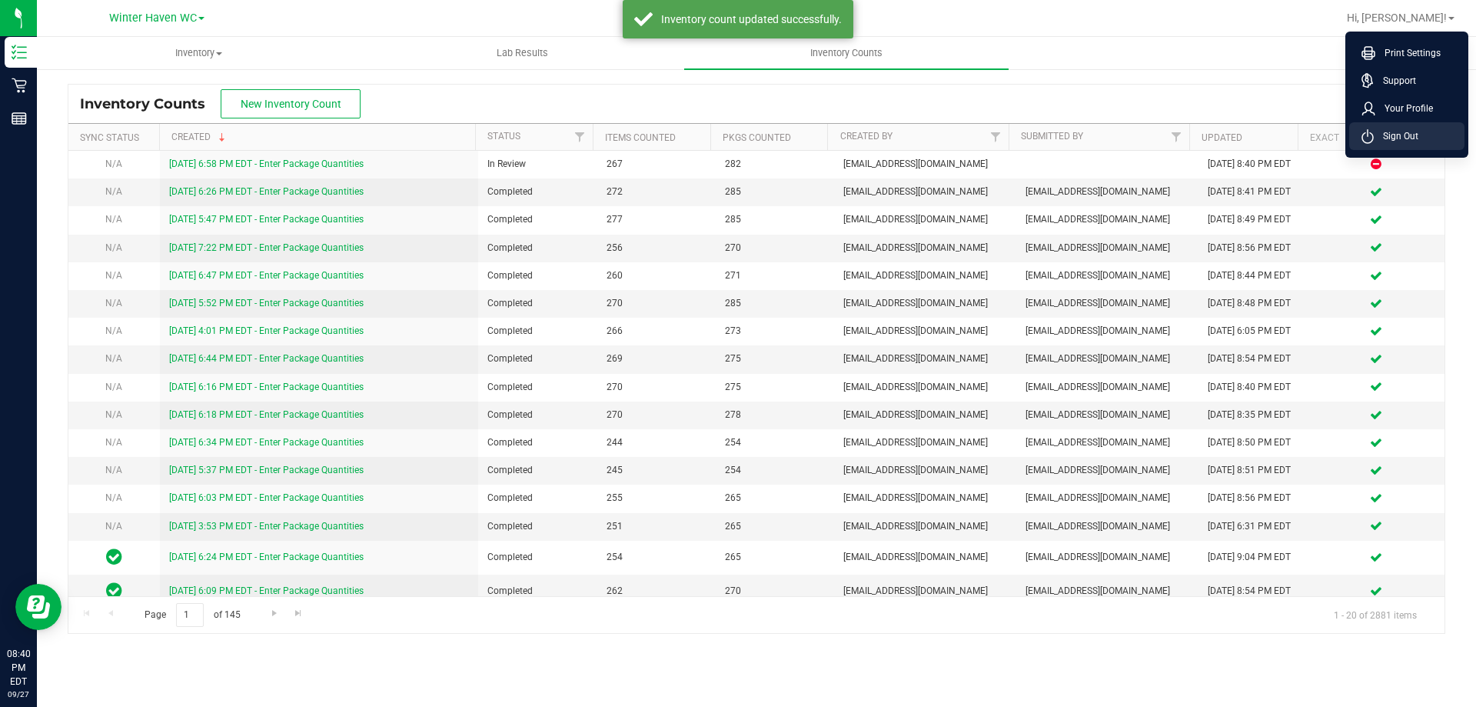
click at [1406, 135] on span "Sign Out" at bounding box center [1396, 135] width 45 height 15
